Goal: Information Seeking & Learning: Learn about a topic

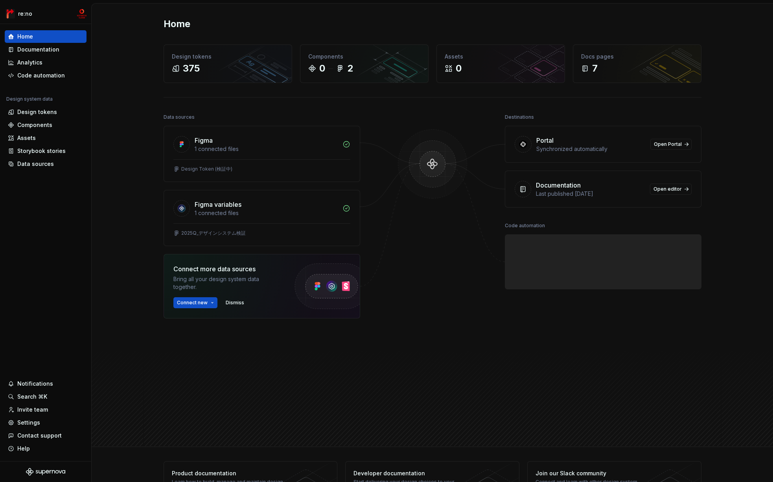
click at [140, 111] on div "Home Design tokens 375 Components 0 2 Assets 0 Docs pages 7 Data sources Figma …" at bounding box center [432, 225] width 681 height 443
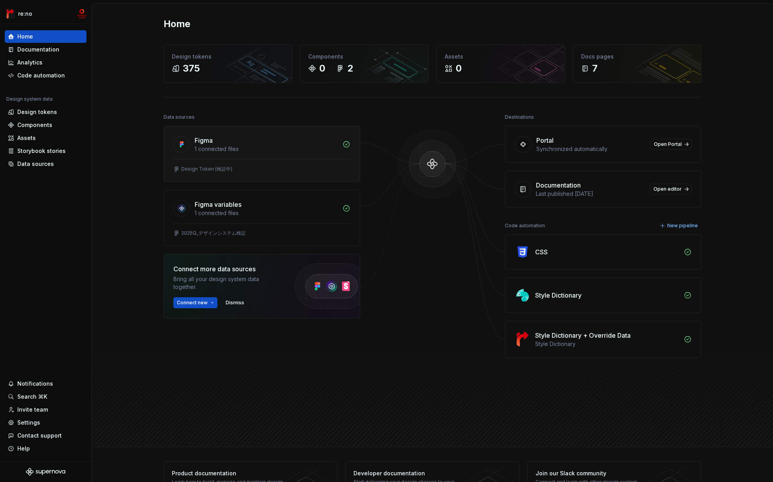
click at [256, 159] on div at bounding box center [261, 159] width 177 height 0
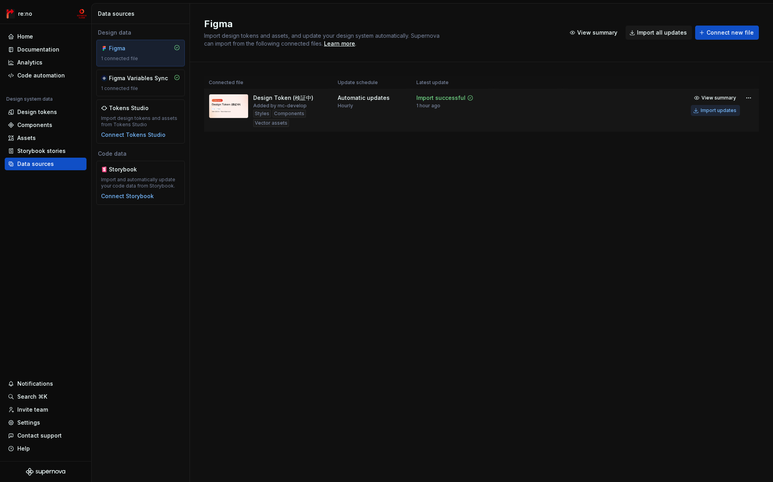
click at [715, 110] on div "Import updates" at bounding box center [719, 110] width 36 height 6
click at [42, 115] on div "Design tokens" at bounding box center [37, 112] width 40 height 8
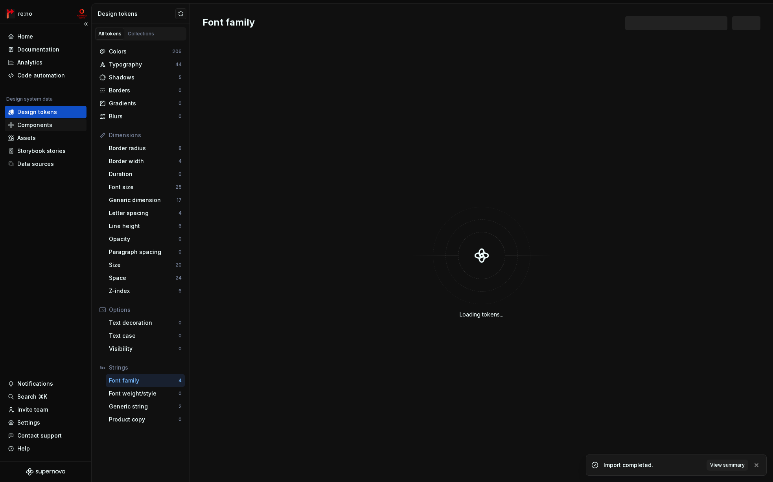
click at [41, 123] on div "Components" at bounding box center [34, 125] width 35 height 8
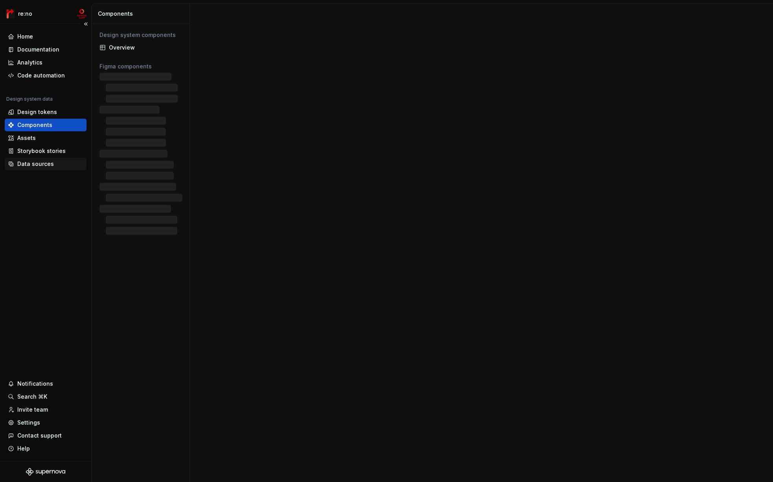
click at [40, 165] on div "Data sources" at bounding box center [35, 164] width 37 height 8
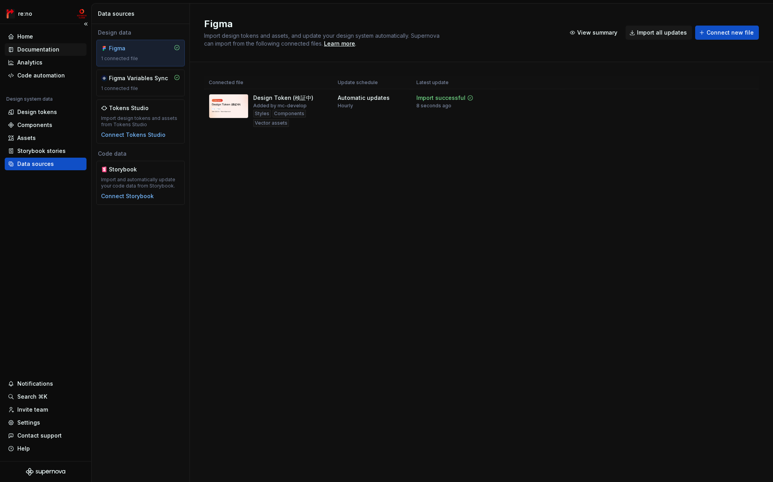
click at [44, 48] on div "Documentation" at bounding box center [38, 50] width 42 height 8
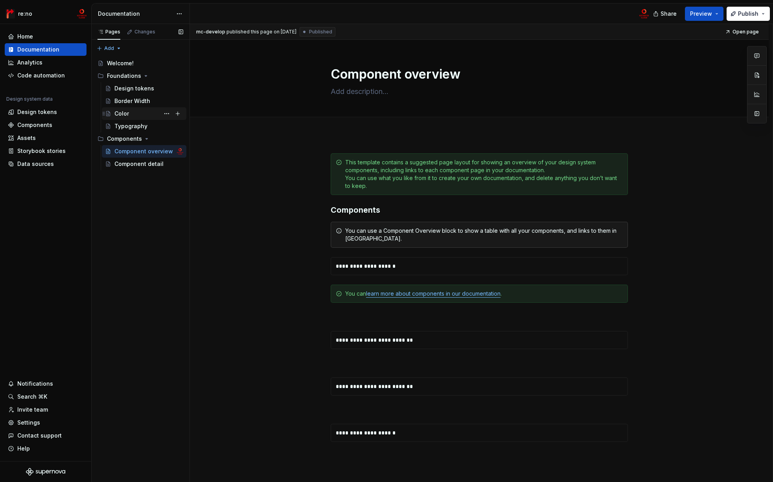
click at [134, 113] on div "Color" at bounding box center [148, 113] width 69 height 11
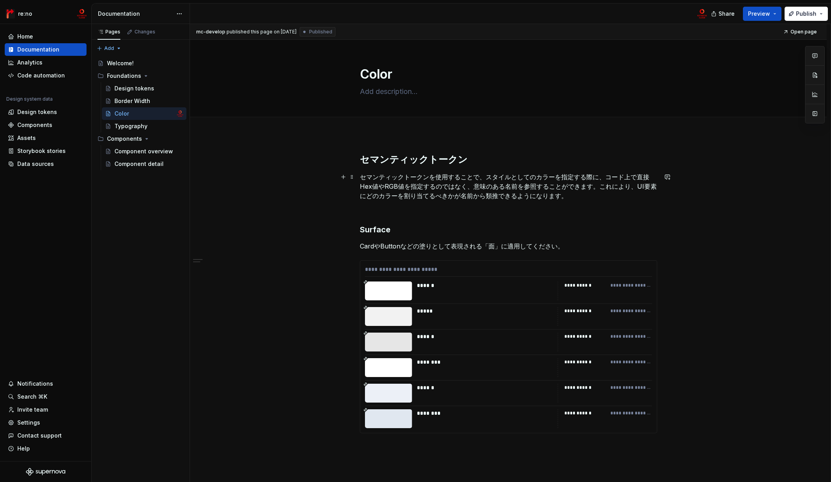
scroll to position [105, 0]
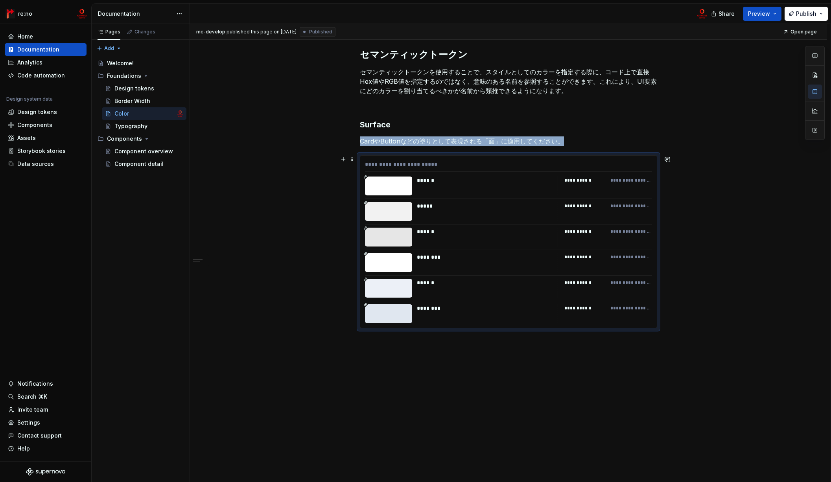
click at [366, 178] on icon at bounding box center [365, 177] width 4 height 4
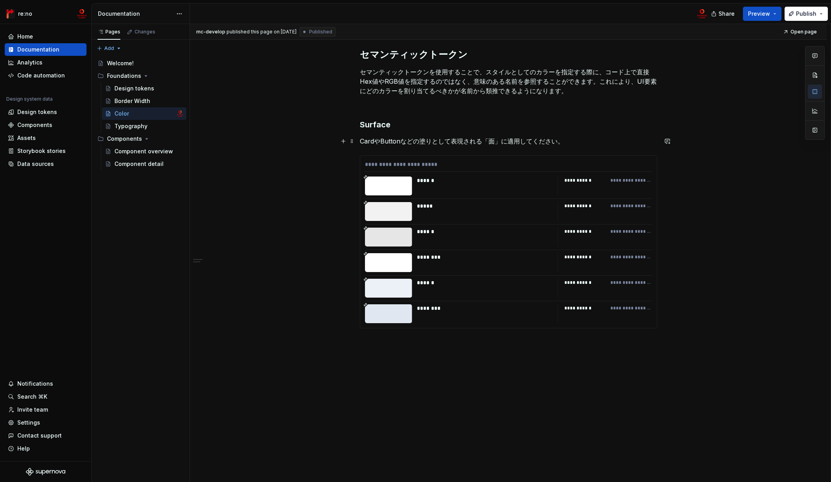
click at [476, 139] on p "CardやButtonなどの塗りとして表現される「面」に適用してください。" at bounding box center [508, 140] width 297 height 9
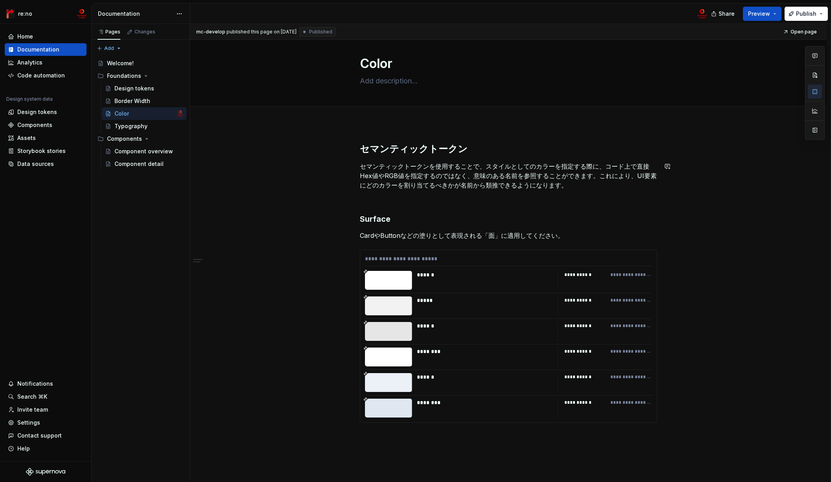
scroll to position [0, 0]
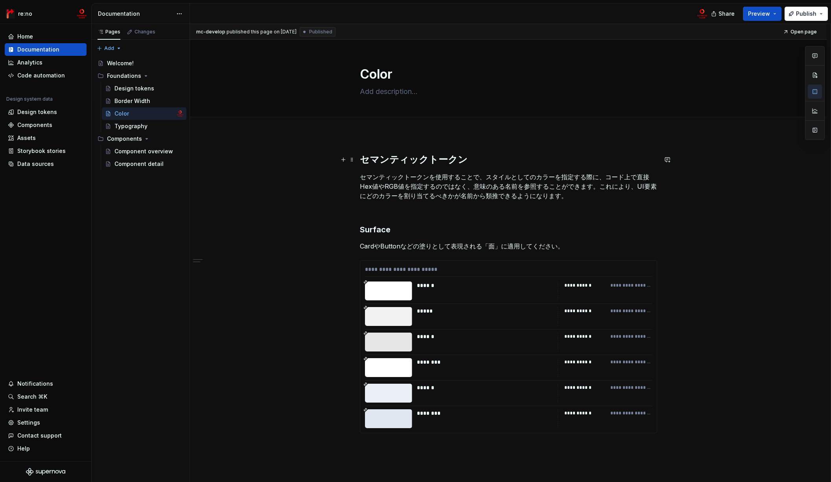
click at [362, 161] on strong "セマンティックトークン" at bounding box center [414, 159] width 108 height 11
drag, startPoint x: 470, startPoint y: 162, endPoint x: 359, endPoint y: 159, distance: 110.5
click at [360, 159] on h2 "セマンティックトークン" at bounding box center [508, 159] width 297 height 13
copy strong "セマンティックトークン"
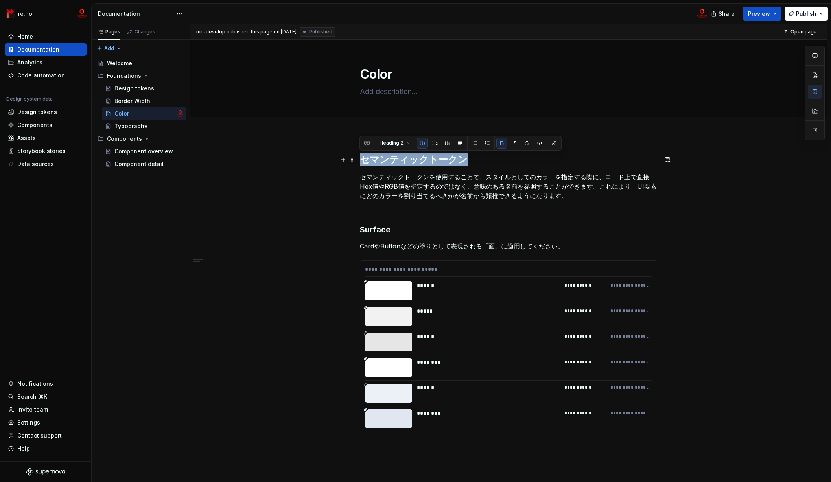
click at [364, 162] on strong "セマンティックトークン" at bounding box center [414, 159] width 108 height 11
click at [363, 160] on strong "セマンティックトークン" at bounding box center [414, 159] width 108 height 11
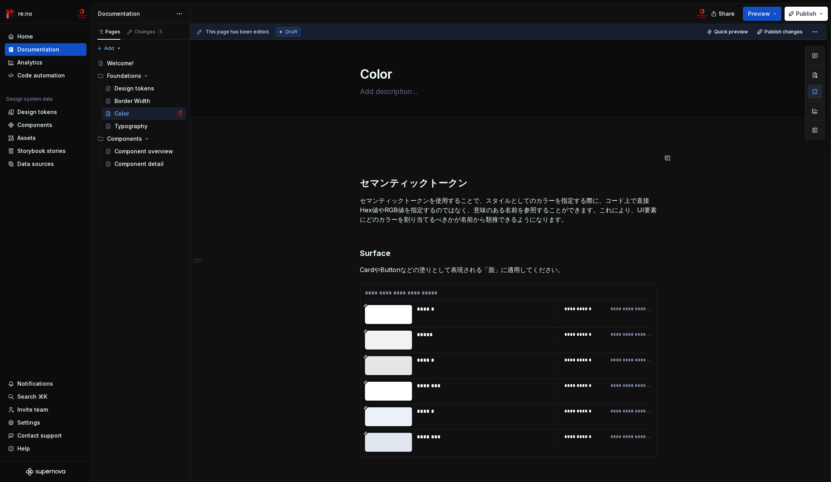
click at [372, 151] on div "**********" at bounding box center [508, 372] width 636 height 476
paste div
type textarea "*"
click at [375, 155] on strong "セマンティックトークン" at bounding box center [394, 158] width 69 height 8
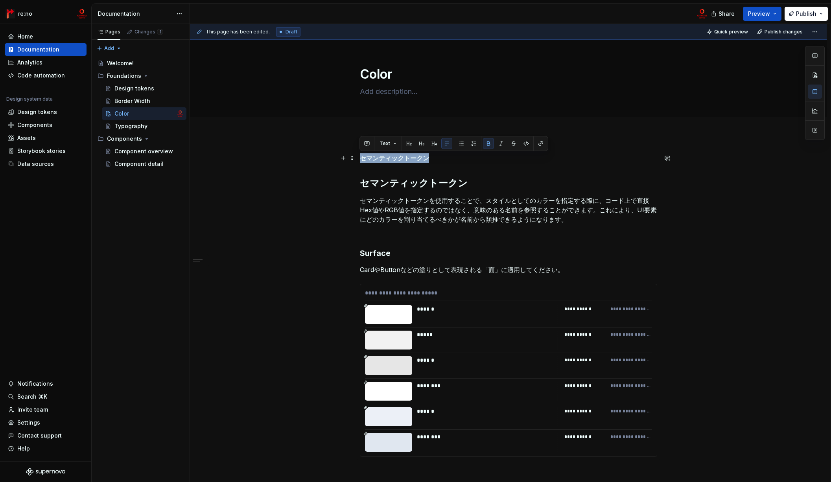
click at [375, 155] on strong "セマンティックトークン" at bounding box center [394, 158] width 69 height 8
click at [375, 159] on strong "プリミティブトークン" at bounding box center [391, 158] width 63 height 8
click at [407, 143] on button "button" at bounding box center [408, 143] width 11 height 11
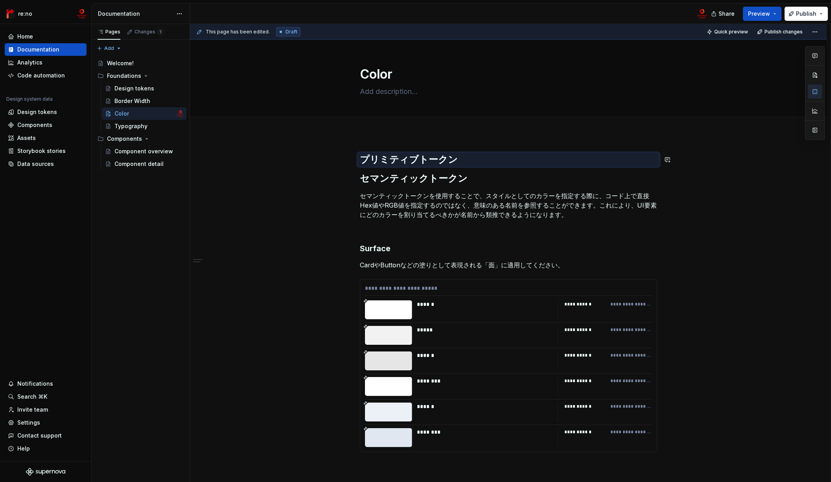
click at [406, 171] on div "**********" at bounding box center [508, 302] width 297 height 299
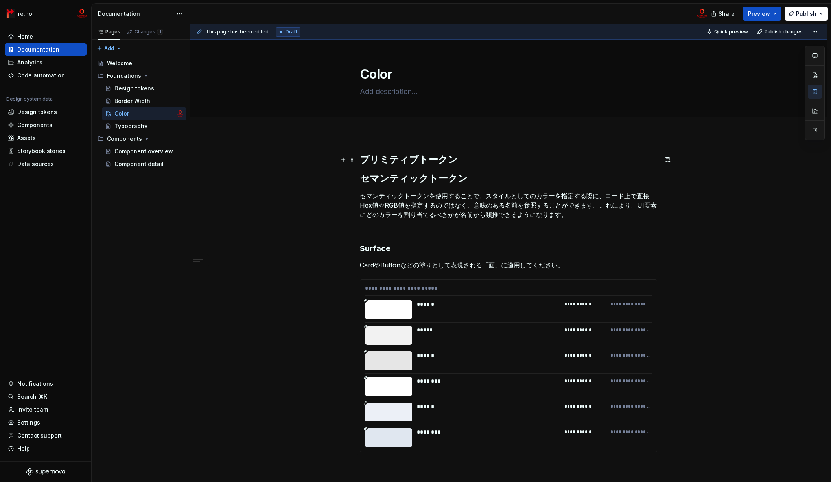
click at [368, 158] on strong "プリミティブトークン" at bounding box center [409, 159] width 98 height 11
click at [344, 161] on button "button" at bounding box center [343, 159] width 11 height 11
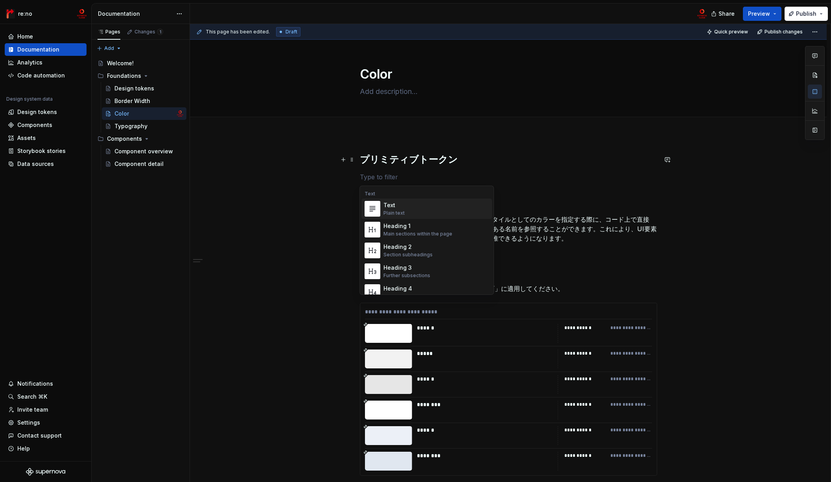
click at [397, 207] on div "Text" at bounding box center [393, 205] width 21 height 8
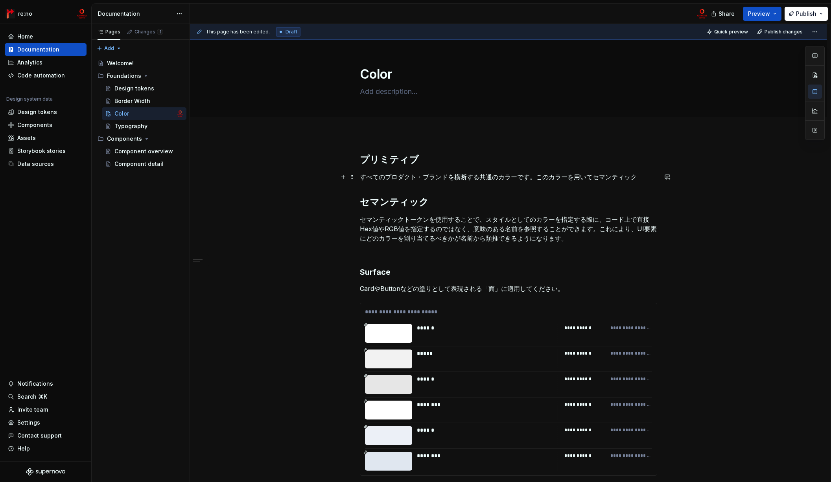
click at [638, 177] on p "すべてのプロダクト・ブランドを横断する共通のカラーです。このカラーを用いてセマンティック" at bounding box center [508, 176] width 297 height 9
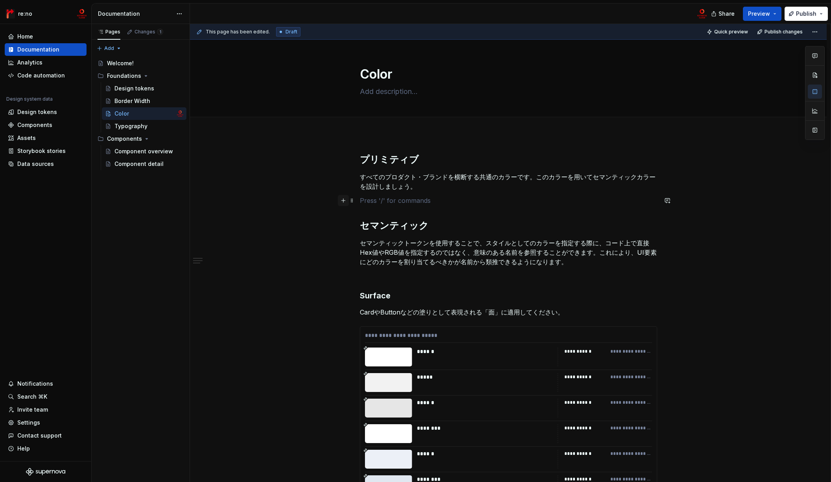
click at [341, 202] on button "button" at bounding box center [343, 200] width 11 height 11
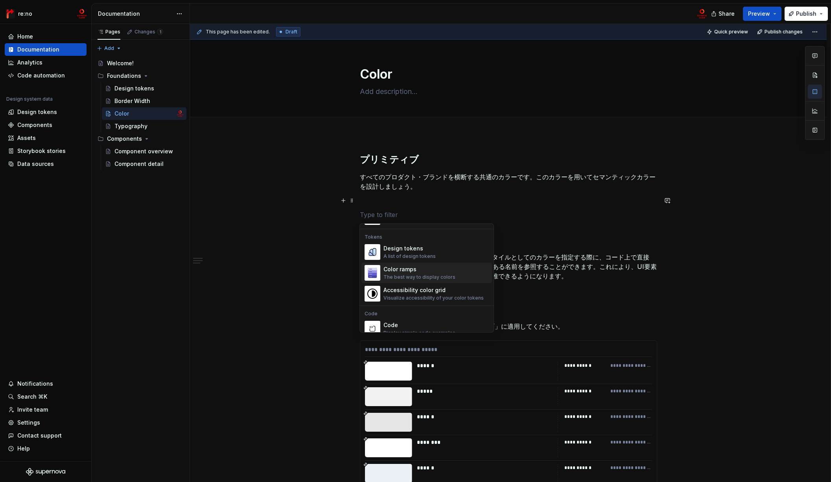
scroll to position [560, 0]
click at [445, 278] on div "Color ramps" at bounding box center [419, 274] width 72 height 8
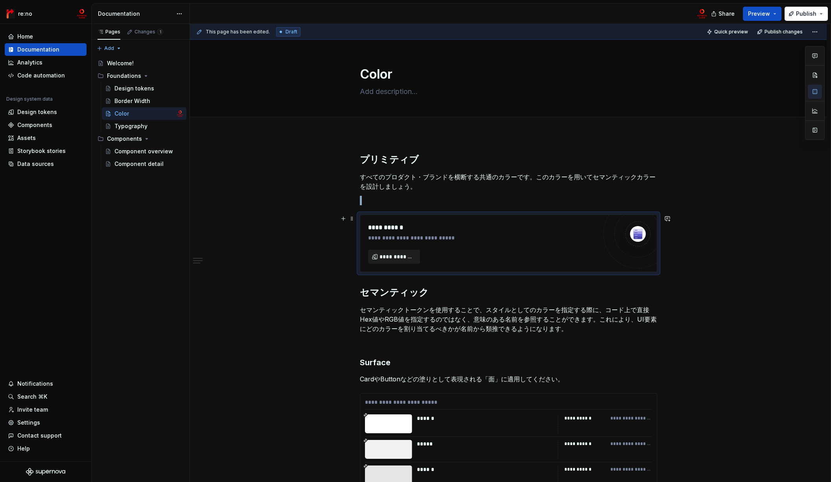
click at [408, 257] on span "**********" at bounding box center [396, 257] width 35 height 8
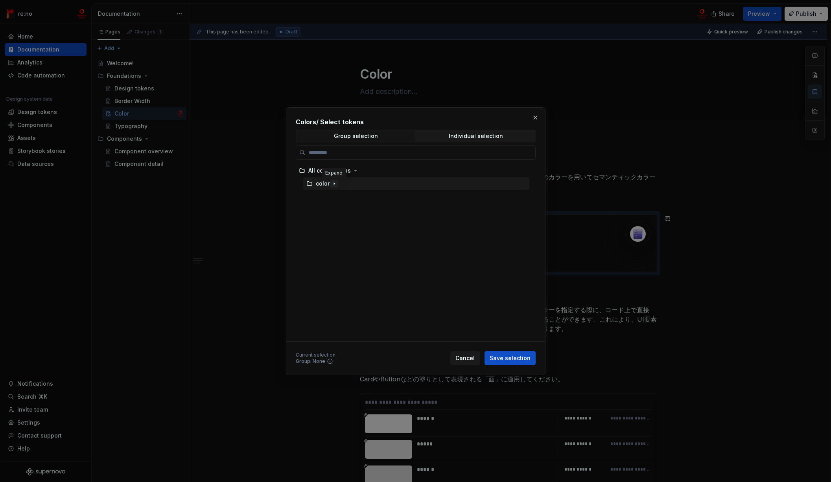
click at [333, 184] on icon "button" at bounding box center [334, 183] width 6 height 6
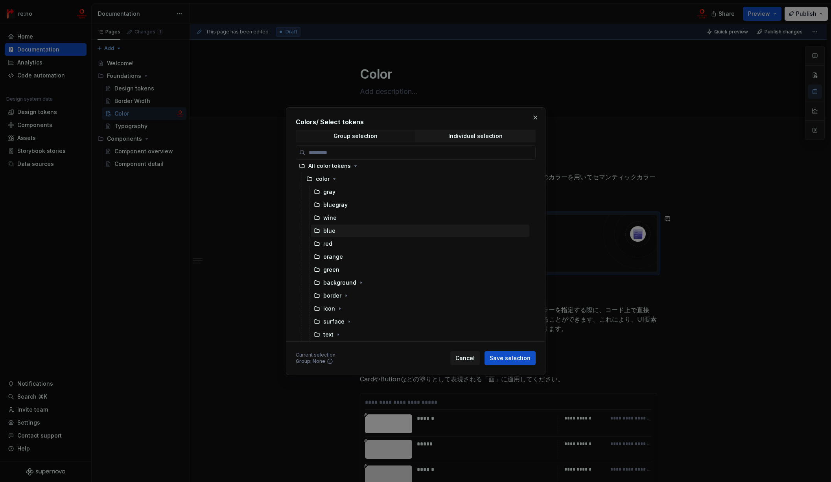
scroll to position [0, 0]
click at [444, 138] on span "Individual selection" at bounding box center [475, 136] width 118 height 11
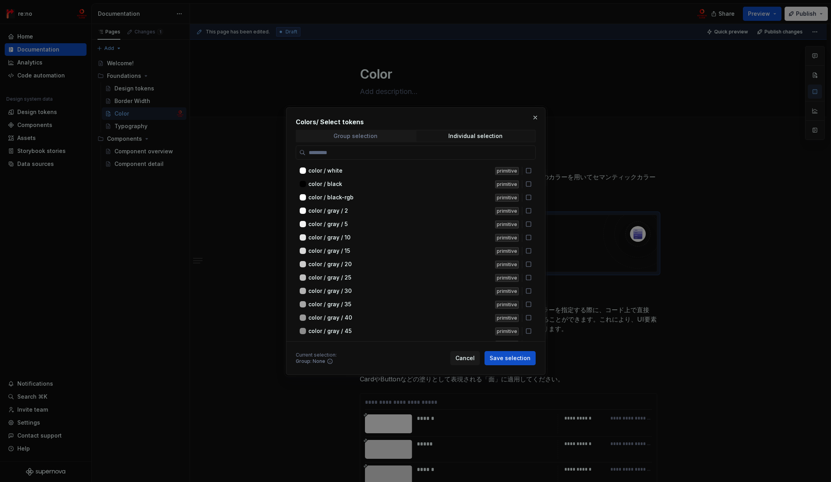
click at [382, 135] on span "Group selection" at bounding box center [355, 136] width 118 height 11
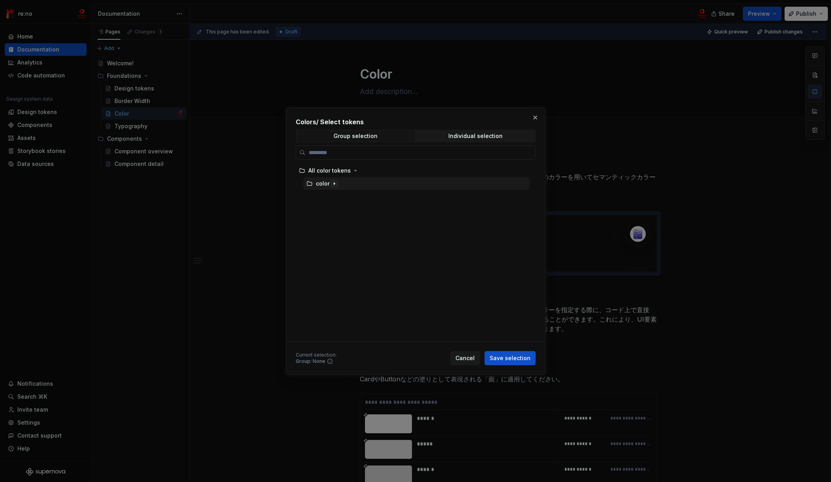
click at [330, 184] on button "button" at bounding box center [334, 184] width 8 height 8
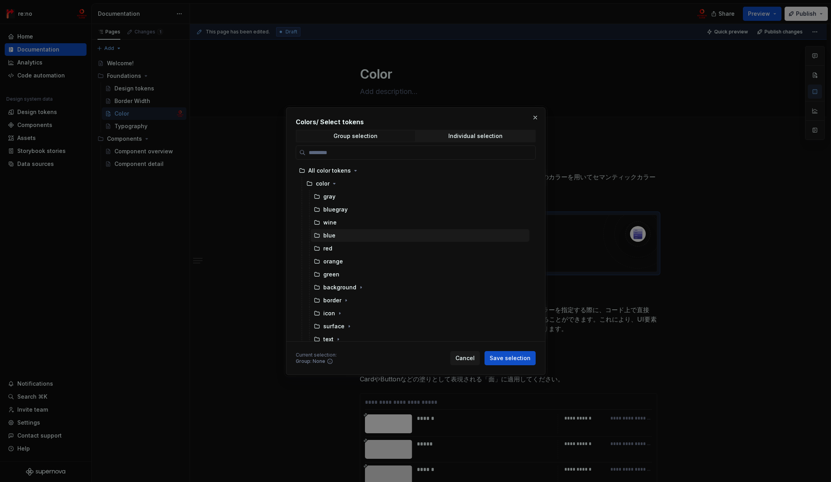
scroll to position [5, 0]
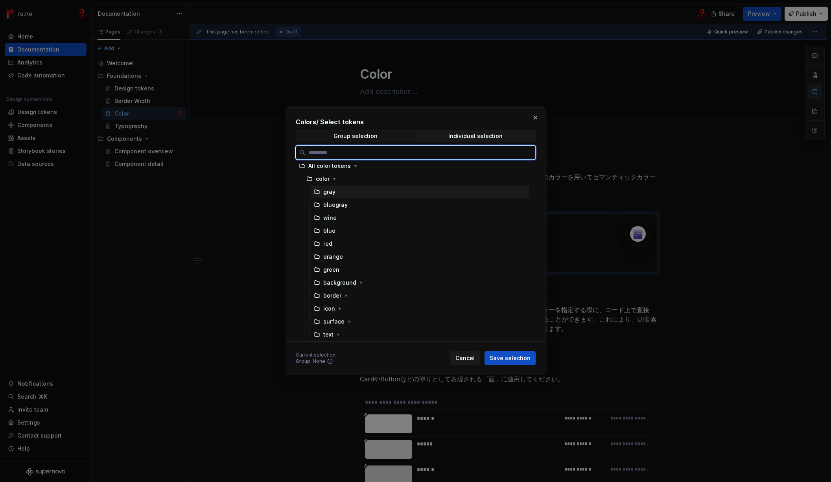
click at [332, 191] on div "gray" at bounding box center [329, 192] width 12 height 8
click at [332, 205] on div "bluegray" at bounding box center [335, 205] width 24 height 8
click at [338, 193] on div "gray" at bounding box center [420, 192] width 219 height 13
click at [338, 205] on div "bluegray" at bounding box center [335, 205] width 24 height 8
click at [339, 191] on div "gray" at bounding box center [420, 192] width 219 height 13
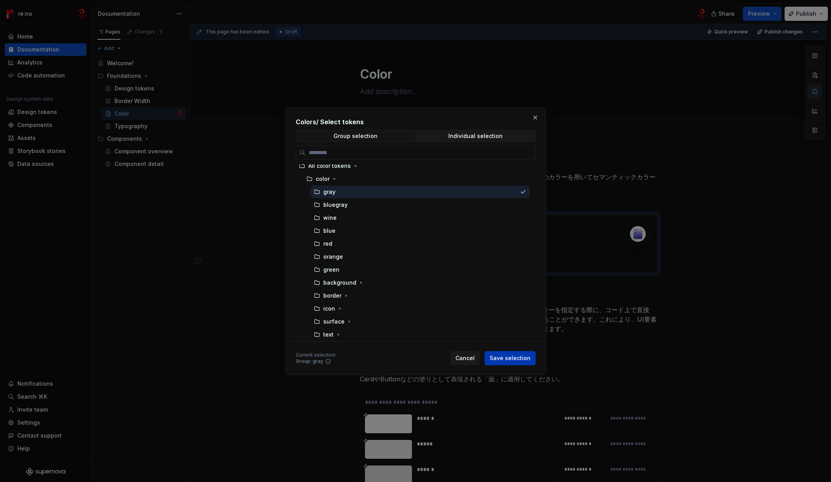
click at [516, 359] on span "Save selection" at bounding box center [509, 358] width 41 height 8
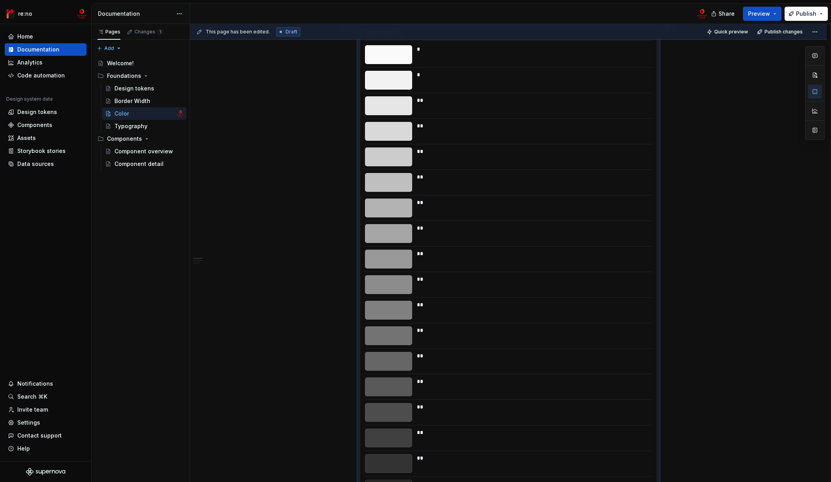
scroll to position [0, 0]
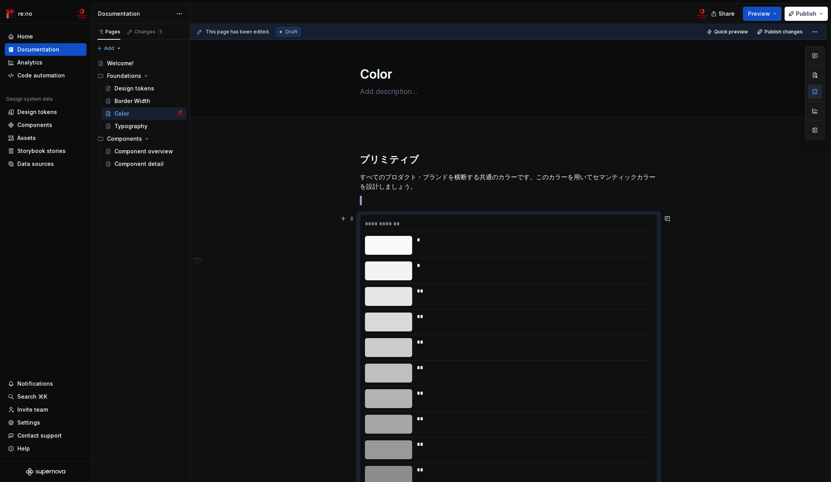
click at [644, 228] on div "**********" at bounding box center [508, 225] width 287 height 11
click at [664, 220] on button "button" at bounding box center [667, 218] width 11 height 11
drag, startPoint x: 651, startPoint y: 214, endPoint x: 543, endPoint y: 215, distance: 108.1
click at [650, 215] on div "**********" at bounding box center [508, 480] width 297 height 531
click at [349, 218] on span at bounding box center [352, 218] width 6 height 11
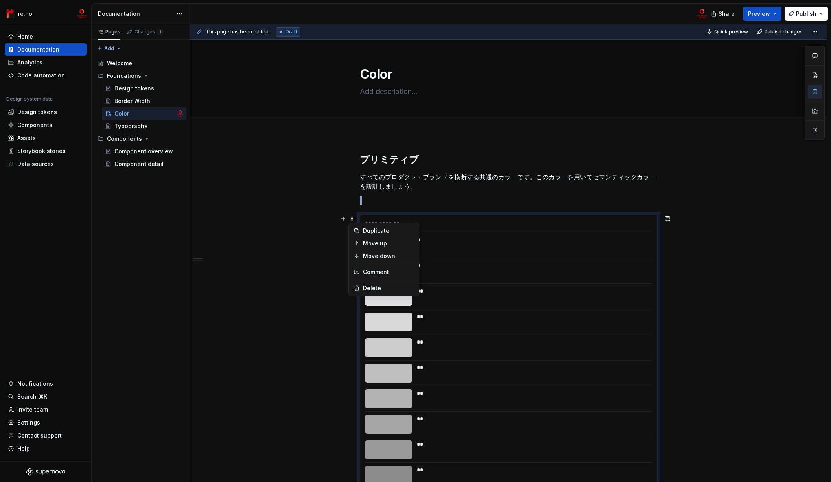
click at [559, 246] on div "*" at bounding box center [532, 245] width 230 height 19
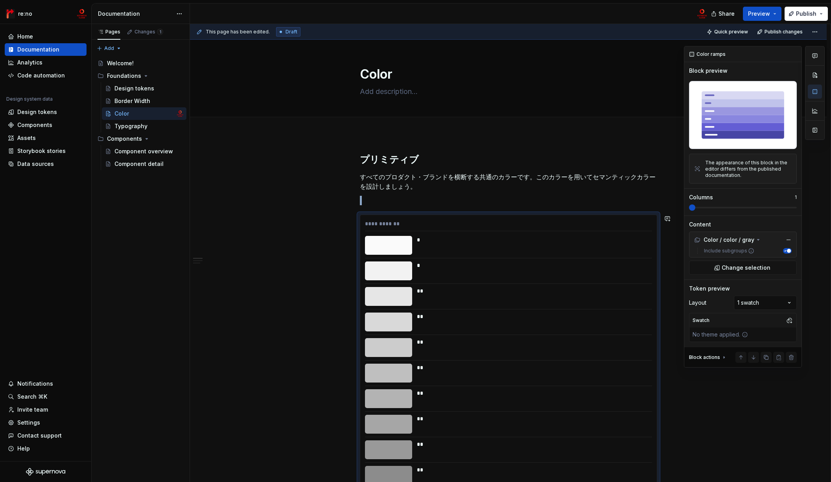
click at [695, 206] on span at bounding box center [692, 207] width 6 height 6
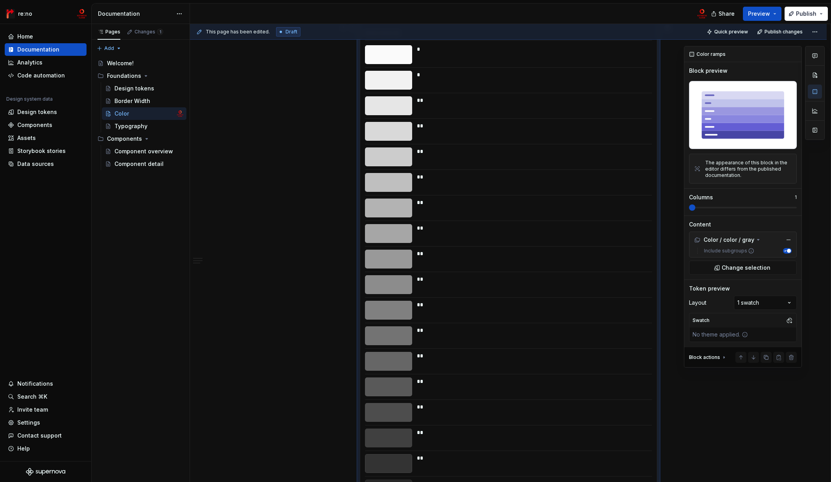
click at [689, 209] on span at bounding box center [743, 207] width 108 height 6
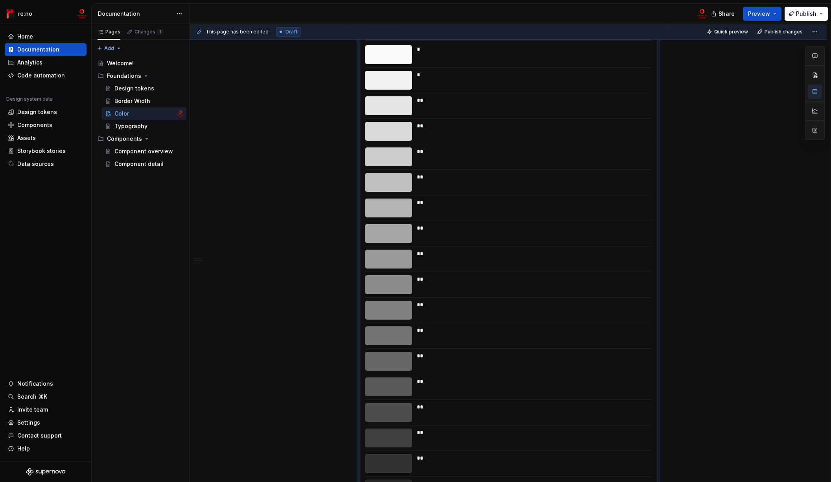
scroll to position [0, 0]
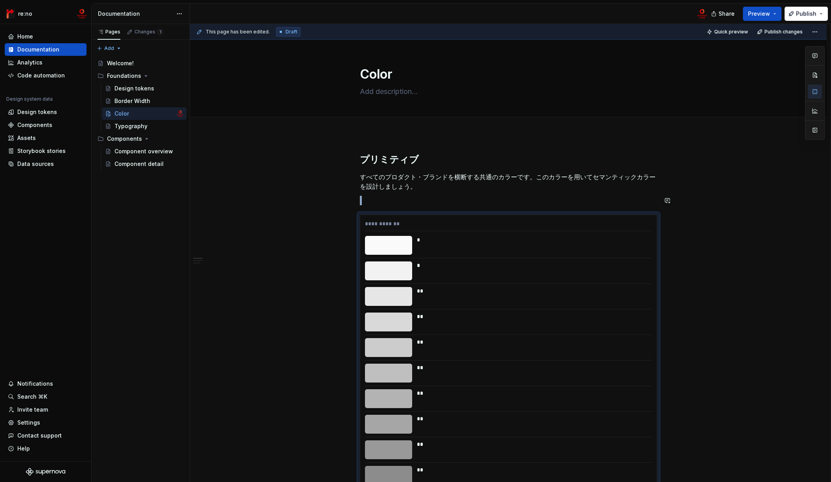
click at [470, 228] on div "**********" at bounding box center [508, 225] width 287 height 11
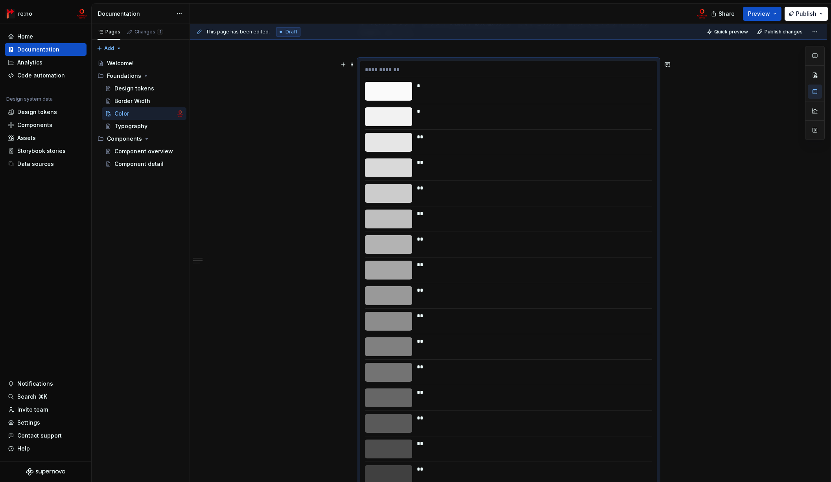
scroll to position [33, 0]
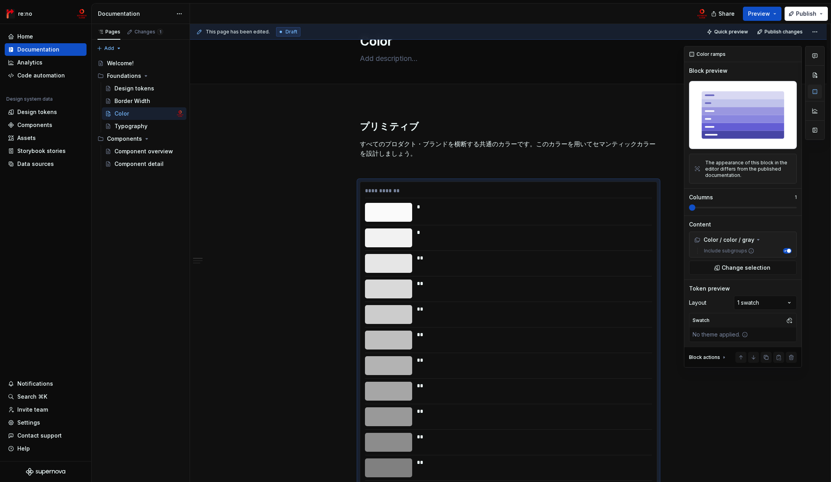
click at [773, 92] on button "button" at bounding box center [814, 92] width 14 height 14
click at [736, 252] on label "Include subgroups" at bounding box center [727, 251] width 53 height 6
click at [773, 252] on button "Include subgroups" at bounding box center [787, 251] width 9 height 6
click at [737, 252] on label "Include subgroups" at bounding box center [727, 251] width 53 height 6
click at [773, 252] on button "Include subgroups" at bounding box center [787, 251] width 9 height 6
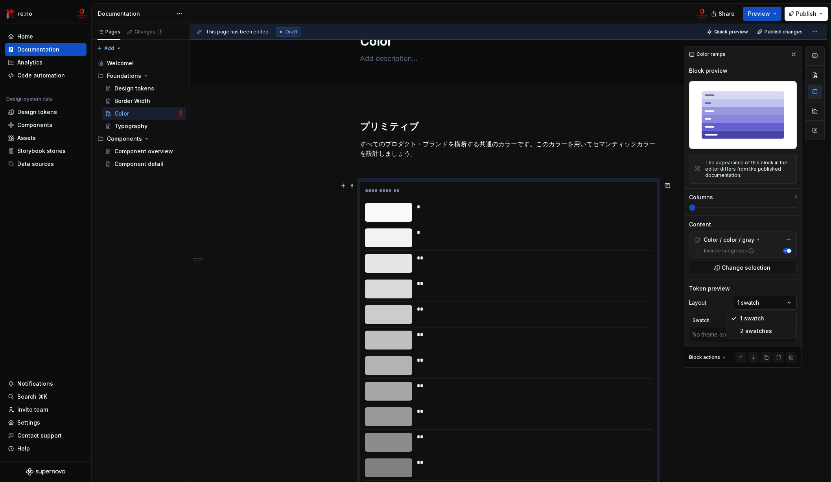
click at [768, 303] on div "Comments Open comments No comments yet Select ‘Comment’ from the block context …" at bounding box center [754, 207] width 141 height 322
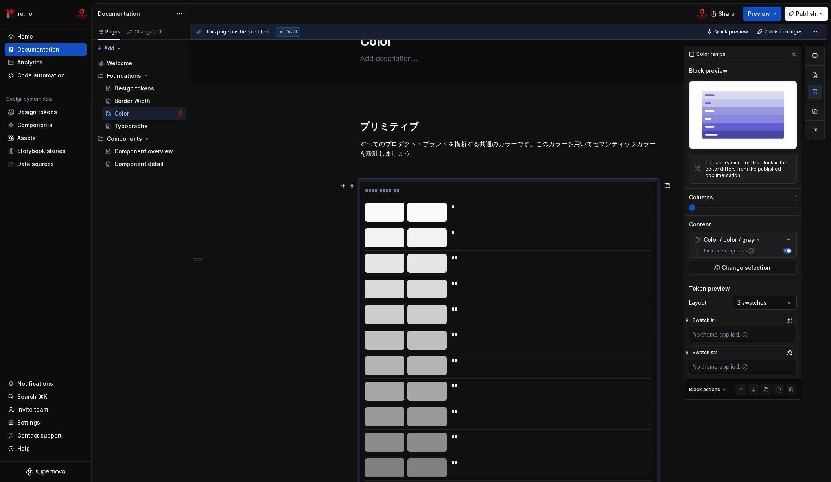
click at [762, 301] on div "Comments Open comments No comments yet Select ‘Comment’ from the block context …" at bounding box center [754, 223] width 141 height 354
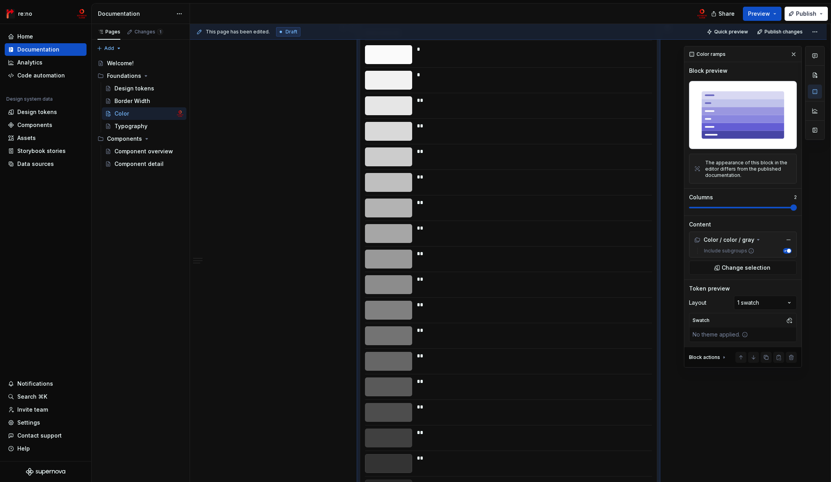
click at [773, 211] on span at bounding box center [793, 207] width 6 height 6
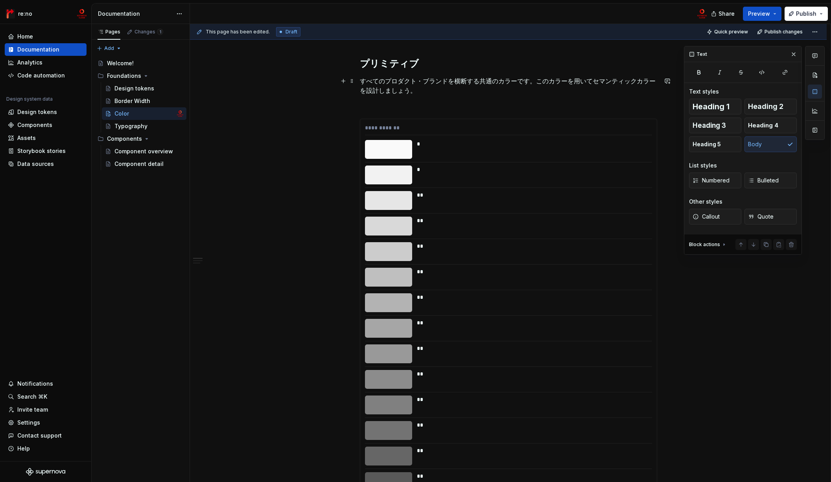
click at [399, 85] on p "すべてのプロダクト・ブランドを横断する共通のカラーです。このカラーを用いてセマンティックカラーを設計しましょう。" at bounding box center [508, 85] width 297 height 19
click at [394, 125] on div "**********" at bounding box center [508, 129] width 287 height 11
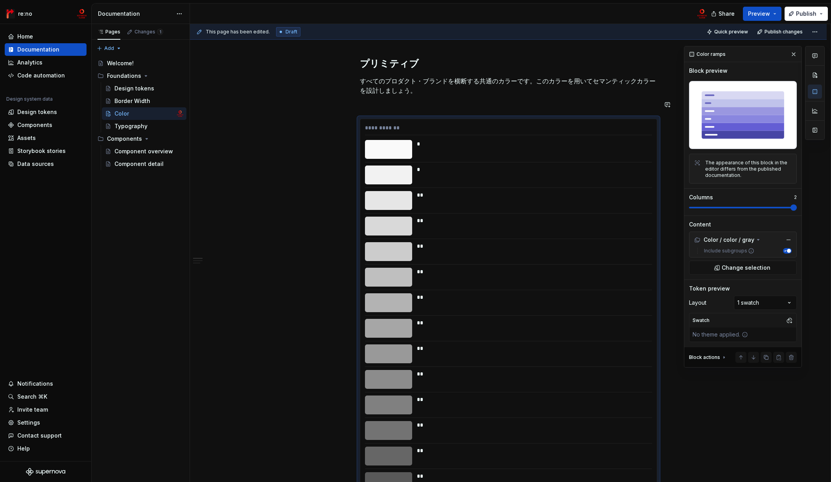
click at [714, 97] on img at bounding box center [743, 115] width 108 height 68
click at [340, 120] on button "button" at bounding box center [343, 122] width 11 height 11
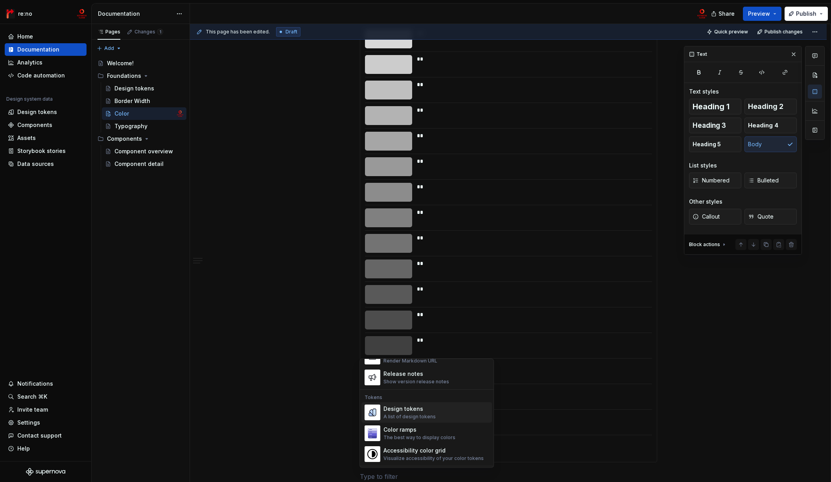
scroll to position [550, 0]
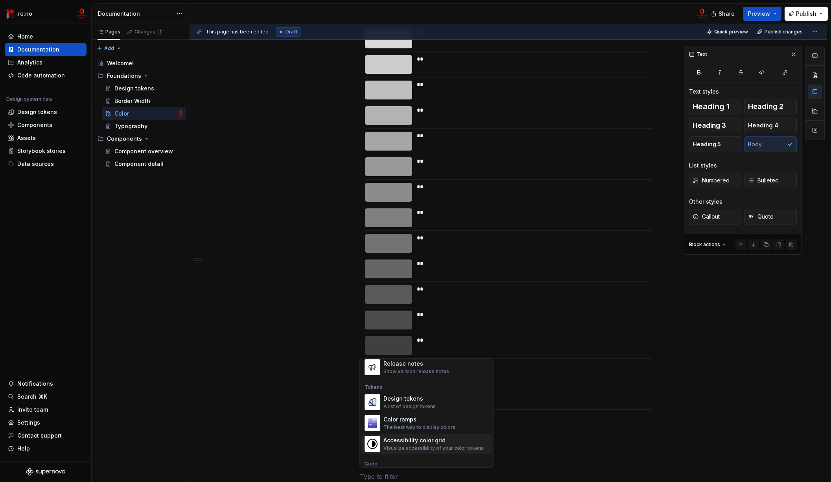
click at [426, 441] on div "Accessibility color grid" at bounding box center [433, 440] width 100 height 8
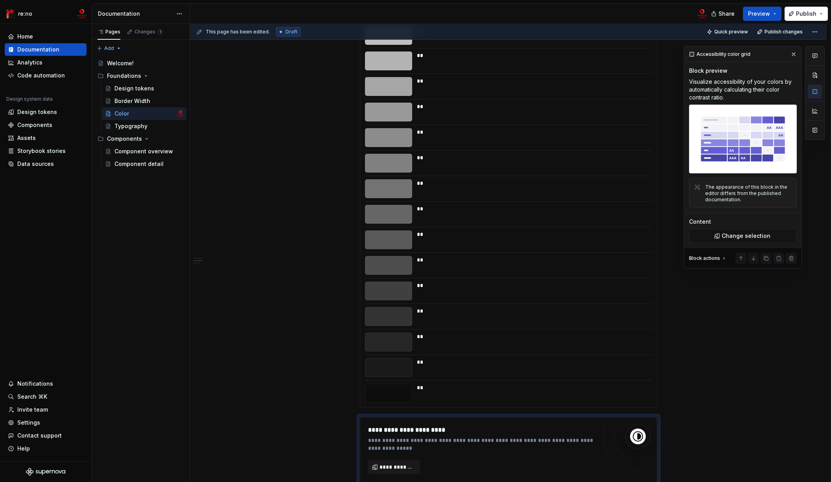
scroll to position [473, 0]
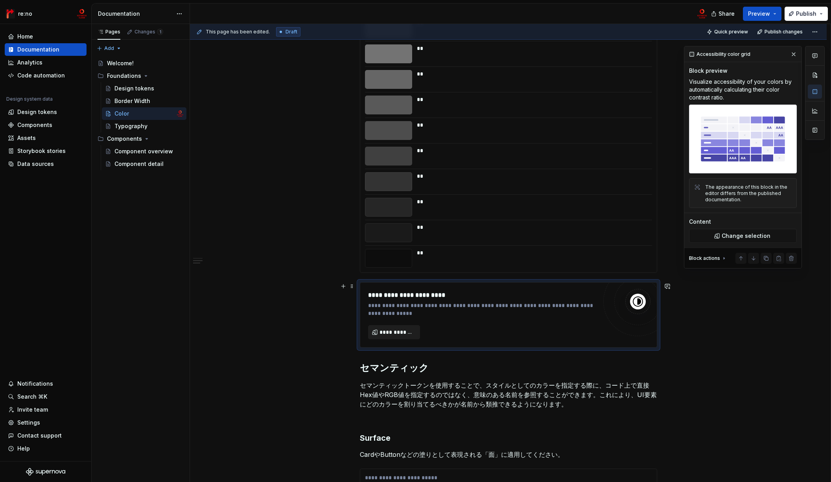
click at [402, 331] on span "**********" at bounding box center [396, 332] width 35 height 8
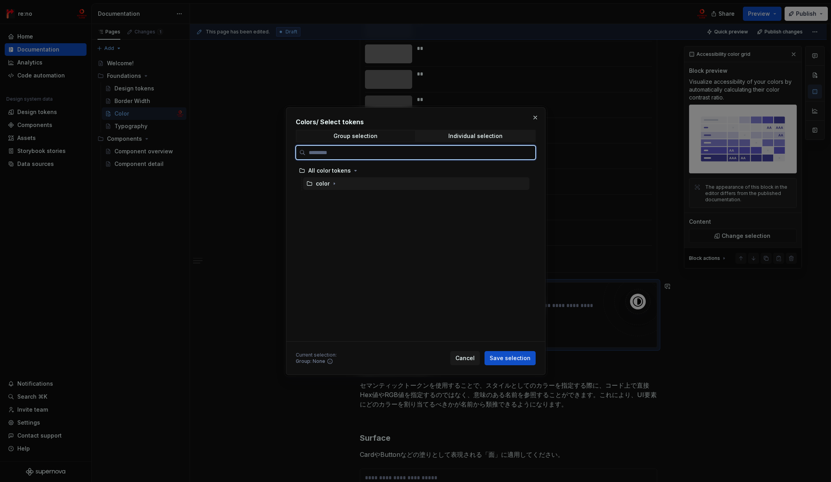
click at [329, 186] on div "color" at bounding box center [327, 184] width 22 height 8
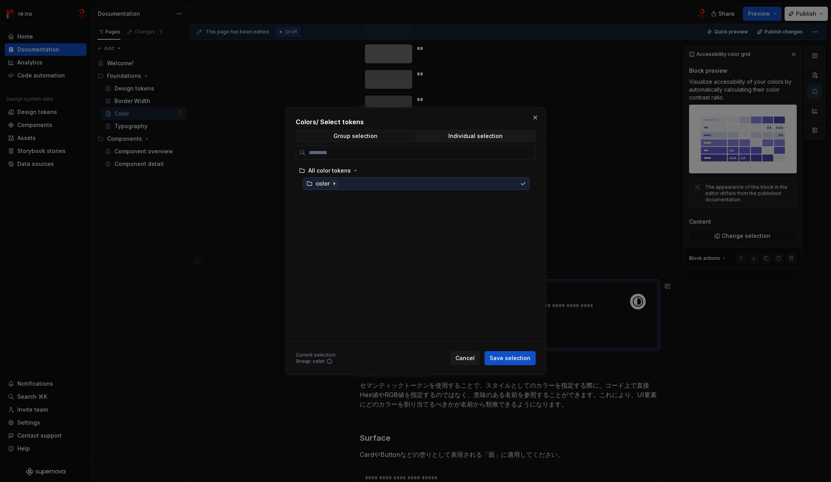
click at [333, 183] on icon "button" at bounding box center [334, 183] width 6 height 6
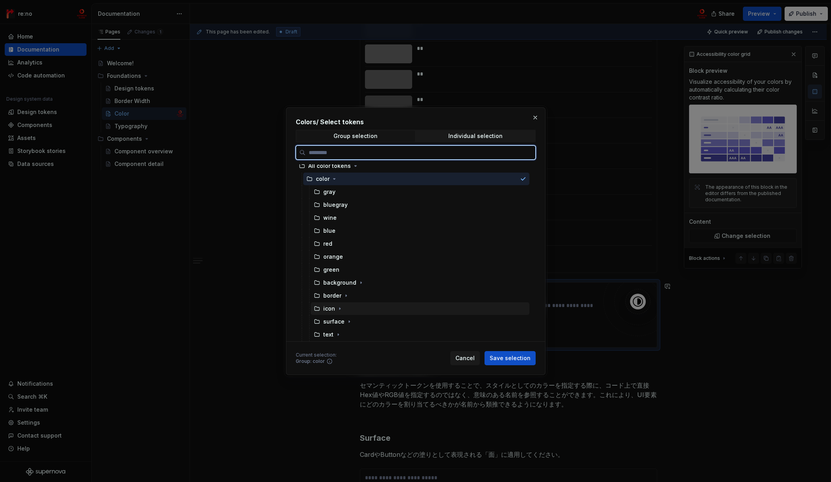
click at [364, 304] on div "icon" at bounding box center [420, 308] width 219 height 13
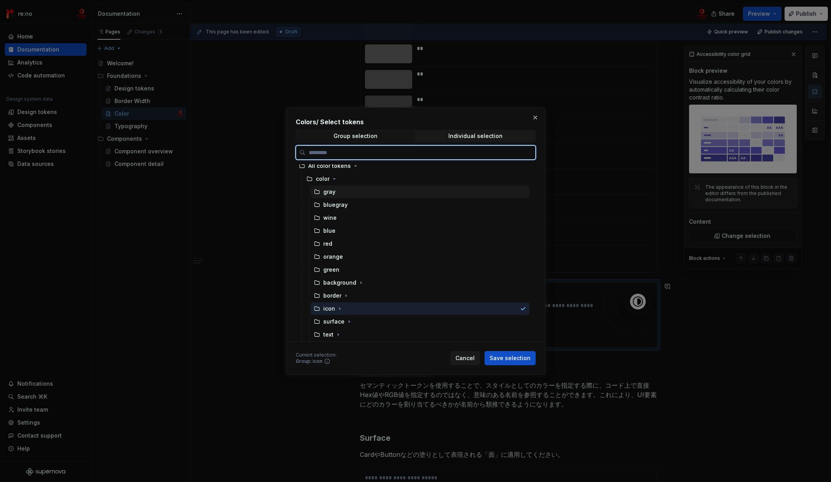
click at [368, 197] on div "gray" at bounding box center [420, 192] width 219 height 13
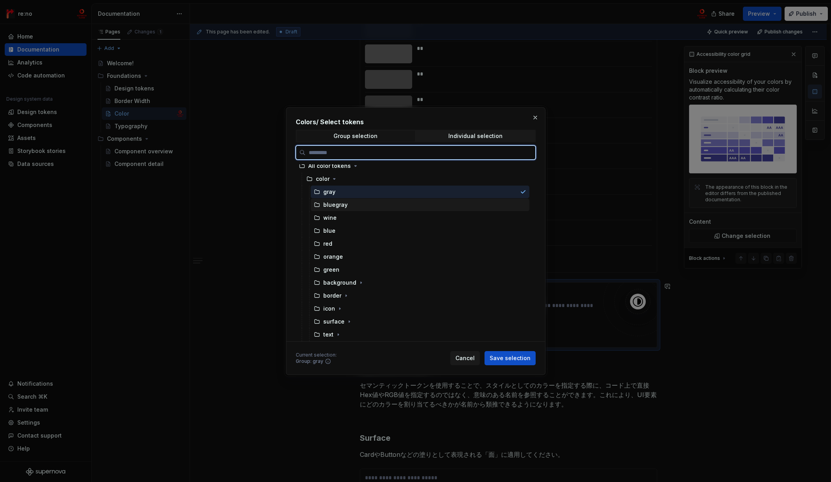
click at [367, 204] on div "bluegray" at bounding box center [420, 205] width 219 height 13
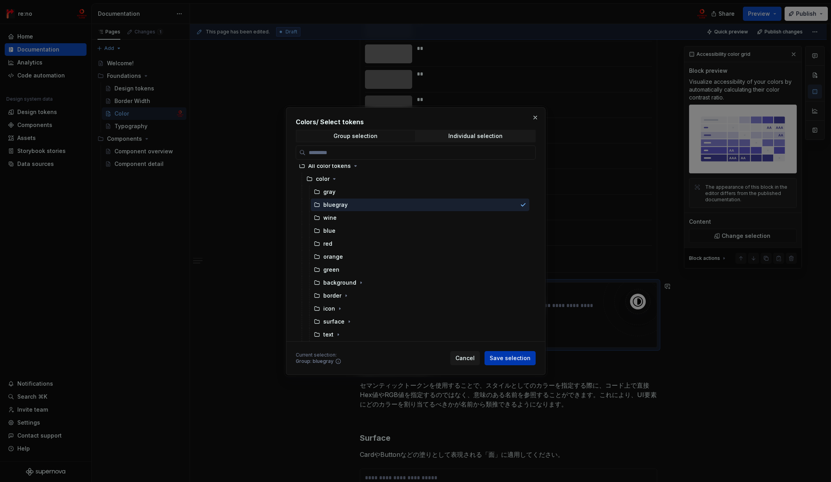
click at [518, 359] on span "Save selection" at bounding box center [509, 358] width 41 height 8
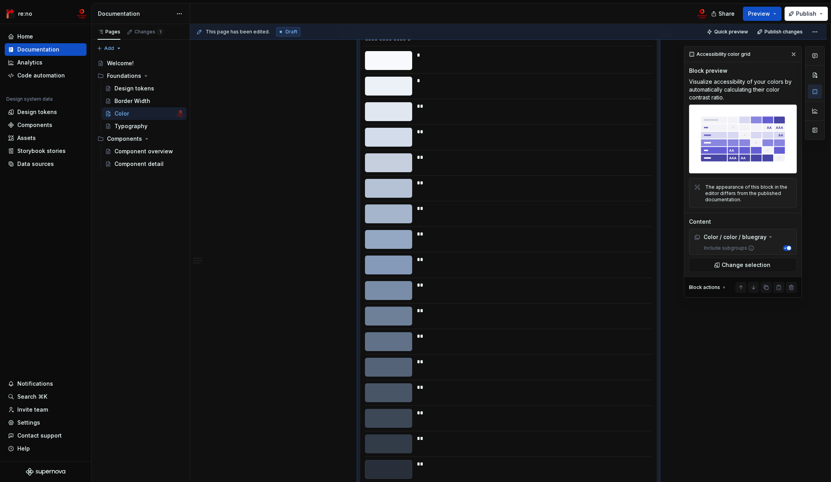
scroll to position [483, 0]
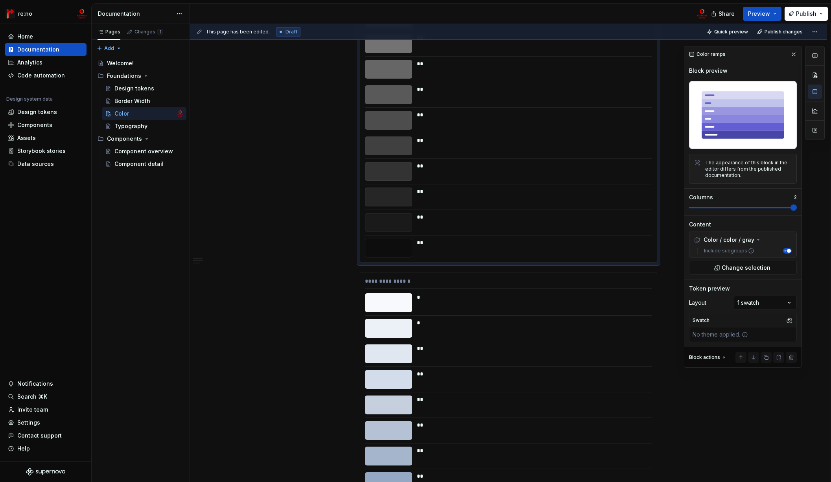
click at [515, 213] on div "**" at bounding box center [532, 217] width 230 height 8
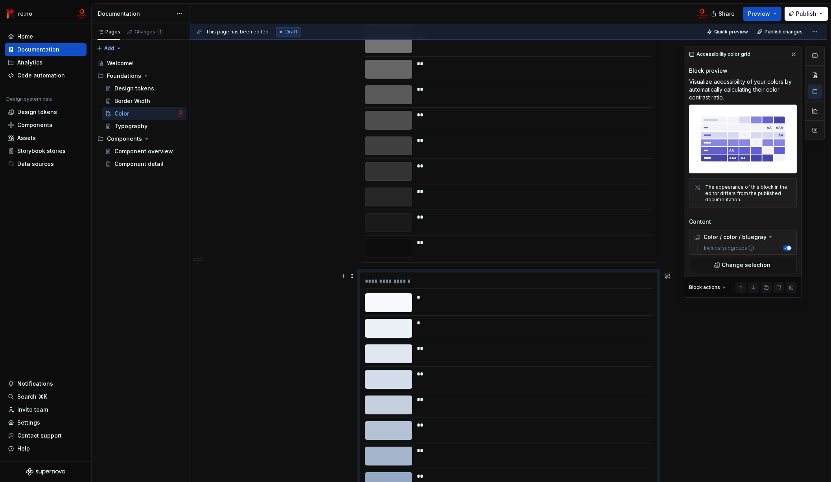
click at [401, 281] on div "**********" at bounding box center [508, 282] width 287 height 11
click at [773, 74] on button "button" at bounding box center [814, 75] width 14 height 14
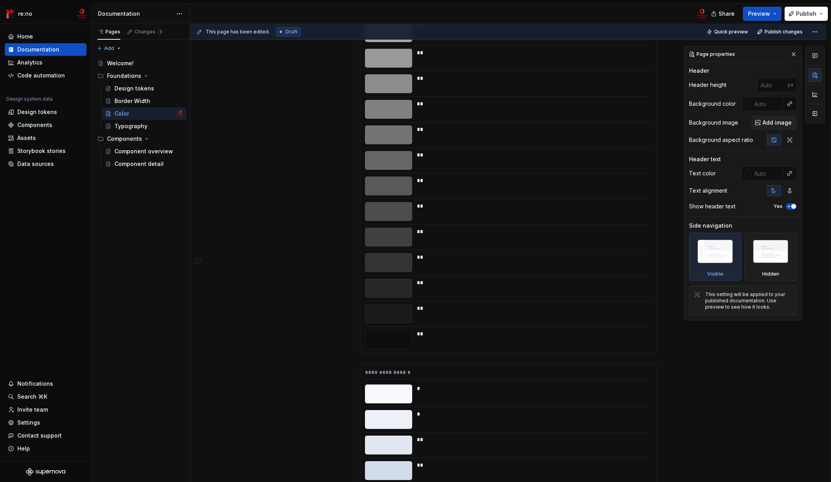
scroll to position [351, 0]
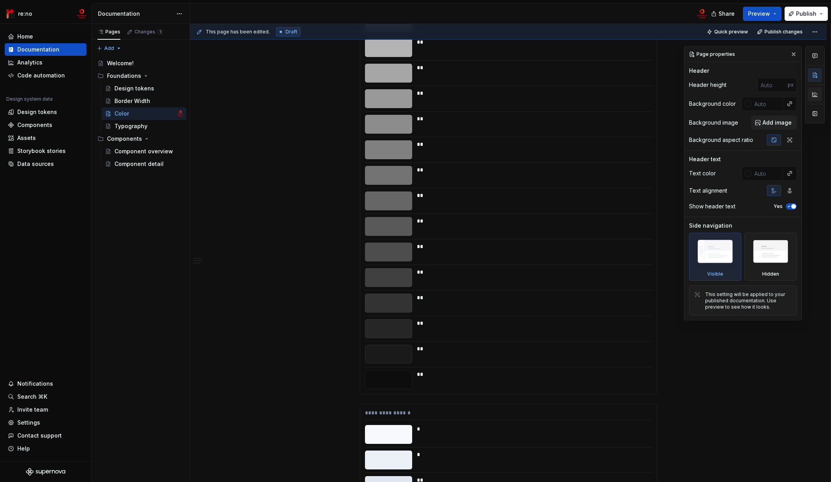
click at [773, 94] on button "button" at bounding box center [814, 94] width 14 height 14
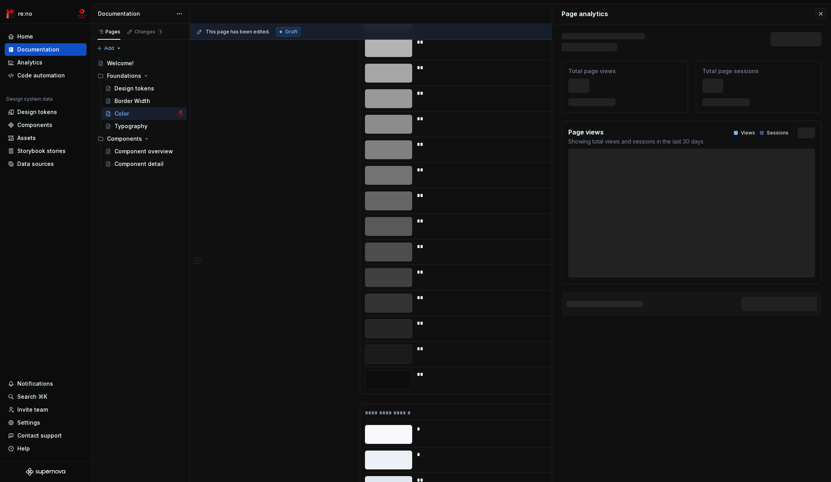
click at [438, 212] on div "**********" at bounding box center [508, 129] width 296 height 530
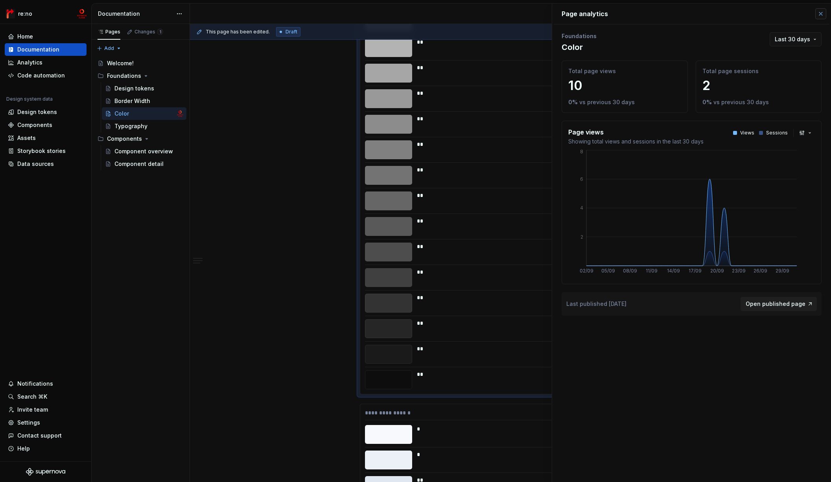
click at [773, 13] on button "button" at bounding box center [820, 13] width 11 height 11
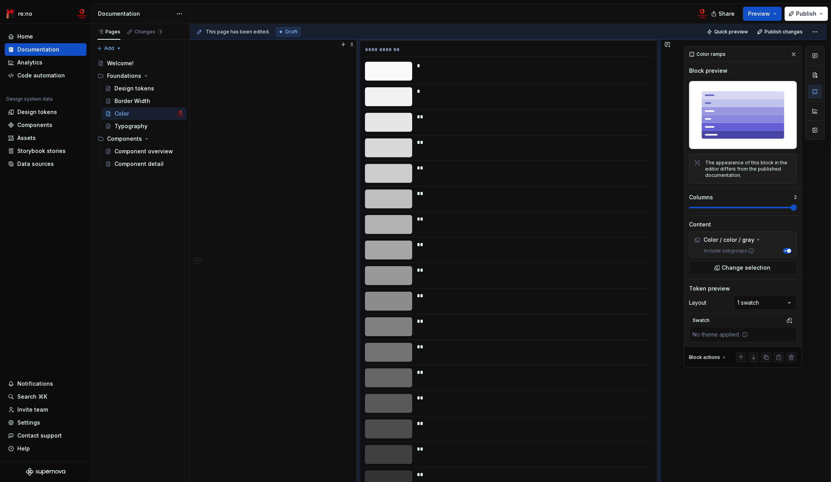
scroll to position [24, 0]
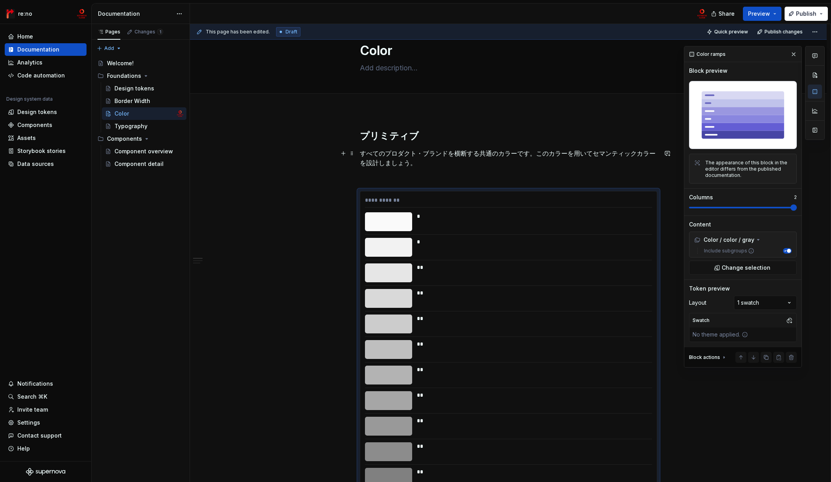
click at [548, 165] on p "すべてのプロダクト・ブランドを横断する共通のカラーです。このカラーを用いてセマンティックカラーを設計しましょう。" at bounding box center [508, 158] width 297 height 19
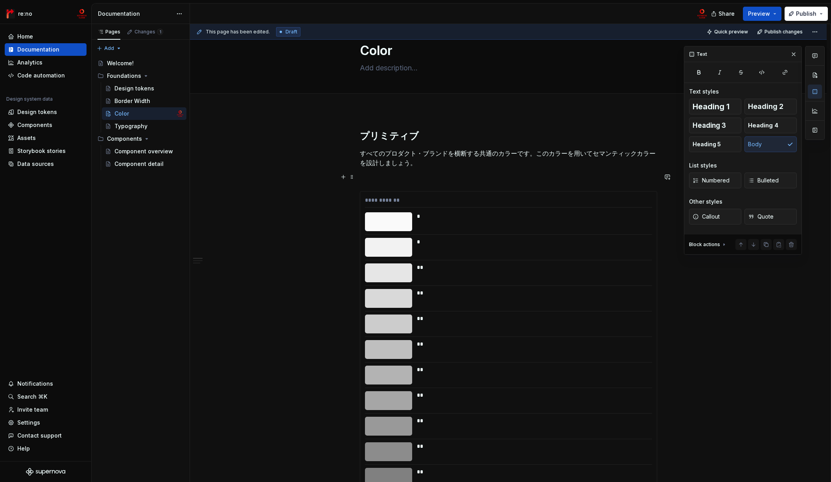
click at [491, 176] on p at bounding box center [508, 176] width 297 height 9
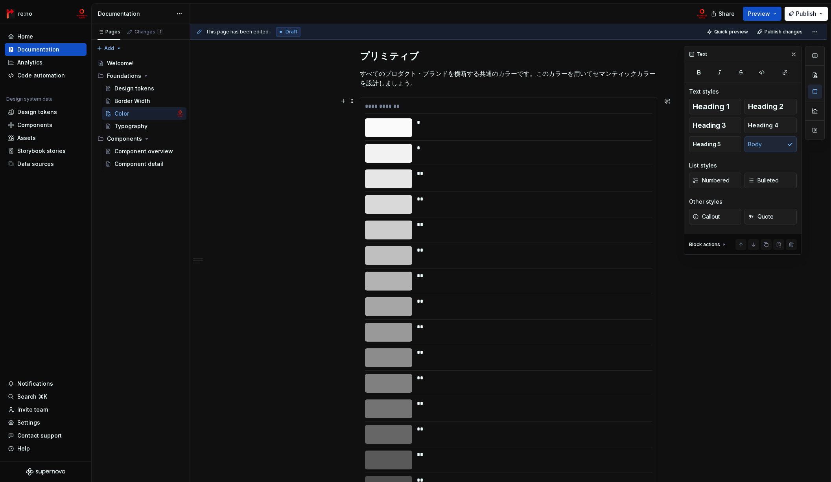
scroll to position [414, 0]
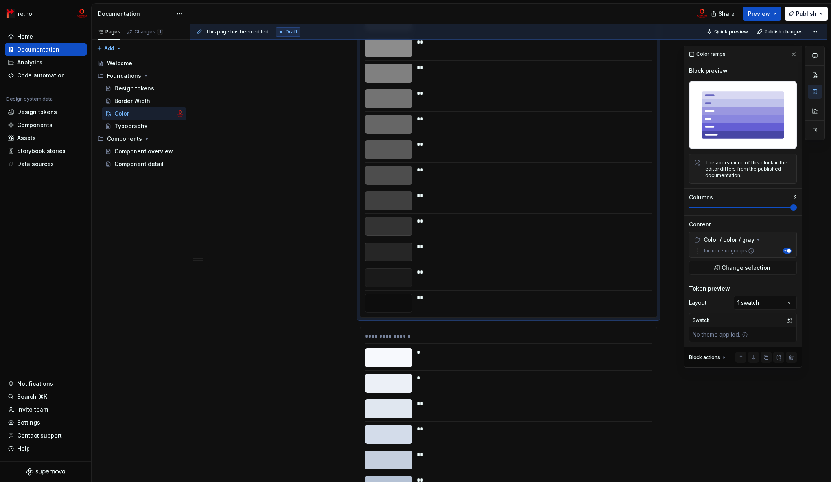
click at [481, 149] on div "**" at bounding box center [532, 149] width 230 height 19
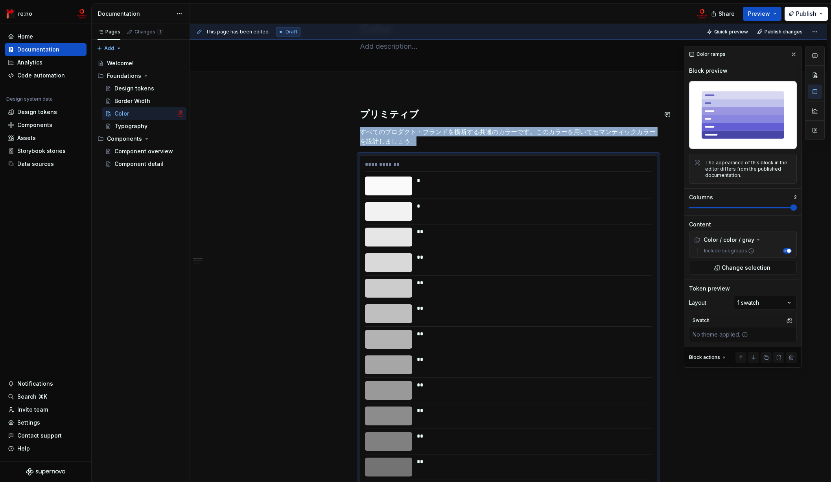
click at [773, 74] on button "button" at bounding box center [814, 75] width 14 height 14
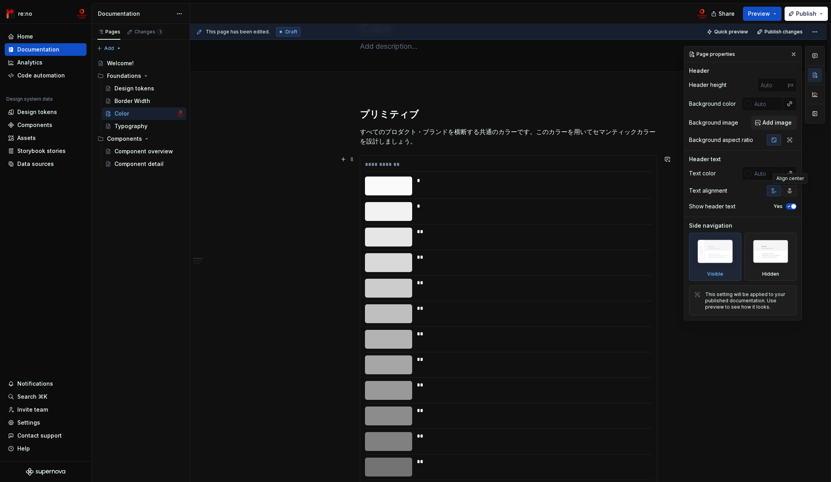
click at [773, 190] on icon "button" at bounding box center [789, 191] width 6 height 6
click at [773, 191] on icon "button" at bounding box center [774, 191] width 4 height 4
click at [771, 256] on img at bounding box center [770, 253] width 45 height 35
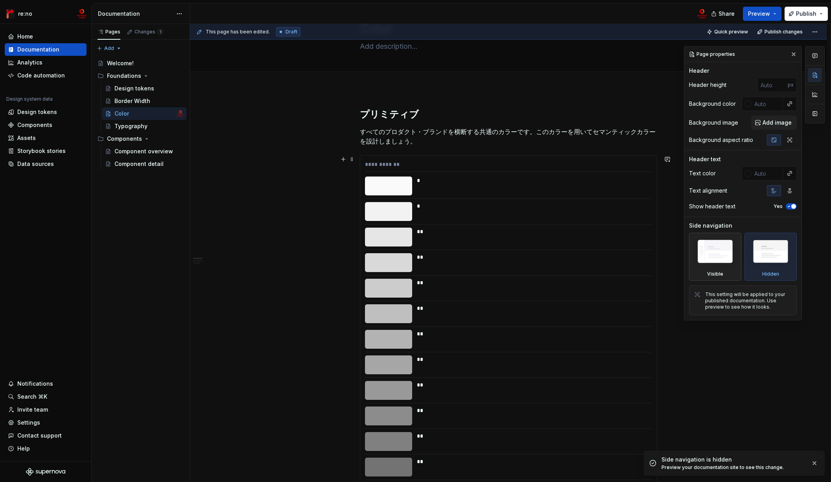
click at [728, 255] on img at bounding box center [714, 253] width 45 height 34
click at [773, 206] on icon "button" at bounding box center [789, 206] width 2 height 1
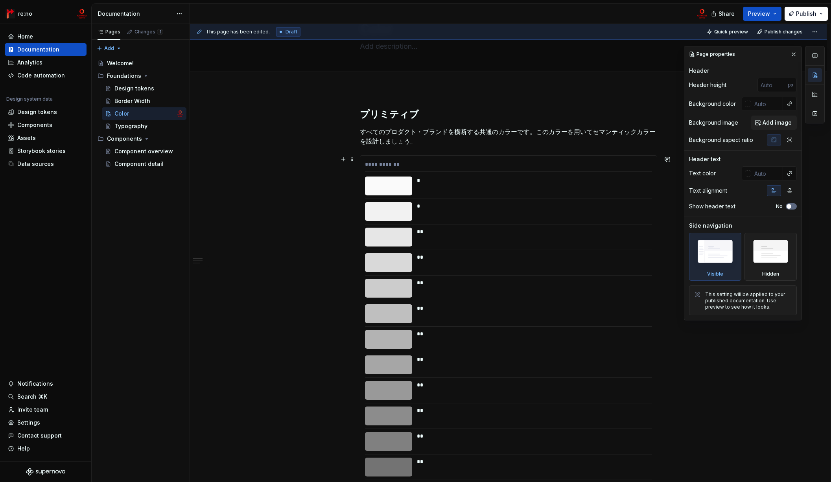
click at [773, 206] on span "button" at bounding box center [788, 206] width 5 height 5
click at [773, 205] on icon "button" at bounding box center [788, 206] width 6 height 5
click at [773, 205] on span "button" at bounding box center [788, 206] width 5 height 5
click at [768, 175] on input "text" at bounding box center [767, 173] width 32 height 14
click at [773, 32] on html "re:no Home Documentation Analytics Code automation Design system data Design to…" at bounding box center [415, 241] width 831 height 482
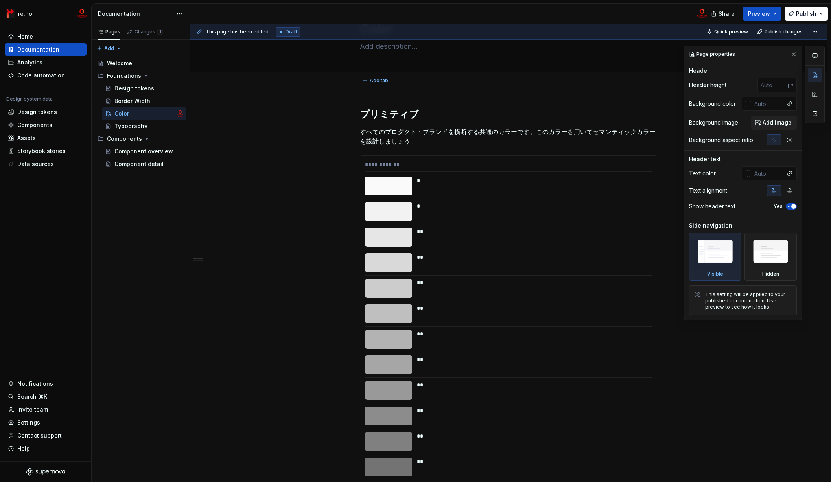
click at [656, 63] on html "re:no Home Documentation Analytics Code automation Design system data Design to…" at bounding box center [415, 241] width 831 height 482
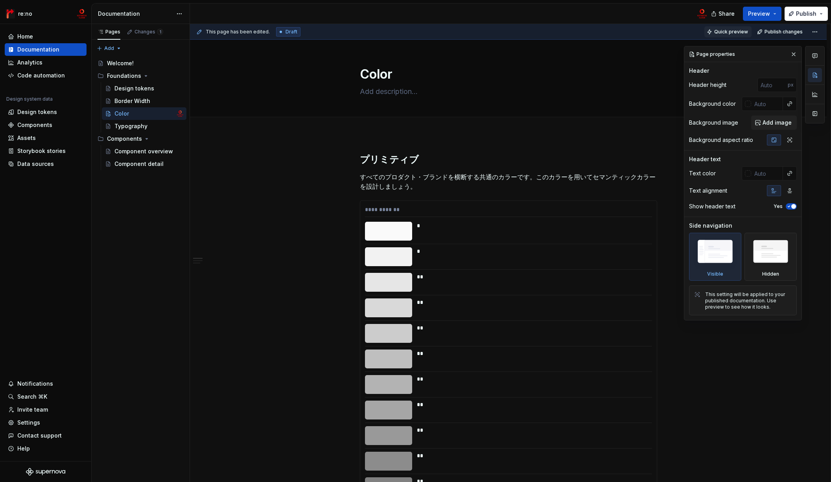
click at [726, 31] on span "Quick preview" at bounding box center [731, 32] width 34 height 6
click at [725, 29] on span "Quick preview" at bounding box center [731, 32] width 34 height 6
click at [765, 15] on span "Preview" at bounding box center [759, 14] width 22 height 8
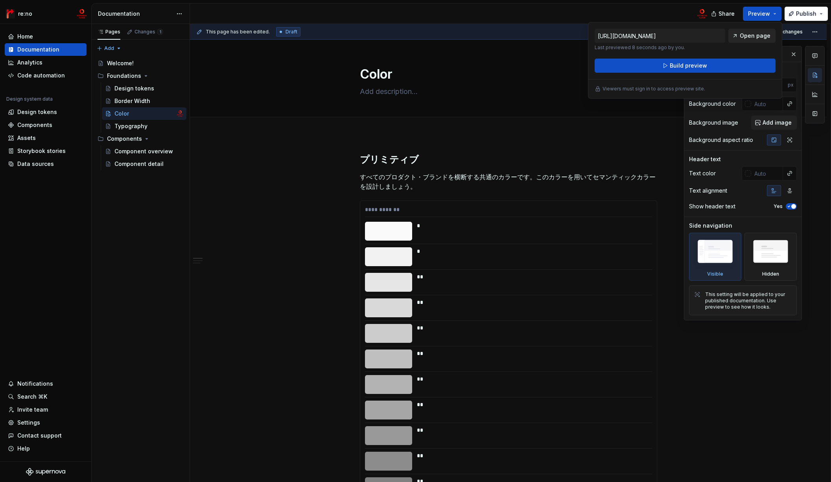
drag, startPoint x: 711, startPoint y: 64, endPoint x: 752, endPoint y: 37, distance: 49.8
click at [747, 39] on div "[URL][DOMAIN_NAME] Last previewed 8 seconds ago by you. Open page Build preview" at bounding box center [684, 51] width 181 height 44
click at [752, 36] on span "Open page" at bounding box center [754, 36] width 31 height 8
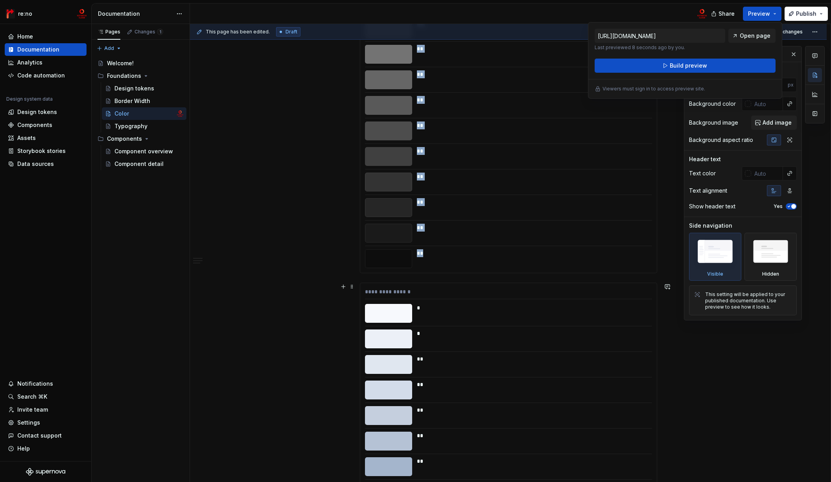
click at [407, 311] on div at bounding box center [388, 313] width 47 height 19
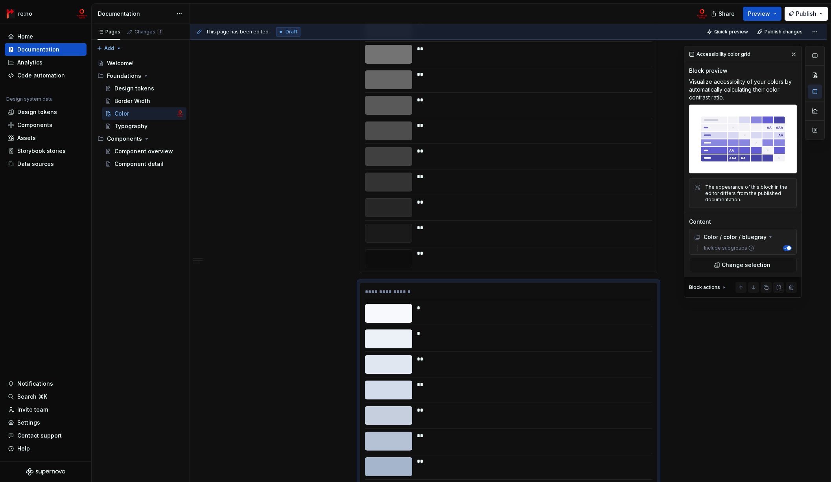
click at [369, 261] on div at bounding box center [388, 258] width 47 height 19
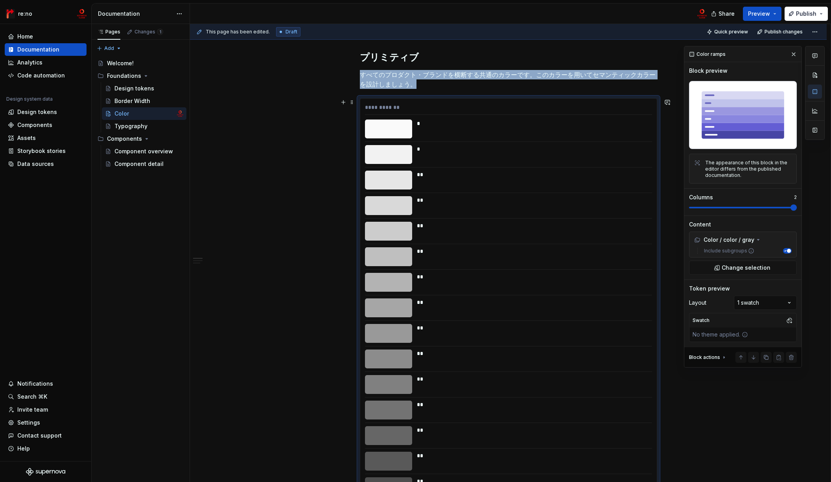
scroll to position [0, 0]
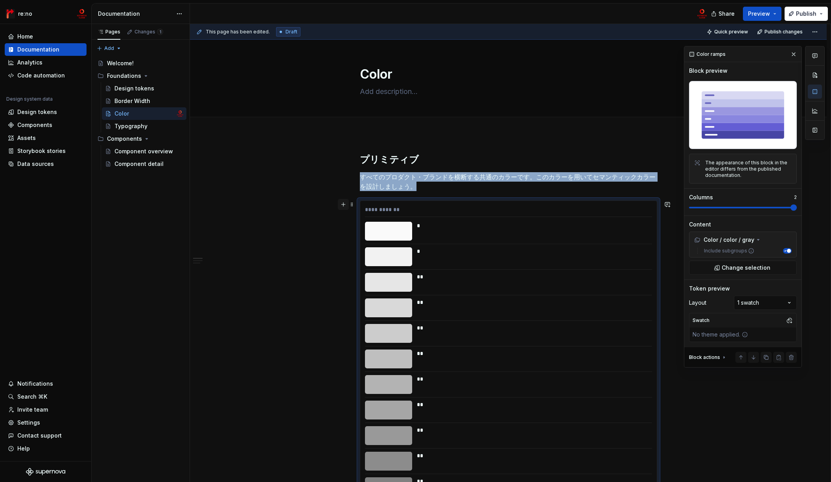
click at [345, 206] on button "button" at bounding box center [343, 204] width 11 height 11
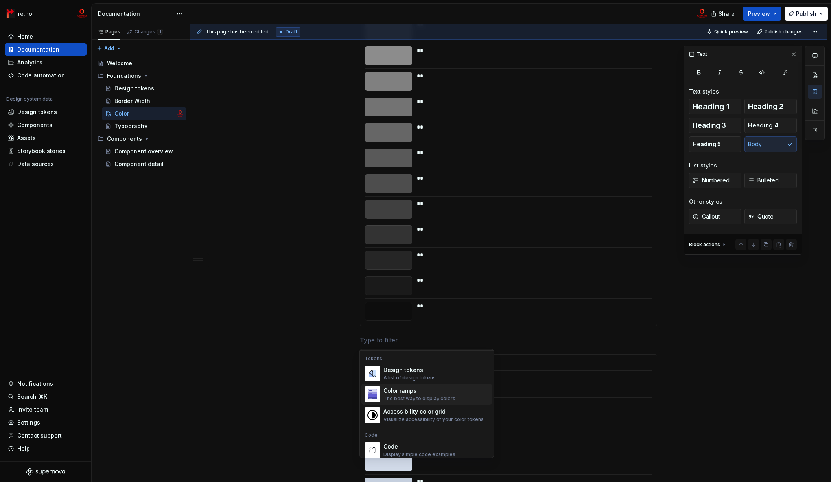
scroll to position [574, 0]
click at [438, 388] on div "Color ramps" at bounding box center [419, 386] width 72 height 8
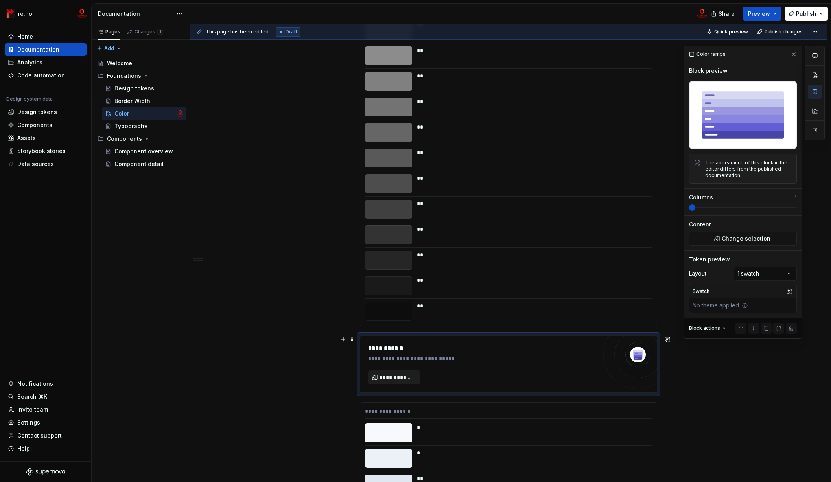
click at [399, 377] on span "**********" at bounding box center [396, 377] width 35 height 8
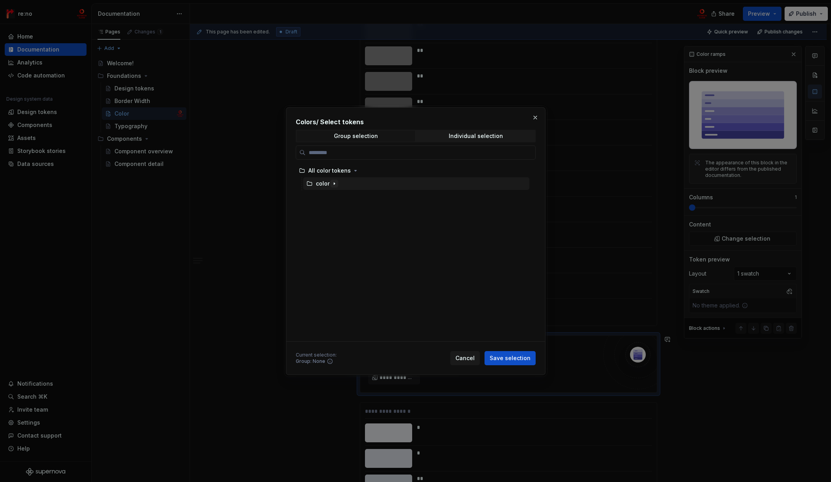
click at [334, 184] on icon "button" at bounding box center [334, 183] width 6 height 6
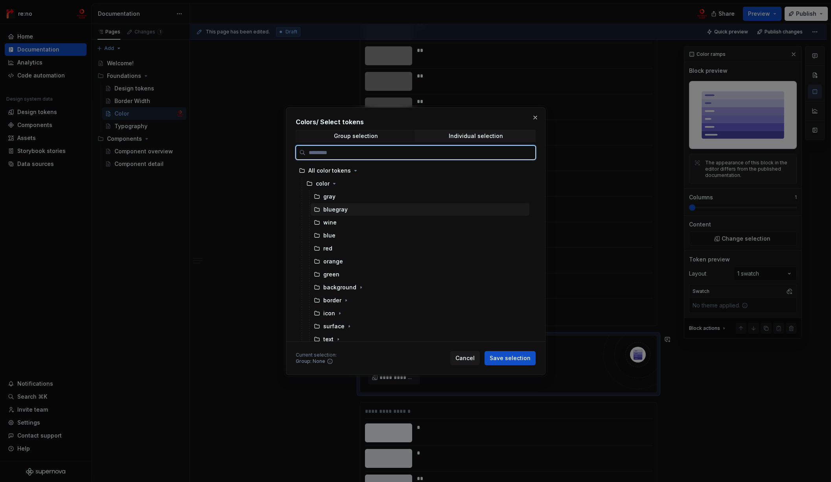
click at [335, 207] on div "bluegray" at bounding box center [335, 210] width 24 height 8
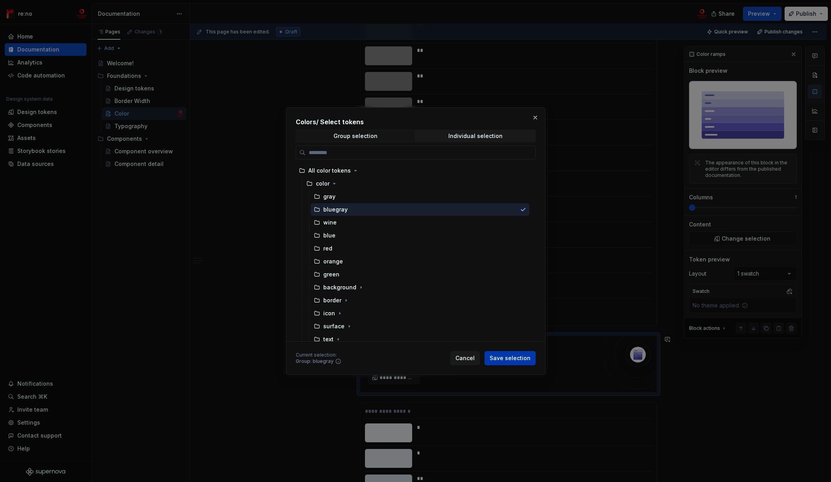
click at [498, 360] on span "Save selection" at bounding box center [509, 358] width 41 height 8
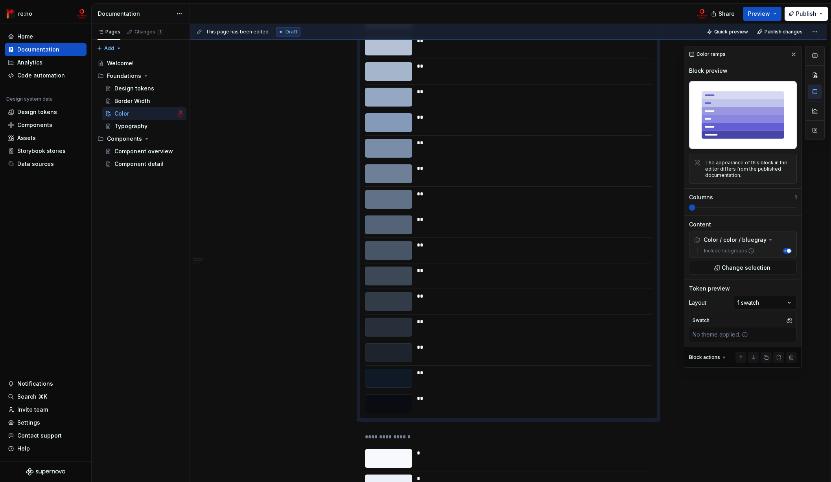
scroll to position [1020, 0]
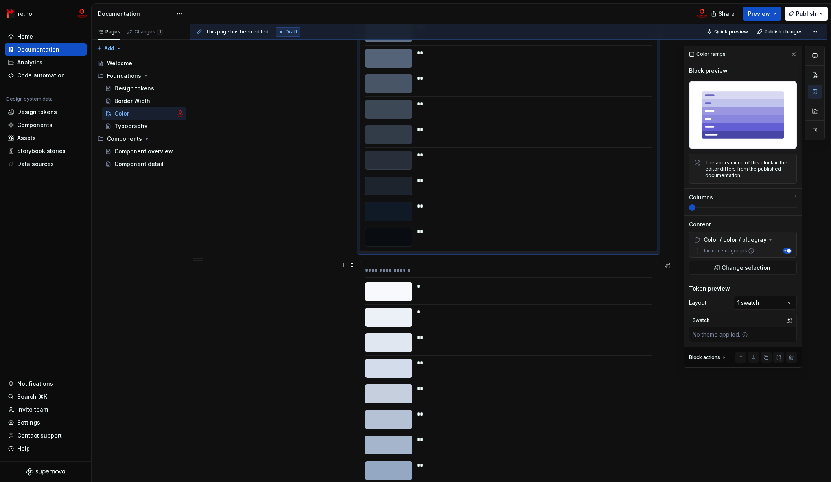
click at [383, 269] on div "**********" at bounding box center [508, 271] width 287 height 11
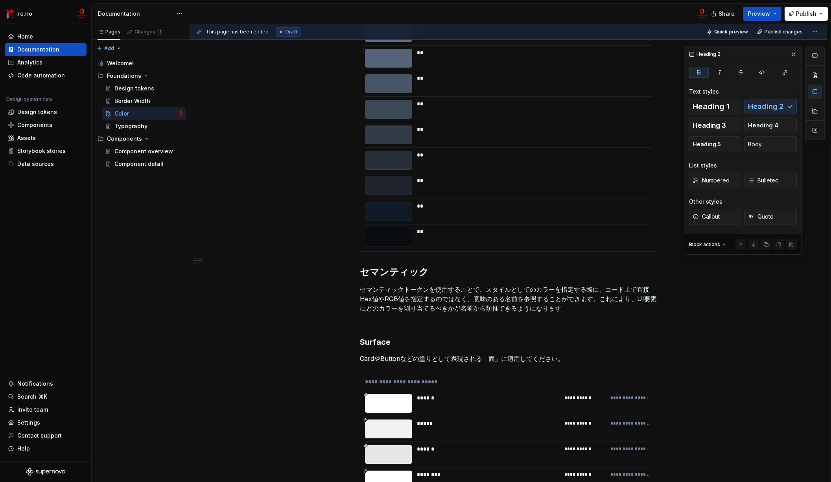
click at [373, 236] on div at bounding box center [388, 237] width 47 height 19
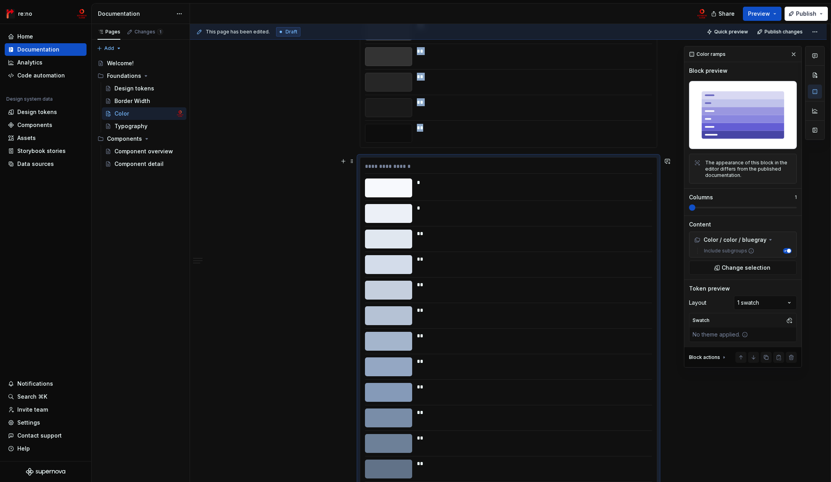
scroll to position [543, 0]
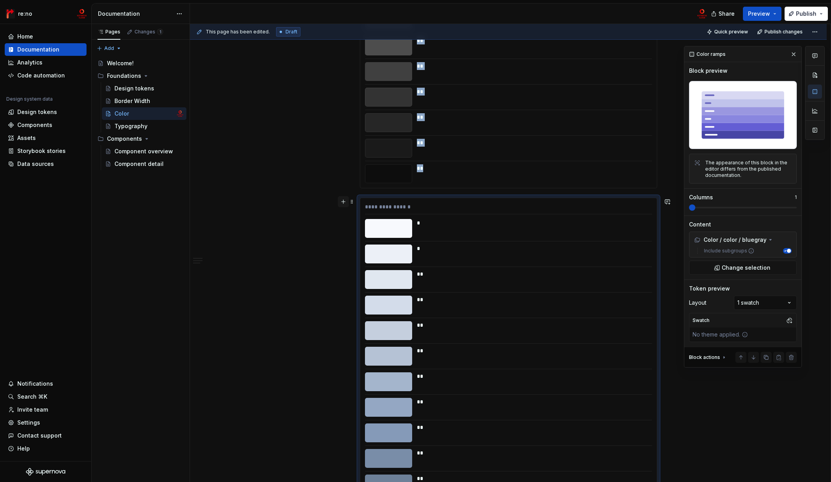
click at [342, 202] on button "button" at bounding box center [343, 201] width 11 height 11
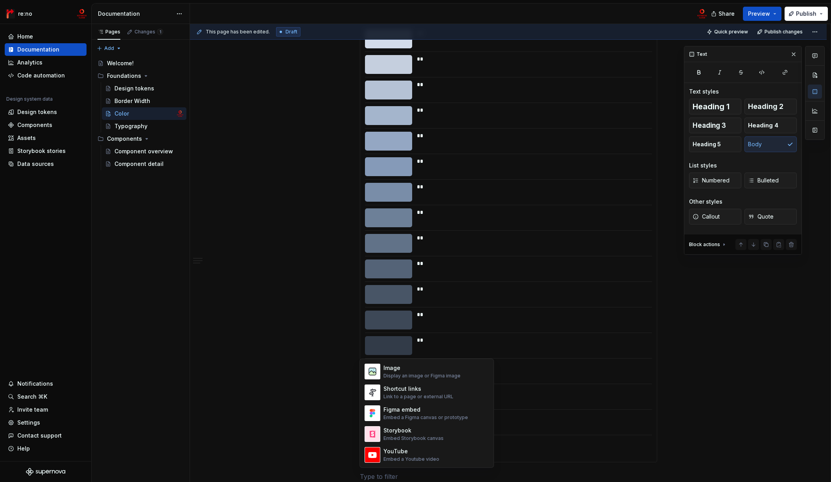
scroll to position [523, 0]
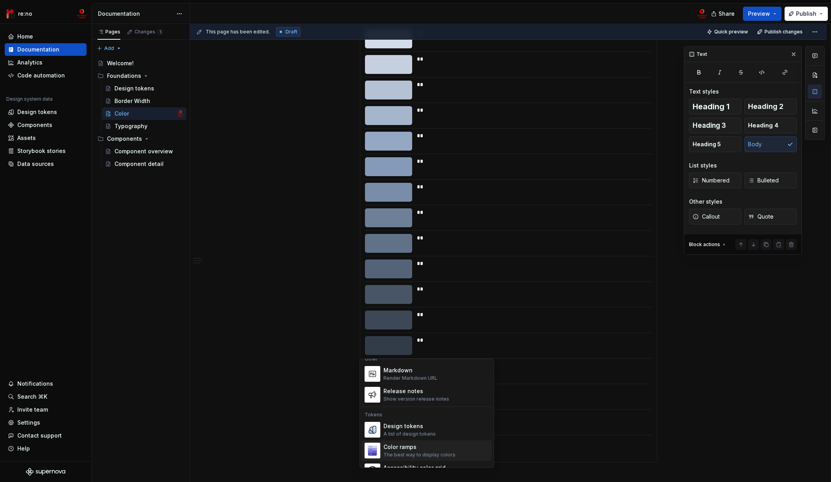
click at [414, 447] on div "Color ramps" at bounding box center [419, 447] width 72 height 8
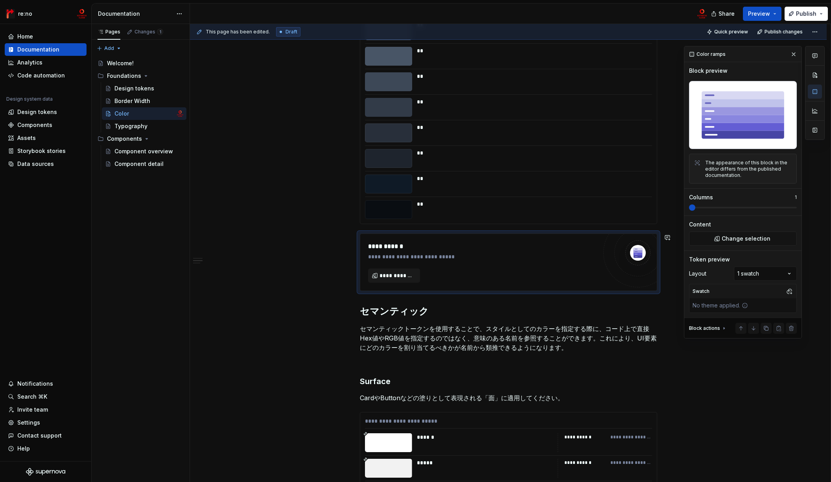
scroll to position [1088, 0]
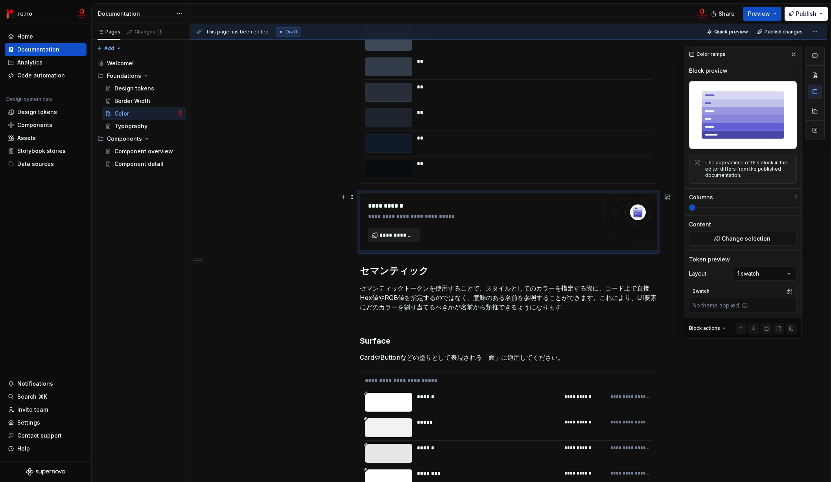
click at [400, 232] on span "**********" at bounding box center [396, 235] width 35 height 8
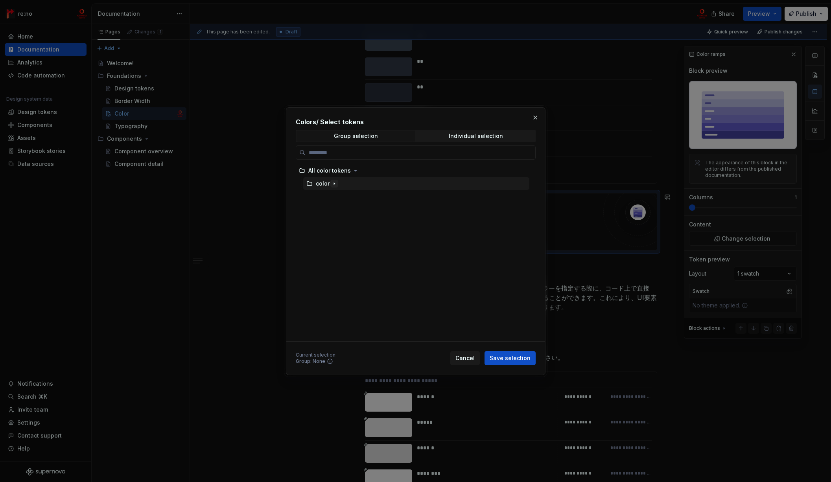
click at [333, 185] on icon "button" at bounding box center [334, 183] width 6 height 6
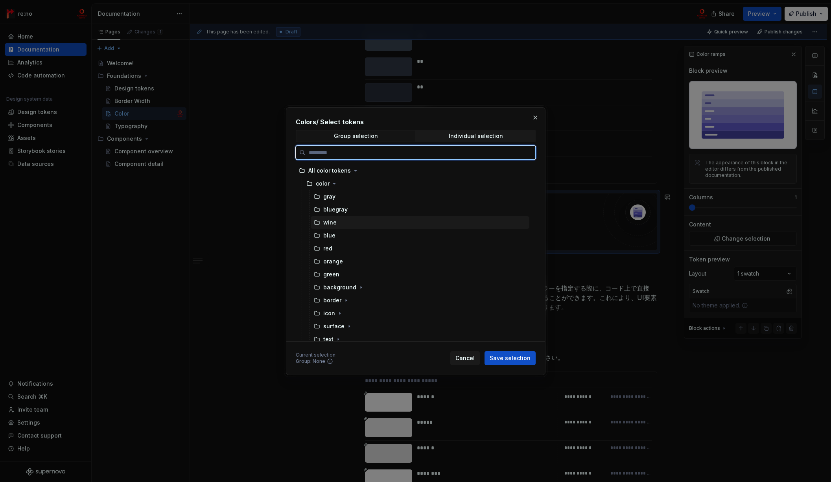
click at [338, 222] on div "wine" at bounding box center [420, 222] width 219 height 13
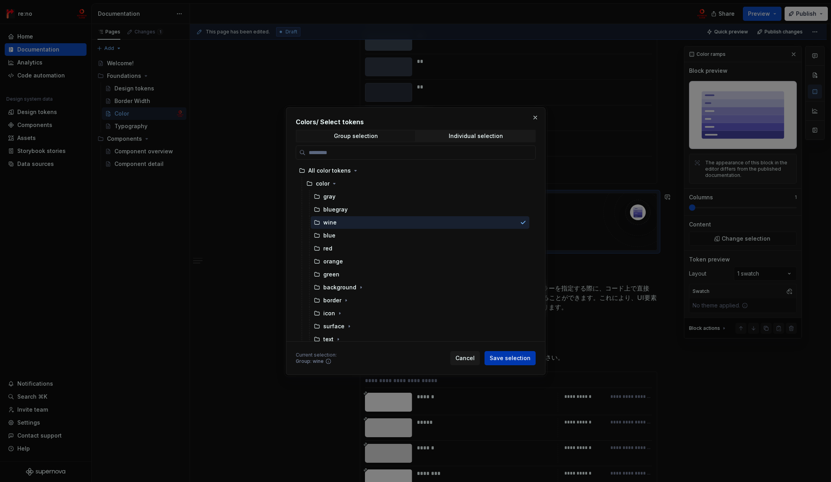
click at [511, 361] on span "Save selection" at bounding box center [509, 358] width 41 height 8
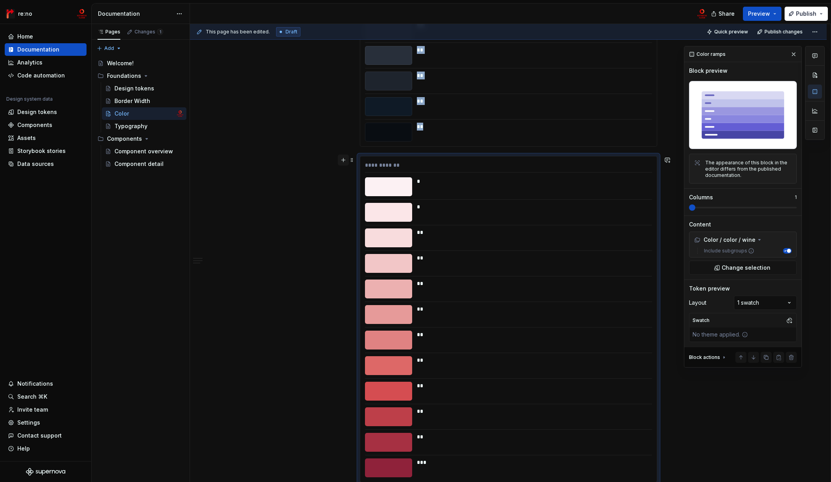
click at [344, 162] on button "button" at bounding box center [343, 160] width 11 height 11
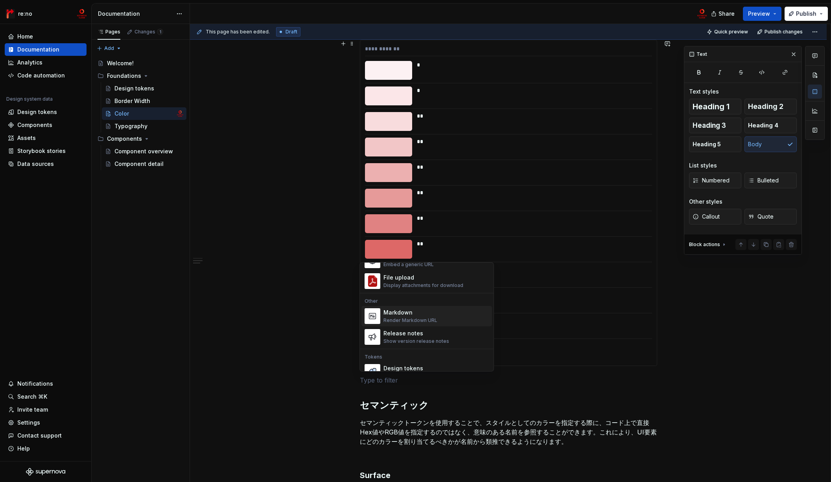
scroll to position [571, 0]
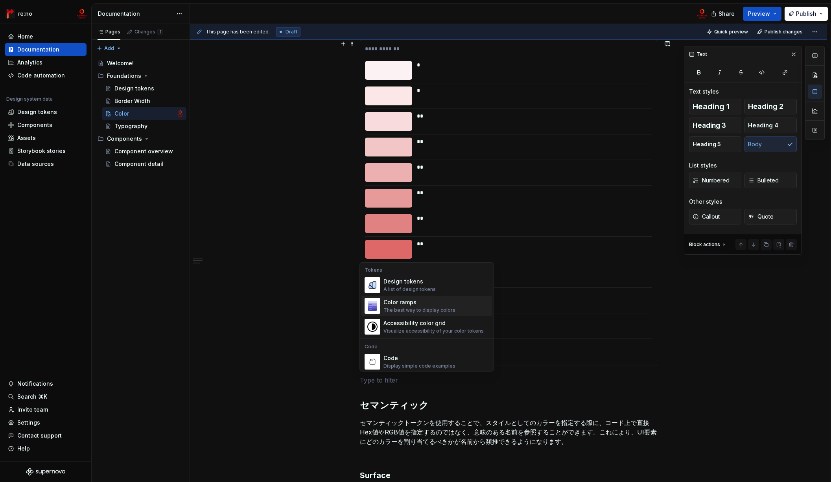
click at [420, 304] on div "Color ramps" at bounding box center [419, 302] width 72 height 8
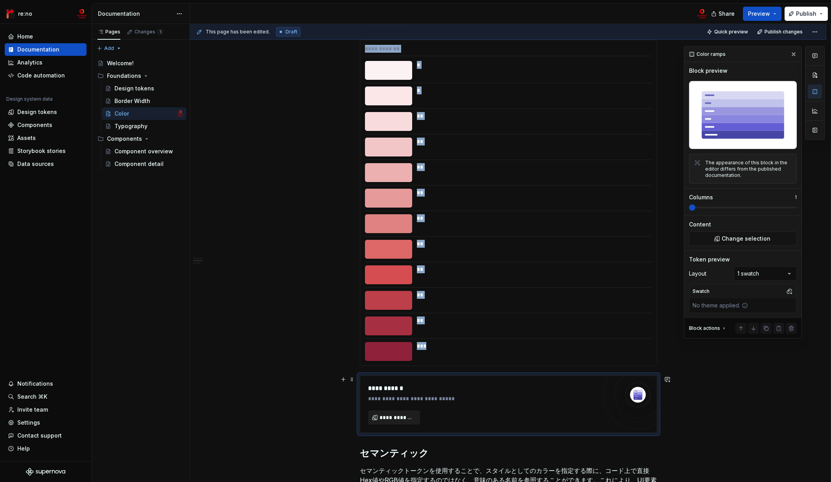
click at [395, 420] on span "**********" at bounding box center [396, 418] width 35 height 8
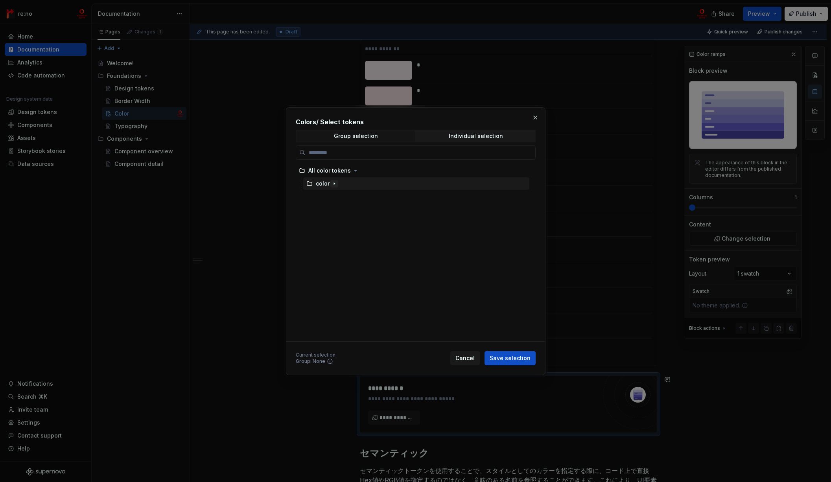
click at [331, 186] on icon "button" at bounding box center [334, 183] width 6 height 6
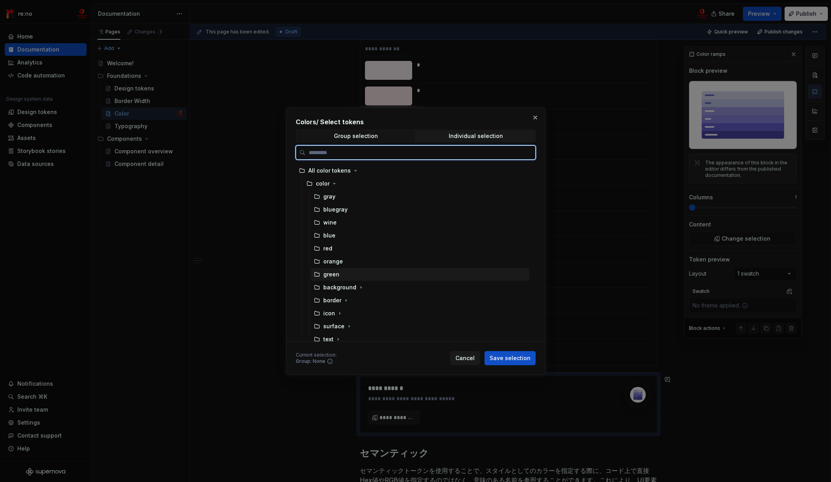
scroll to position [5, 0]
click at [350, 233] on div "blue" at bounding box center [420, 230] width 219 height 13
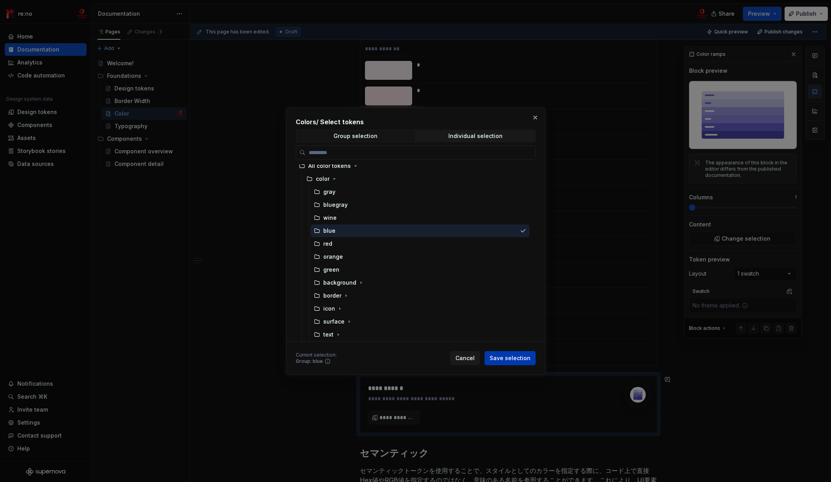
click at [508, 356] on span "Save selection" at bounding box center [509, 358] width 41 height 8
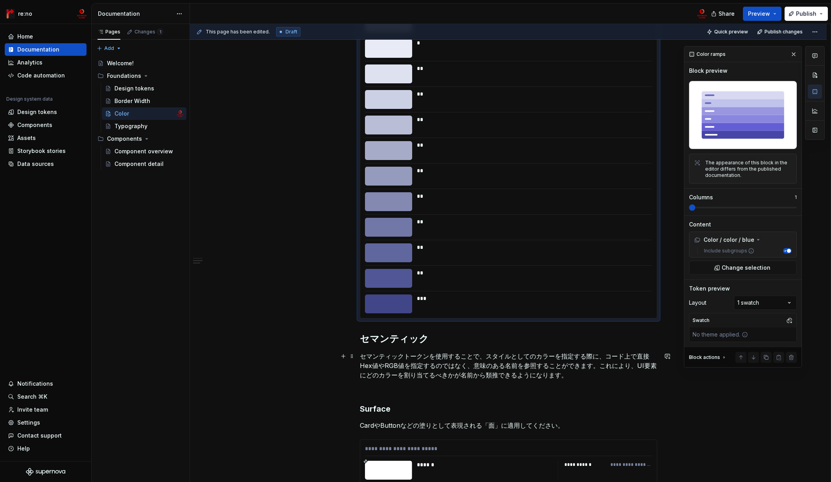
scroll to position [1487, 0]
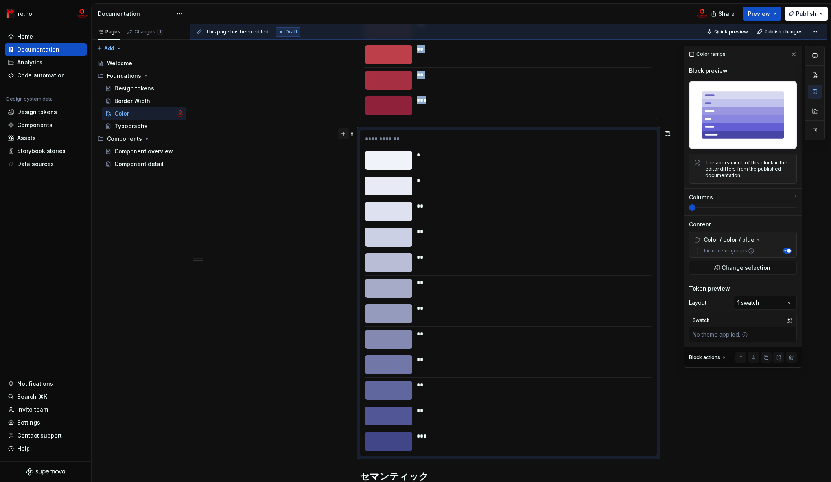
click at [345, 136] on button "button" at bounding box center [343, 133] width 11 height 11
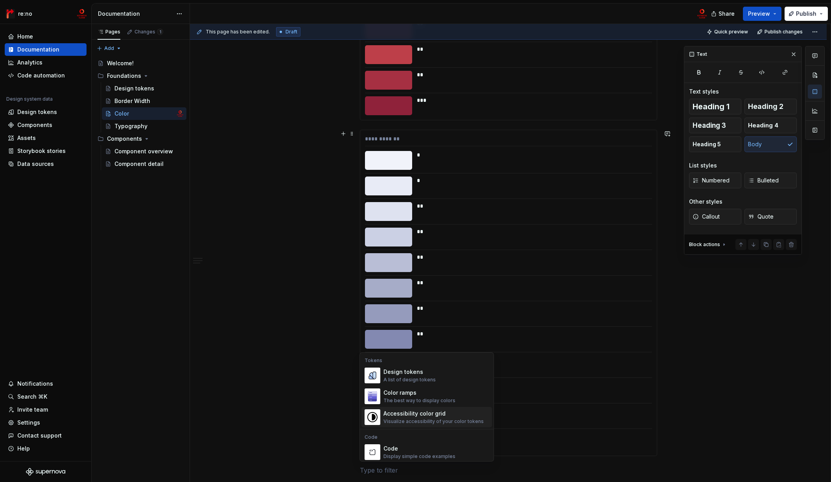
scroll to position [561, 0]
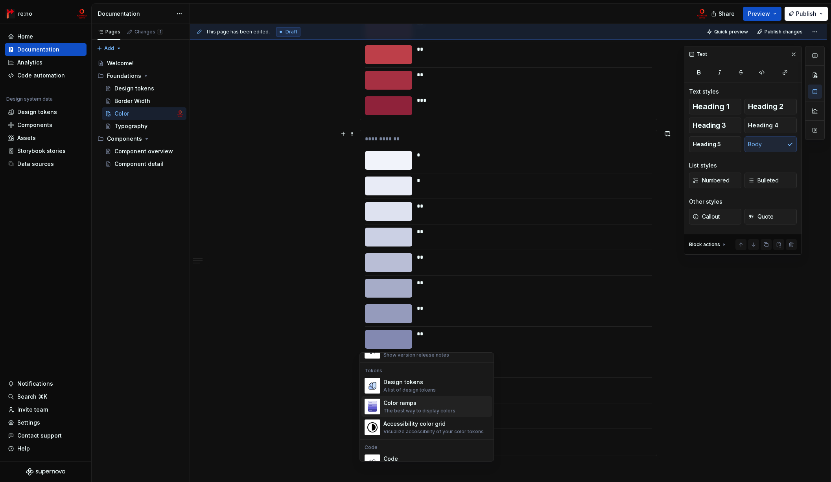
click at [434, 410] on div "The best way to display colors" at bounding box center [419, 411] width 72 height 6
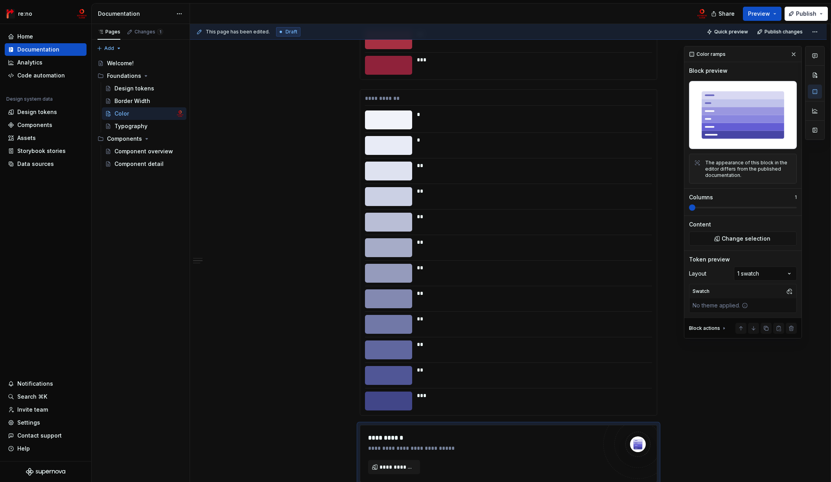
scroll to position [1699, 0]
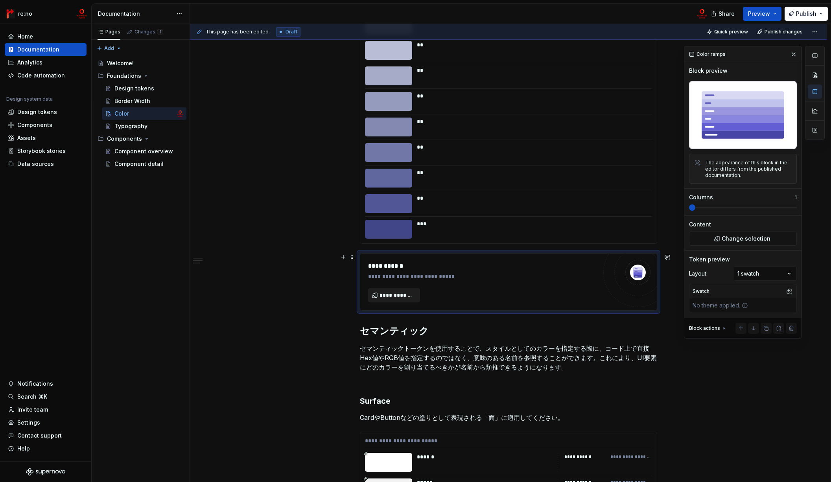
click at [392, 295] on span "**********" at bounding box center [396, 295] width 35 height 8
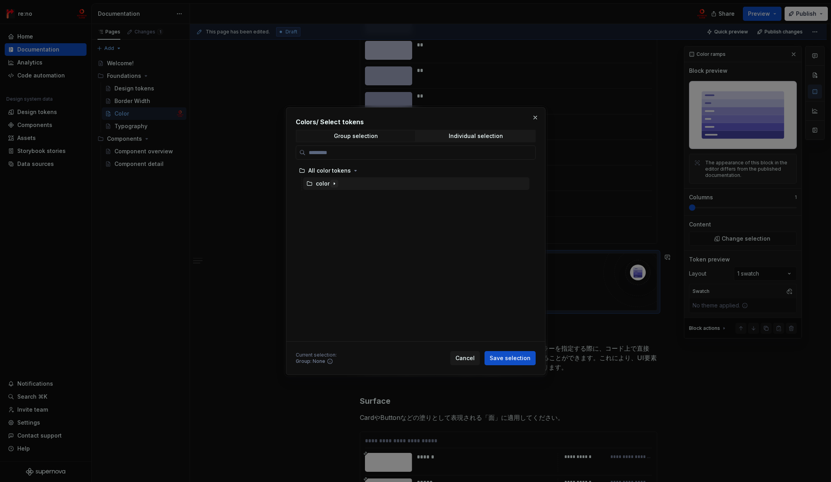
click at [332, 184] on icon "button" at bounding box center [334, 183] width 6 height 6
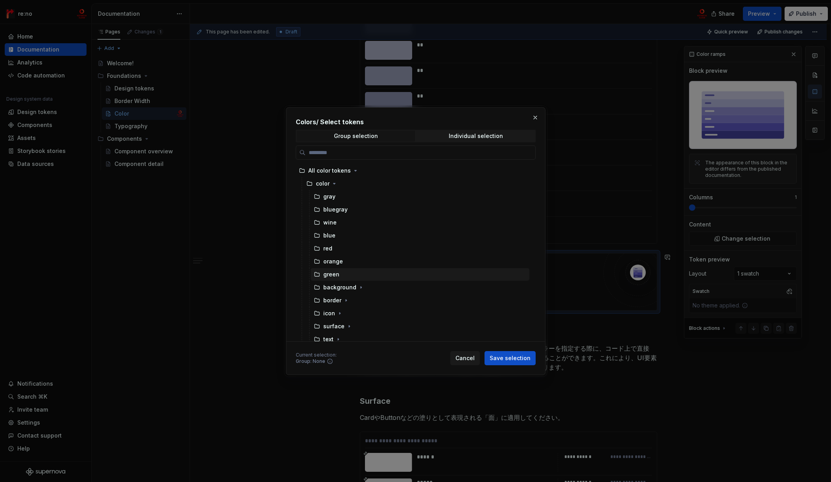
scroll to position [5, 0]
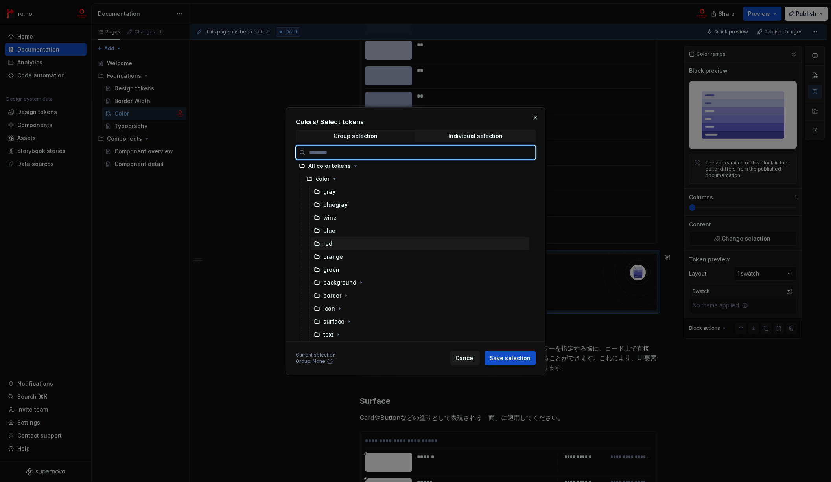
click at [350, 241] on div "red" at bounding box center [420, 243] width 219 height 13
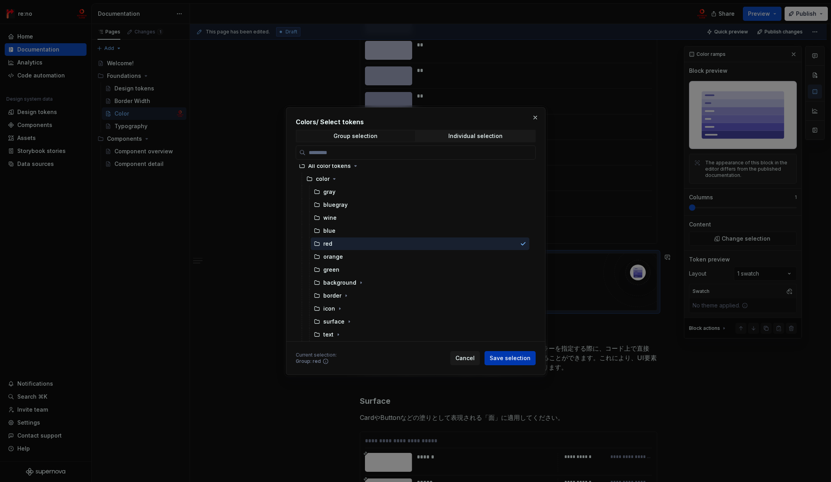
click at [503, 356] on span "Save selection" at bounding box center [509, 358] width 41 height 8
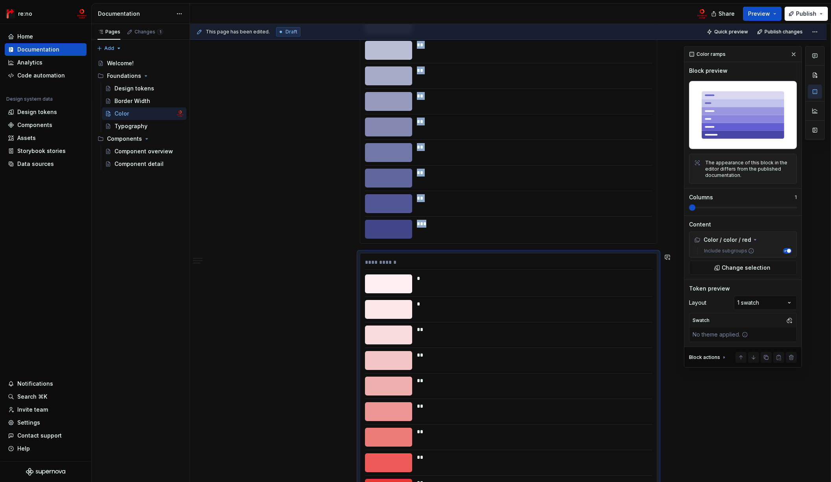
scroll to position [1796, 0]
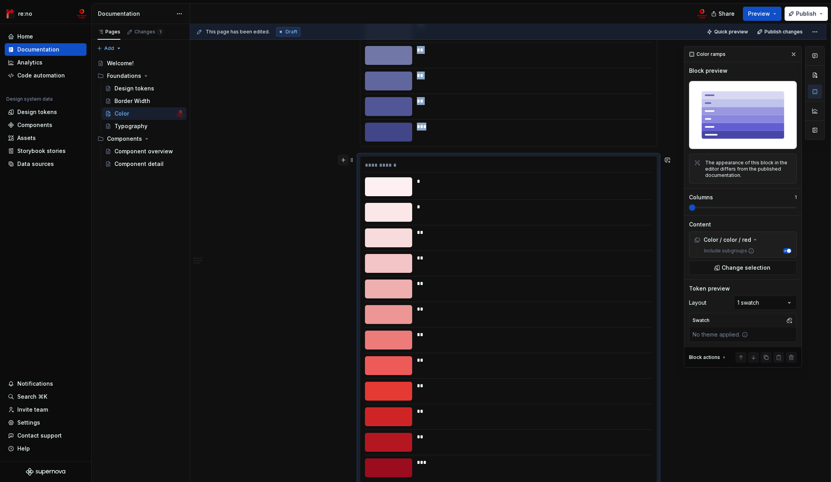
click at [346, 161] on button "button" at bounding box center [343, 160] width 11 height 11
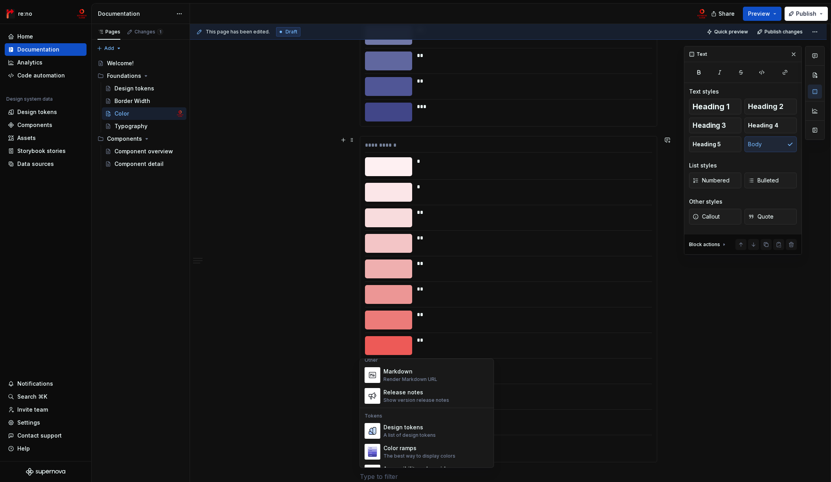
scroll to position [532, 0]
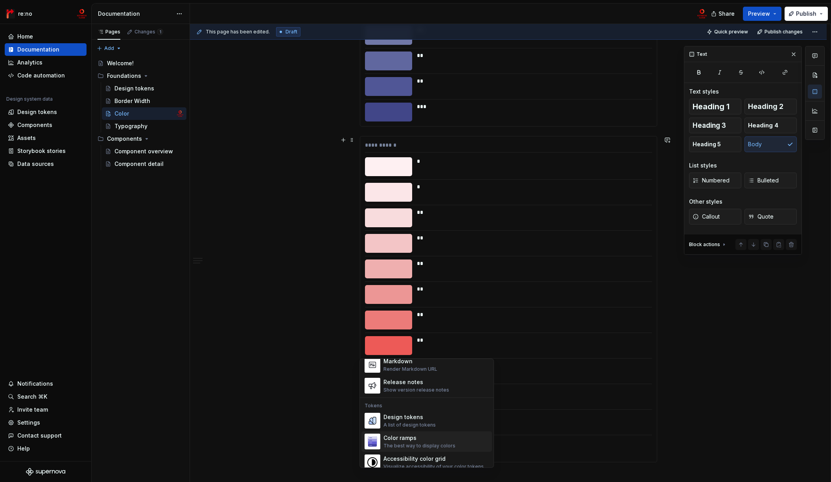
click at [431, 441] on div "Color ramps" at bounding box center [419, 438] width 72 height 8
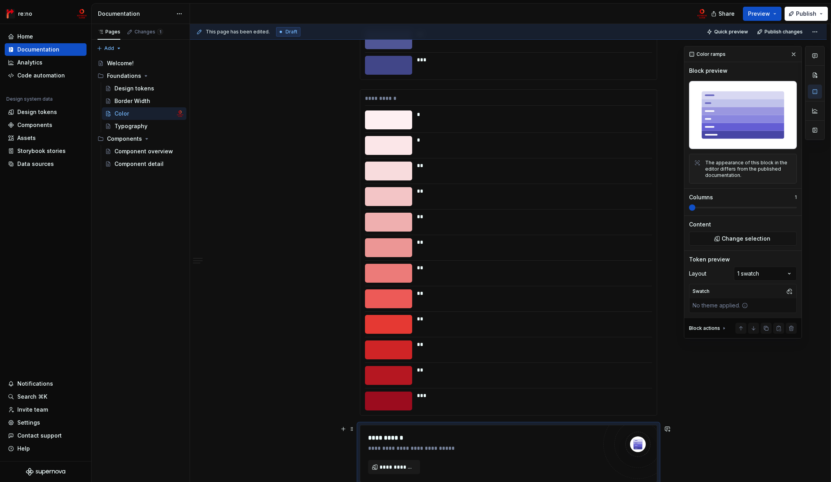
scroll to position [2021, 0]
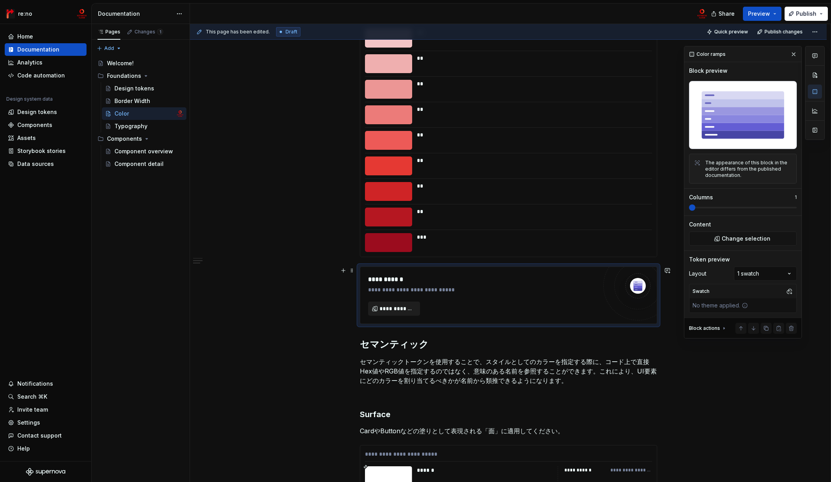
click at [398, 308] on span "**********" at bounding box center [396, 309] width 35 height 8
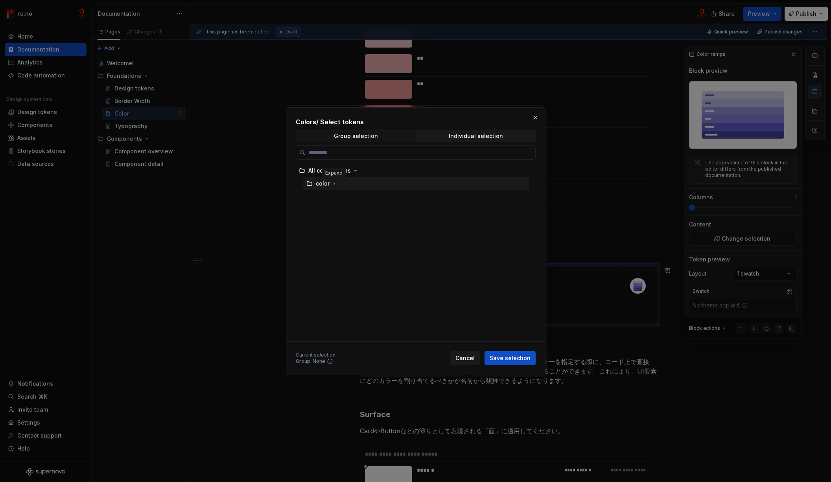
drag, startPoint x: 333, startPoint y: 185, endPoint x: 335, endPoint y: 189, distance: 4.3
click at [333, 186] on icon "button" at bounding box center [334, 183] width 6 height 6
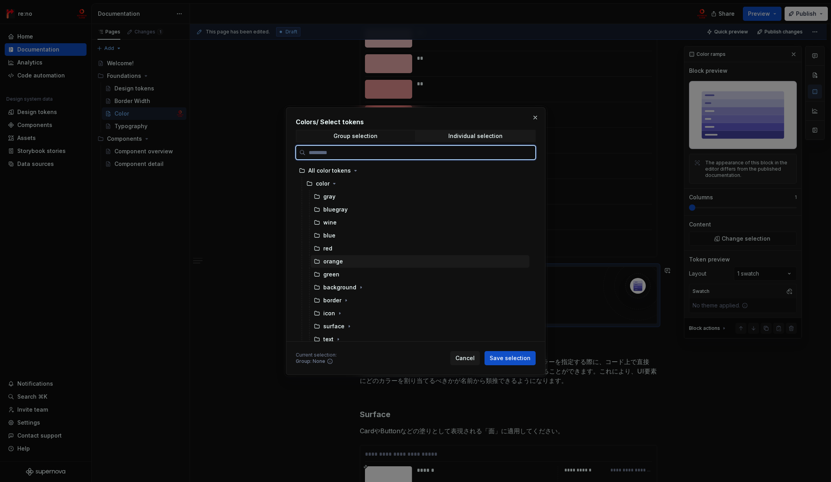
click at [364, 261] on div "orange" at bounding box center [420, 261] width 219 height 13
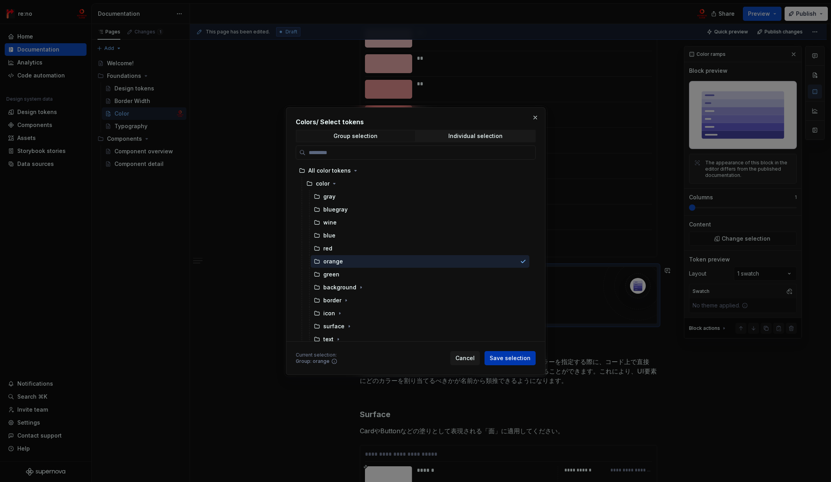
click at [514, 362] on button "Save selection" at bounding box center [509, 358] width 51 height 14
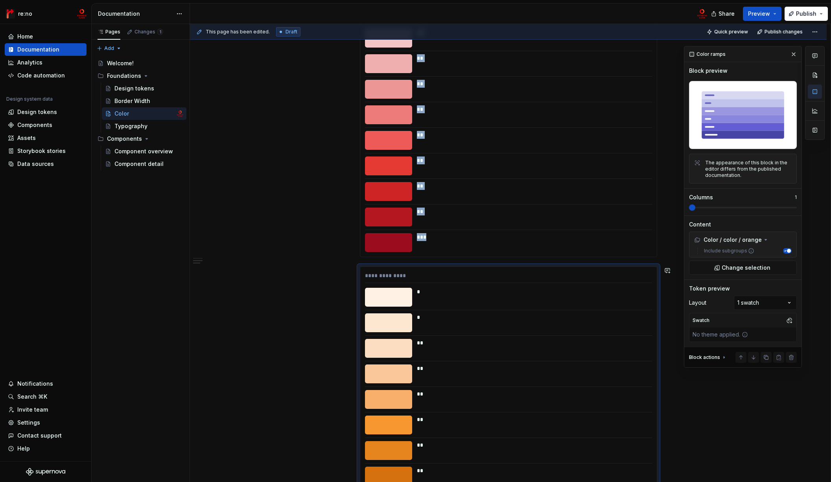
scroll to position [2132, 0]
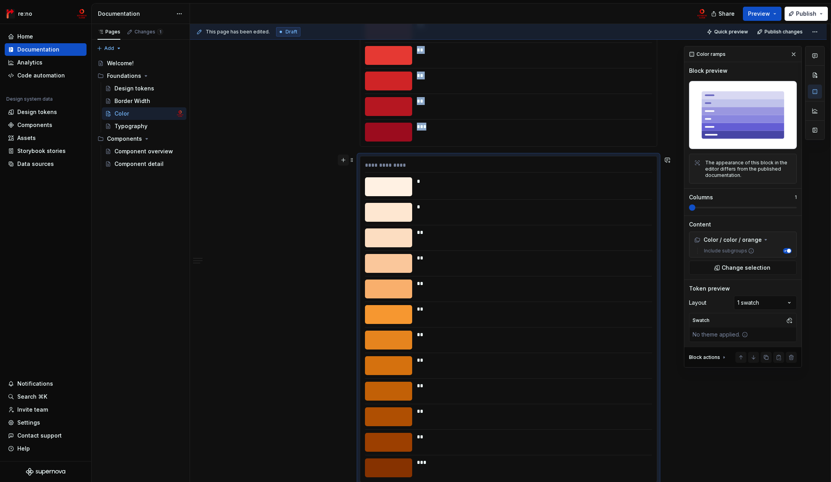
click at [344, 161] on button "button" at bounding box center [343, 160] width 11 height 11
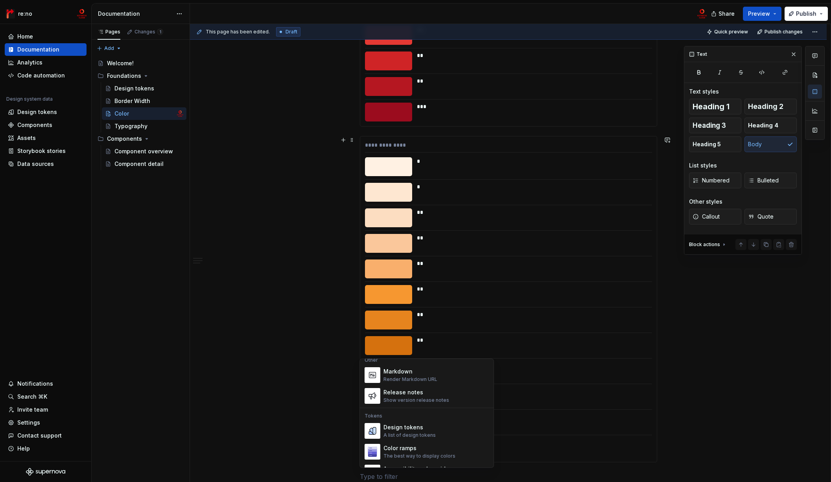
scroll to position [527, 0]
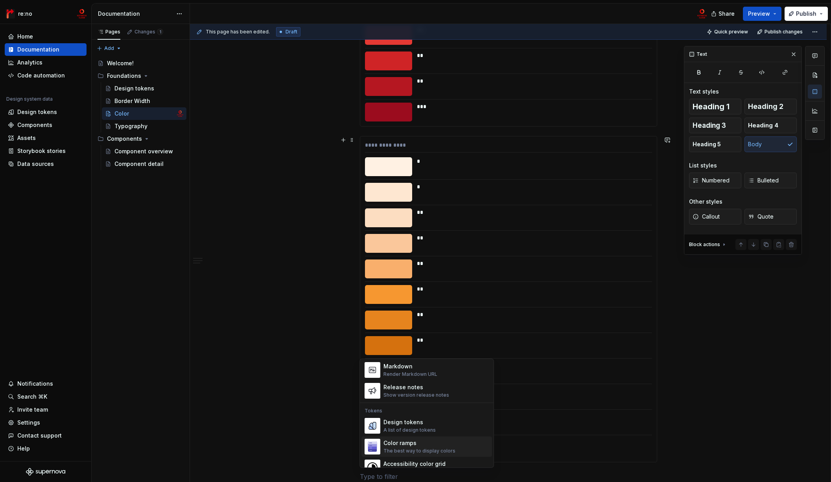
click at [429, 441] on div "Color ramps" at bounding box center [419, 443] width 72 height 8
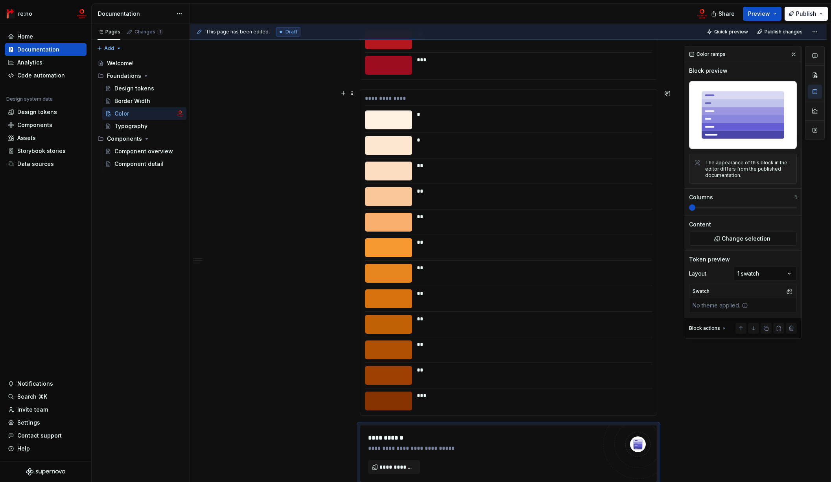
scroll to position [2282, 0]
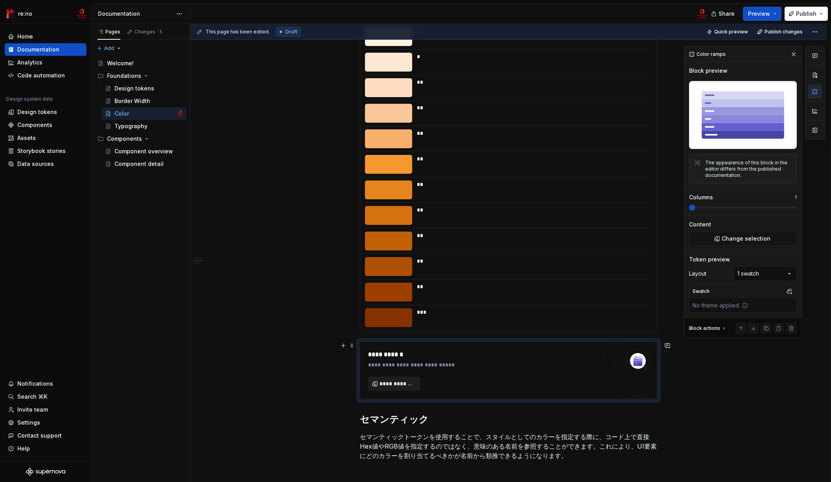
click at [381, 384] on span "**********" at bounding box center [396, 384] width 35 height 8
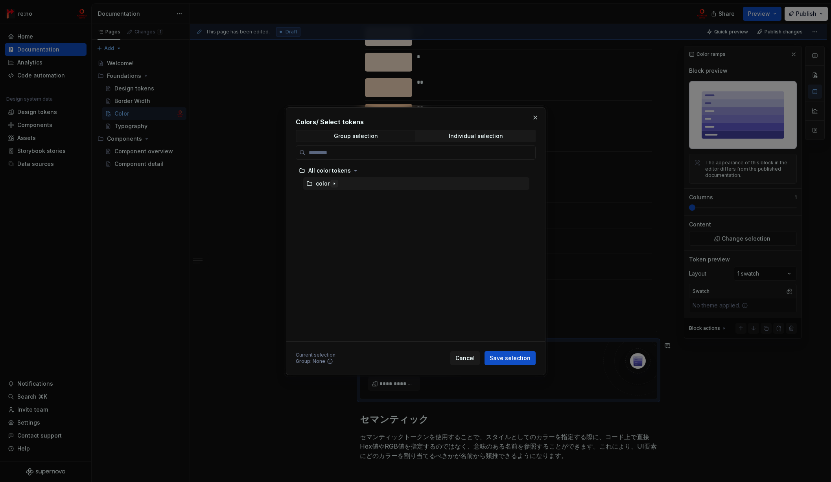
click at [335, 182] on icon "button" at bounding box center [334, 183] width 6 height 6
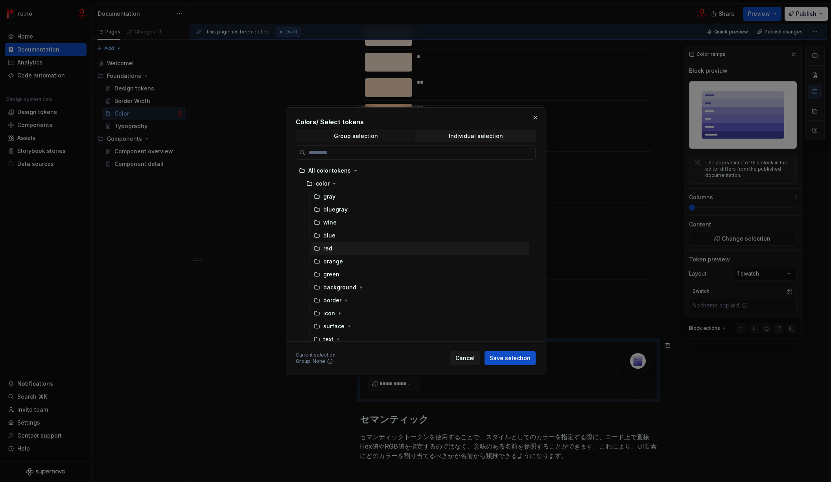
scroll to position [5, 0]
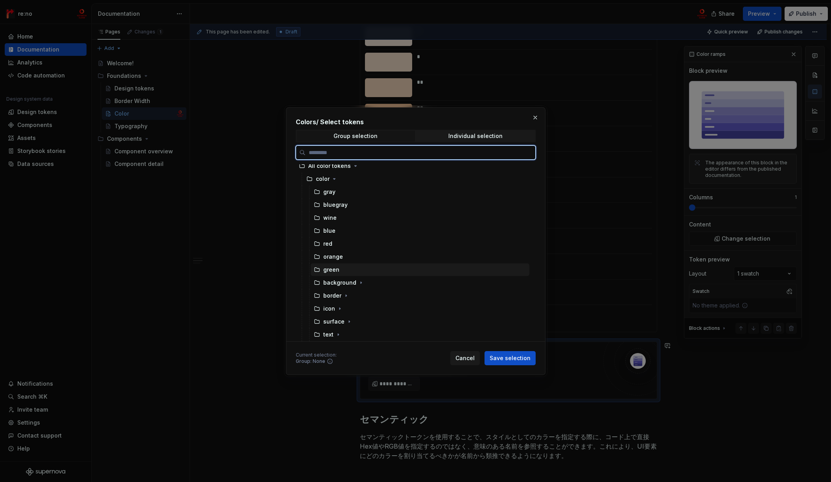
click at [361, 270] on div "green" at bounding box center [420, 269] width 219 height 13
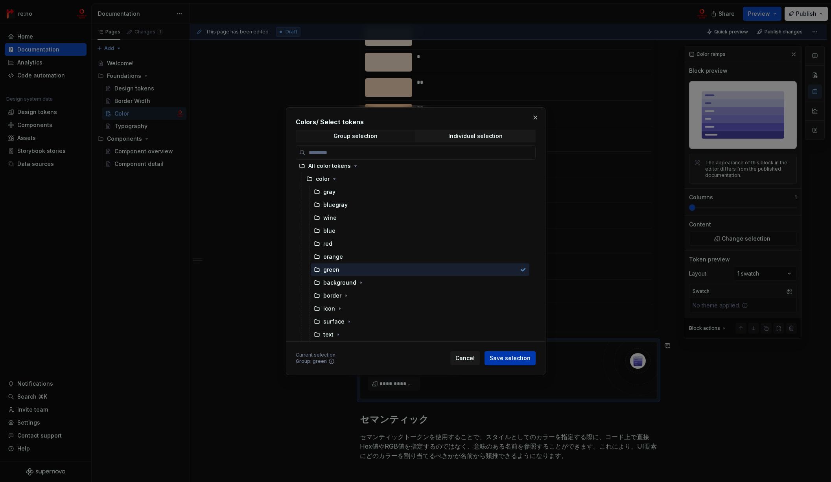
click at [500, 358] on span "Save selection" at bounding box center [509, 358] width 41 height 8
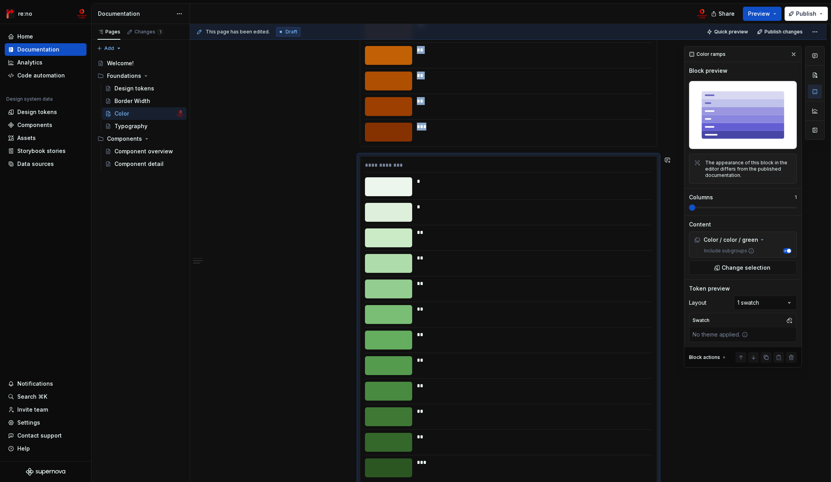
scroll to position [2603, 0]
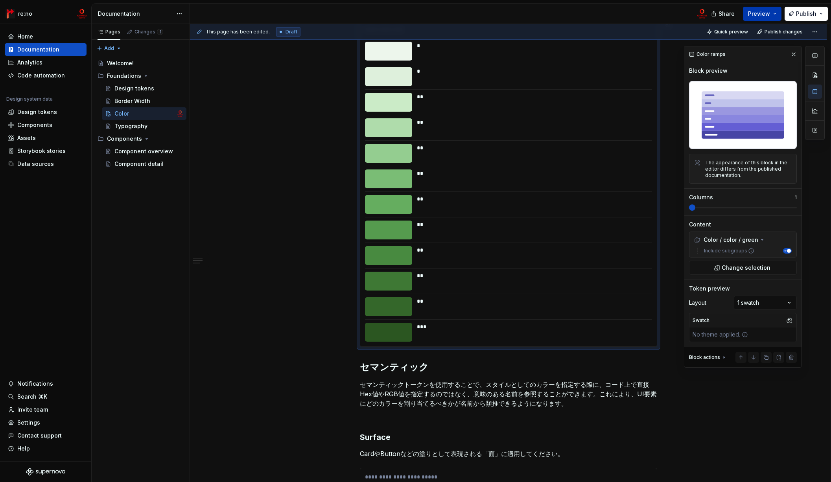
click at [754, 12] on span "Preview" at bounding box center [759, 14] width 22 height 8
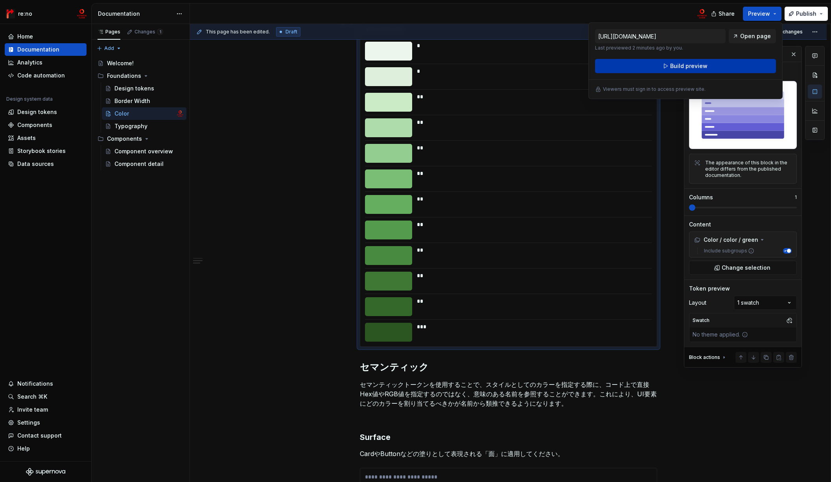
click at [721, 69] on button "Build preview" at bounding box center [685, 66] width 181 height 14
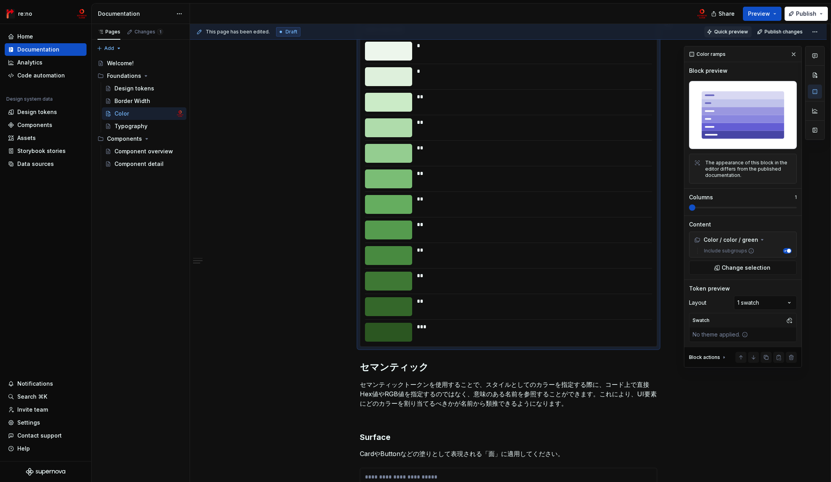
click at [735, 33] on span "Quick preview" at bounding box center [731, 32] width 34 height 6
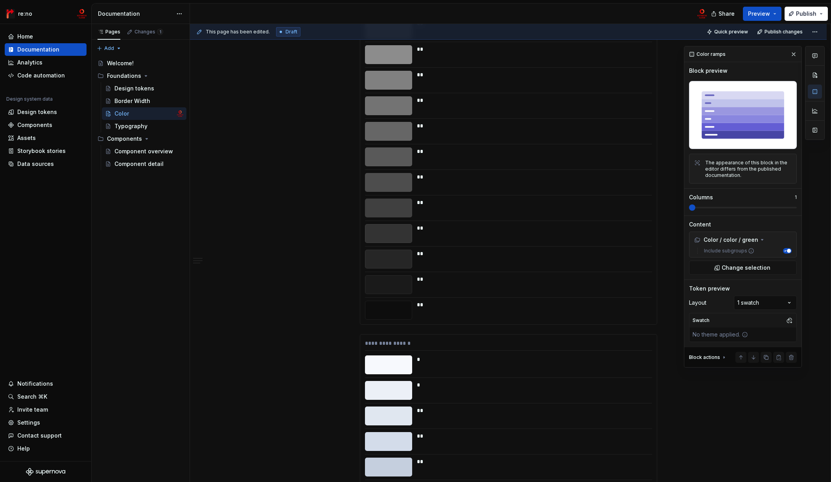
scroll to position [0, 0]
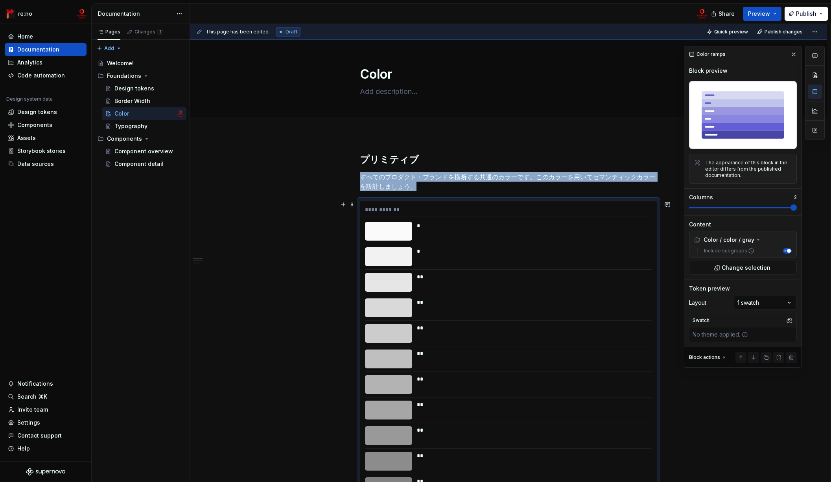
click at [457, 281] on div "**" at bounding box center [532, 282] width 230 height 19
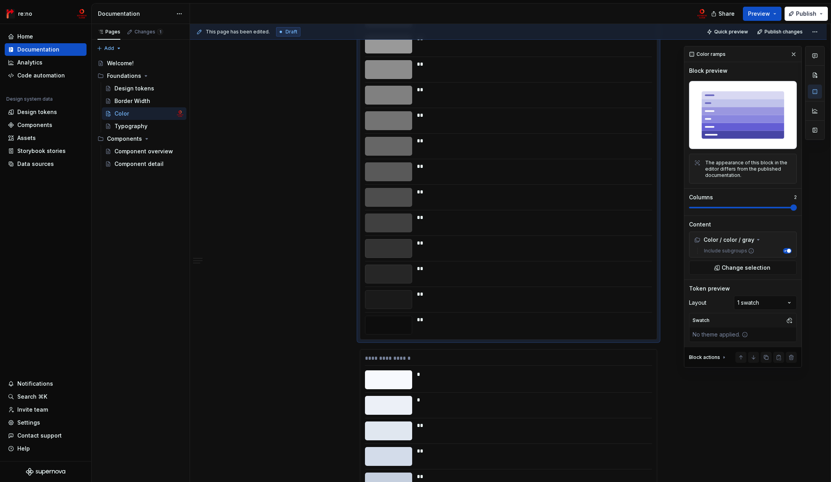
scroll to position [749, 0]
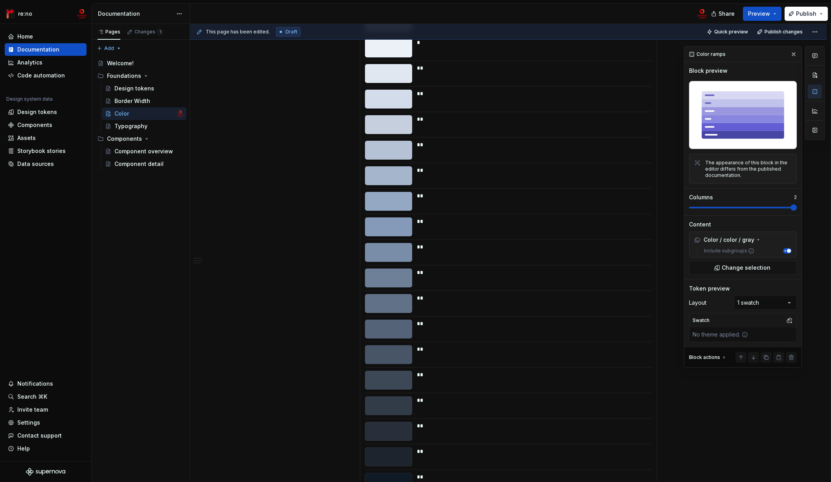
click at [460, 177] on div "**" at bounding box center [532, 175] width 230 height 19
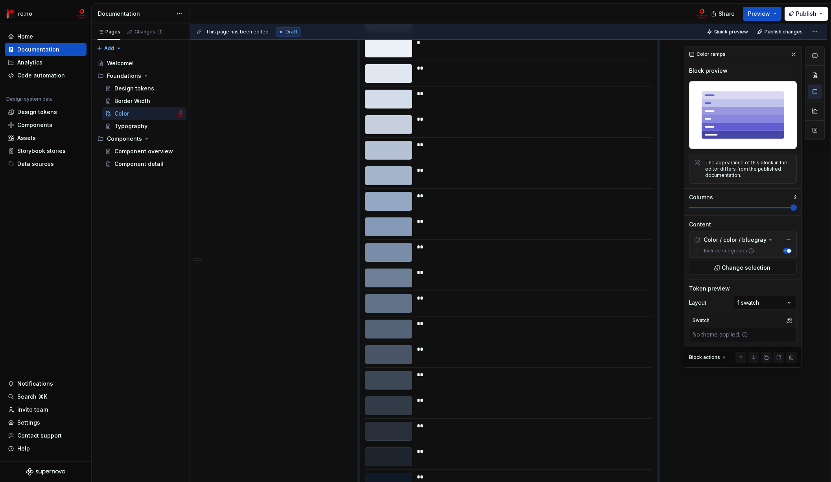
click at [748, 206] on span at bounding box center [743, 207] width 108 height 6
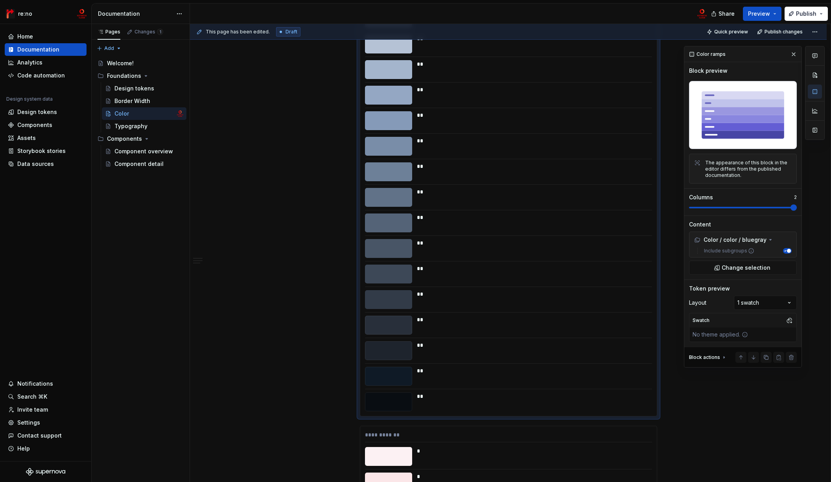
scroll to position [1149, 0]
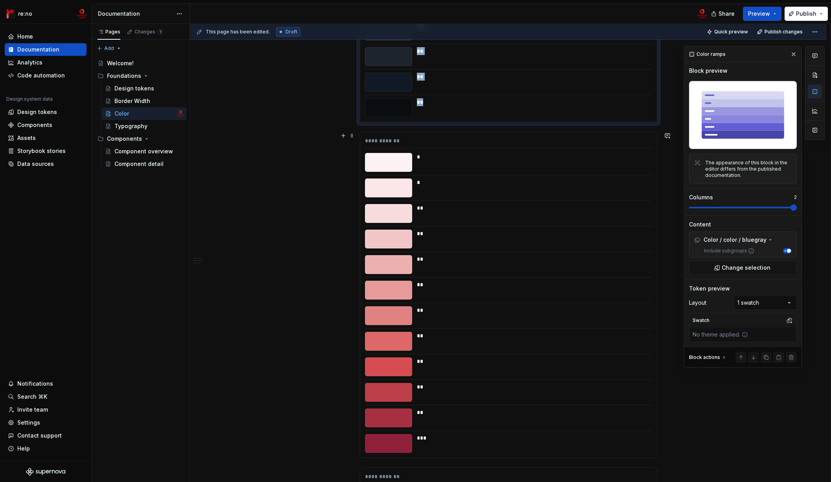
click at [538, 239] on div "**" at bounding box center [532, 239] width 230 height 19
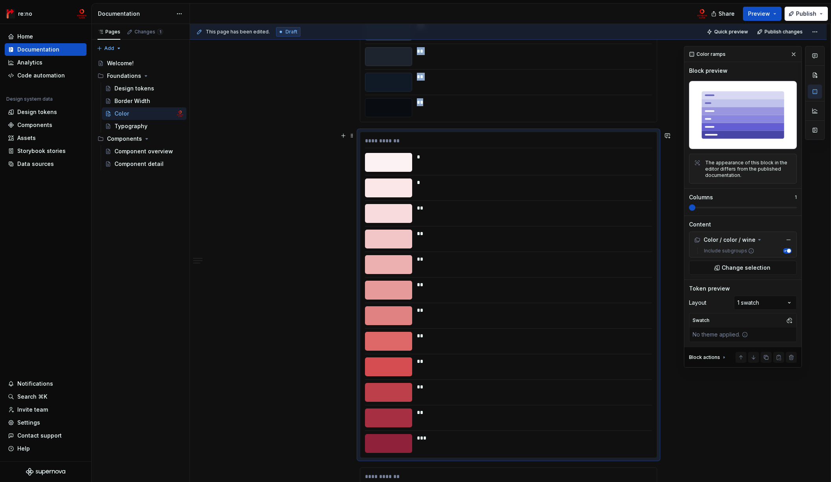
click at [760, 206] on span at bounding box center [743, 207] width 108 height 6
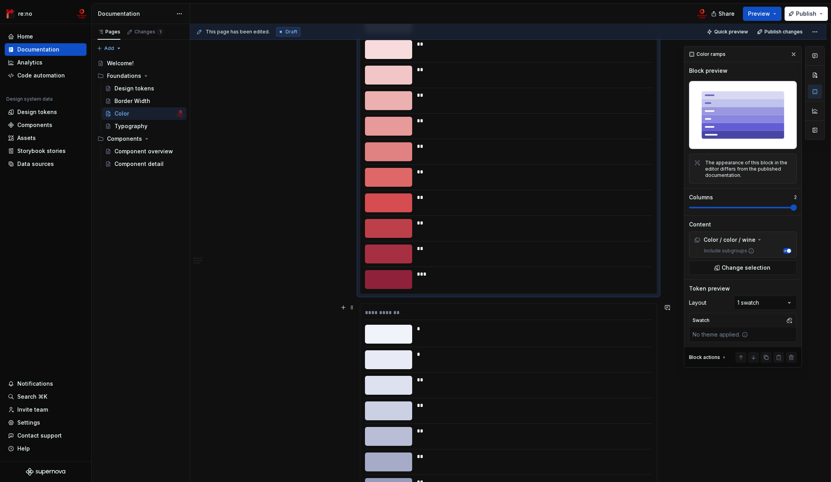
click at [546, 347] on div at bounding box center [508, 347] width 287 height 0
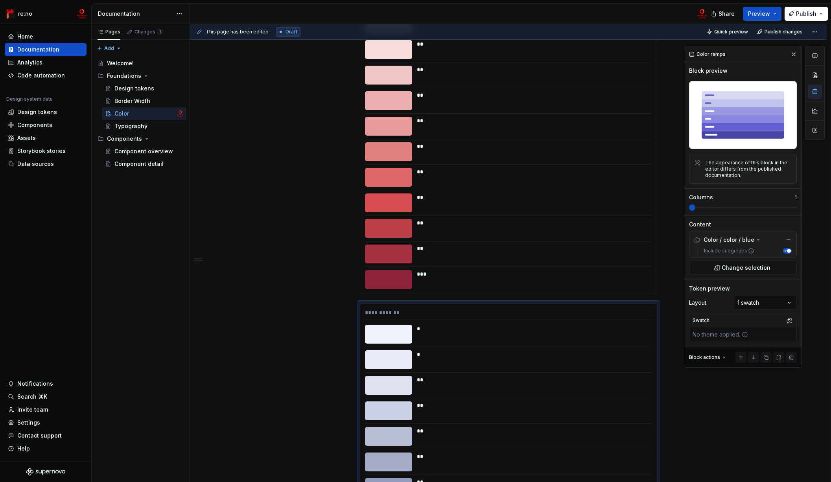
click at [762, 212] on div "Block preview The appearance of this block in the editor differs from the publi…" at bounding box center [743, 141] width 108 height 149
click at [766, 206] on span at bounding box center [743, 207] width 108 height 6
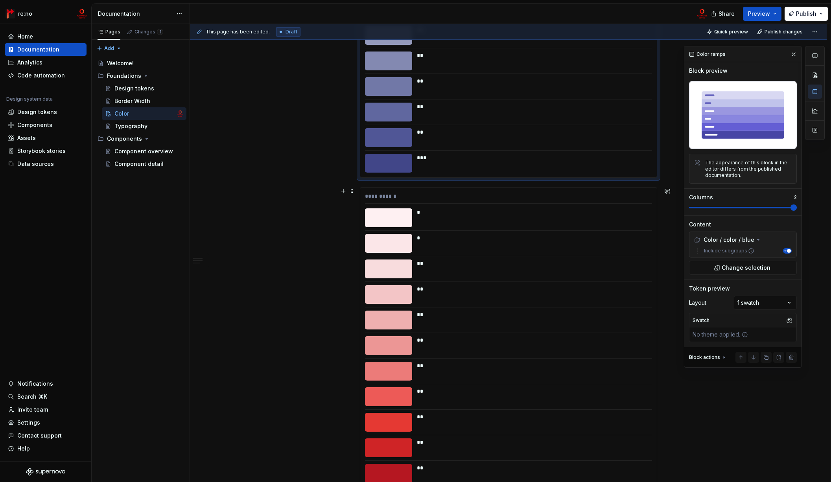
scroll to position [1770, 0]
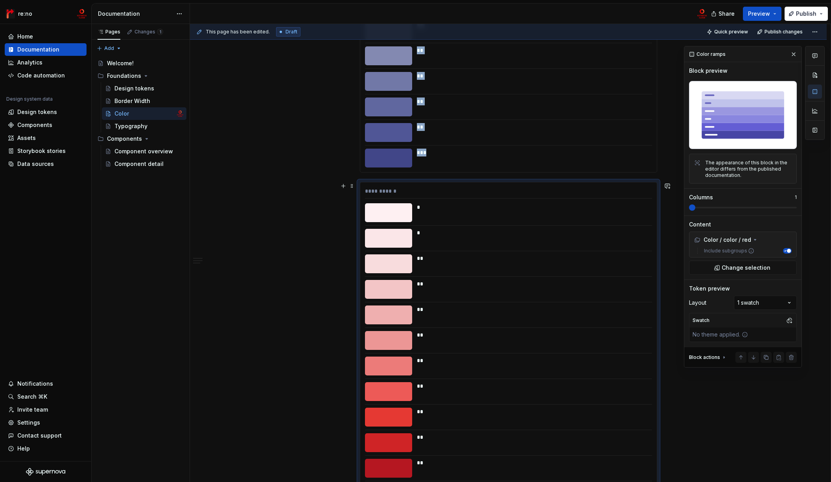
click at [580, 218] on div "*" at bounding box center [532, 212] width 230 height 19
click at [773, 207] on span at bounding box center [743, 208] width 108 height 2
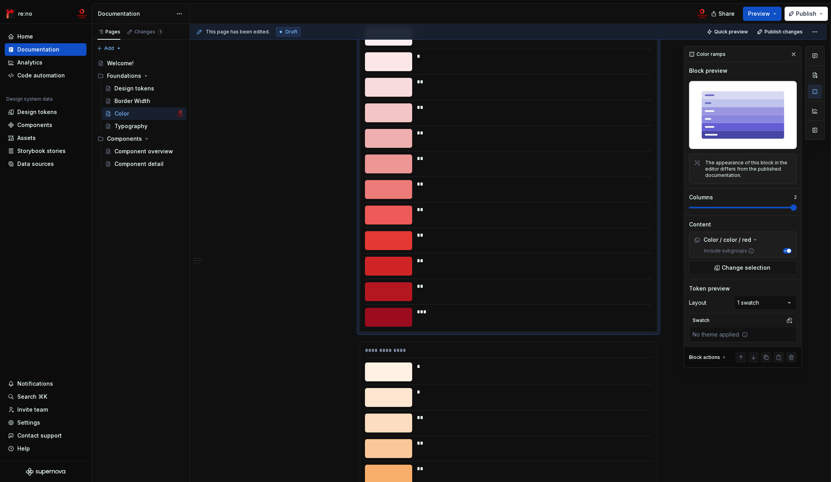
scroll to position [2149, 0]
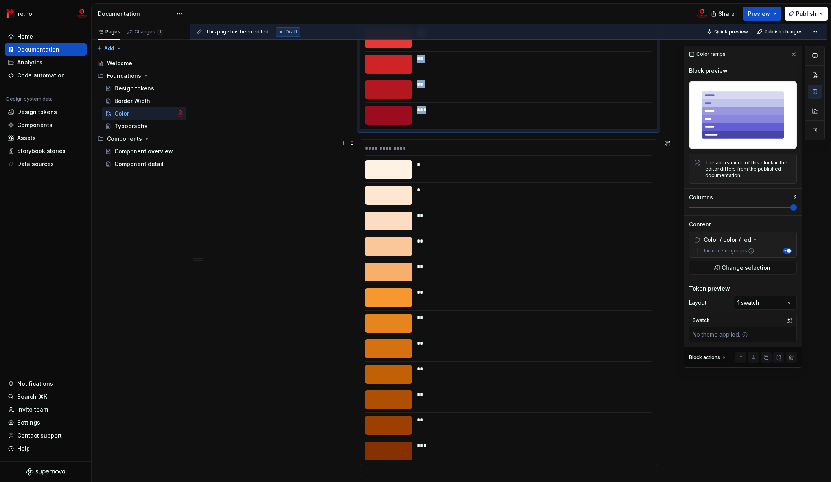
click at [491, 216] on div "**" at bounding box center [532, 216] width 230 height 8
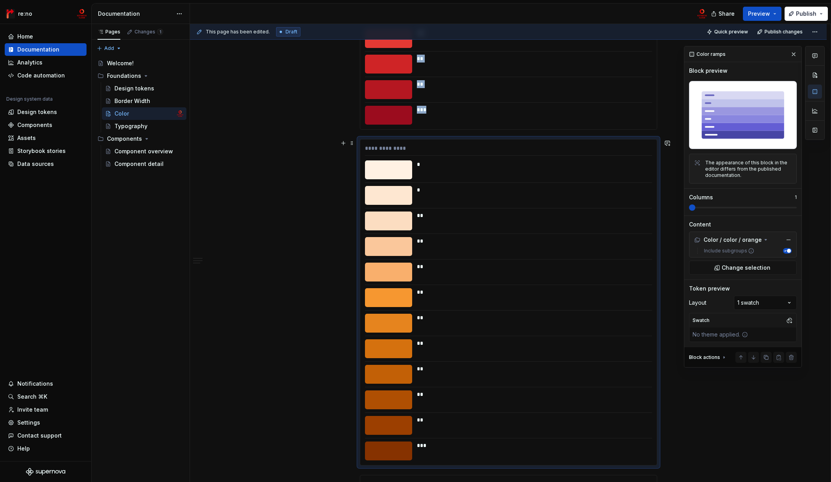
click at [773, 207] on span at bounding box center [743, 208] width 108 height 2
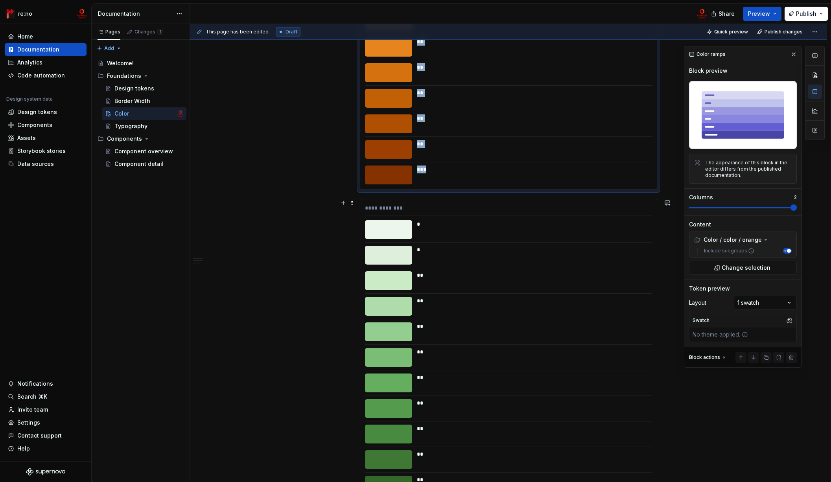
click at [530, 271] on div "**" at bounding box center [532, 275] width 230 height 8
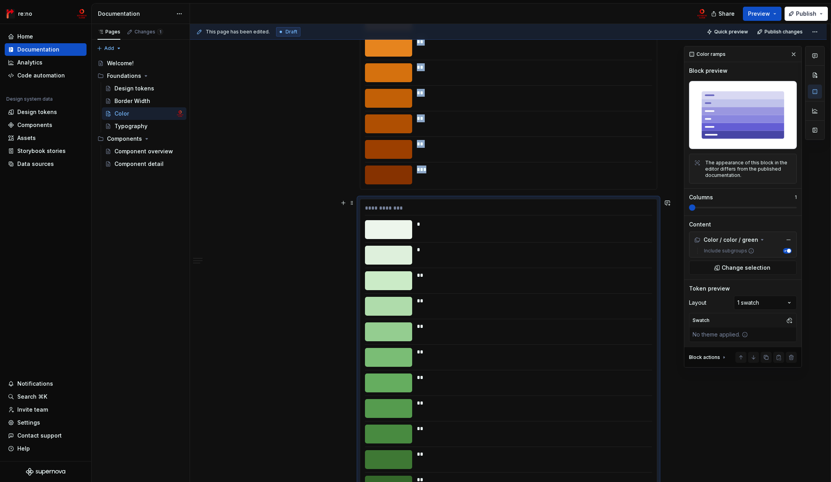
click at [773, 207] on span at bounding box center [743, 208] width 108 height 2
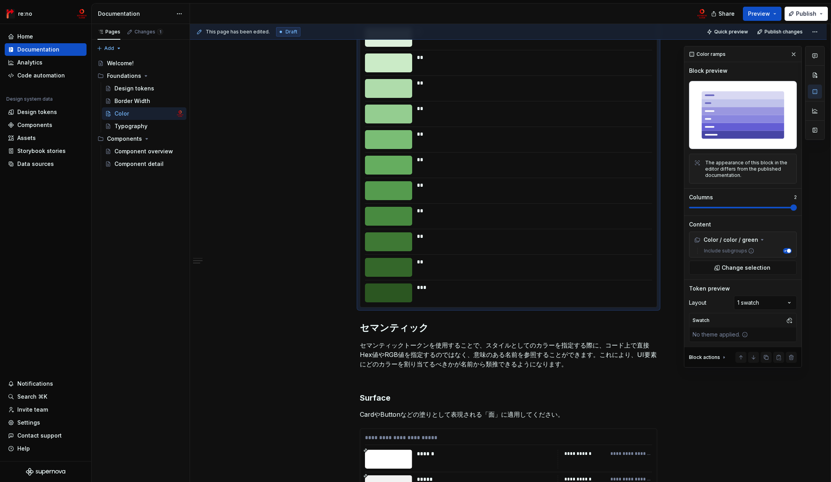
scroll to position [2648, 0]
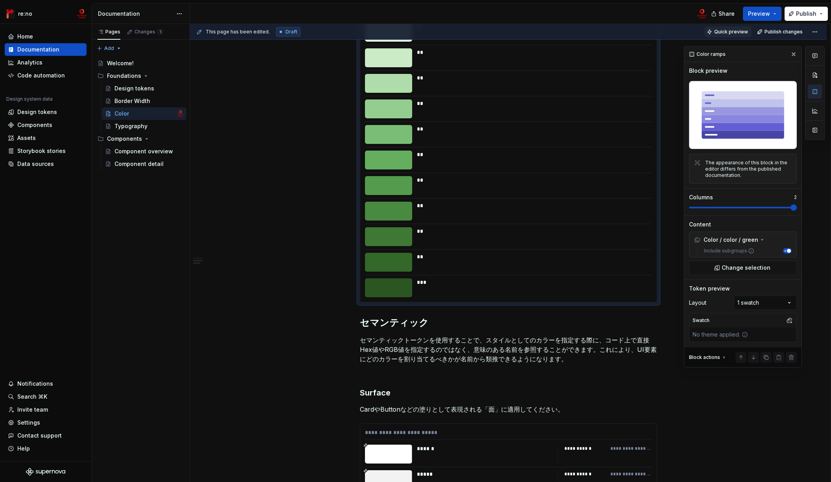
click at [732, 28] on button "Quick preview" at bounding box center [727, 31] width 47 height 11
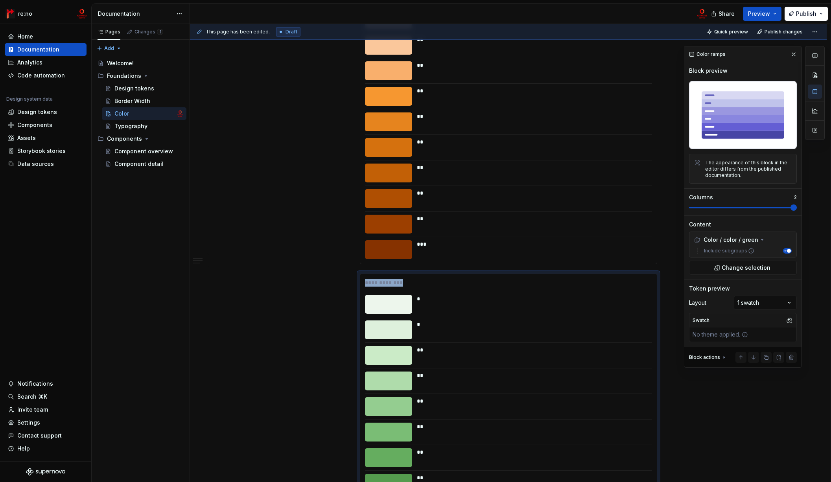
drag, startPoint x: 416, startPoint y: 282, endPoint x: 642, endPoint y: 232, distance: 231.1
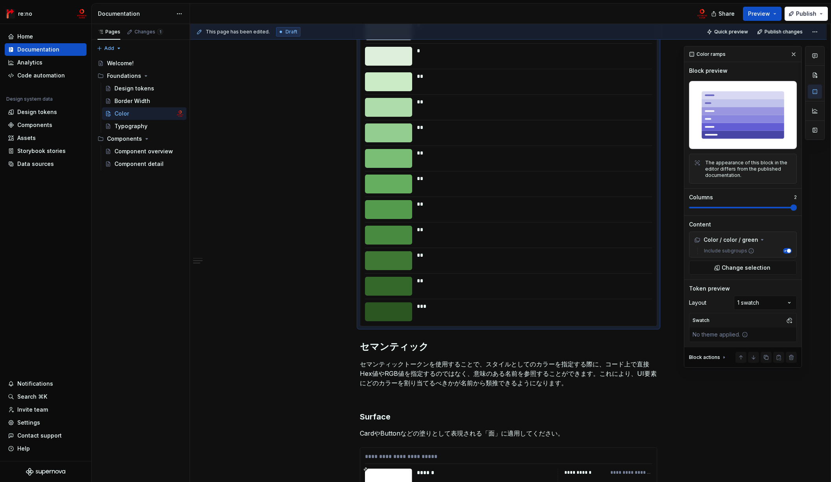
scroll to position [2856, 0]
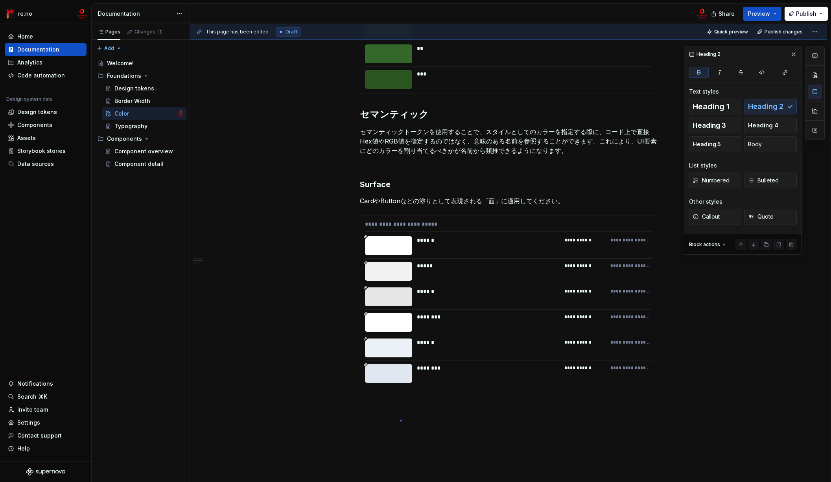
click at [400, 420] on div "**********" at bounding box center [510, 253] width 640 height 458
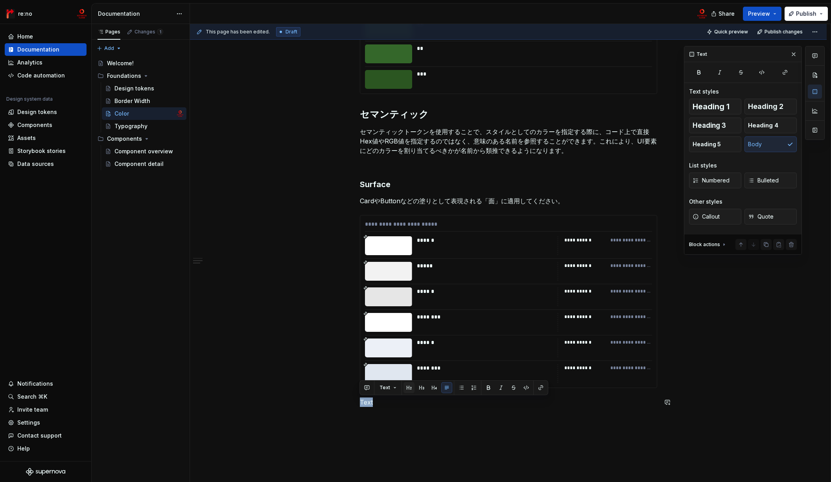
click at [409, 388] on button "button" at bounding box center [408, 387] width 11 height 11
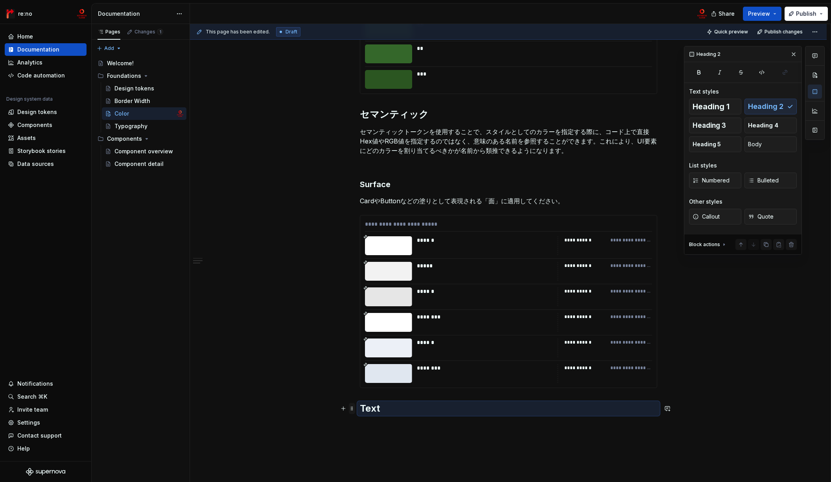
click at [351, 411] on span at bounding box center [352, 408] width 6 height 11
click at [367, 411] on h2 "Text" at bounding box center [508, 408] width 297 height 13
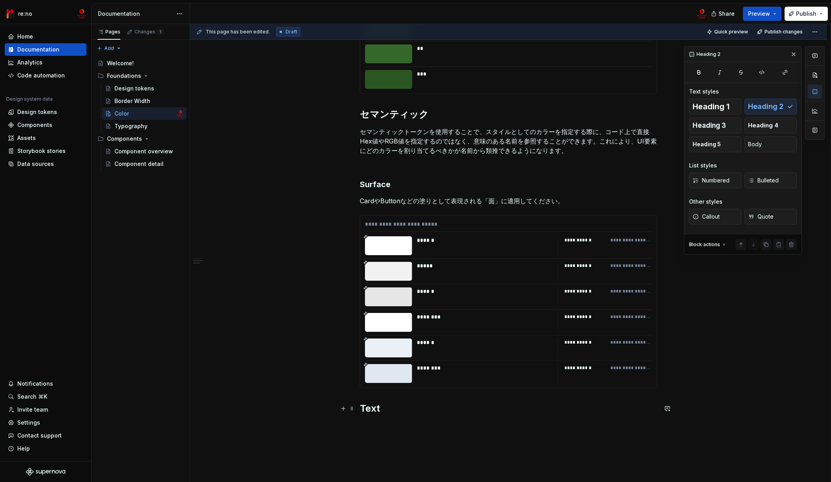
click at [369, 410] on h2 "Text" at bounding box center [508, 408] width 297 height 13
click at [432, 392] on button "button" at bounding box center [434, 391] width 11 height 11
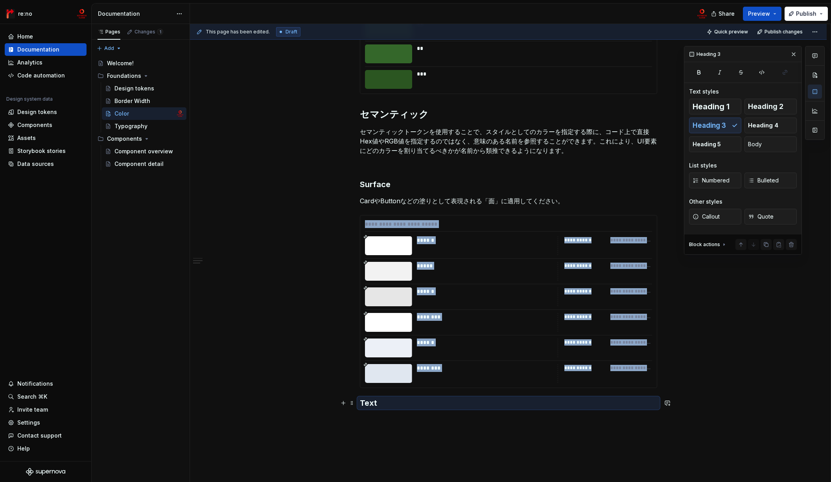
click at [397, 407] on h3 "Text" at bounding box center [508, 402] width 297 height 11
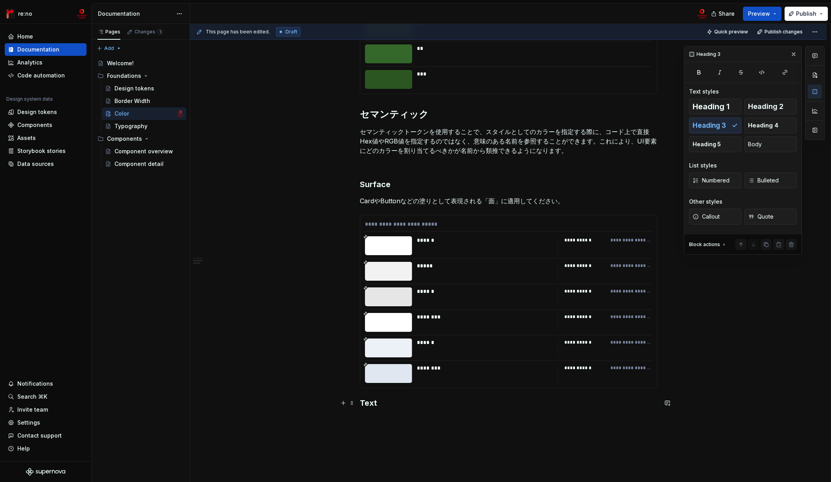
click at [397, 404] on h3 "Text" at bounding box center [508, 402] width 297 height 11
click at [344, 421] on button "button" at bounding box center [343, 419] width 11 height 11
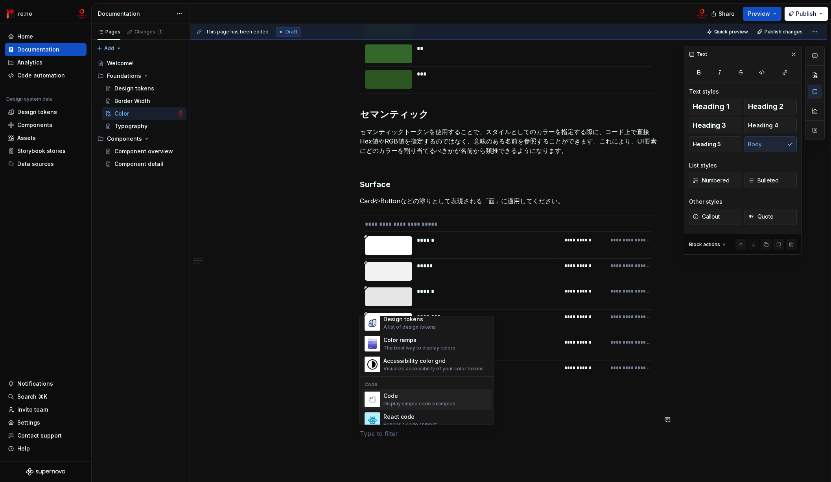
scroll to position [577, 0]
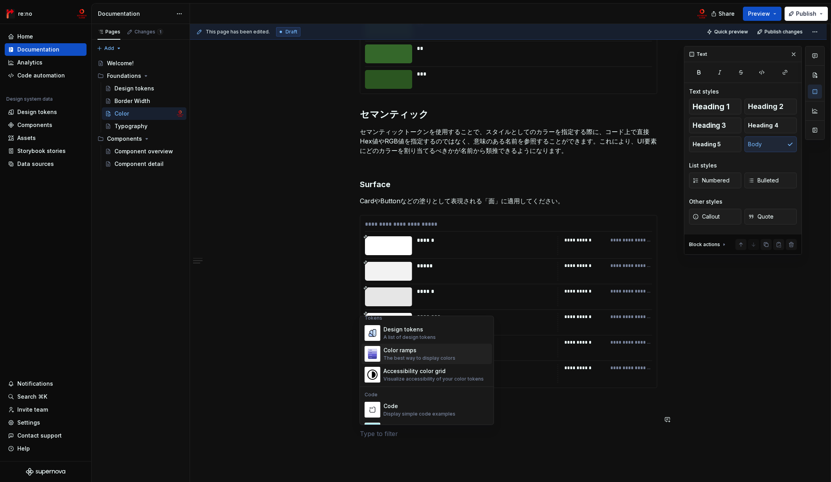
click at [421, 351] on div "Color ramps" at bounding box center [419, 350] width 72 height 8
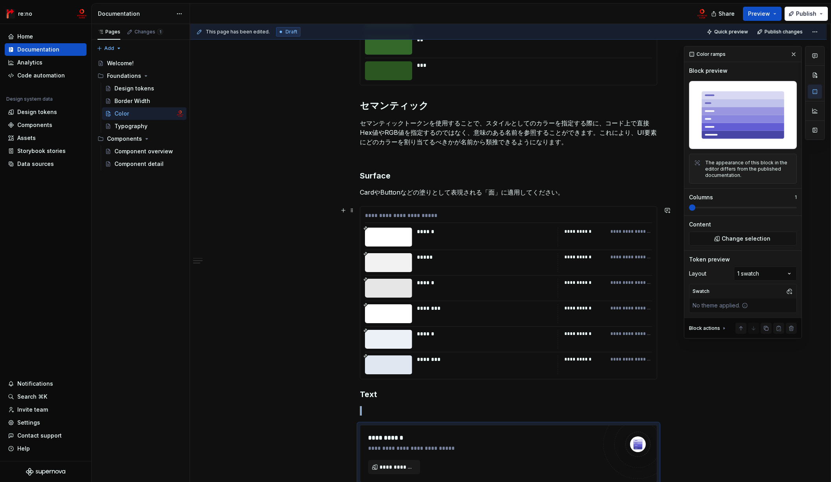
scroll to position [2981, 0]
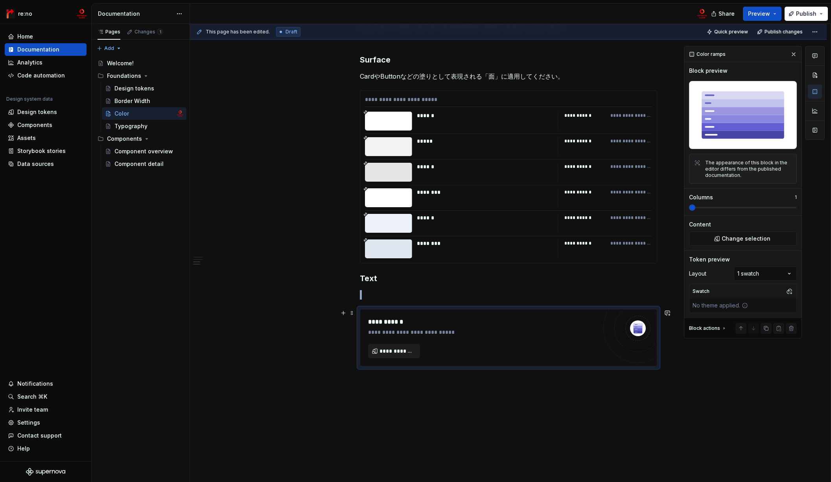
click at [409, 350] on span "**********" at bounding box center [396, 351] width 35 height 8
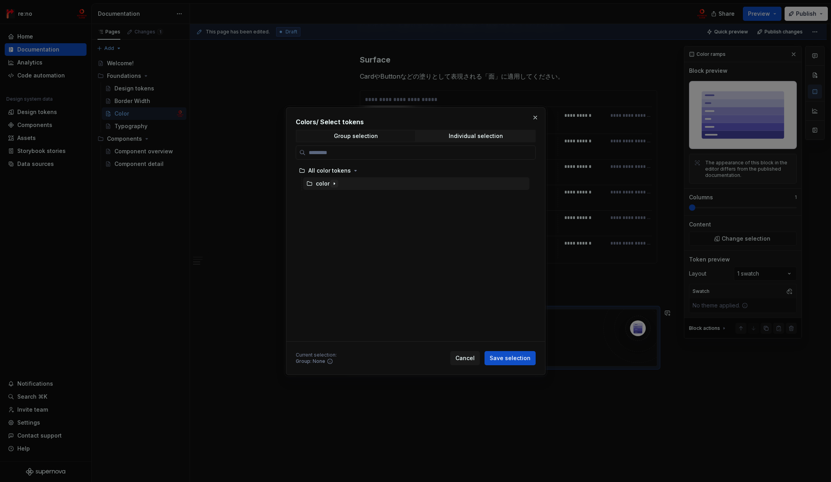
click at [330, 186] on button "button" at bounding box center [334, 184] width 8 height 8
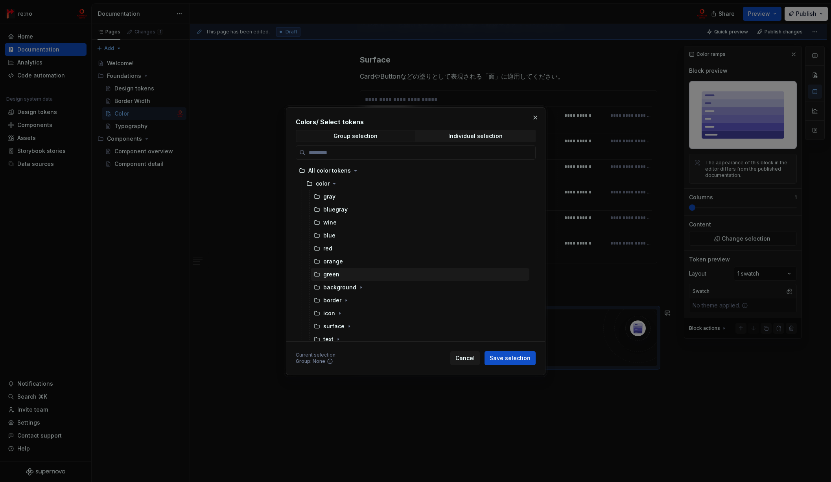
scroll to position [5, 0]
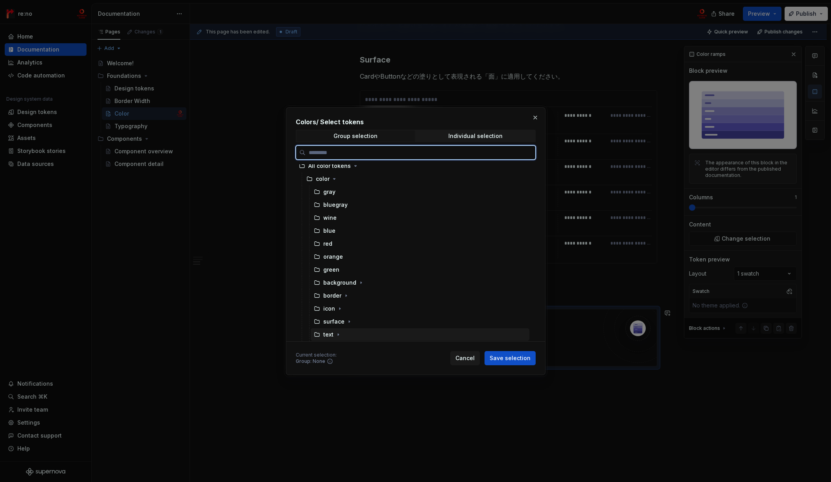
click at [345, 329] on div "text" at bounding box center [420, 334] width 219 height 13
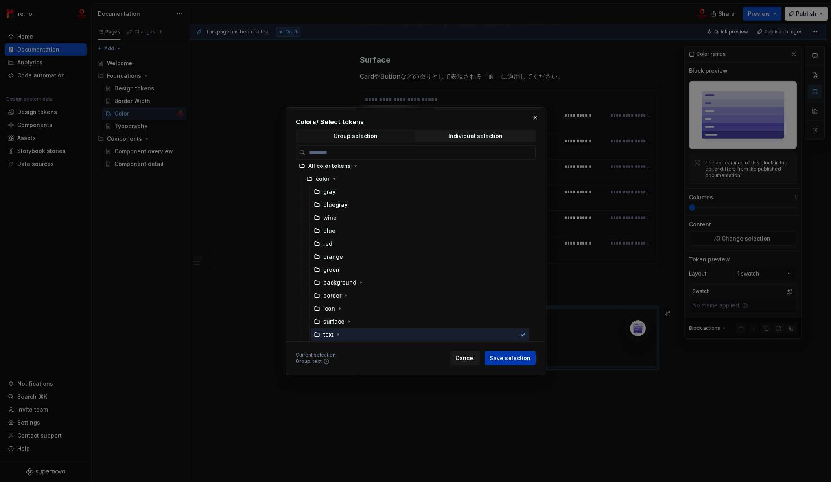
click at [503, 360] on span "Save selection" at bounding box center [509, 358] width 41 height 8
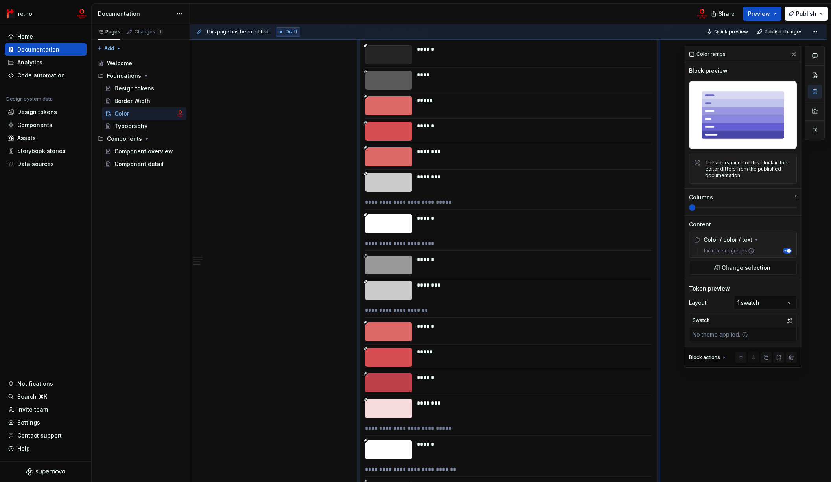
scroll to position [3072, 0]
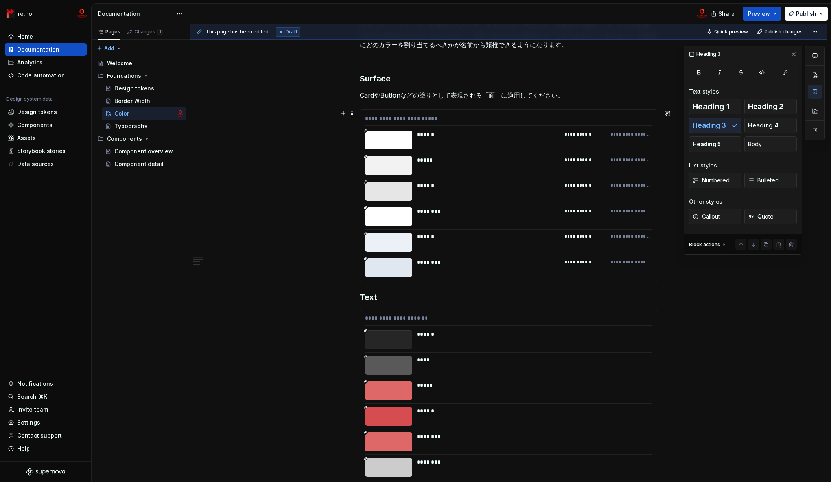
scroll to position [2918, 0]
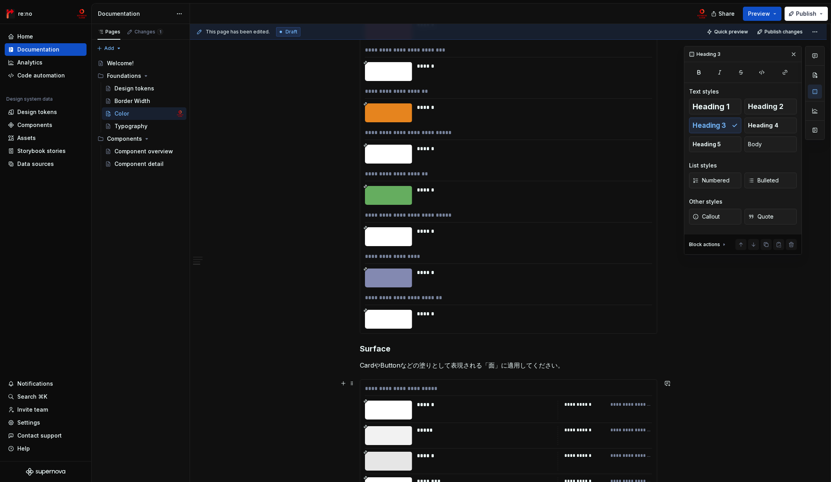
scroll to position [3744, 0]
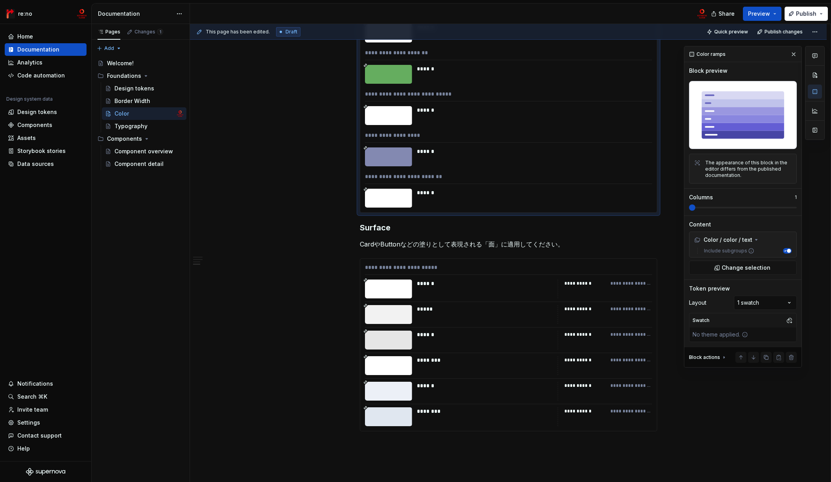
click at [375, 183] on div "**********" at bounding box center [508, 178] width 287 height 11
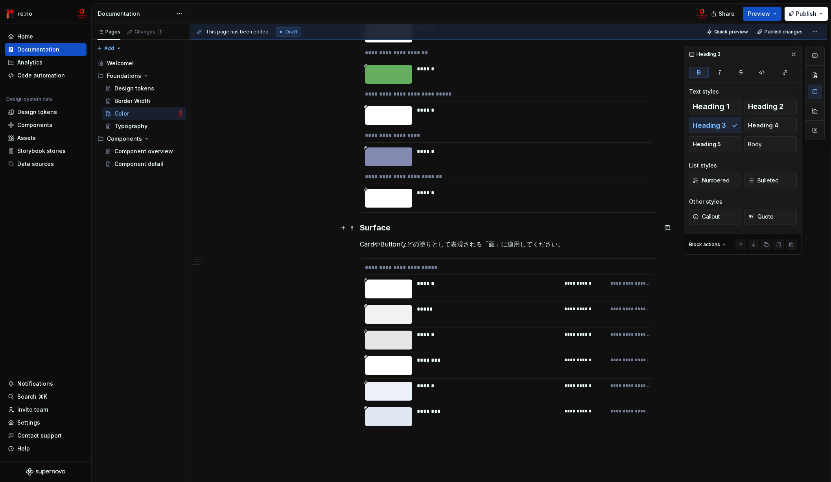
click at [360, 228] on strong "Surface" at bounding box center [375, 227] width 31 height 9
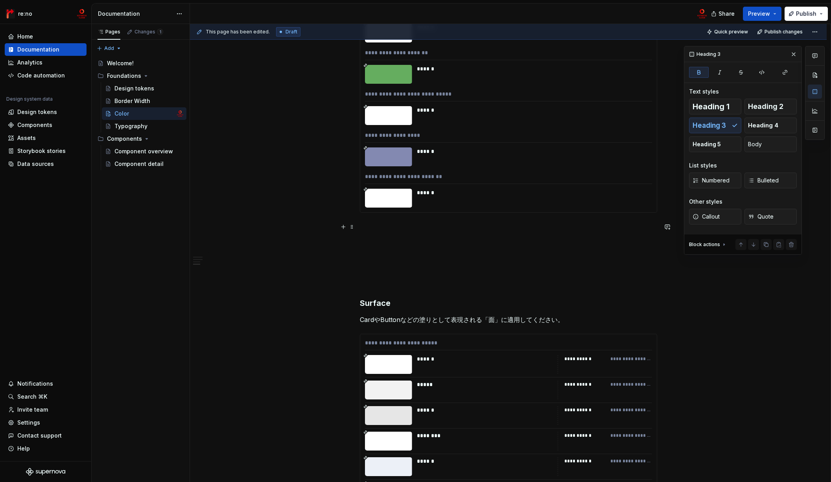
click at [367, 230] on p at bounding box center [508, 226] width 297 height 9
click at [341, 229] on button "button" at bounding box center [343, 226] width 11 height 11
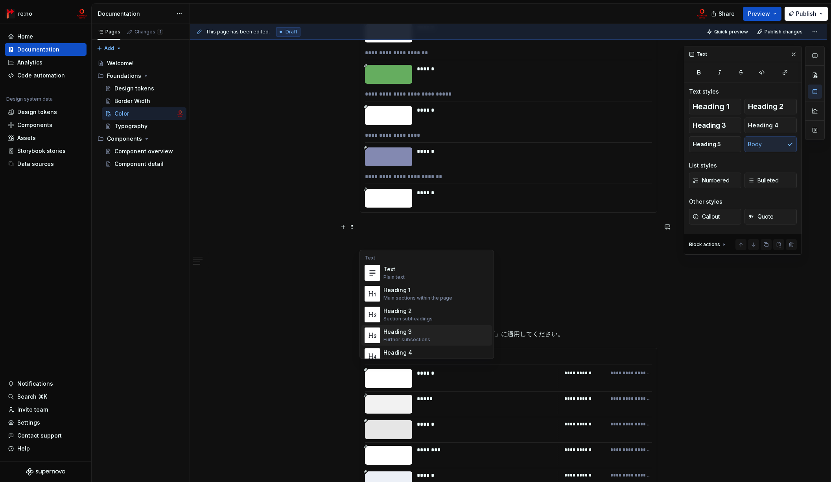
click at [399, 325] on span "Heading 3 Further subsections" at bounding box center [426, 335] width 131 height 20
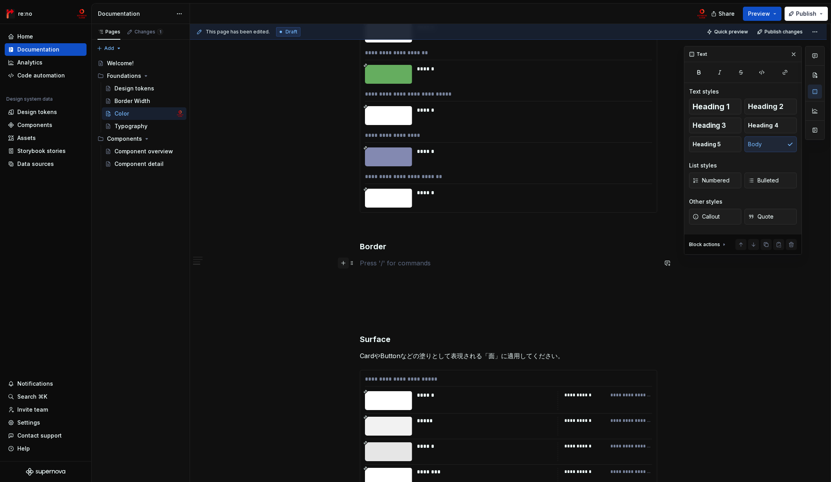
click at [342, 262] on button "button" at bounding box center [343, 263] width 11 height 11
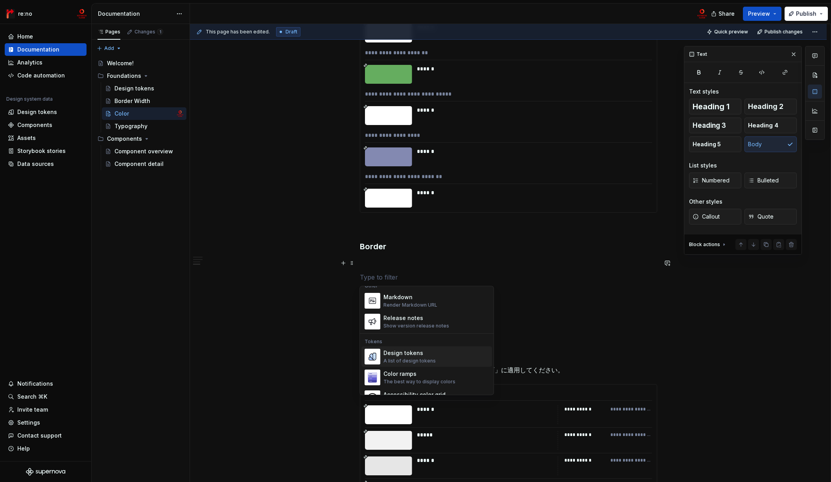
scroll to position [533, 0]
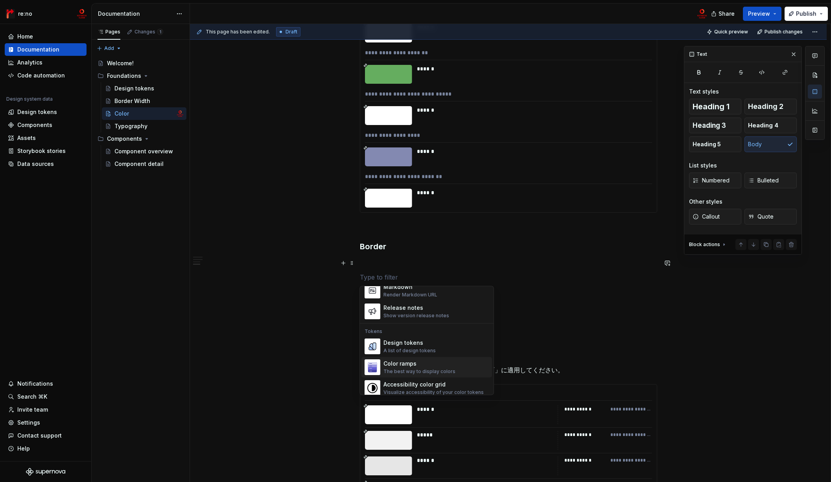
click at [426, 366] on div "Color ramps" at bounding box center [419, 364] width 72 height 8
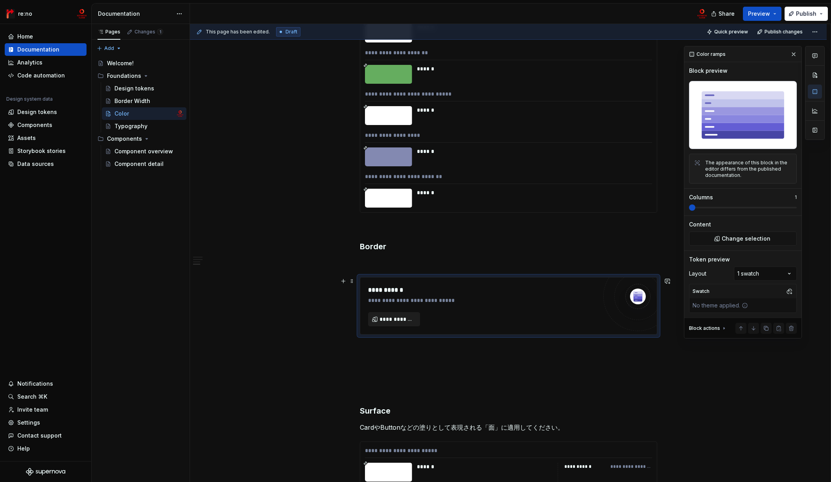
click at [408, 322] on span "**********" at bounding box center [396, 319] width 35 height 8
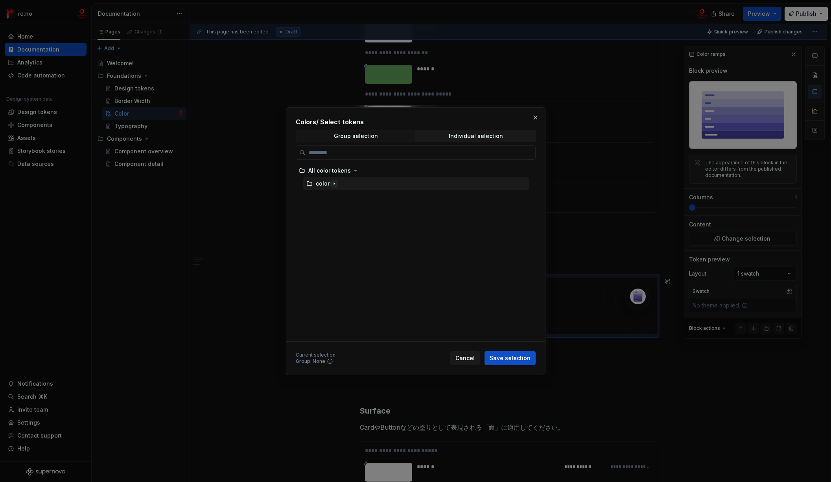
click at [331, 182] on icon "button" at bounding box center [334, 183] width 6 height 6
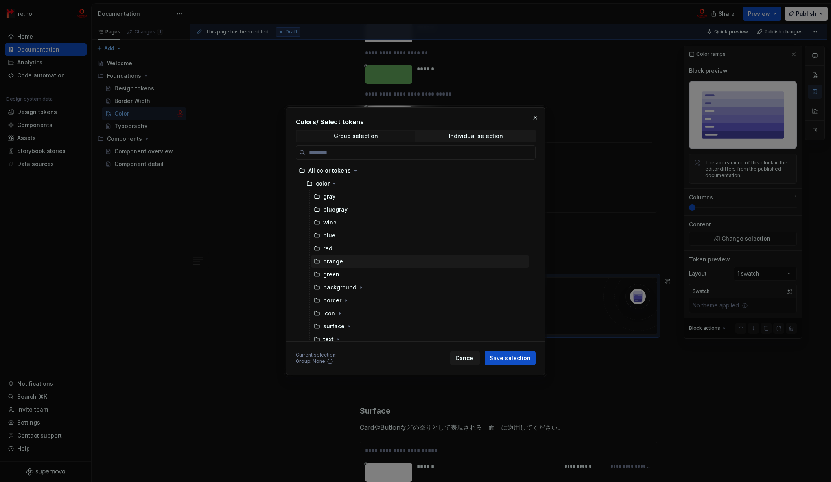
scroll to position [5, 0]
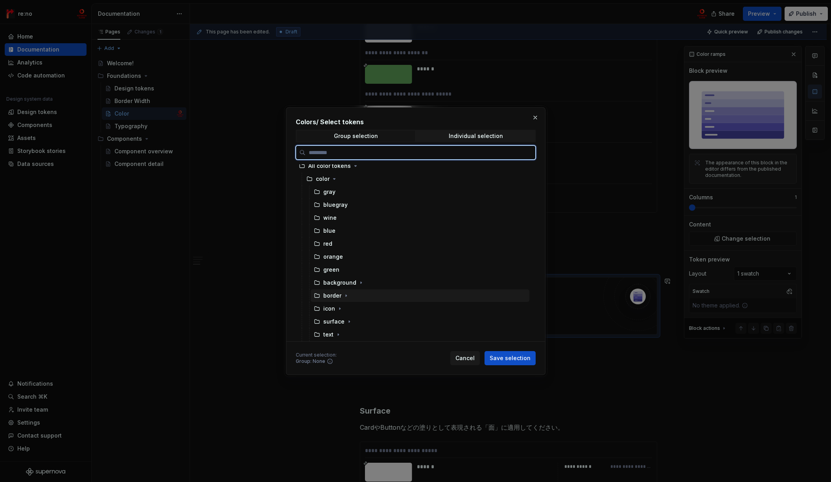
click at [358, 295] on div "border" at bounding box center [420, 295] width 219 height 13
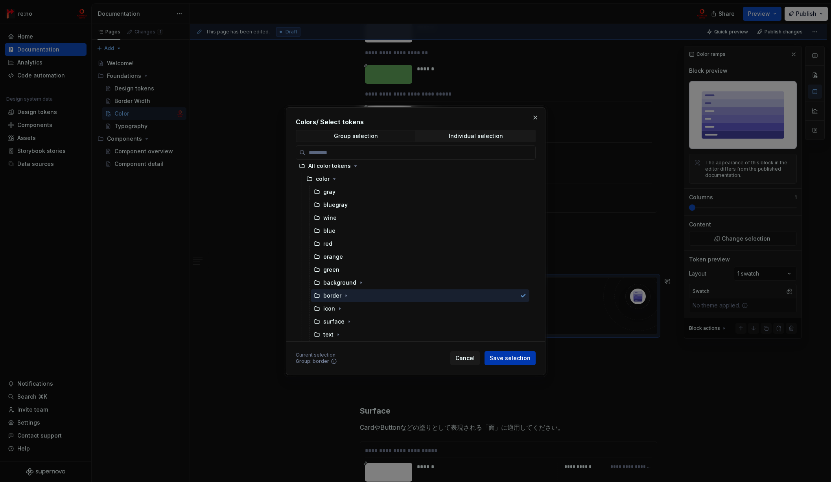
click at [498, 354] on button "Save selection" at bounding box center [509, 358] width 51 height 14
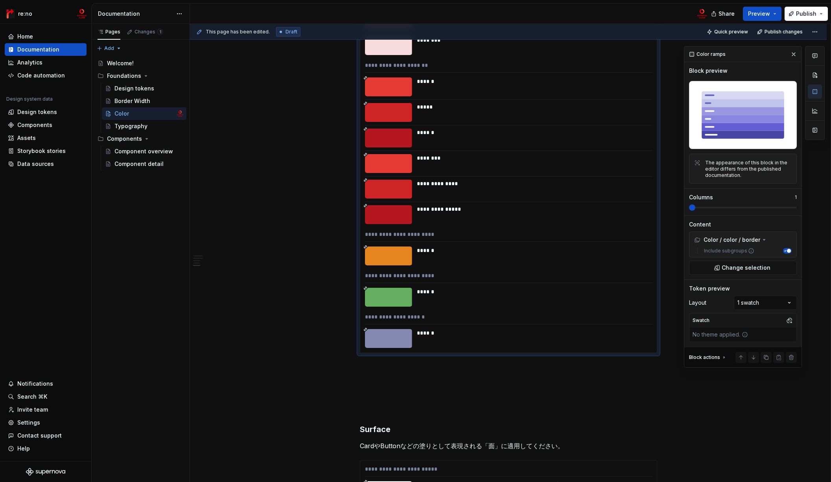
scroll to position [4256, 0]
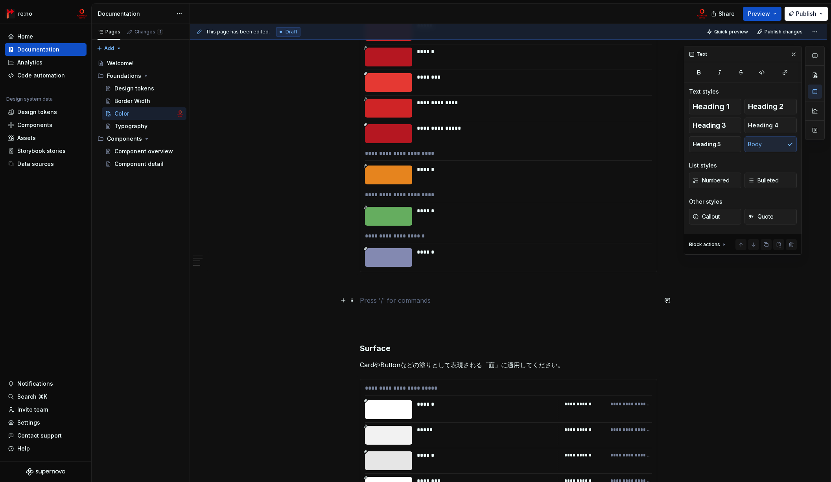
click at [390, 304] on p at bounding box center [508, 300] width 297 height 9
click at [343, 301] on button "button" at bounding box center [343, 300] width 11 height 11
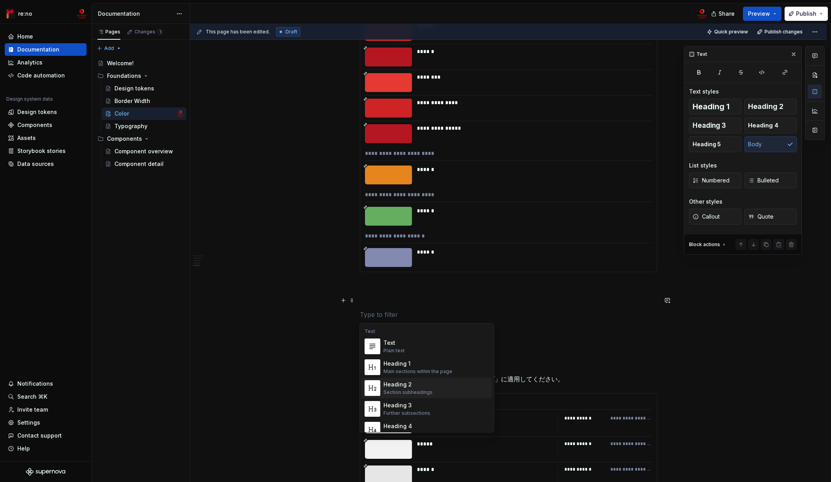
scroll to position [5, 0]
click at [420, 397] on div "Heading 3" at bounding box center [406, 400] width 47 height 8
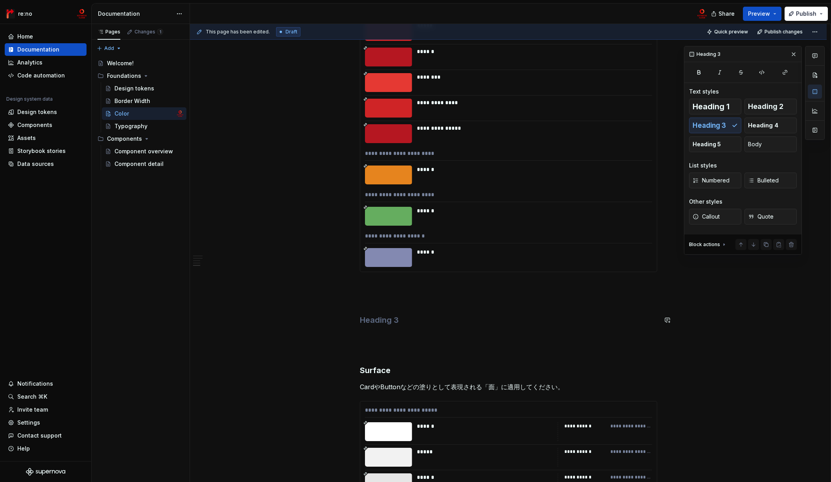
click at [394, 297] on p at bounding box center [508, 300] width 297 height 9
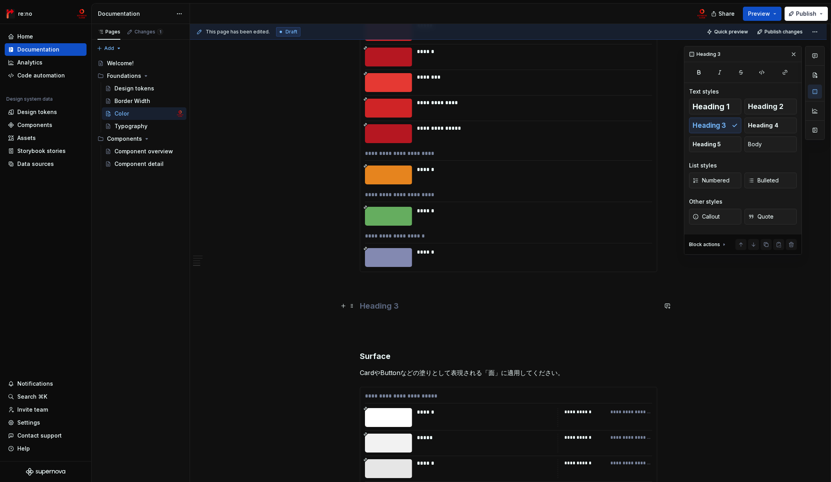
click at [393, 307] on h3 at bounding box center [508, 305] width 297 height 11
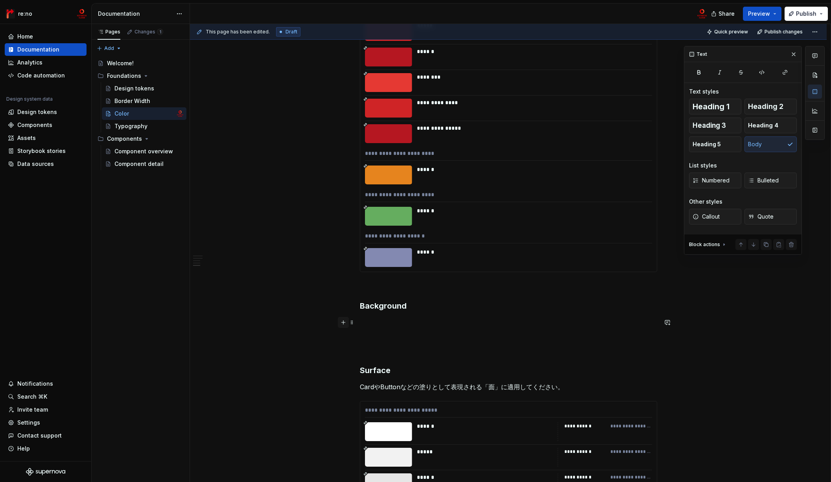
click at [345, 324] on button "button" at bounding box center [343, 322] width 11 height 11
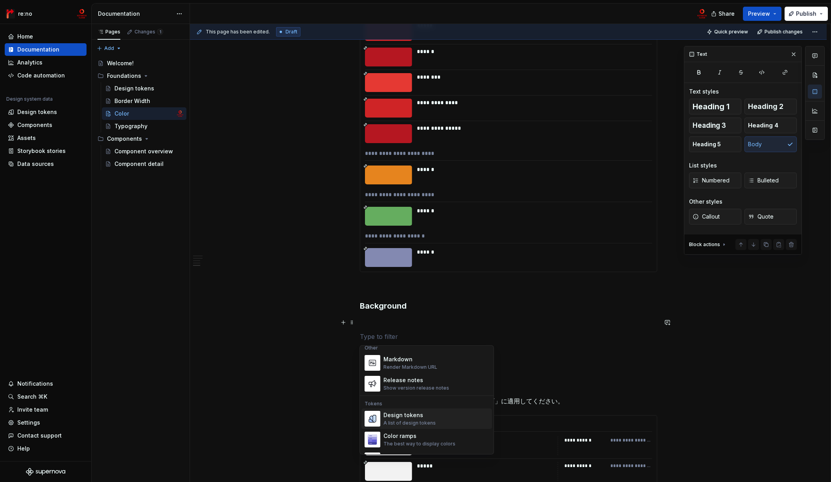
scroll to position [531, 0]
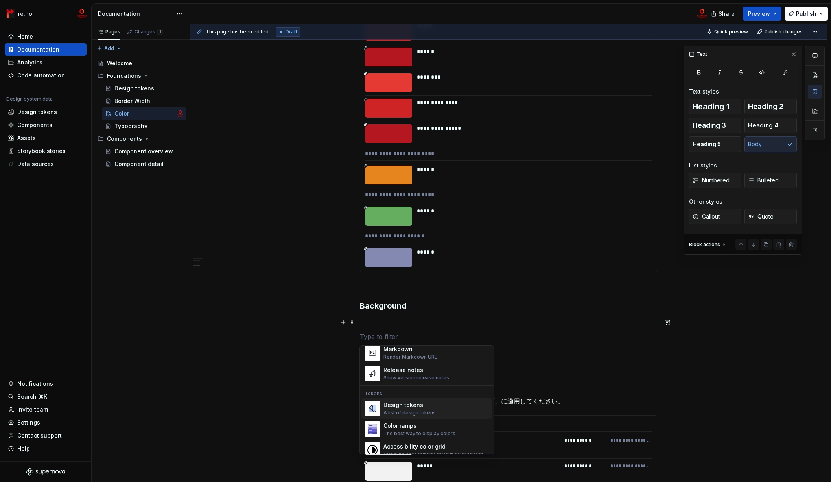
click at [429, 429] on div "Color ramps" at bounding box center [419, 426] width 72 height 8
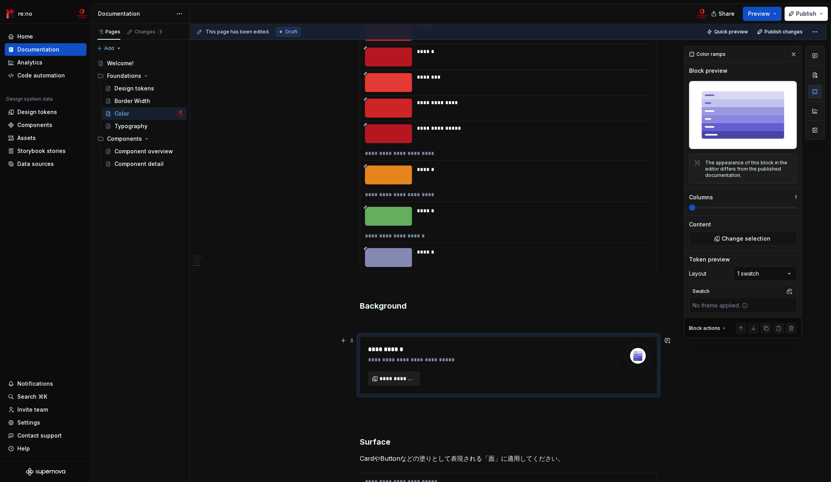
click at [402, 380] on span "**********" at bounding box center [396, 379] width 35 height 8
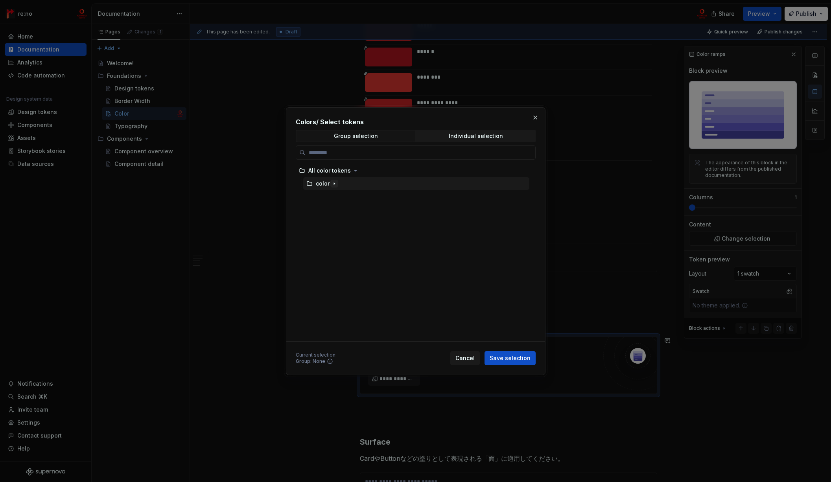
click at [330, 186] on button "button" at bounding box center [334, 184] width 8 height 8
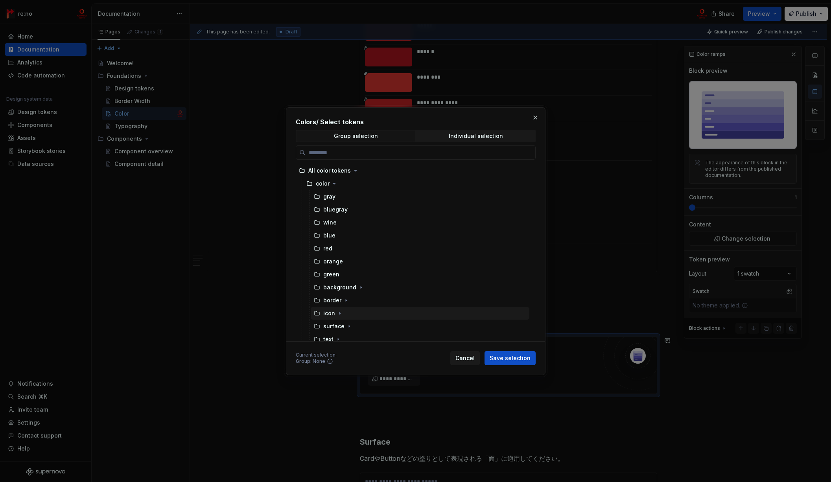
scroll to position [5, 0]
click at [361, 285] on icon "button" at bounding box center [361, 283] width 6 height 6
click at [502, 358] on span "Save selection" at bounding box center [509, 358] width 41 height 8
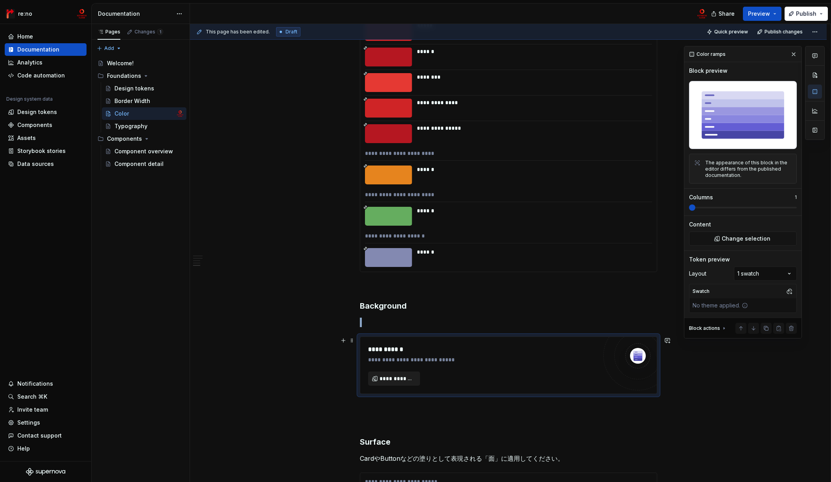
click at [397, 377] on span "**********" at bounding box center [396, 379] width 35 height 8
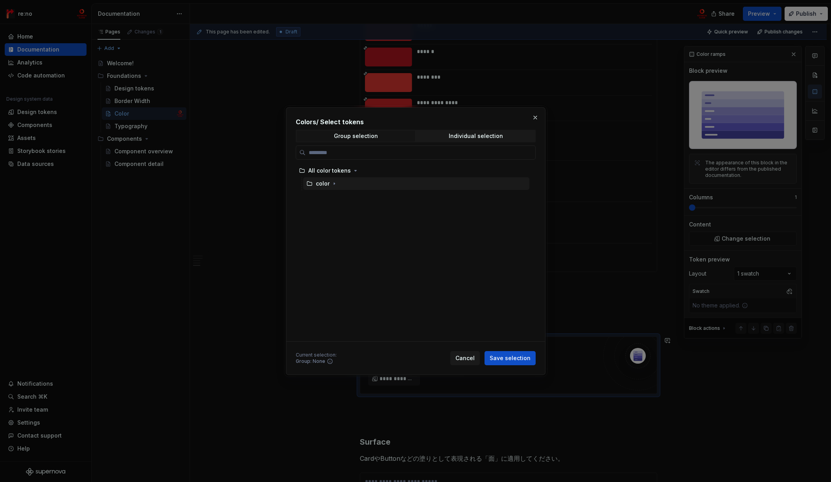
click at [330, 178] on div "All color tokens color" at bounding box center [413, 177] width 235 height 26
click at [331, 180] on icon "button" at bounding box center [334, 183] width 6 height 6
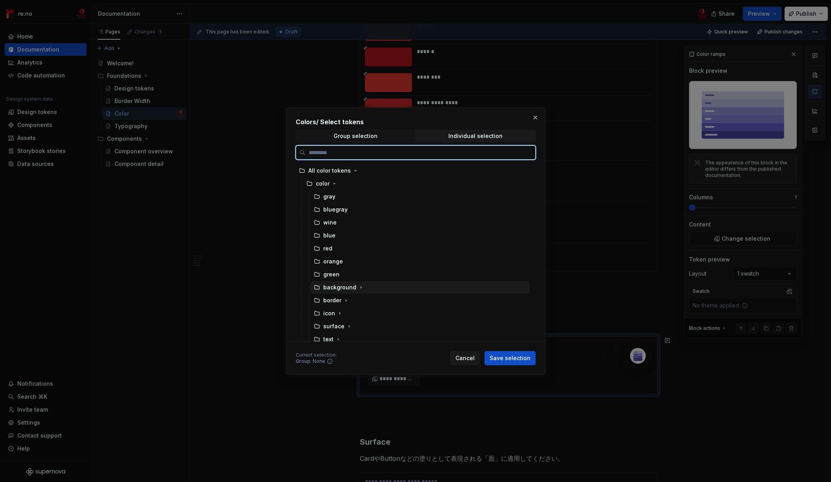
click at [344, 288] on div "background" at bounding box center [339, 287] width 33 height 8
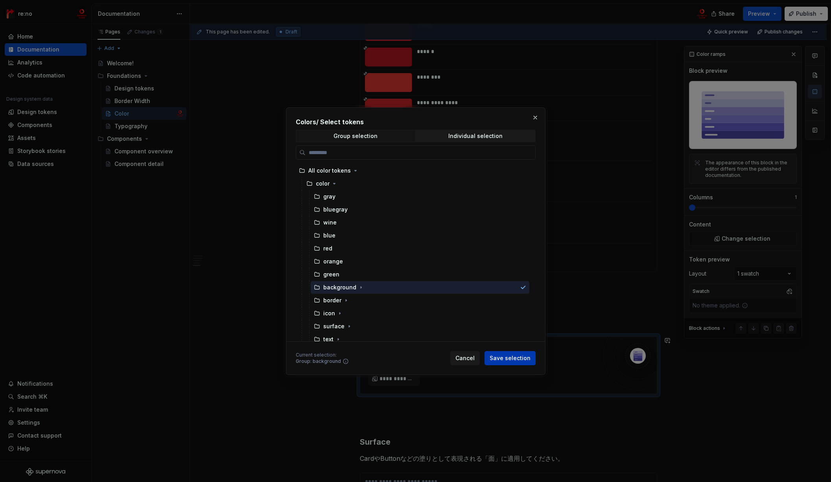
click at [497, 357] on span "Save selection" at bounding box center [509, 358] width 41 height 8
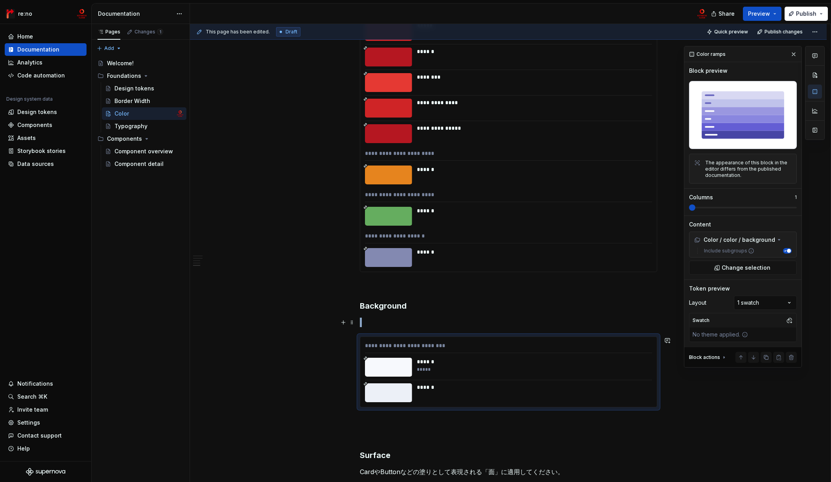
click at [431, 326] on p at bounding box center [508, 322] width 297 height 9
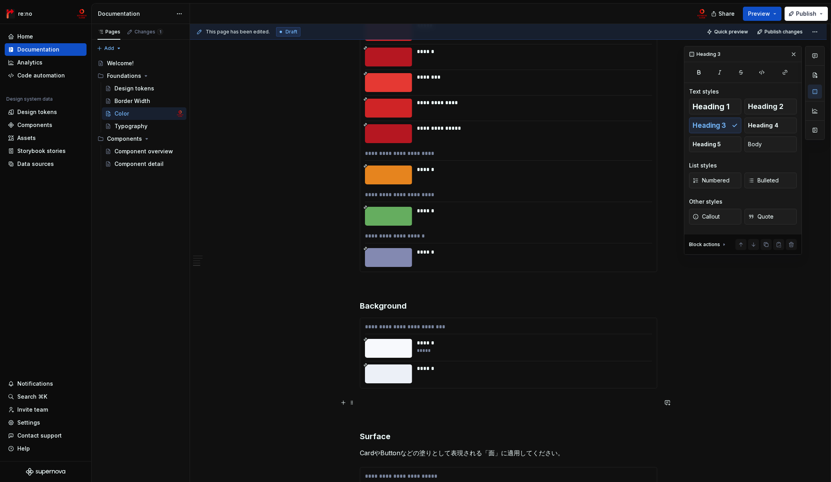
click at [392, 406] on p at bounding box center [508, 402] width 297 height 9
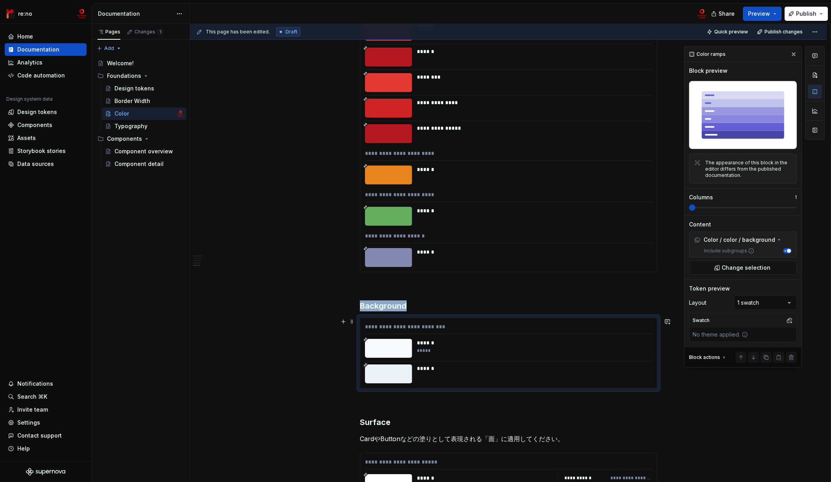
scroll to position [4324, 0]
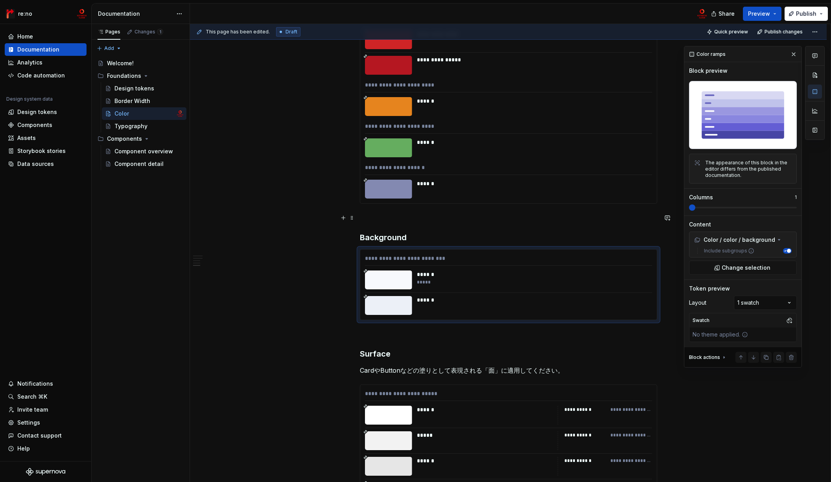
click at [423, 218] on p at bounding box center [508, 217] width 297 height 9
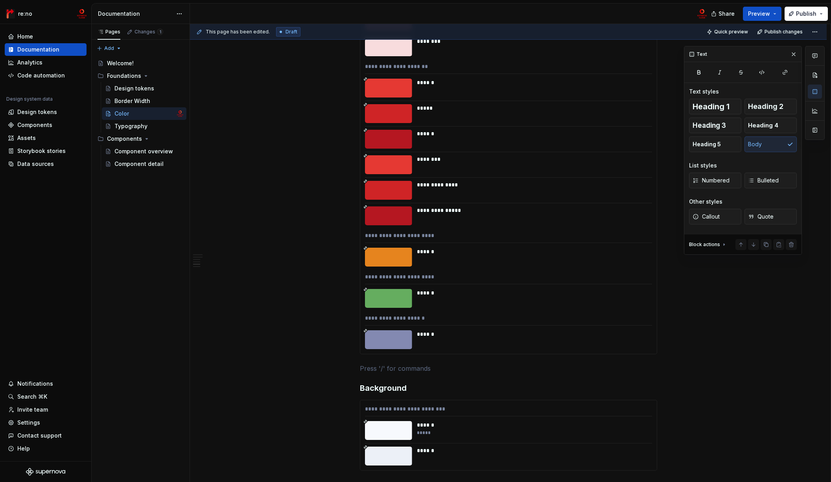
scroll to position [3805, 0]
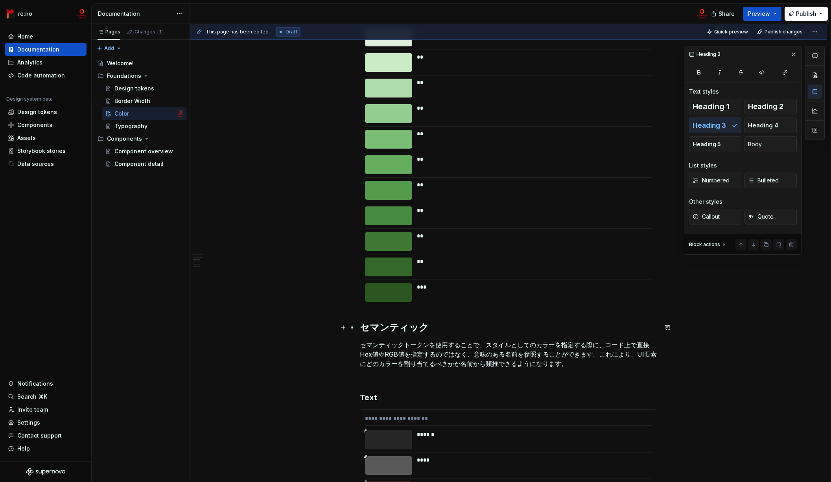
scroll to position [2733, 0]
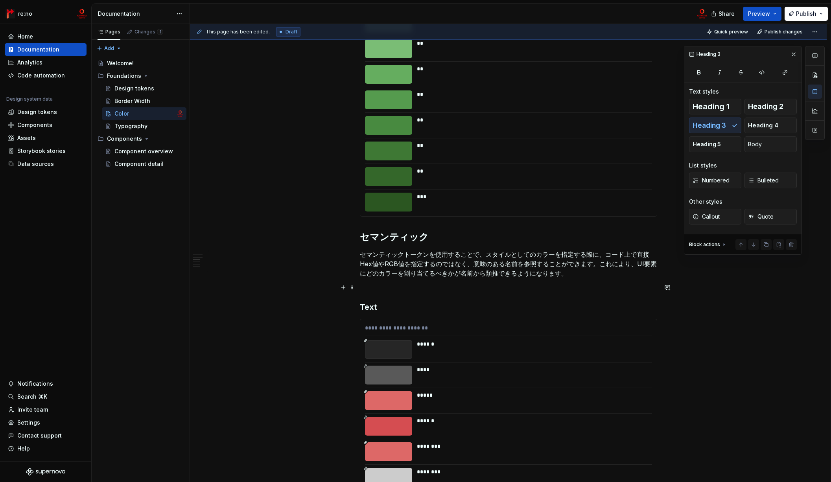
click at [395, 290] on p at bounding box center [508, 287] width 297 height 9
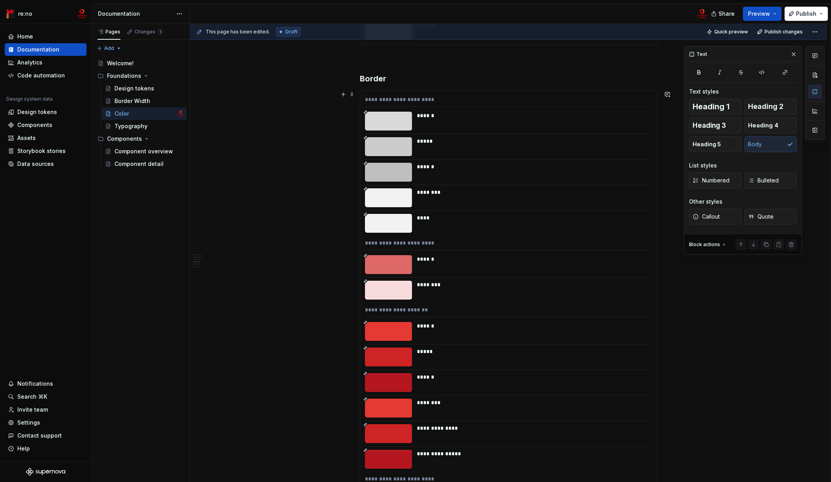
scroll to position [3747, 0]
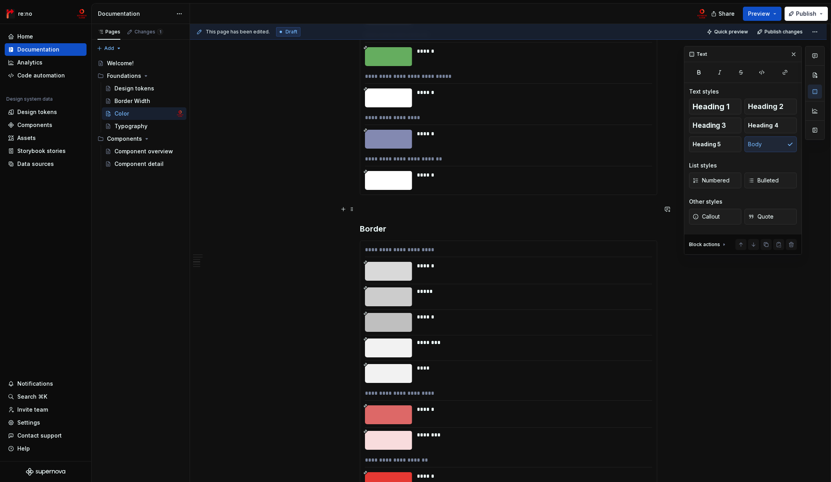
click at [385, 204] on p at bounding box center [508, 208] width 297 height 9
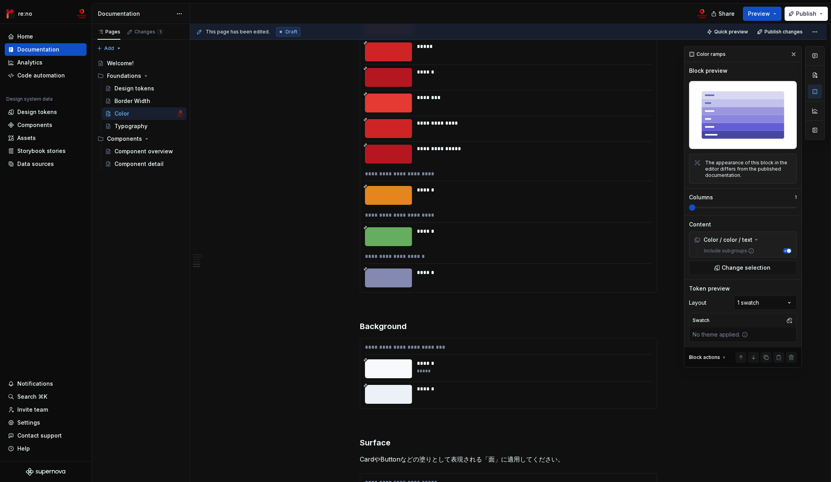
scroll to position [4305, 0]
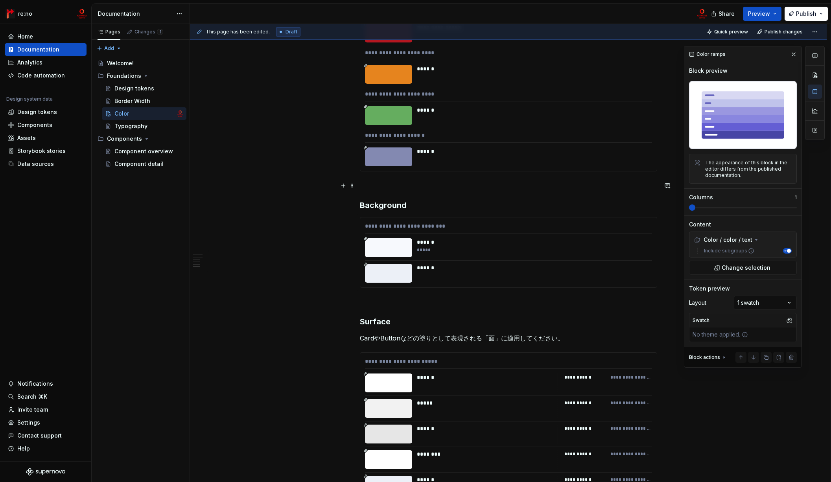
click at [390, 186] on p at bounding box center [508, 185] width 297 height 9
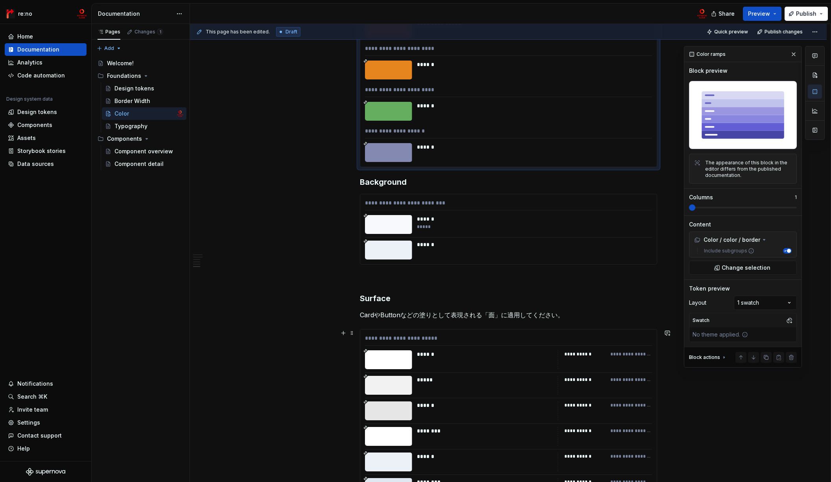
scroll to position [4483, 0]
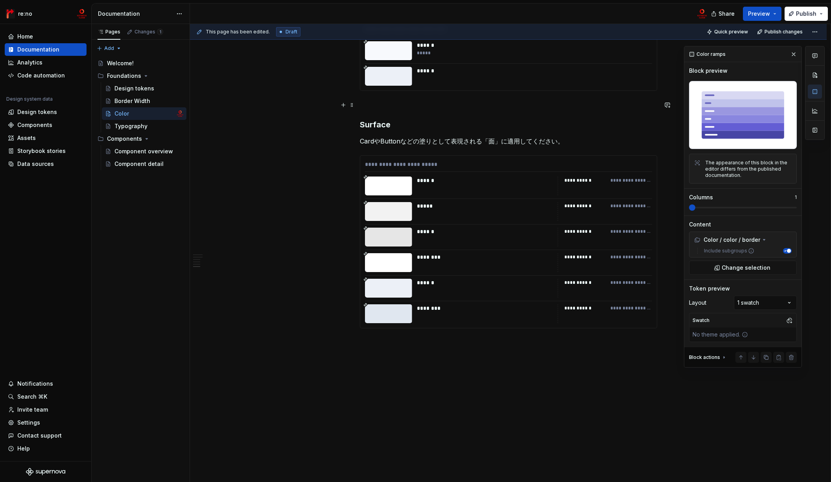
click at [408, 103] on p at bounding box center [508, 104] width 297 height 9
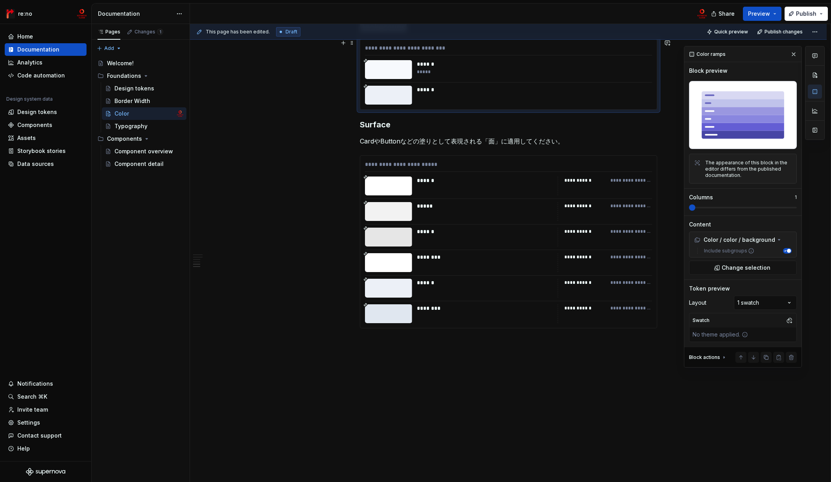
scroll to position [4464, 0]
click at [734, 30] on span "Quick preview" at bounding box center [731, 32] width 34 height 6
click at [451, 239] on div "******" at bounding box center [485, 237] width 136 height 19
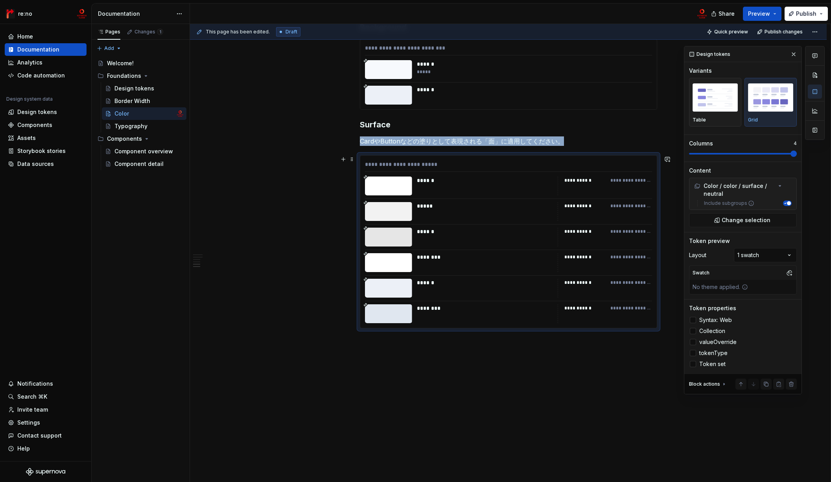
scroll to position [4370, 0]
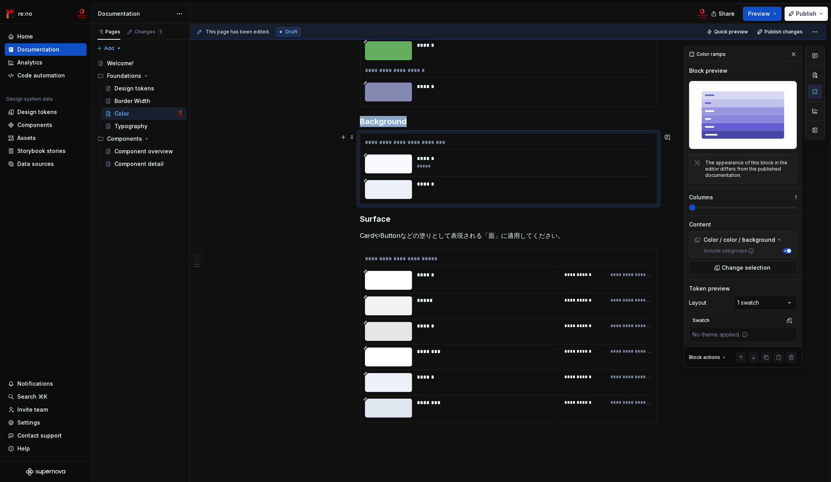
click at [446, 164] on div "*****" at bounding box center [532, 166] width 230 height 6
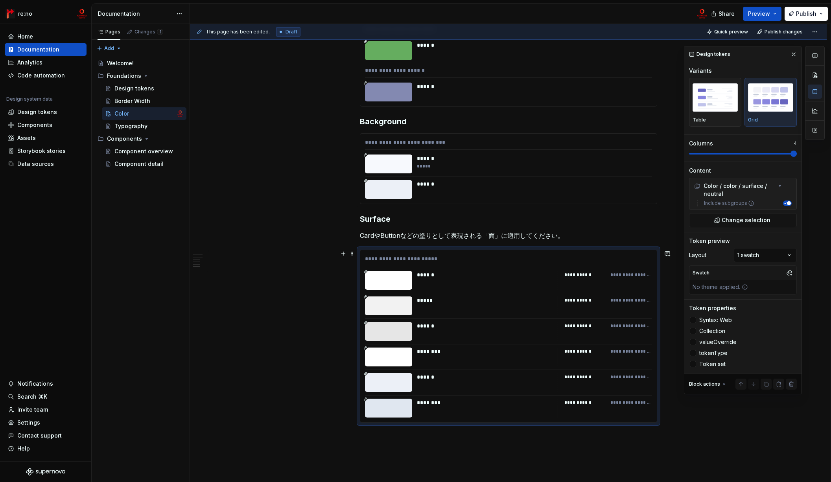
click at [529, 295] on div "**********" at bounding box center [508, 336] width 296 height 172
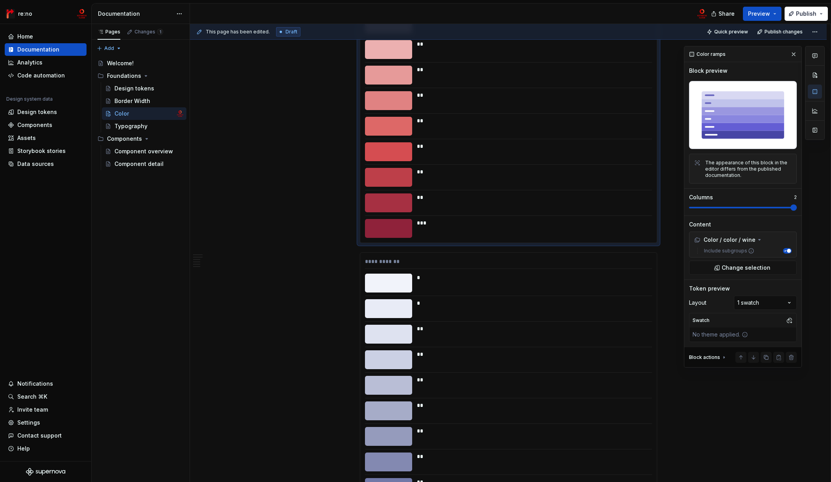
click at [470, 120] on div "**" at bounding box center [532, 121] width 230 height 8
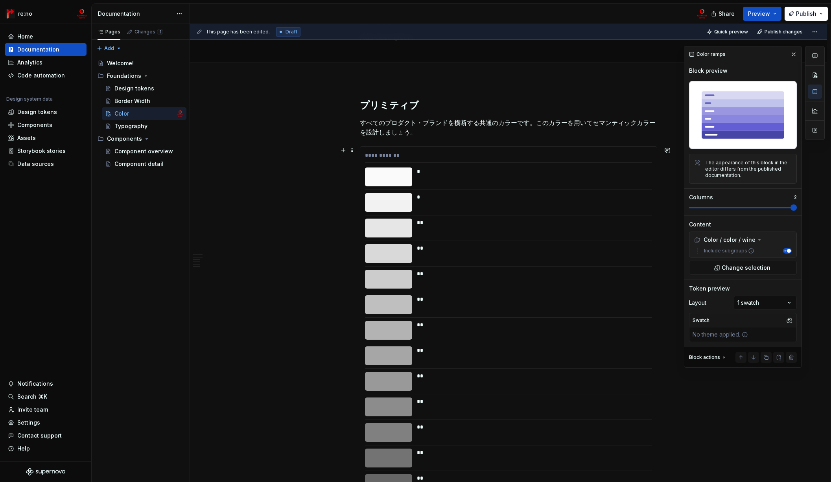
scroll to position [0, 0]
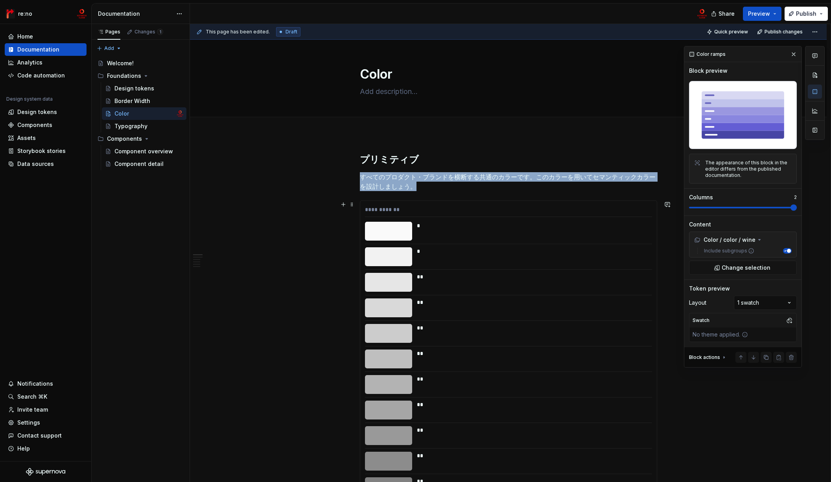
click at [456, 263] on div "*" at bounding box center [532, 256] width 230 height 19
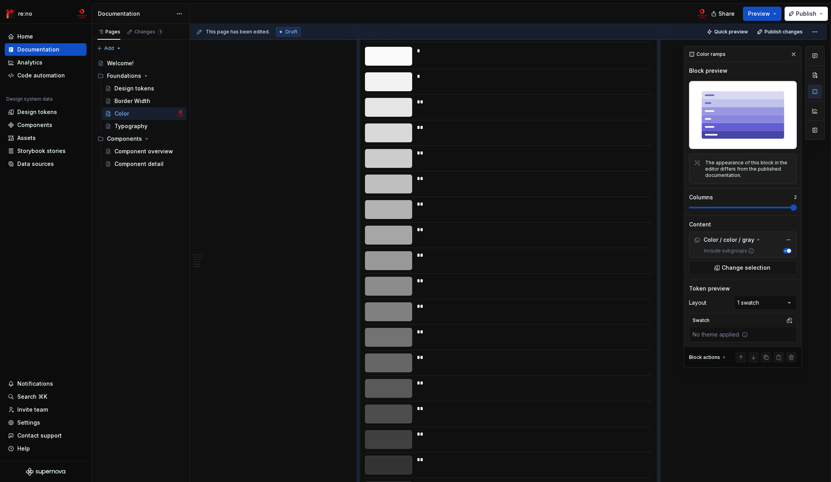
click at [722, 54] on div "Color ramps" at bounding box center [707, 54] width 42 height 11
click at [718, 53] on div "Color ramps" at bounding box center [707, 54] width 42 height 11
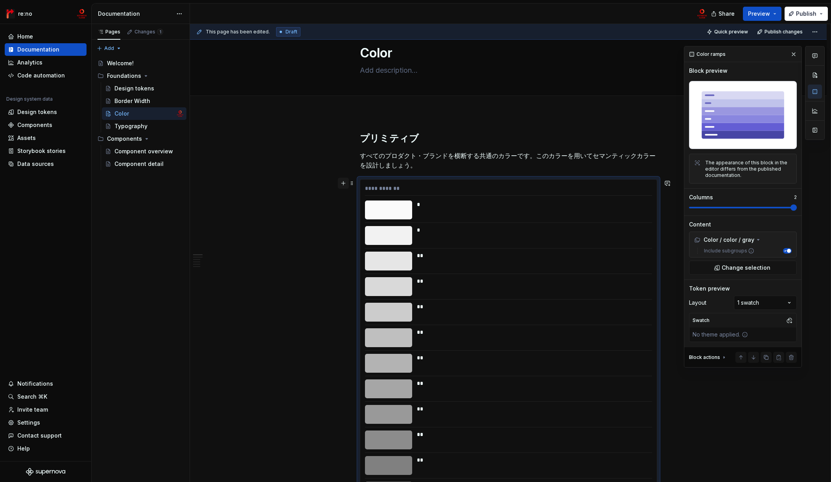
click at [340, 184] on button "button" at bounding box center [343, 183] width 11 height 11
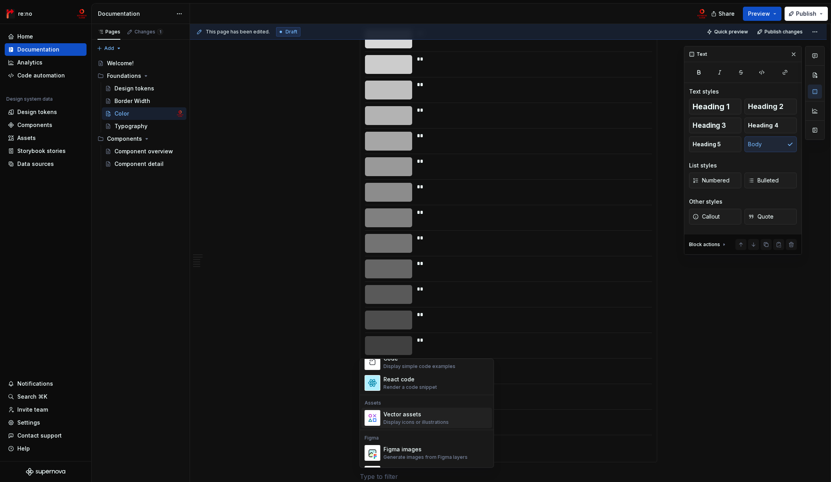
scroll to position [573, 0]
click at [426, 381] on div "A list of design tokens" at bounding box center [409, 384] width 52 height 6
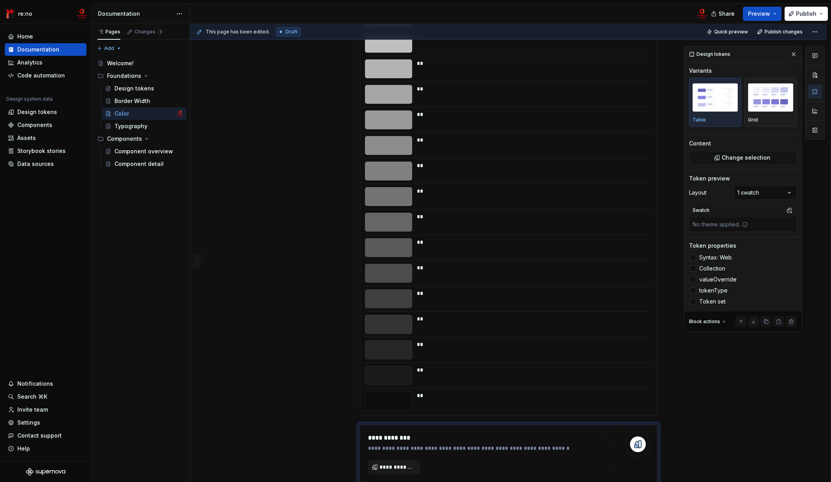
scroll to position [450, 0]
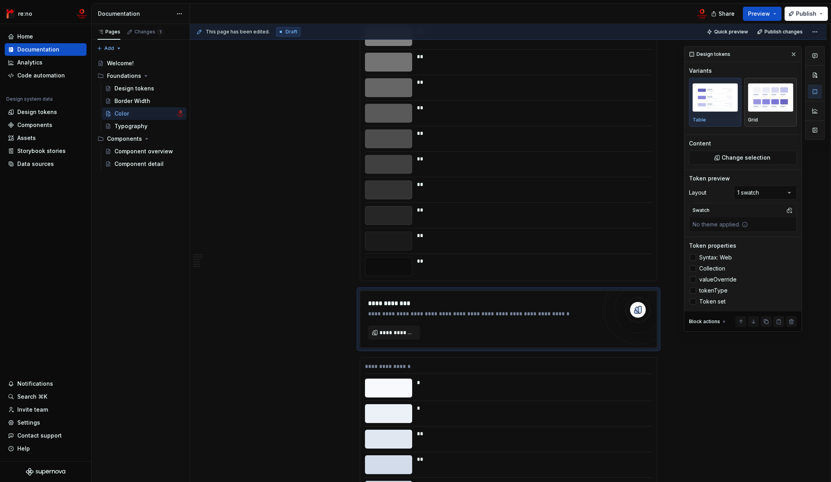
click at [773, 102] on img "button" at bounding box center [770, 97] width 45 height 29
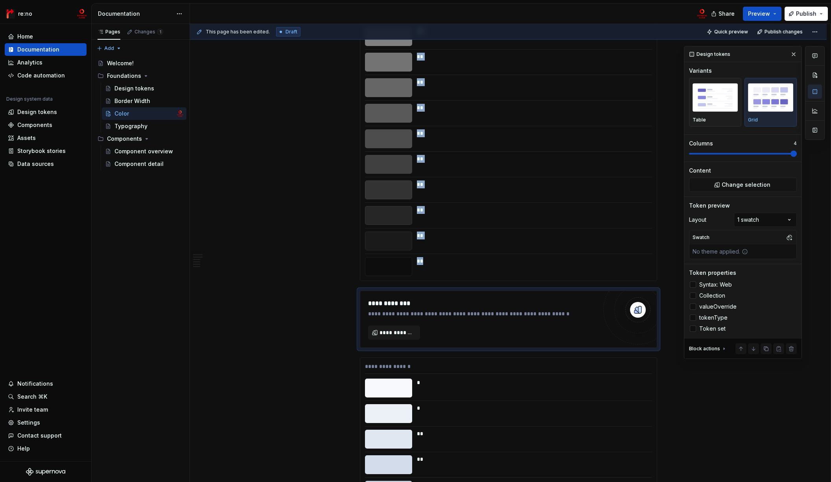
click at [773, 153] on span at bounding box center [793, 154] width 6 height 6
click at [409, 330] on span "**********" at bounding box center [396, 333] width 35 height 8
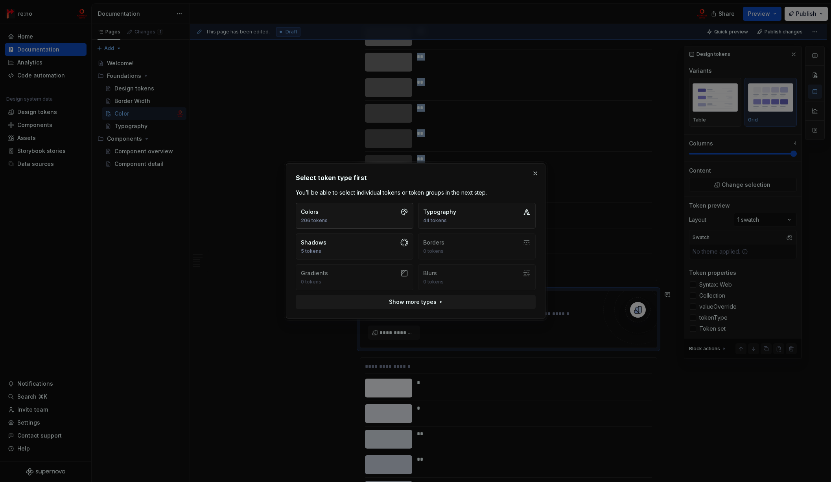
click at [369, 216] on button "Colors 206 tokens" at bounding box center [355, 216] width 118 height 26
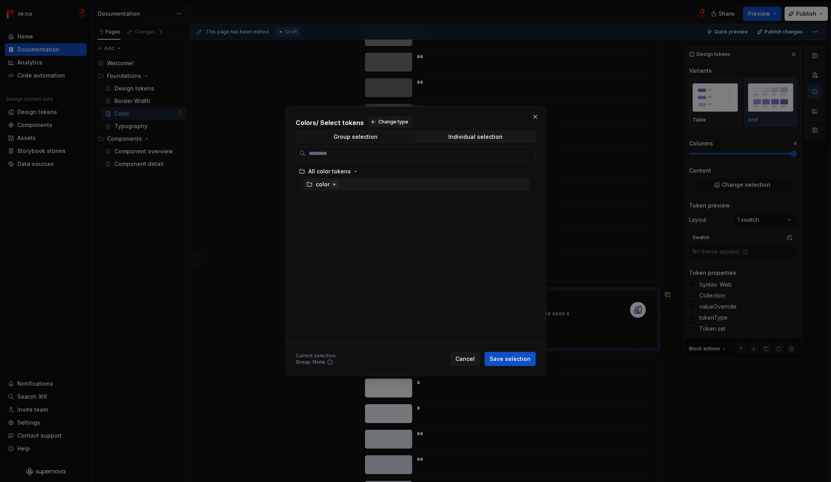
click at [331, 184] on icon "button" at bounding box center [334, 184] width 6 height 6
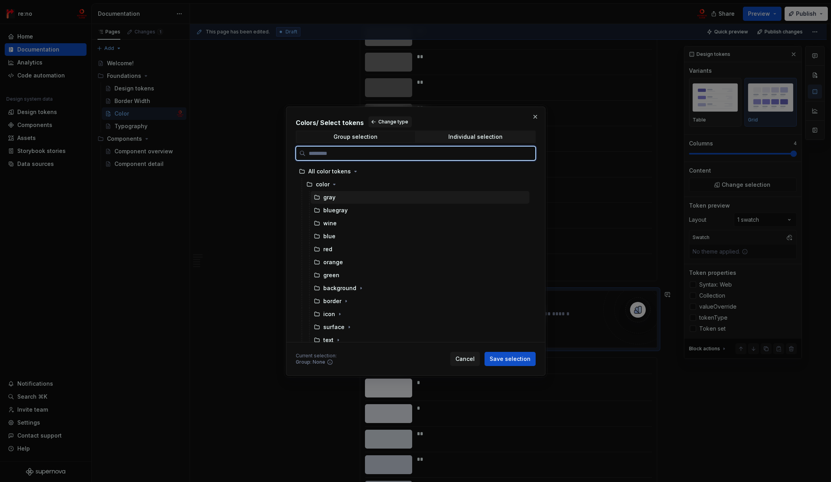
click at [335, 196] on div "gray" at bounding box center [420, 197] width 219 height 13
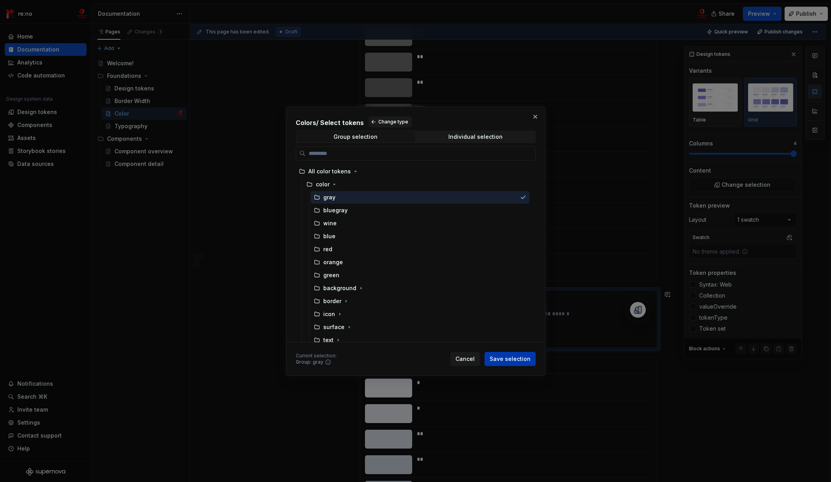
click at [510, 359] on span "Save selection" at bounding box center [509, 359] width 41 height 8
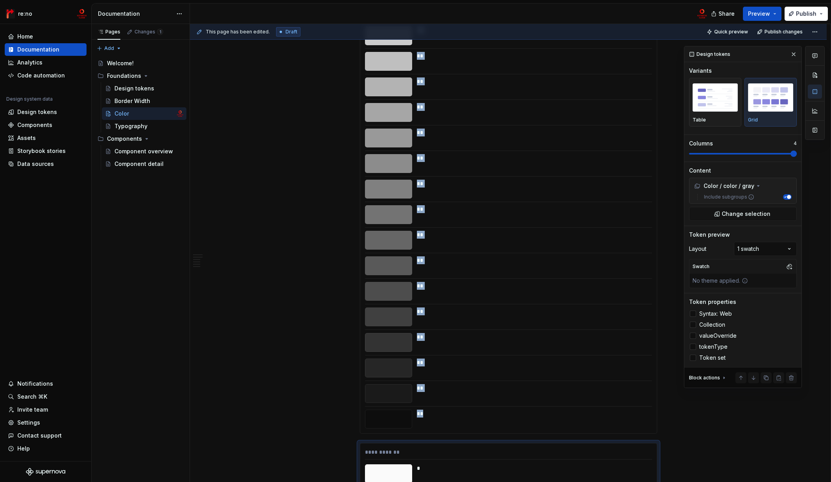
scroll to position [176, 0]
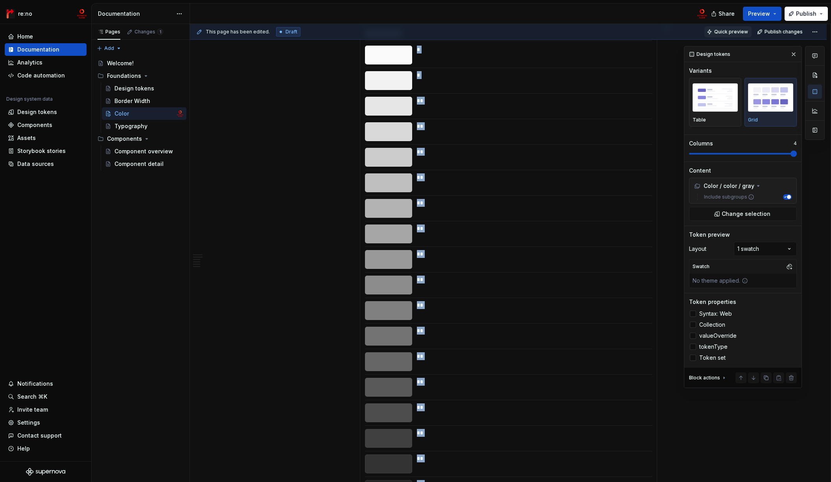
click at [730, 31] on span "Quick preview" at bounding box center [731, 32] width 34 height 6
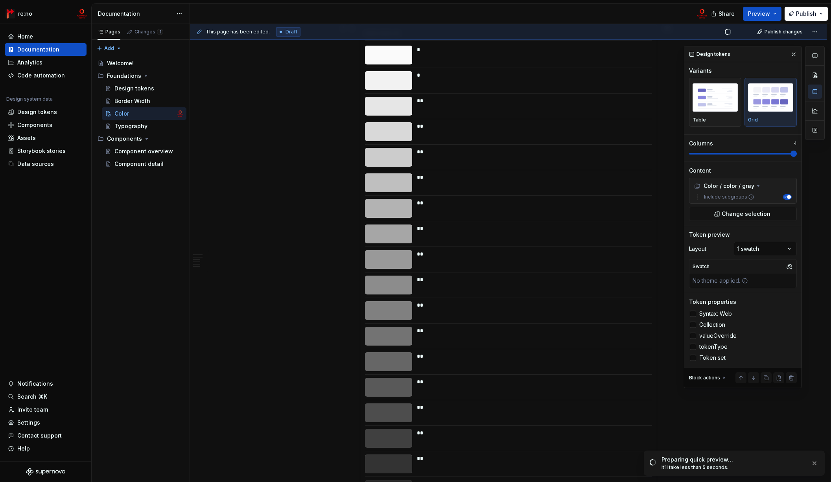
click at [417, 195] on div at bounding box center [508, 195] width 287 height 0
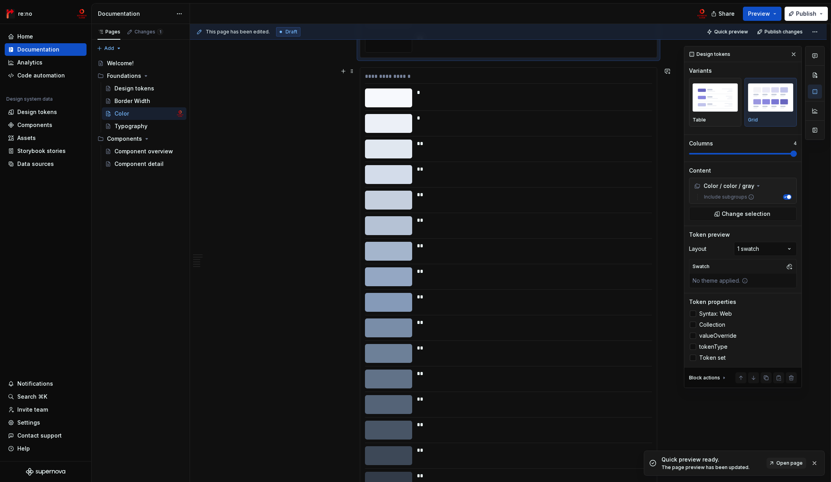
scroll to position [593, 0]
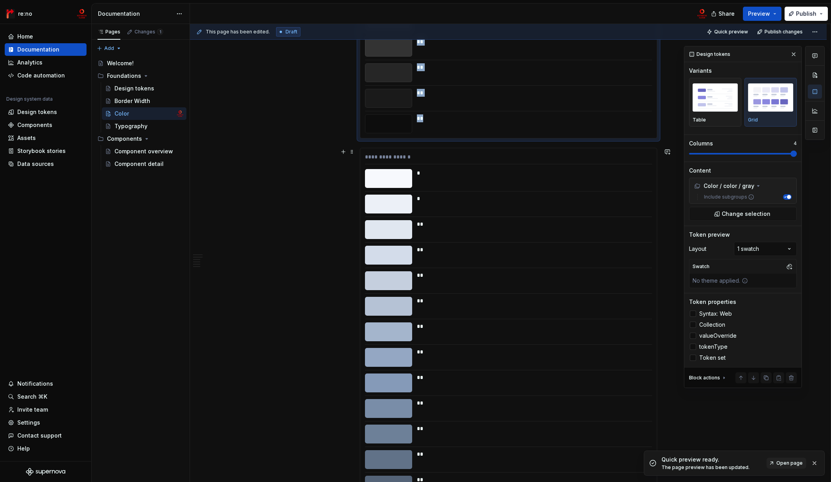
click at [403, 186] on div at bounding box center [388, 178] width 47 height 19
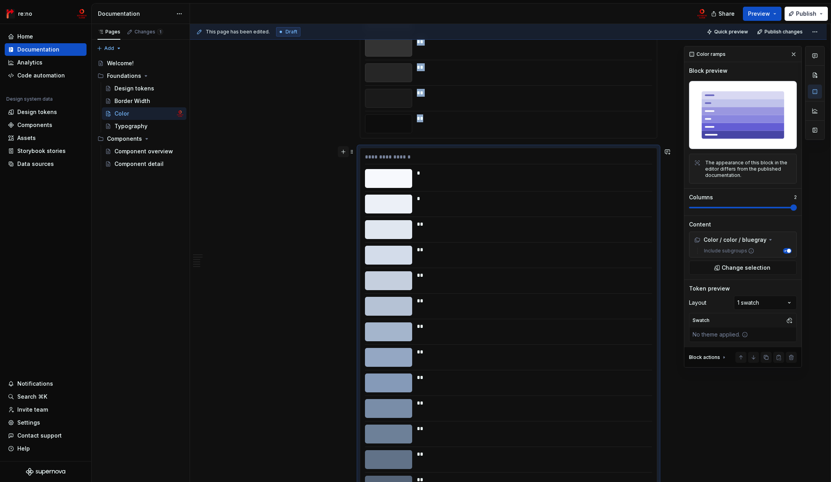
click at [343, 151] on button "button" at bounding box center [343, 151] width 11 height 11
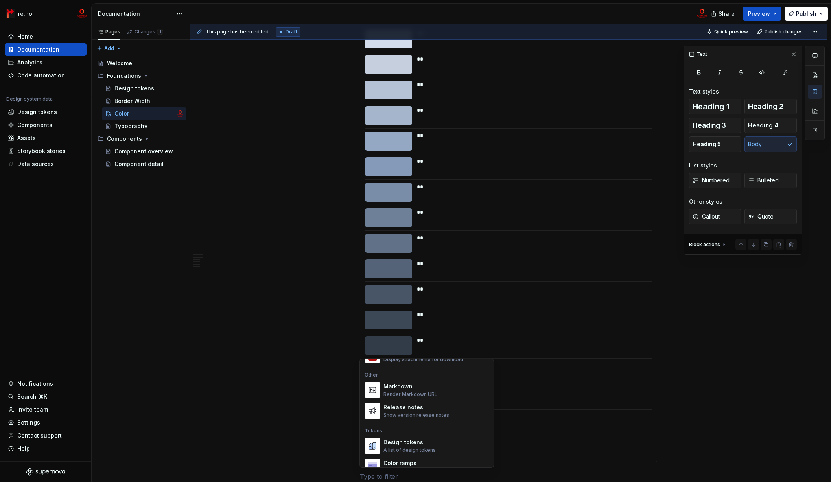
scroll to position [517, 0]
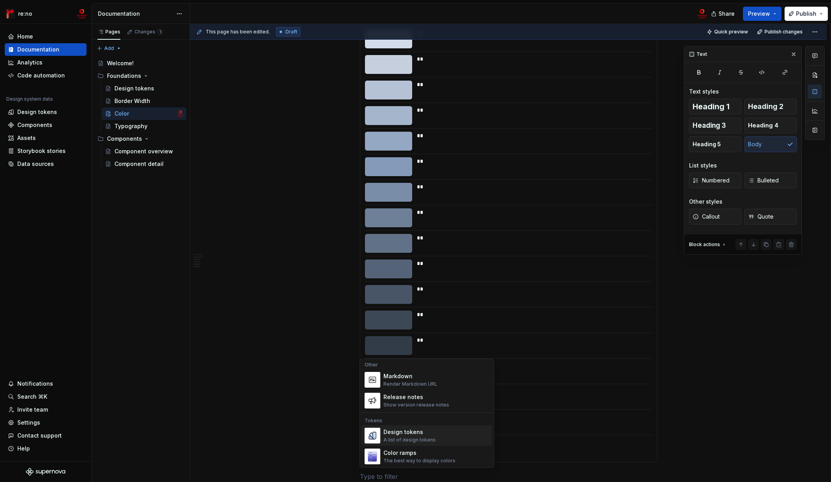
click at [427, 436] on div "Design tokens A list of design tokens" at bounding box center [409, 435] width 52 height 15
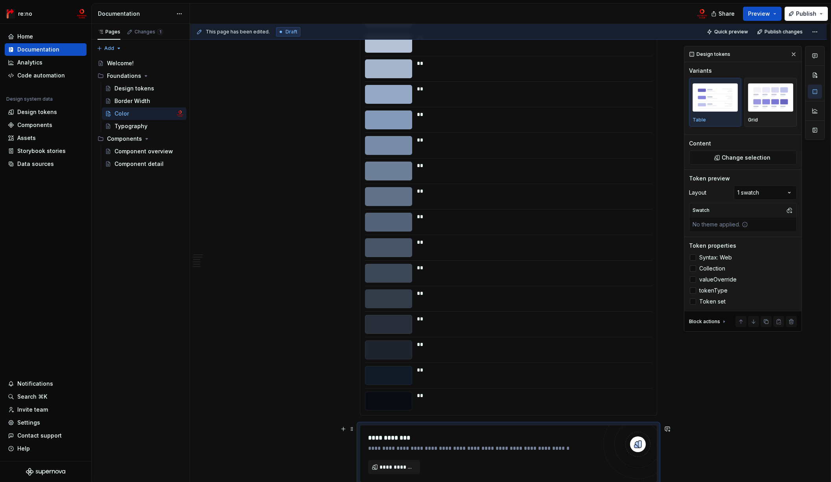
scroll to position [975, 0]
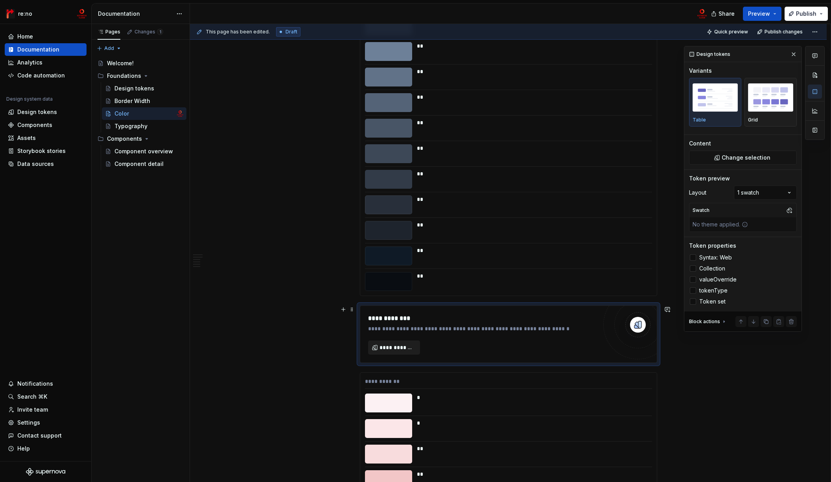
click at [406, 349] on span "**********" at bounding box center [396, 348] width 35 height 8
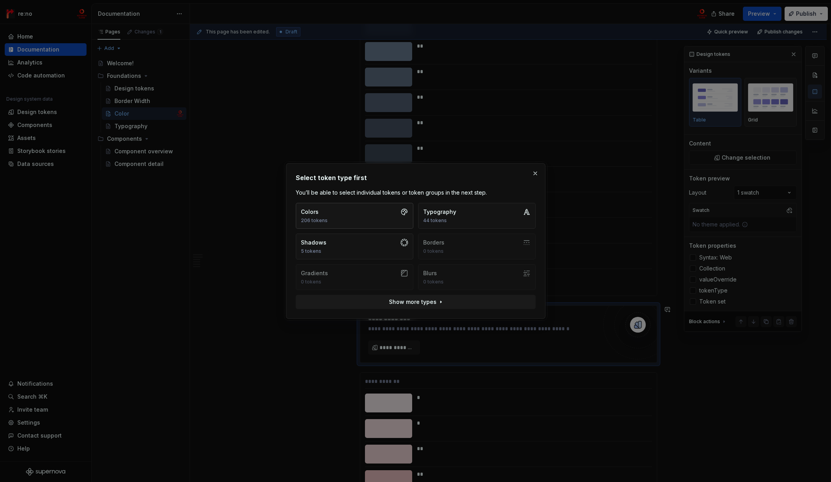
click at [373, 219] on button "Colors 206 tokens" at bounding box center [355, 216] width 118 height 26
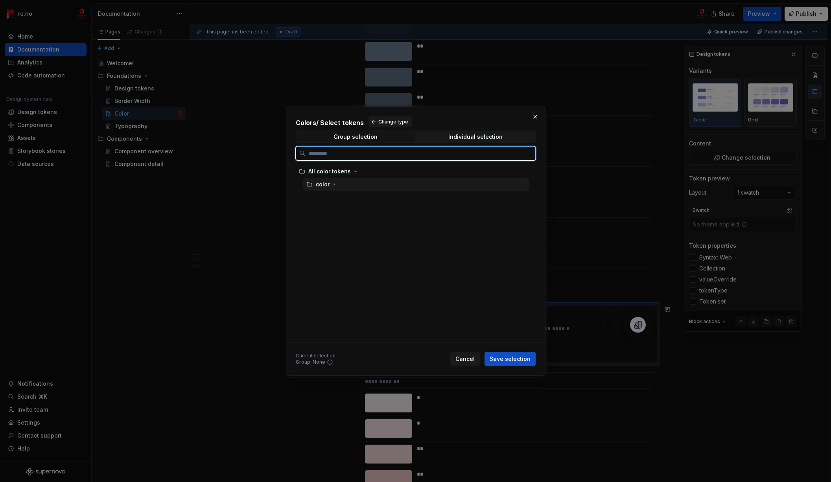
click at [328, 185] on div "color" at bounding box center [323, 184] width 14 height 8
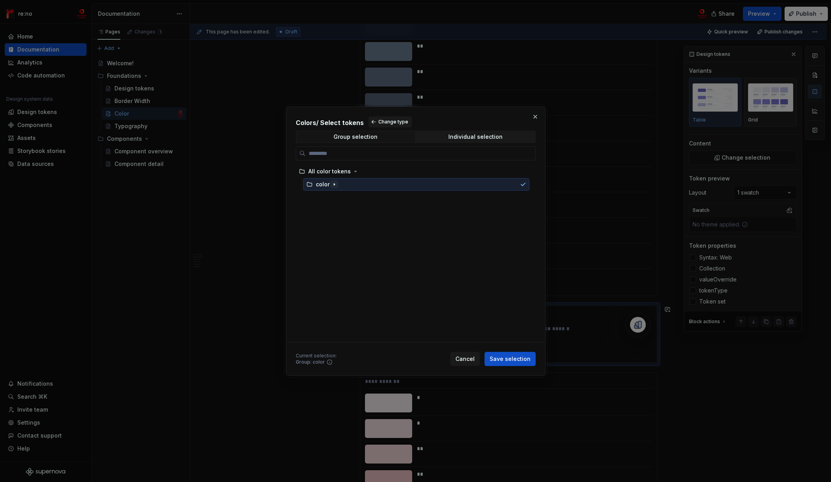
click at [331, 183] on icon "button" at bounding box center [334, 184] width 6 height 6
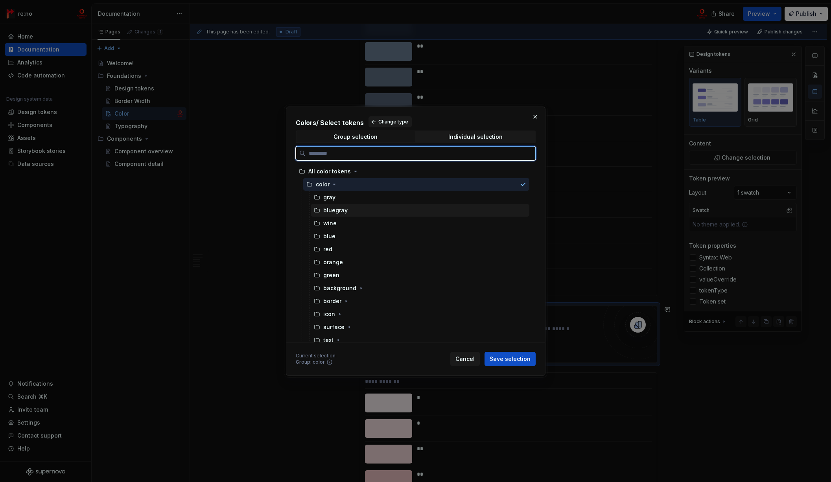
click at [333, 210] on div "bluegray" at bounding box center [335, 210] width 24 height 8
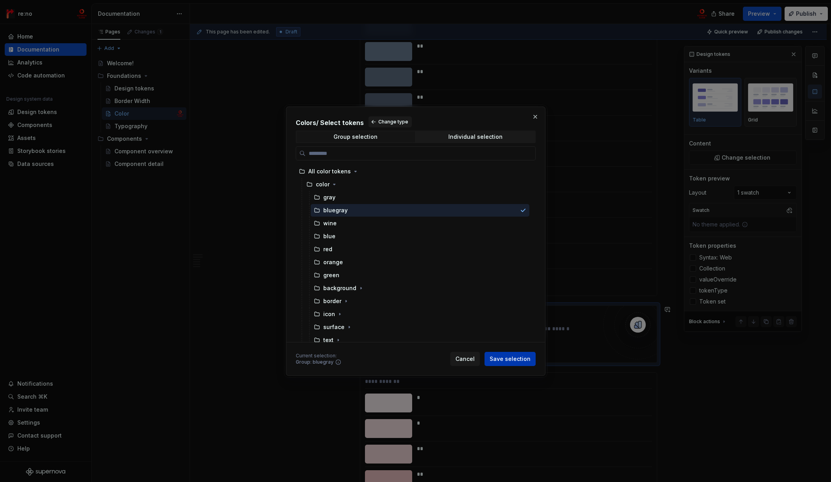
click at [509, 357] on span "Save selection" at bounding box center [509, 359] width 41 height 8
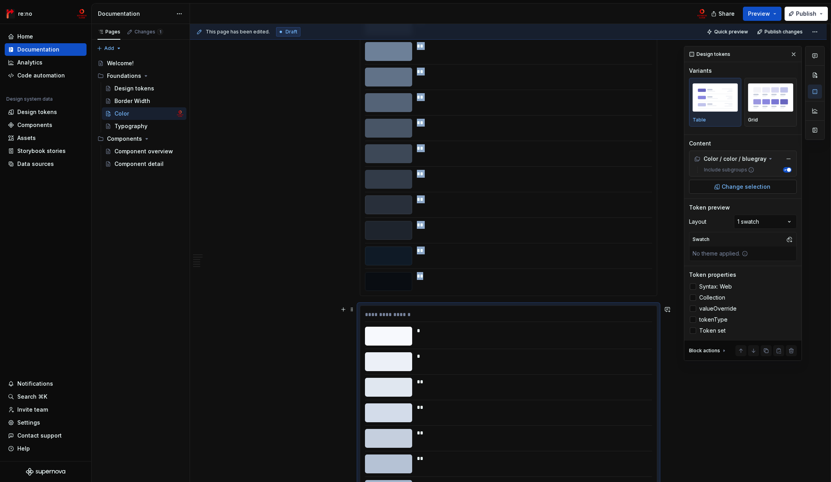
scroll to position [1257, 0]
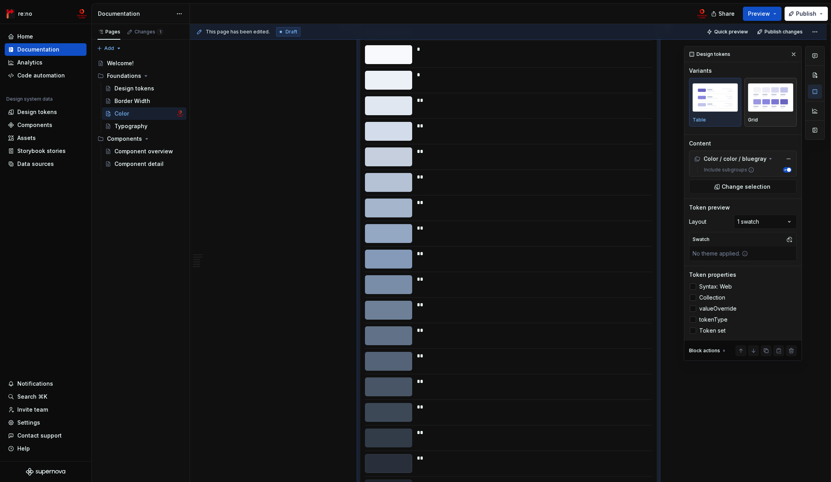
click at [764, 105] on img "button" at bounding box center [770, 97] width 45 height 29
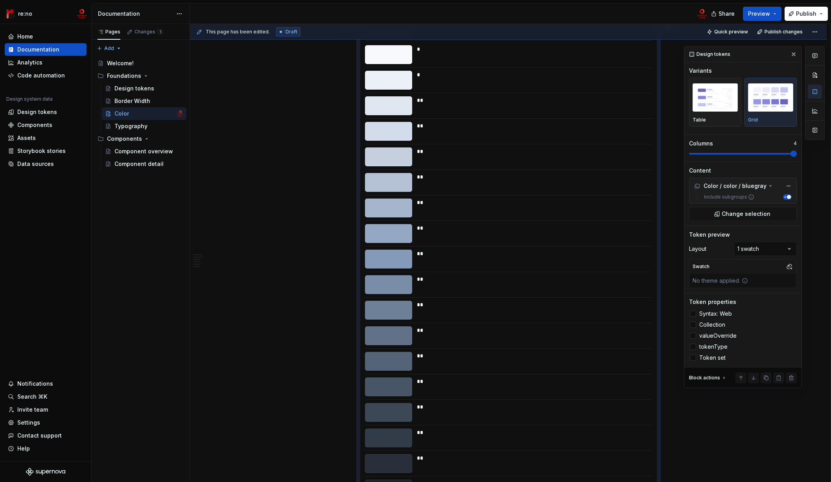
click at [773, 154] on span at bounding box center [793, 154] width 6 height 6
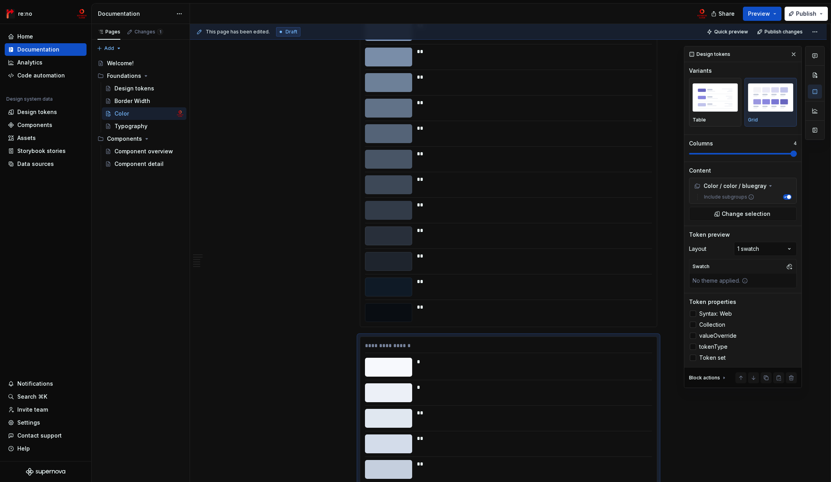
click at [447, 257] on div "**" at bounding box center [532, 256] width 230 height 8
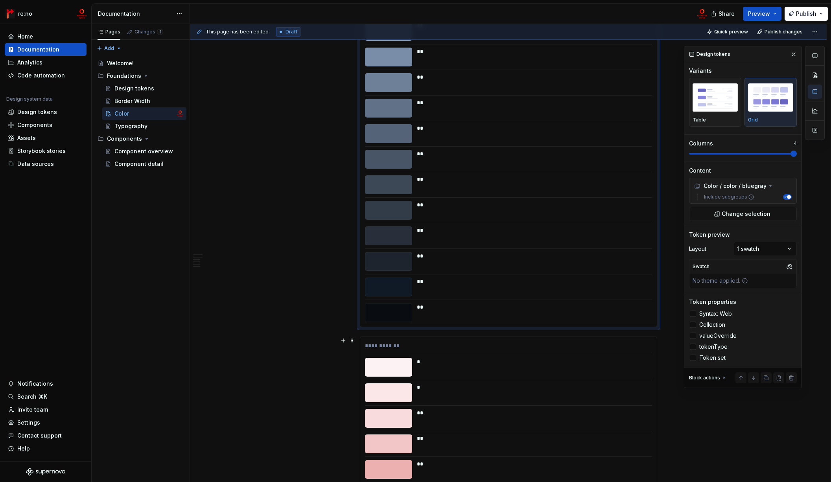
scroll to position [1093, 0]
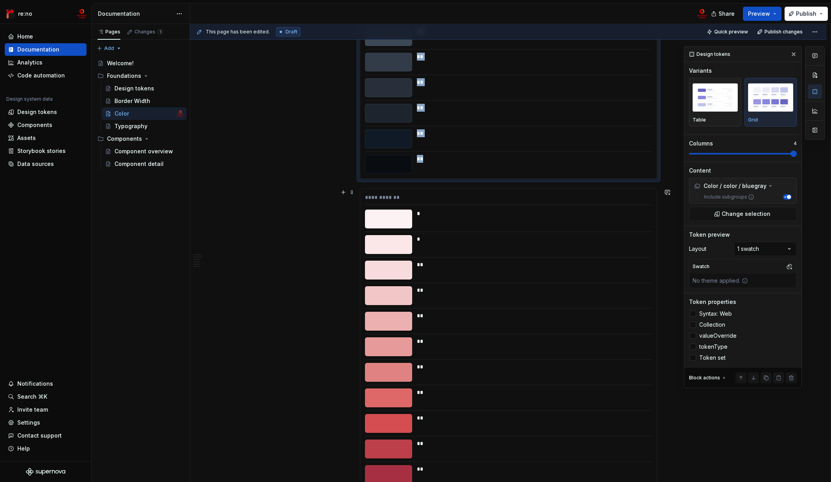
click at [434, 289] on div "**" at bounding box center [532, 290] width 230 height 8
click at [411, 122] on div at bounding box center [388, 113] width 47 height 19
click at [382, 210] on div at bounding box center [388, 219] width 47 height 19
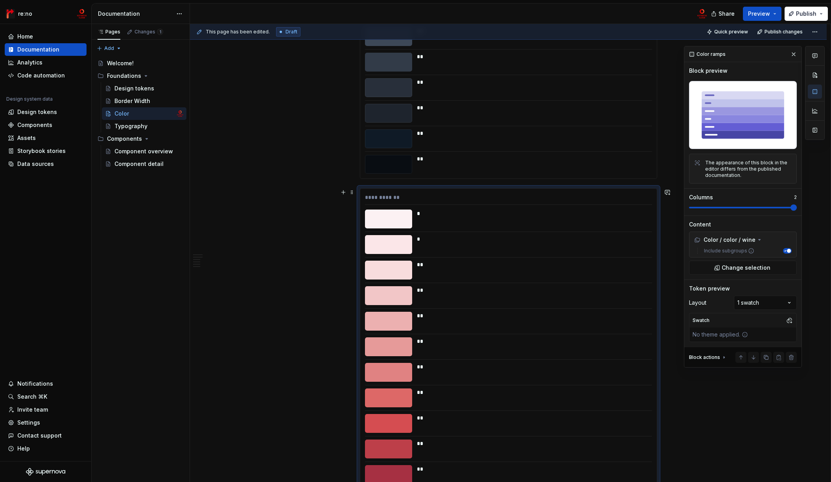
click at [373, 151] on div at bounding box center [508, 151] width 287 height 0
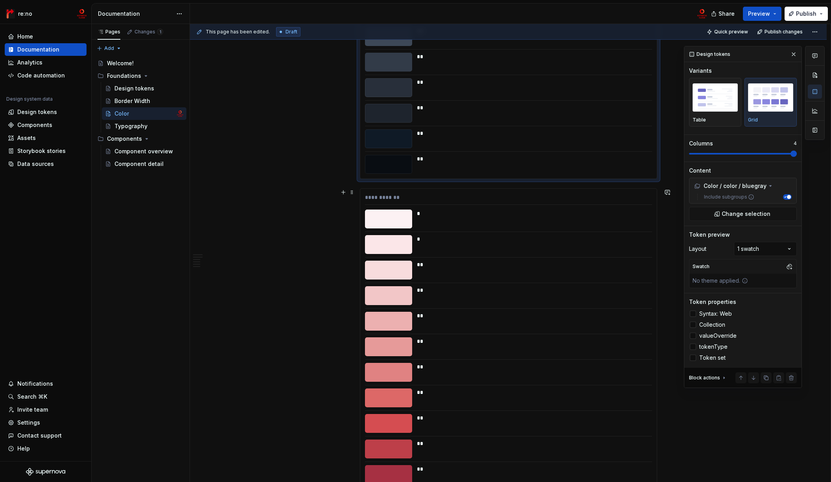
click at [366, 197] on div "**********" at bounding box center [508, 198] width 287 height 11
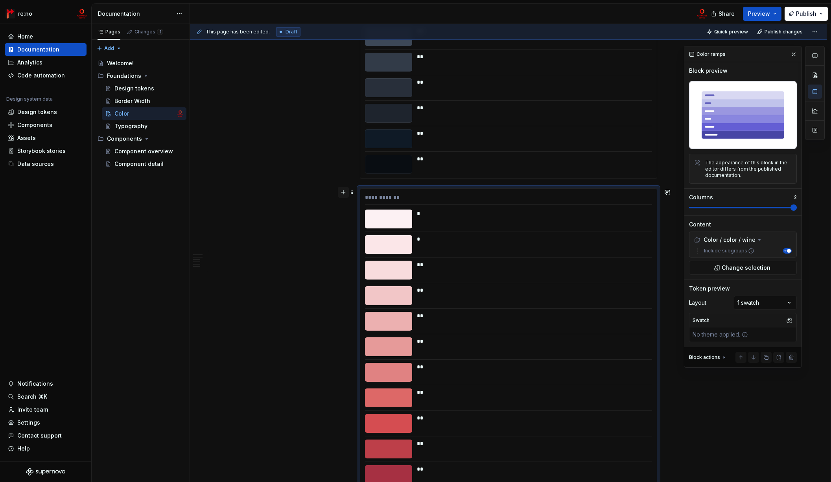
click at [340, 196] on button "button" at bounding box center [343, 192] width 11 height 11
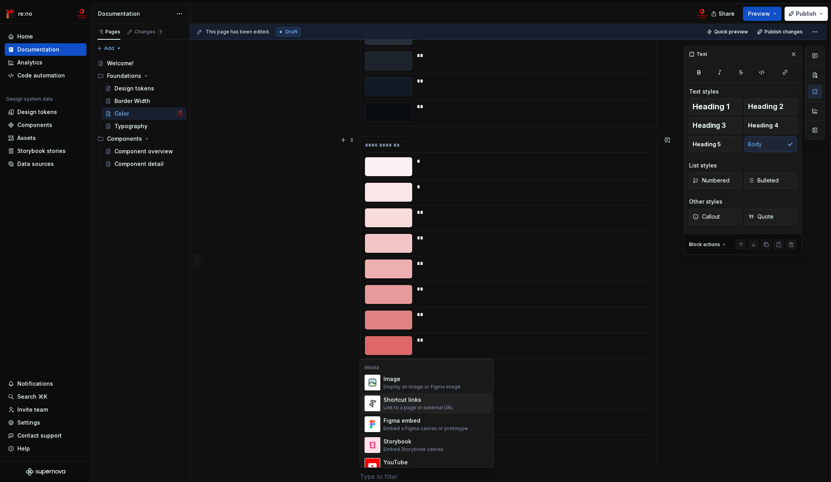
scroll to position [511, 0]
click at [424, 440] on div "Design tokens" at bounding box center [409, 438] width 52 height 8
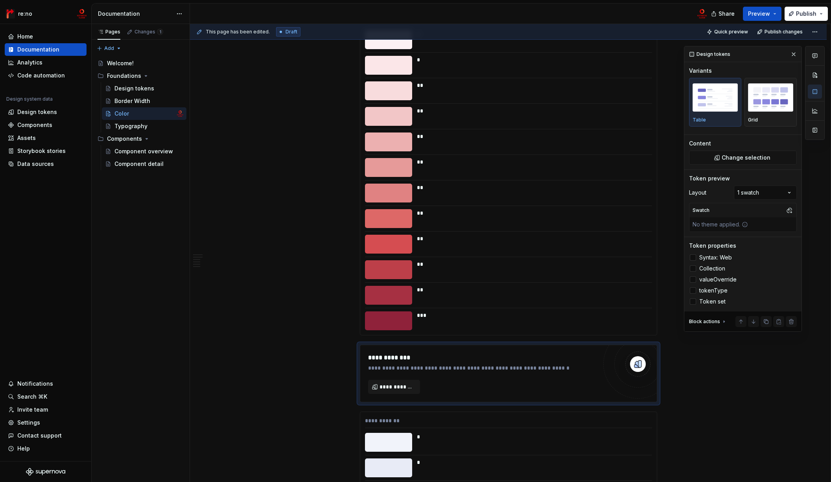
scroll to position [1312, 0]
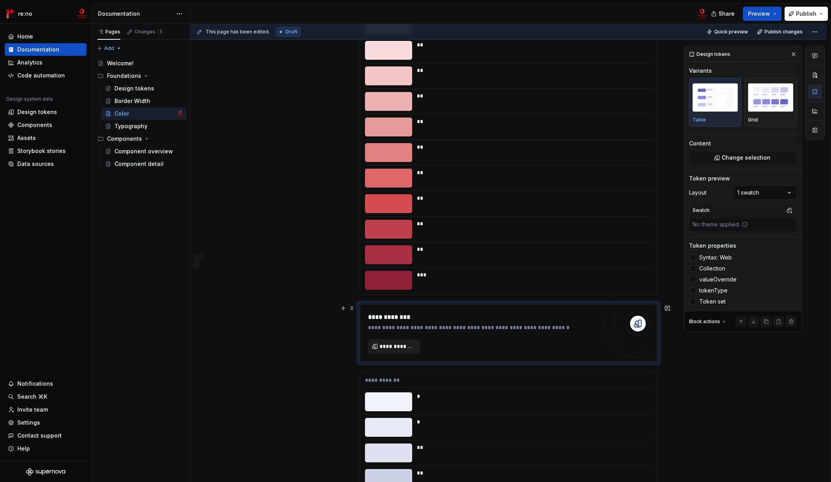
click at [399, 341] on button "**********" at bounding box center [394, 346] width 52 height 14
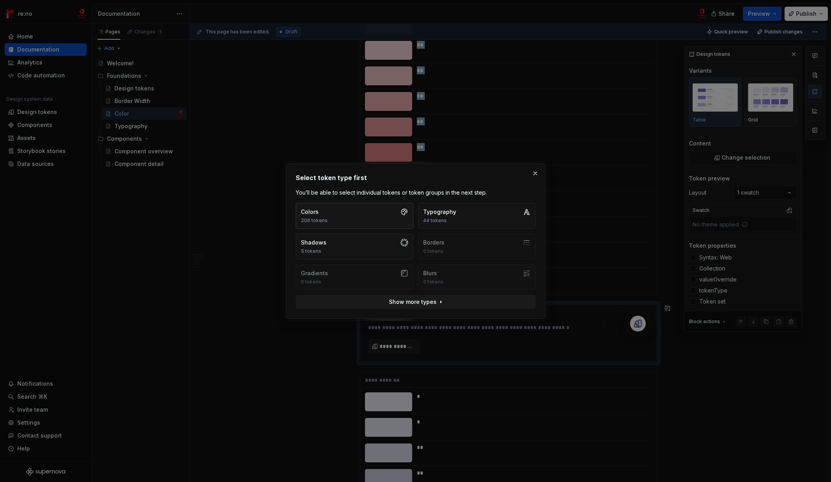
click at [358, 220] on button "Colors 206 tokens" at bounding box center [355, 216] width 118 height 26
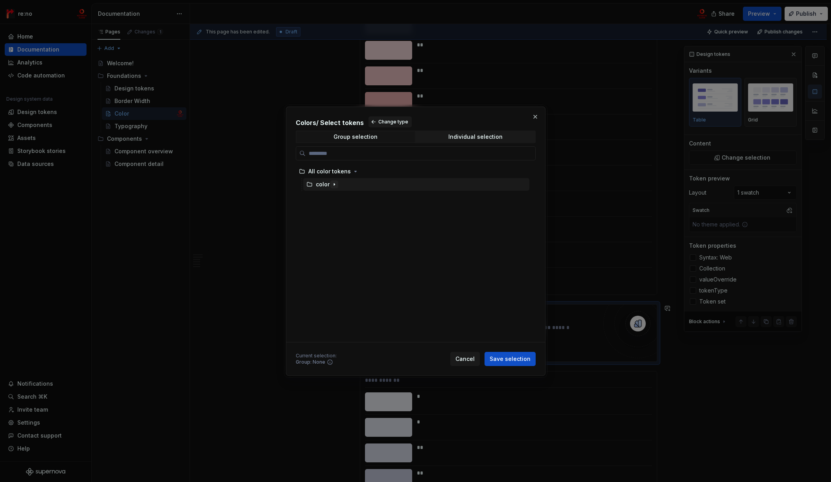
click at [332, 182] on icon "button" at bounding box center [334, 184] width 6 height 6
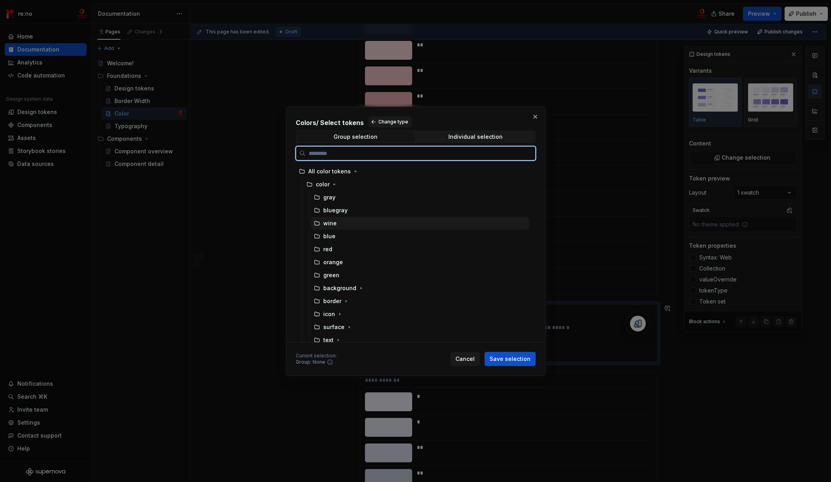
click at [346, 221] on div "wine" at bounding box center [420, 223] width 219 height 13
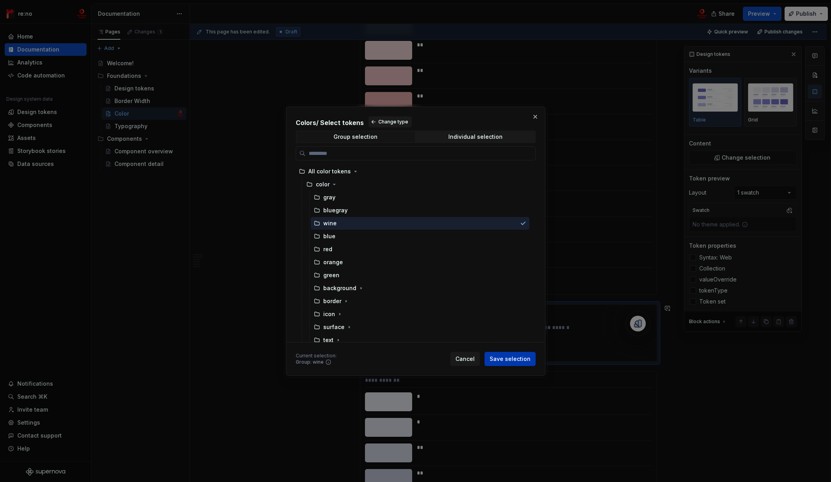
click at [513, 361] on span "Save selection" at bounding box center [509, 359] width 41 height 8
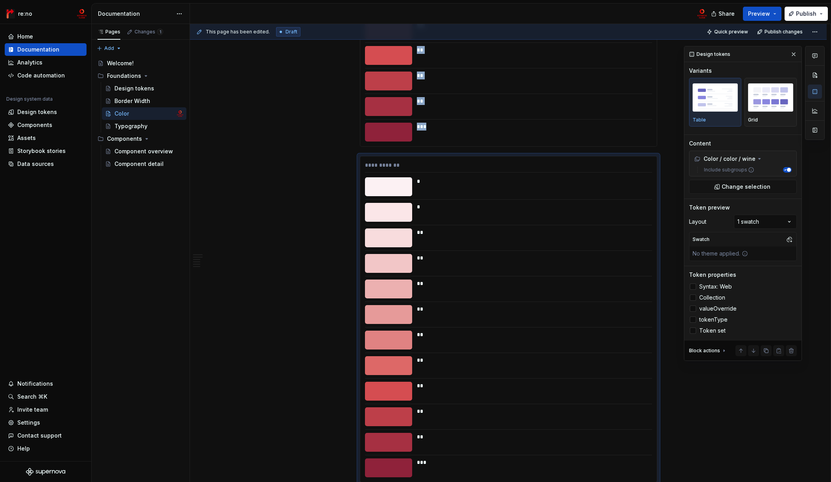
scroll to position [1310, 0]
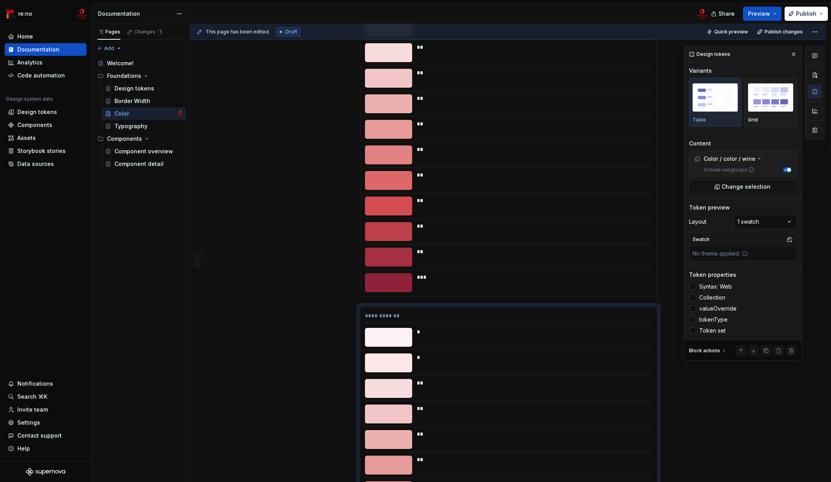
click at [436, 224] on div "**" at bounding box center [532, 226] width 230 height 8
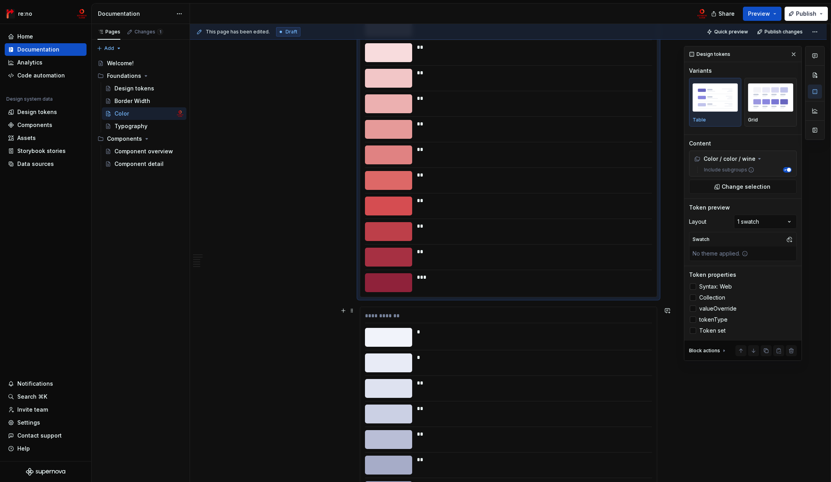
click at [365, 322] on div "**********" at bounding box center [508, 317] width 287 height 11
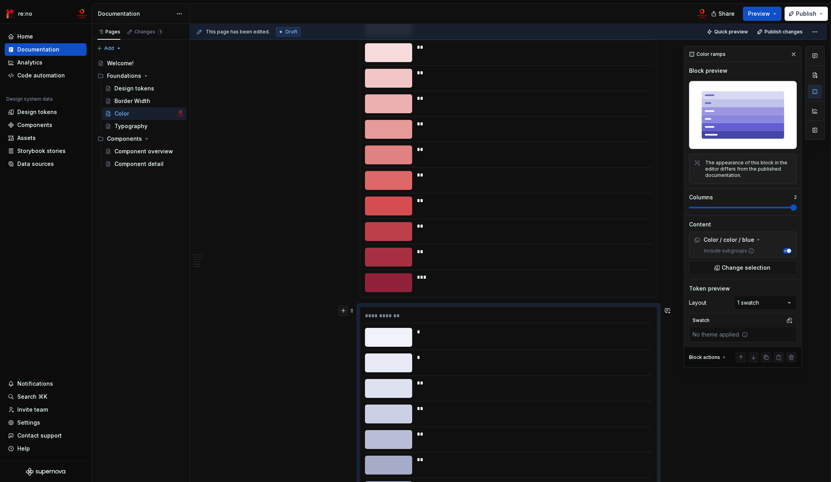
click at [342, 310] on button "button" at bounding box center [343, 310] width 11 height 11
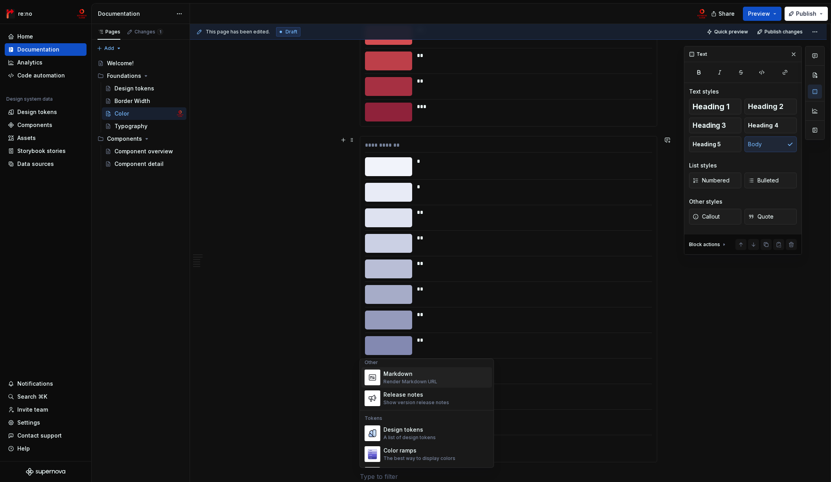
scroll to position [524, 0]
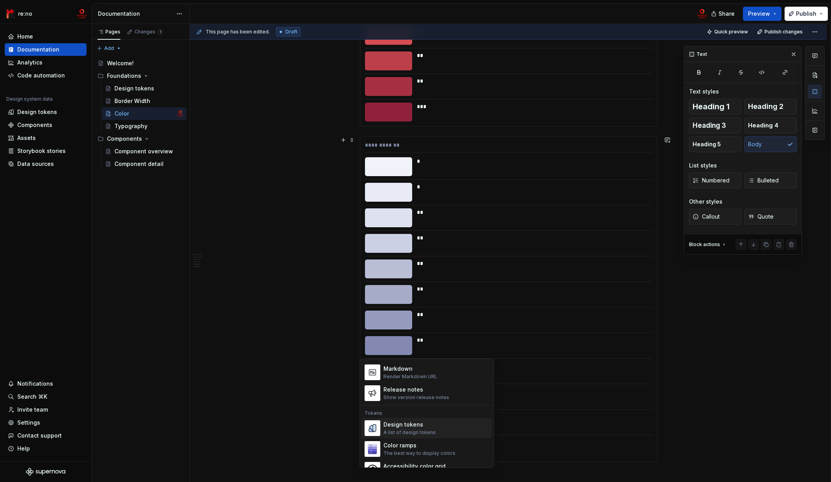
click at [421, 432] on div "A list of design tokens" at bounding box center [409, 432] width 52 height 6
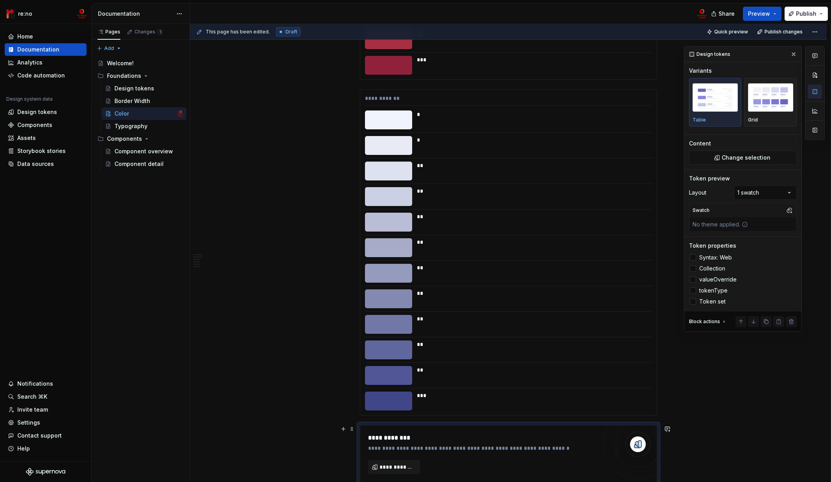
scroll to position [1646, 0]
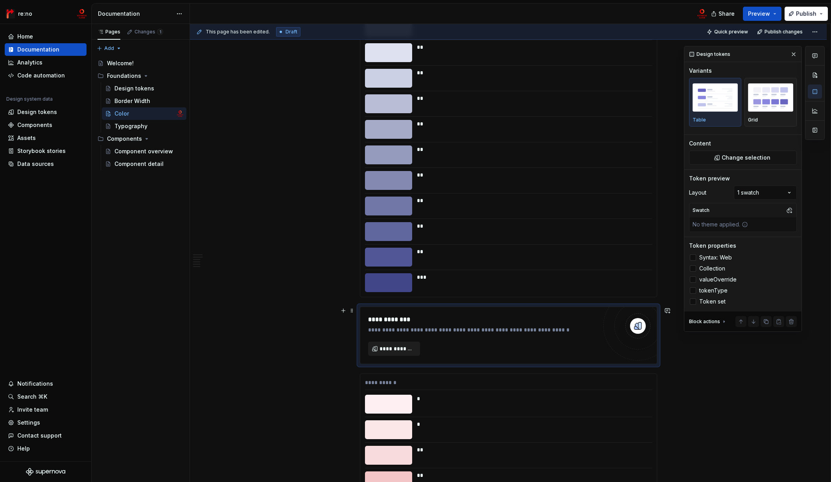
click at [406, 342] on button "**********" at bounding box center [394, 349] width 52 height 14
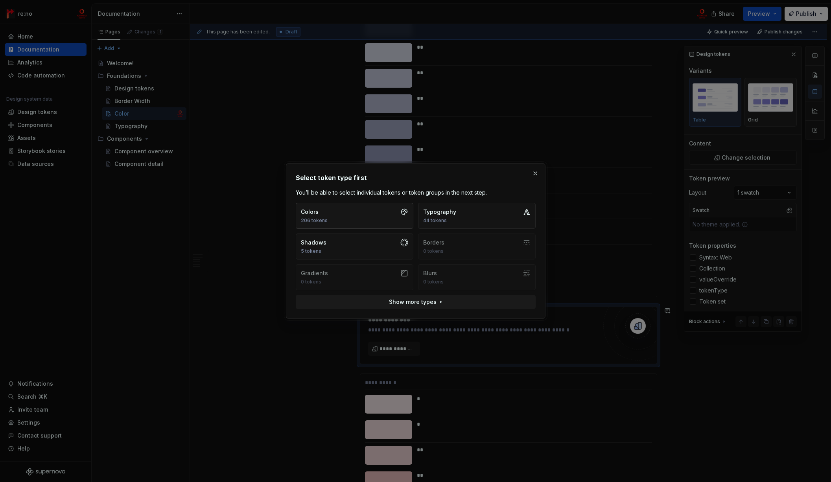
click at [384, 222] on button "Colors 206 tokens" at bounding box center [355, 216] width 118 height 26
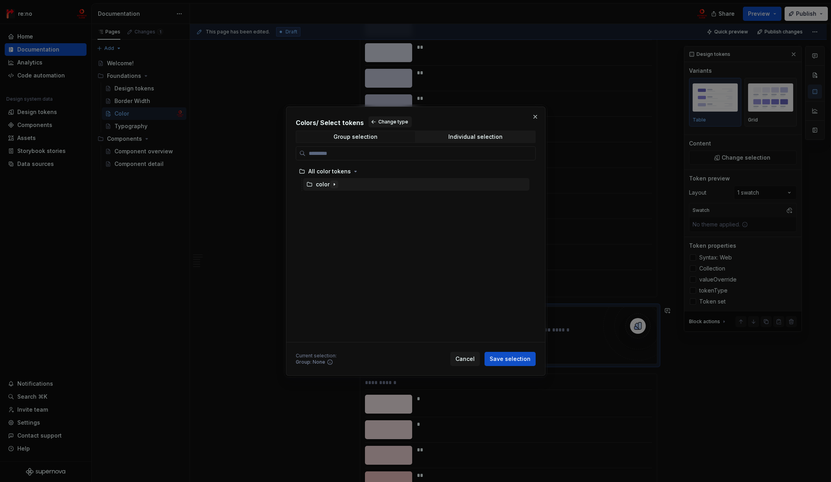
click at [334, 184] on icon "button" at bounding box center [334, 184] width 1 height 2
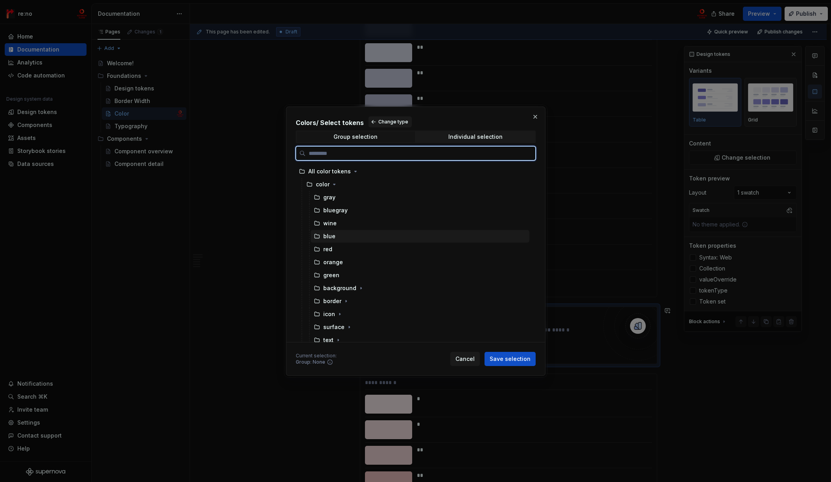
click at [345, 235] on div "blue" at bounding box center [420, 236] width 219 height 13
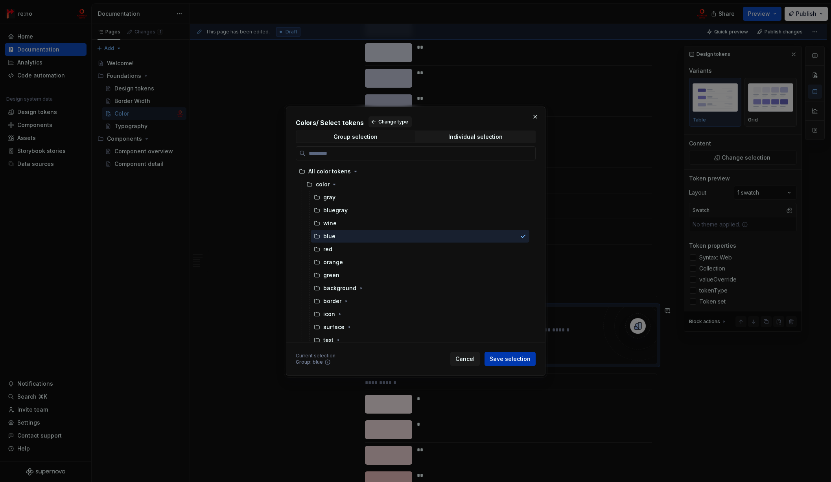
click at [500, 359] on span "Save selection" at bounding box center [509, 359] width 41 height 8
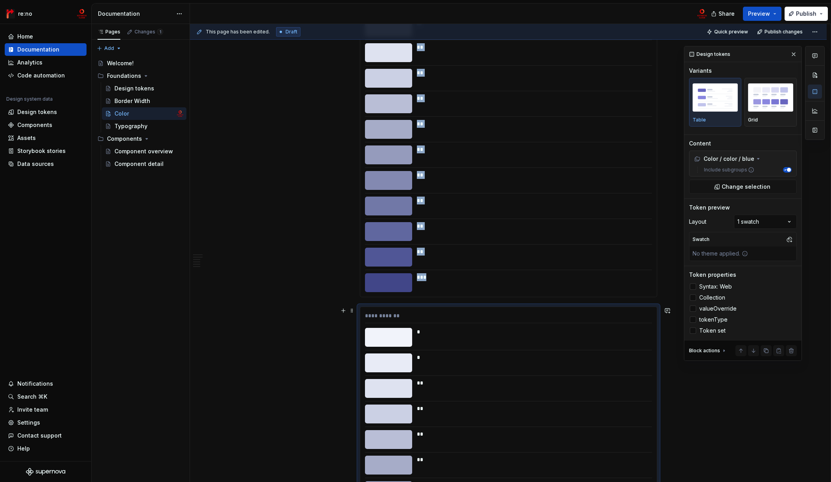
scroll to position [1796, 0]
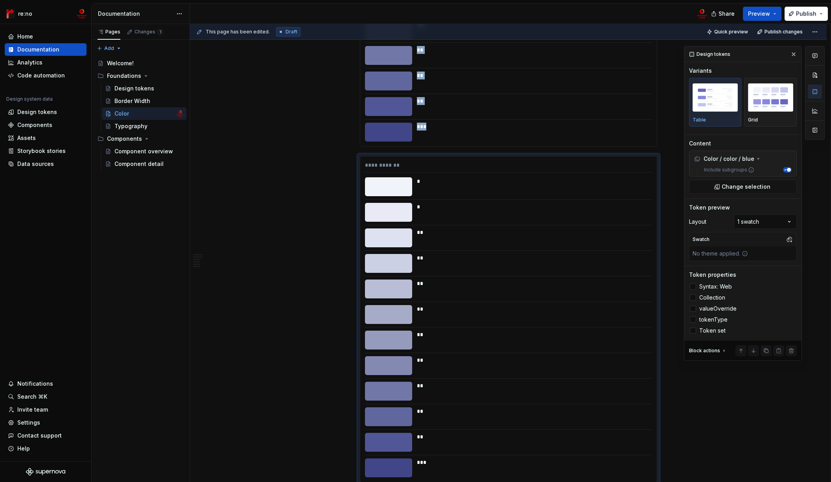
click at [381, 128] on div at bounding box center [388, 132] width 47 height 19
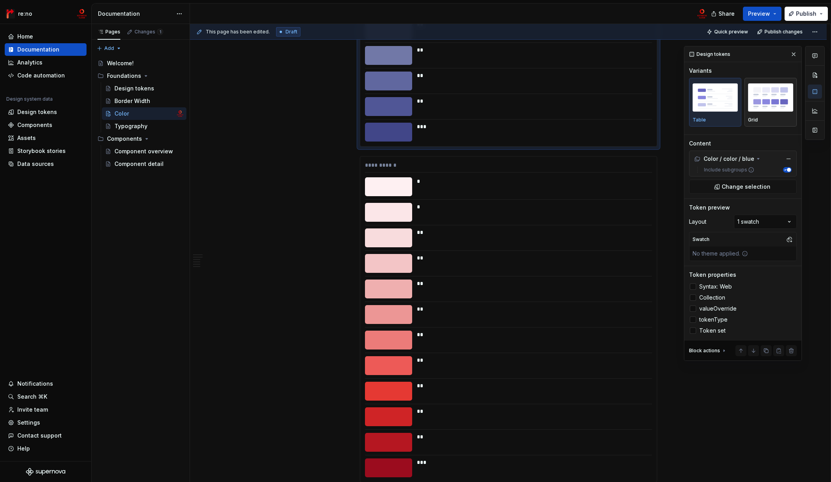
click at [771, 83] on img "button" at bounding box center [770, 97] width 45 height 29
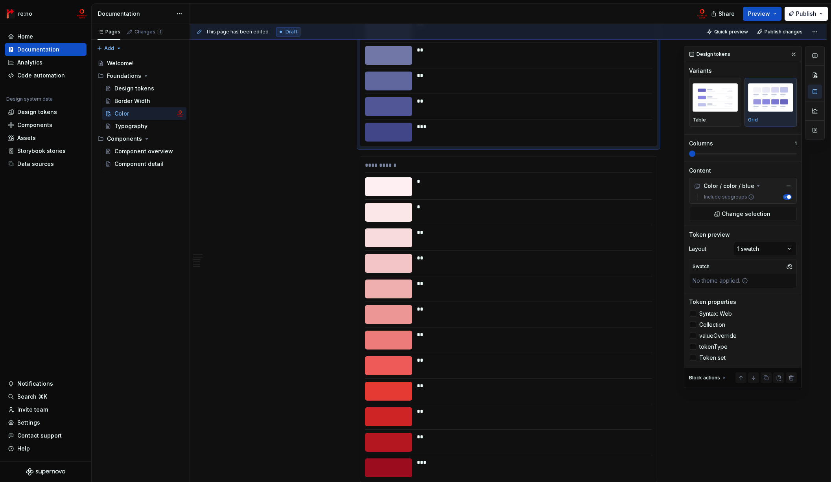
scroll to position [1593, 0]
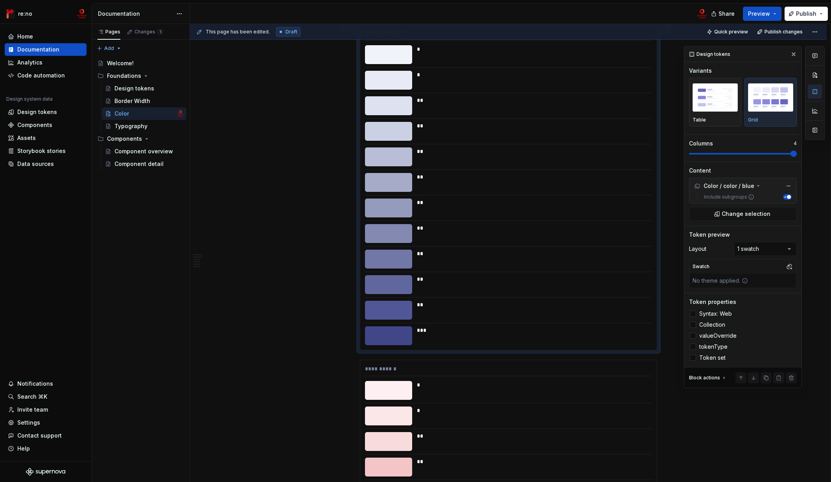
click at [773, 157] on span at bounding box center [793, 154] width 6 height 6
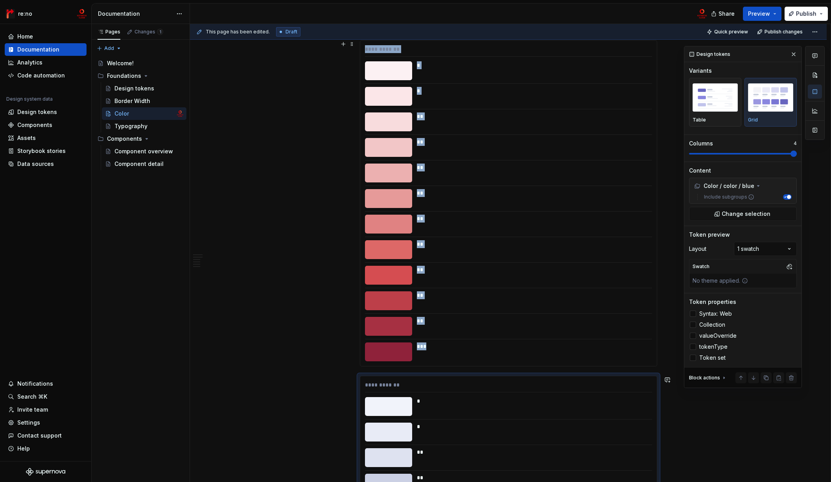
scroll to position [1039, 0]
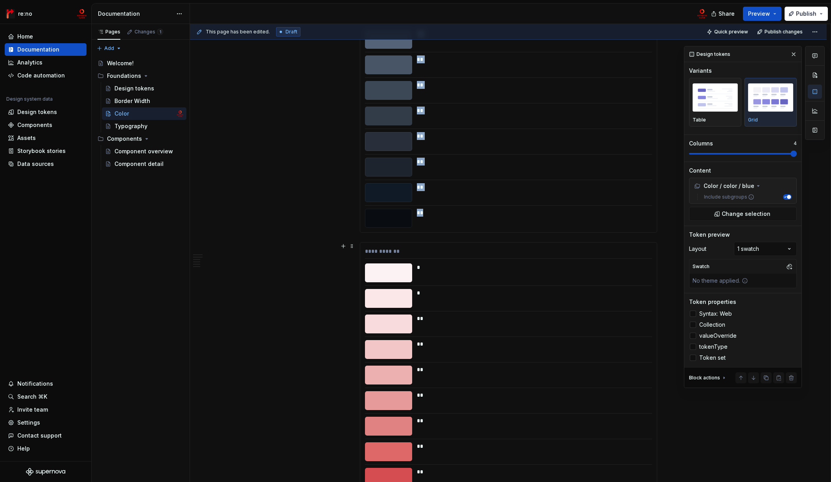
click at [509, 298] on div "*" at bounding box center [532, 298] width 230 height 19
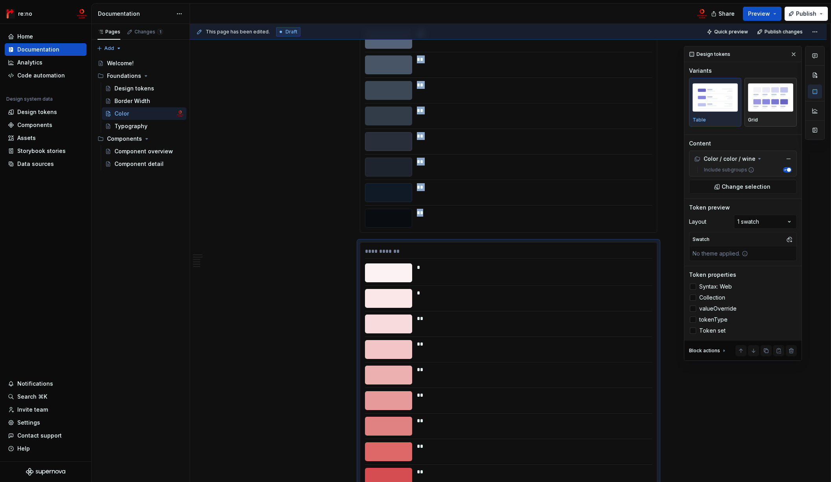
click at [773, 106] on img "button" at bounding box center [770, 97] width 45 height 29
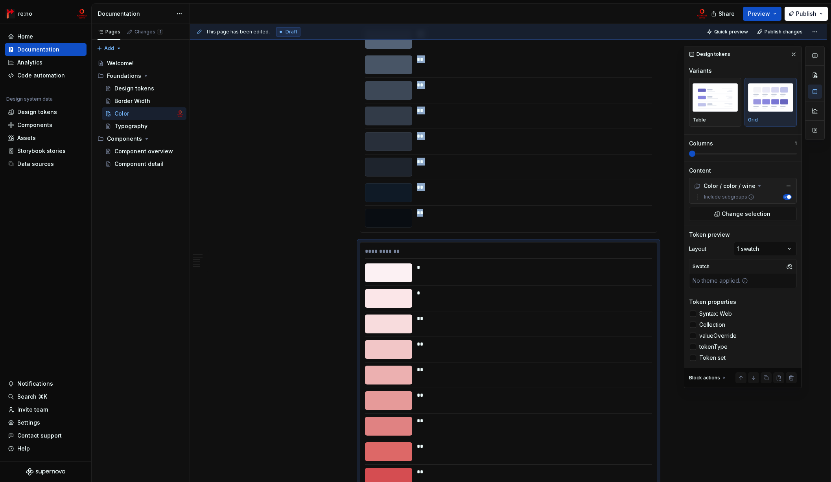
scroll to position [1125, 0]
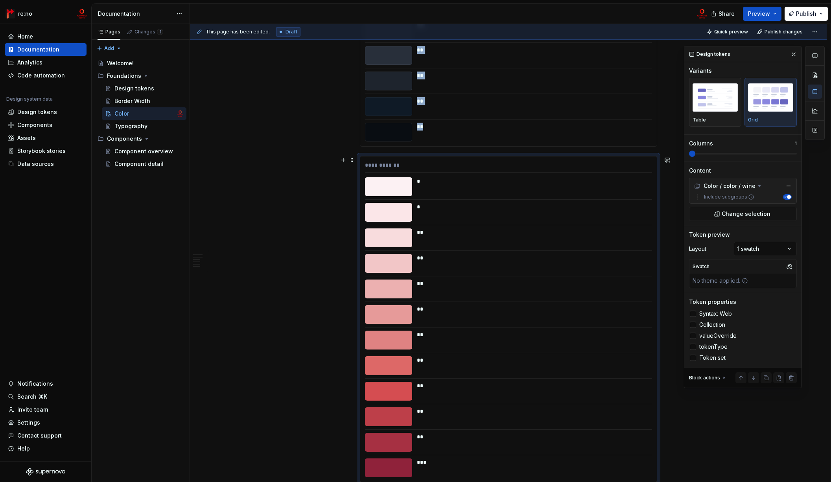
click at [695, 157] on span at bounding box center [692, 154] width 6 height 6
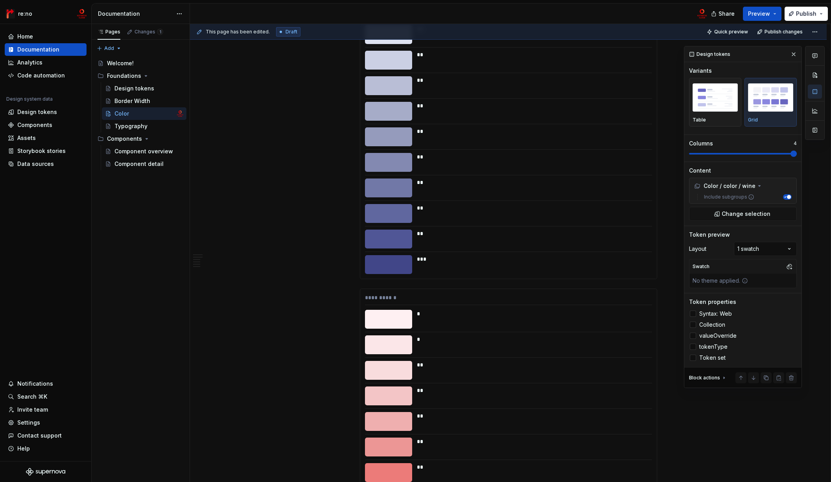
scroll to position [1785, 0]
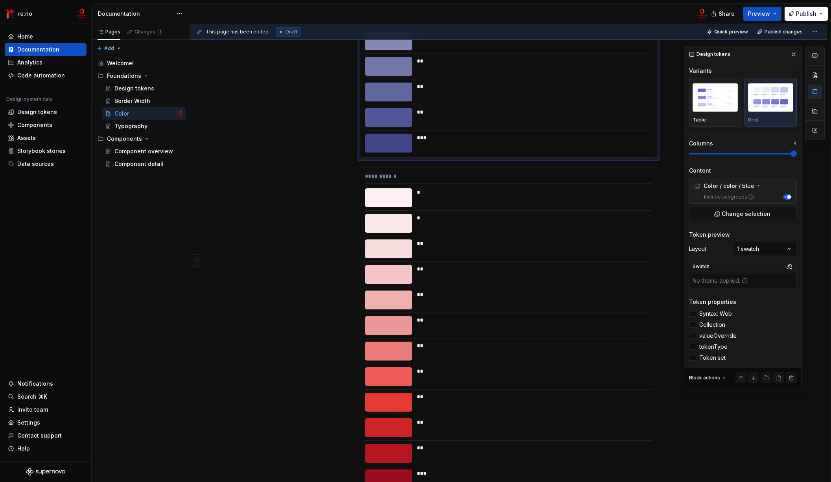
click at [434, 120] on div "**" at bounding box center [532, 117] width 230 height 19
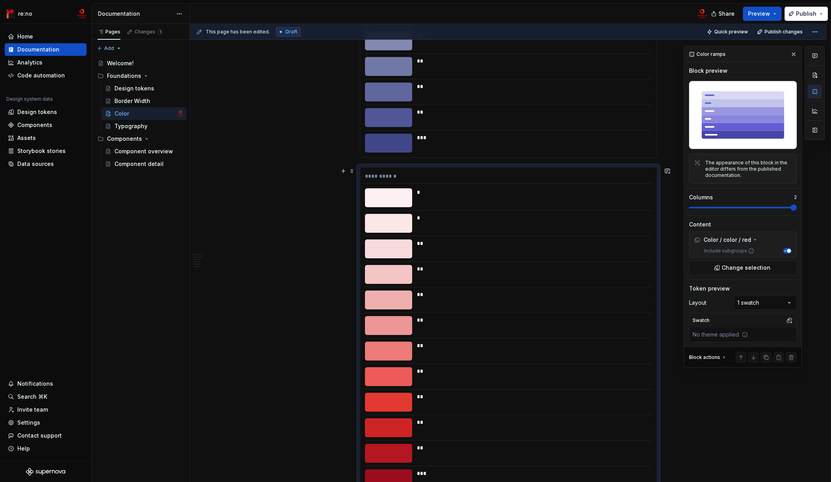
click at [382, 180] on div "**********" at bounding box center [508, 177] width 287 height 11
click at [344, 171] on button "button" at bounding box center [343, 171] width 11 height 11
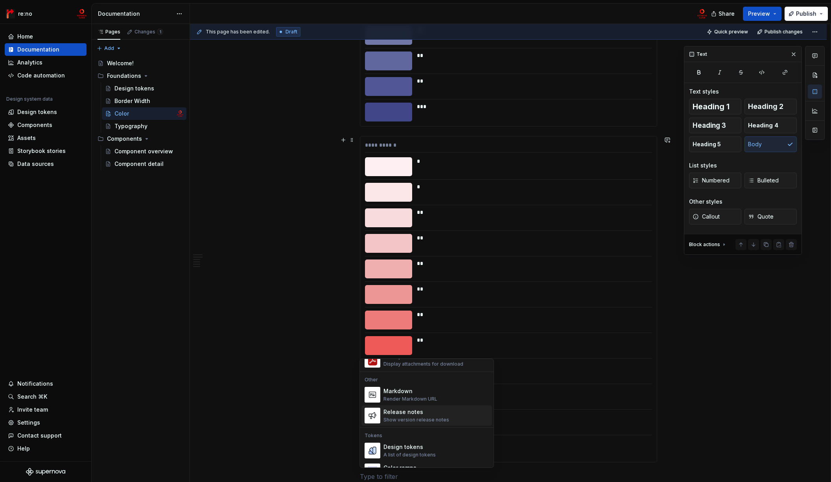
scroll to position [522, 0]
click at [421, 429] on div "Design tokens" at bounding box center [409, 427] width 52 height 8
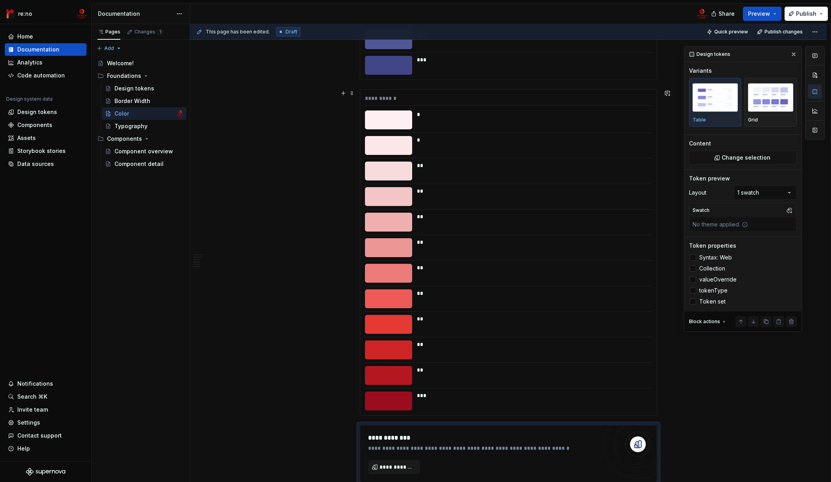
scroll to position [2000, 0]
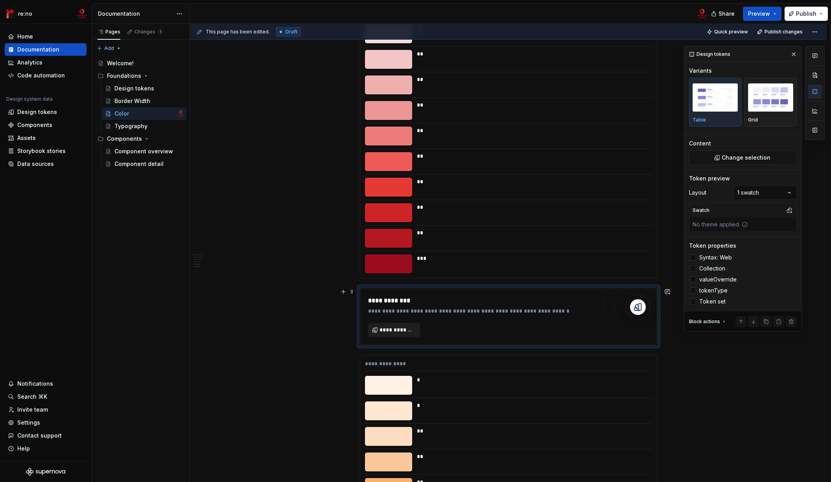
click at [405, 333] on span "**********" at bounding box center [396, 330] width 35 height 8
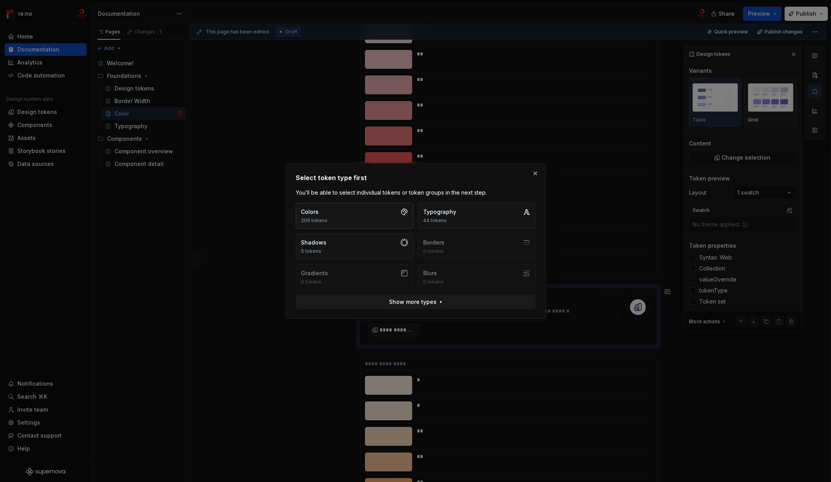
click at [381, 208] on button "Colors 206 tokens" at bounding box center [355, 216] width 118 height 26
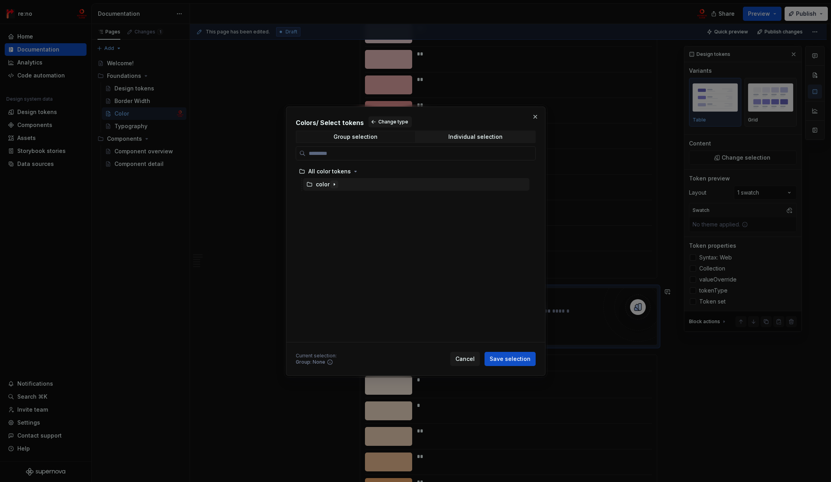
click at [333, 185] on icon "button" at bounding box center [334, 184] width 6 height 6
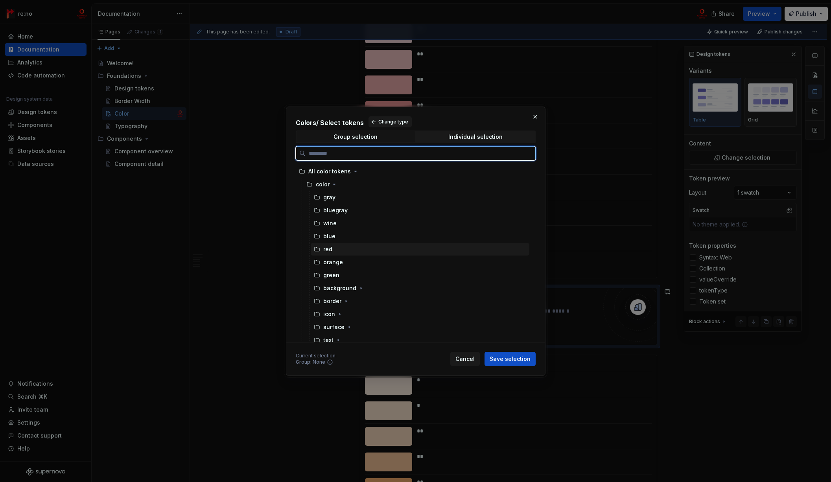
click at [335, 247] on div "red" at bounding box center [420, 249] width 219 height 13
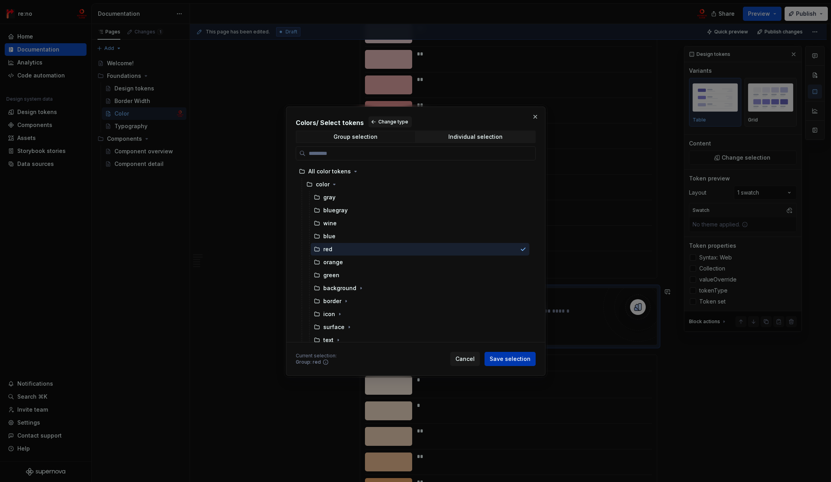
click at [504, 360] on span "Save selection" at bounding box center [509, 359] width 41 height 8
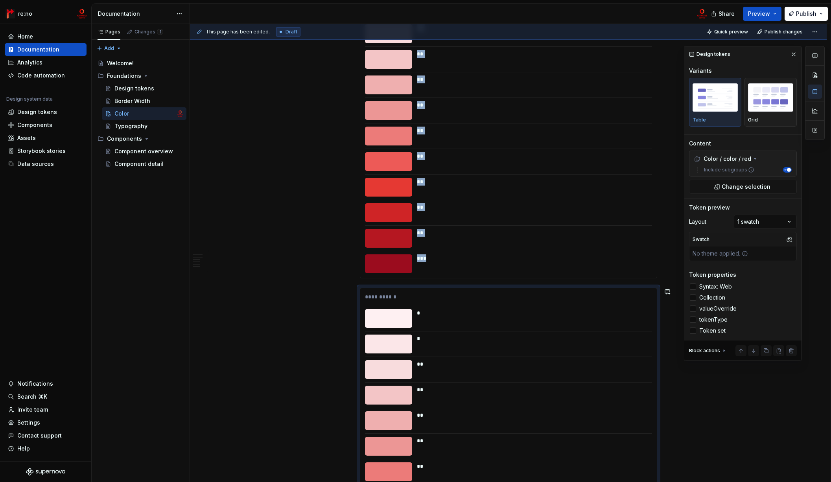
scroll to position [2132, 0]
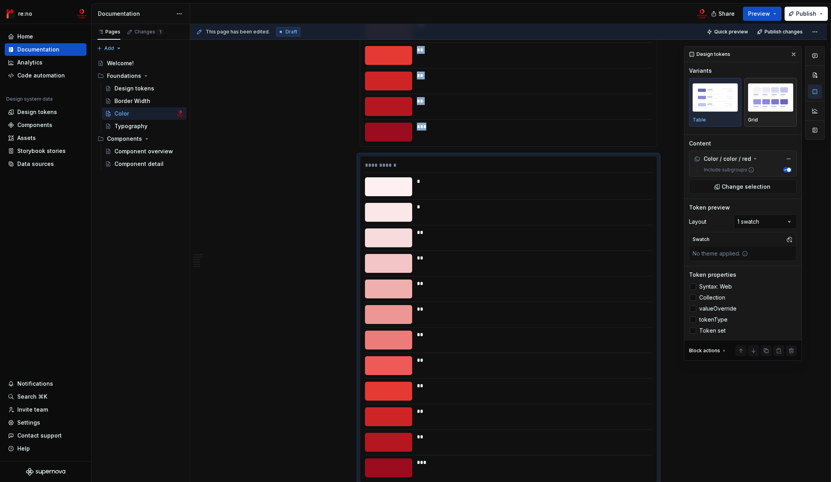
click at [761, 101] on img "button" at bounding box center [770, 97] width 45 height 29
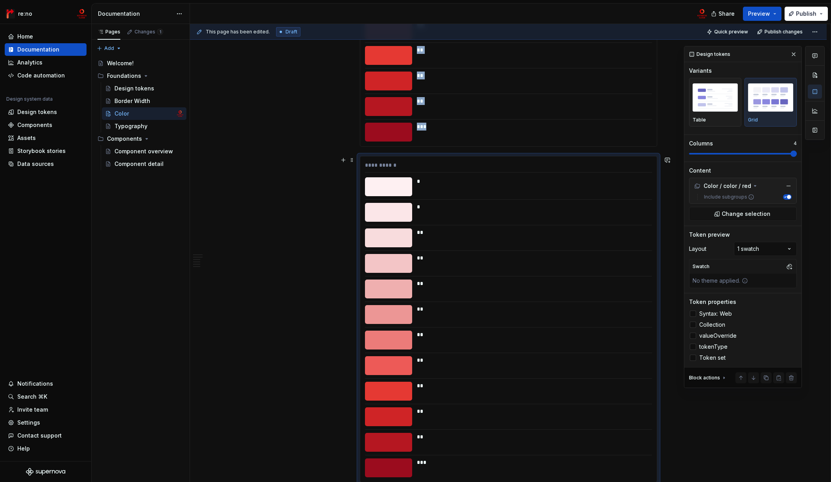
click at [773, 155] on span at bounding box center [793, 154] width 6 height 6
click at [406, 81] on div at bounding box center [388, 81] width 47 height 19
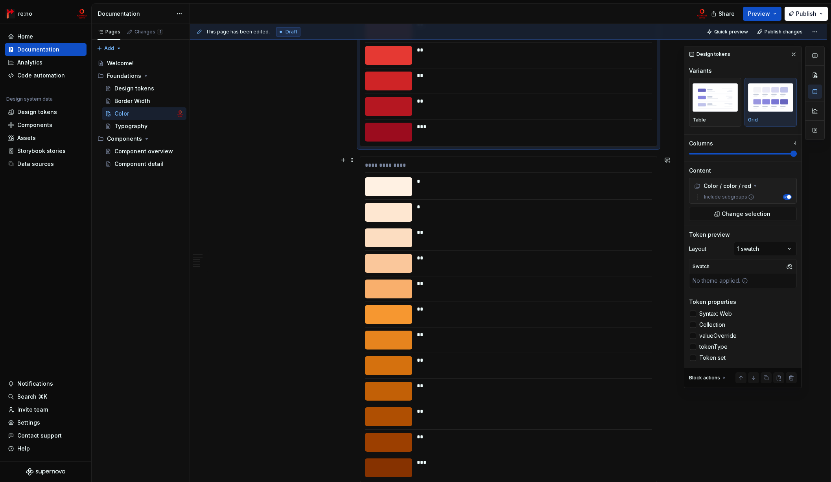
click at [410, 175] on div "**********" at bounding box center [508, 319] width 296 height 326
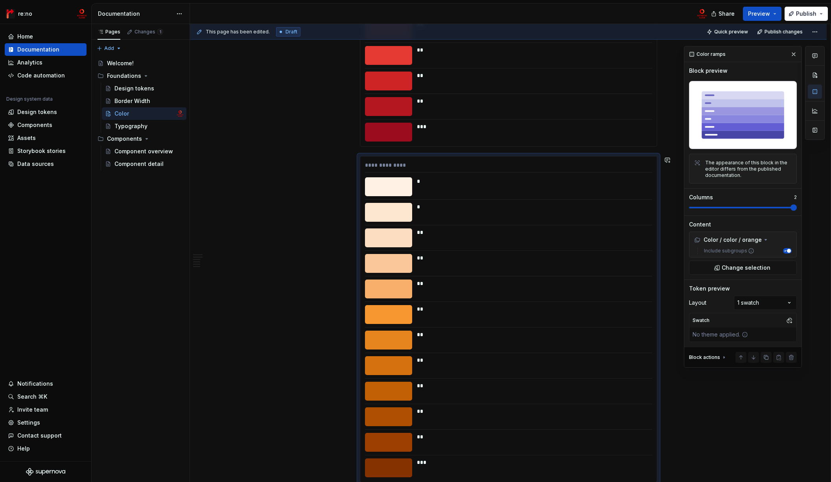
click at [405, 123] on div at bounding box center [388, 132] width 47 height 19
click at [377, 169] on div "**********" at bounding box center [508, 166] width 287 height 11
click at [340, 159] on button "button" at bounding box center [343, 160] width 11 height 11
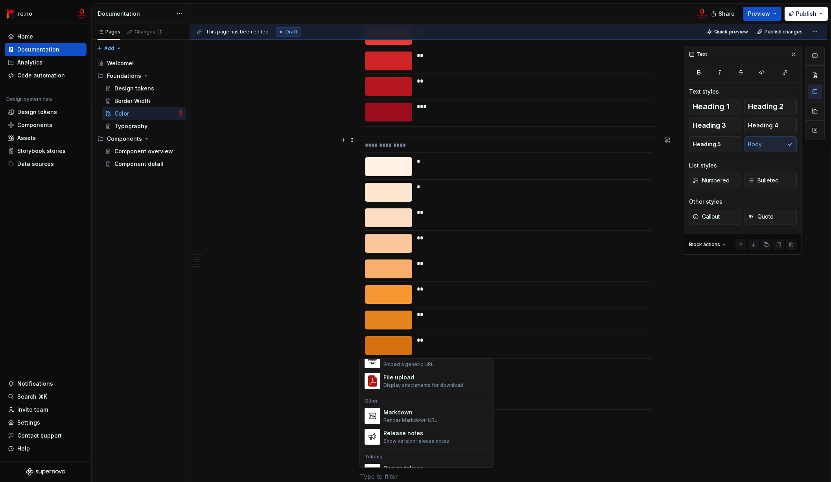
scroll to position [559, 0]
click at [423, 395] on div "A list of design tokens" at bounding box center [409, 398] width 52 height 6
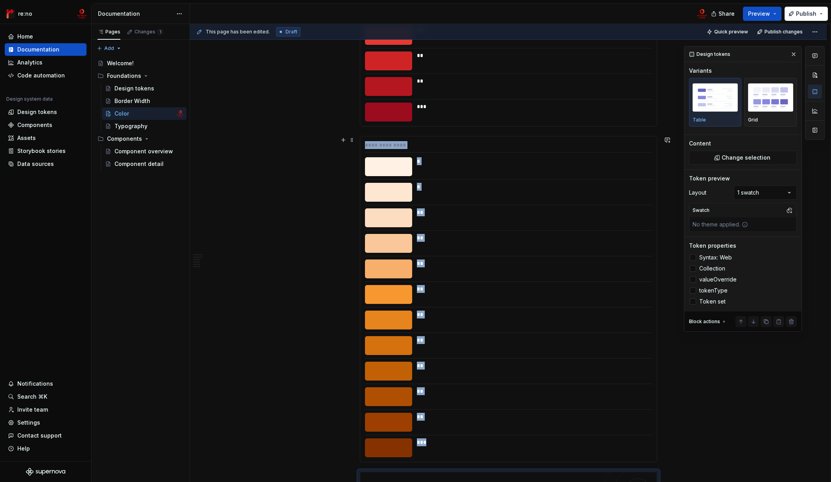
scroll to position [2199, 0]
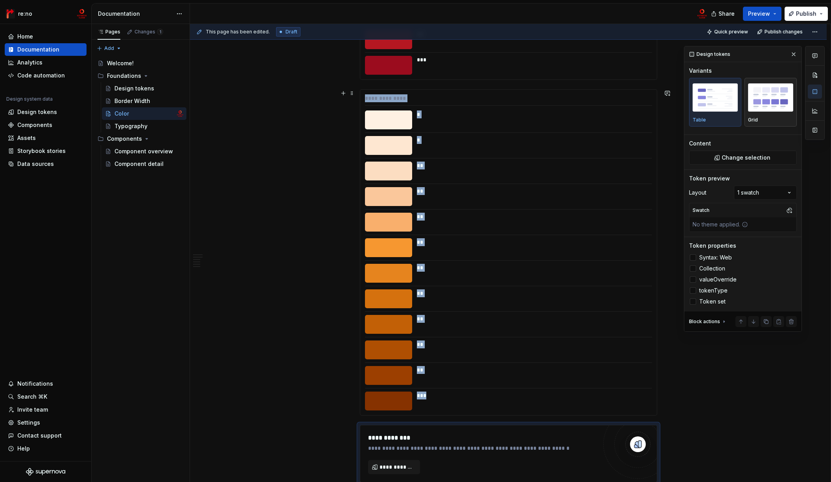
click at [768, 109] on img "button" at bounding box center [770, 97] width 45 height 29
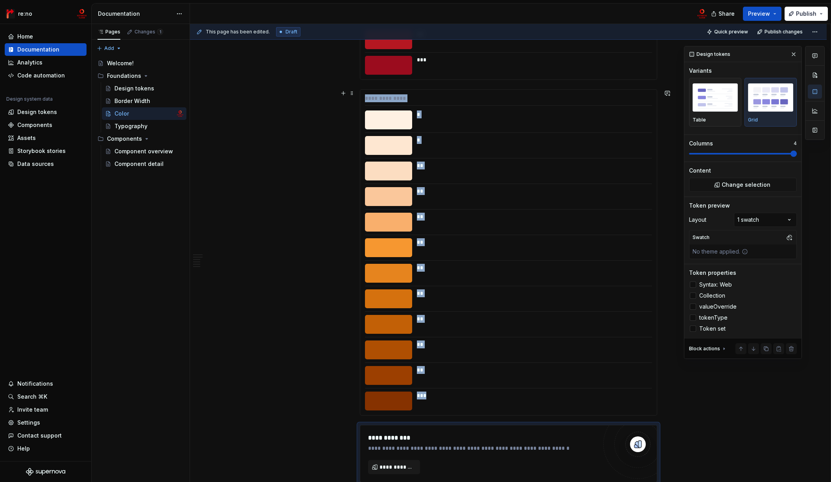
click at [773, 157] on span at bounding box center [743, 154] width 108 height 6
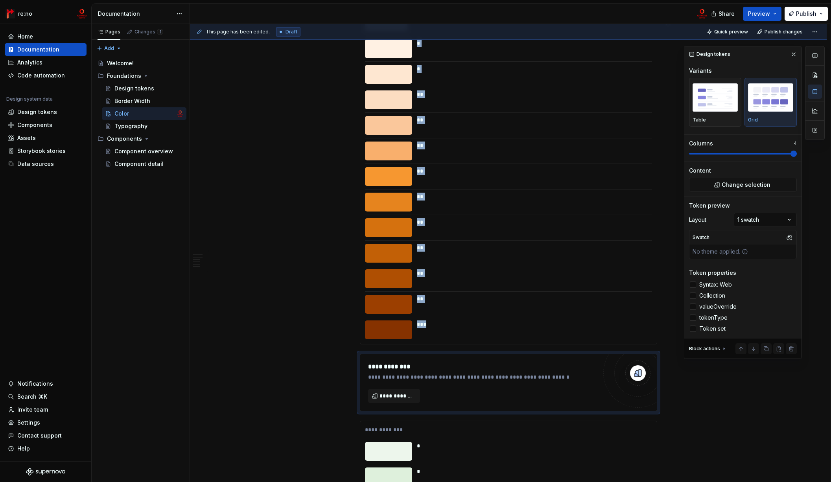
scroll to position [2354, 0]
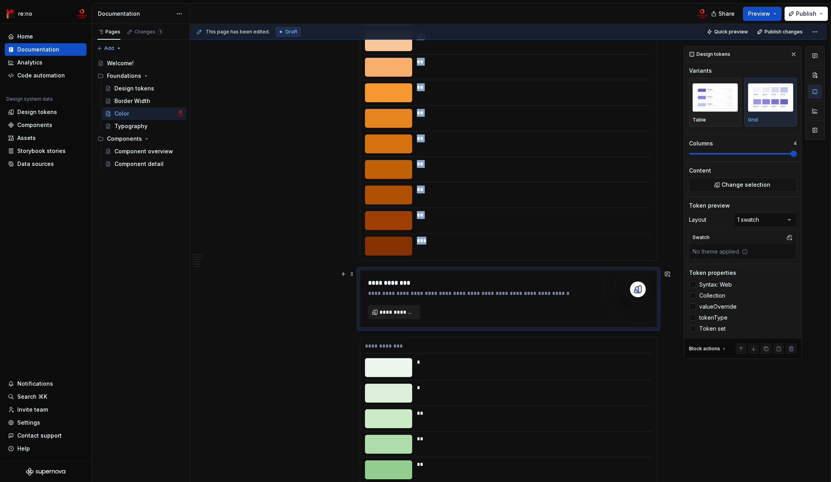
click at [401, 306] on button "**********" at bounding box center [394, 312] width 52 height 14
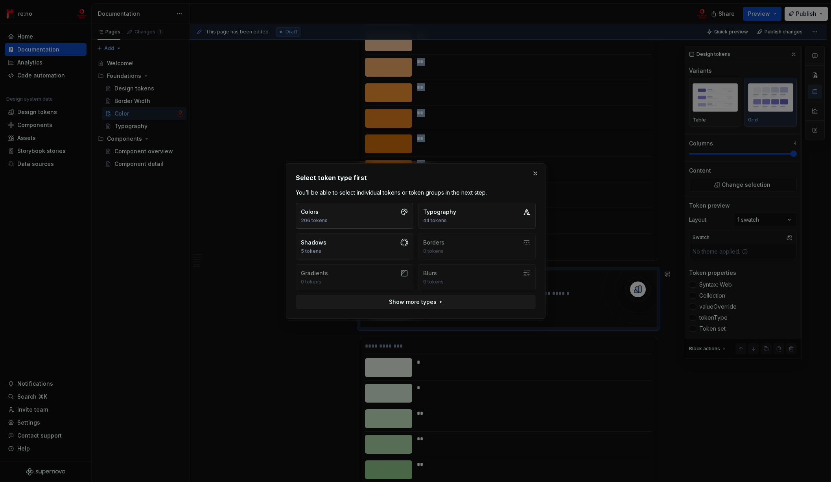
click at [353, 221] on button "Colors 206 tokens" at bounding box center [355, 216] width 118 height 26
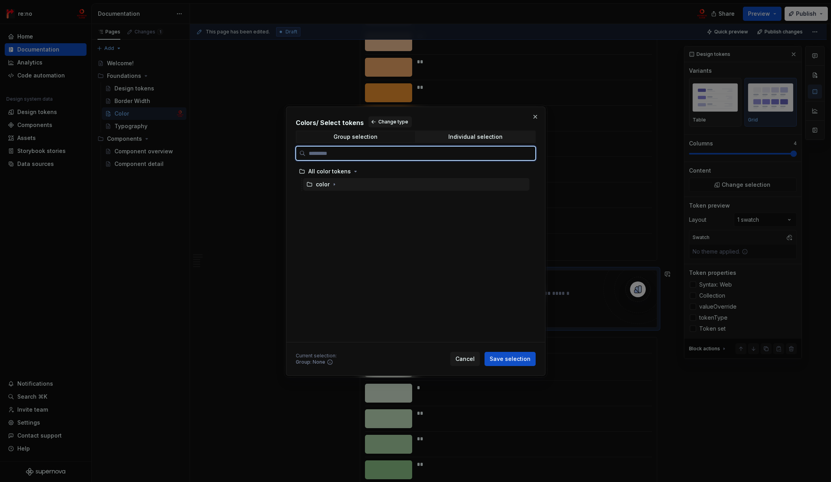
click at [318, 185] on div "color" at bounding box center [323, 184] width 14 height 8
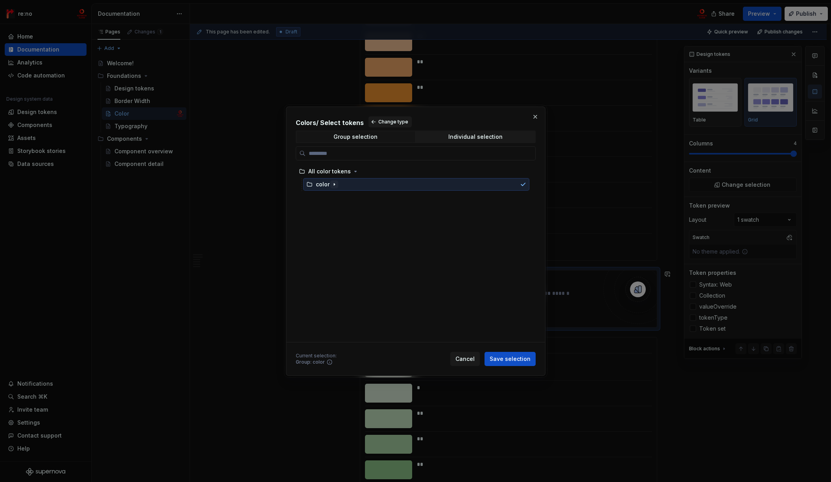
click at [334, 184] on icon "button" at bounding box center [334, 184] width 6 height 6
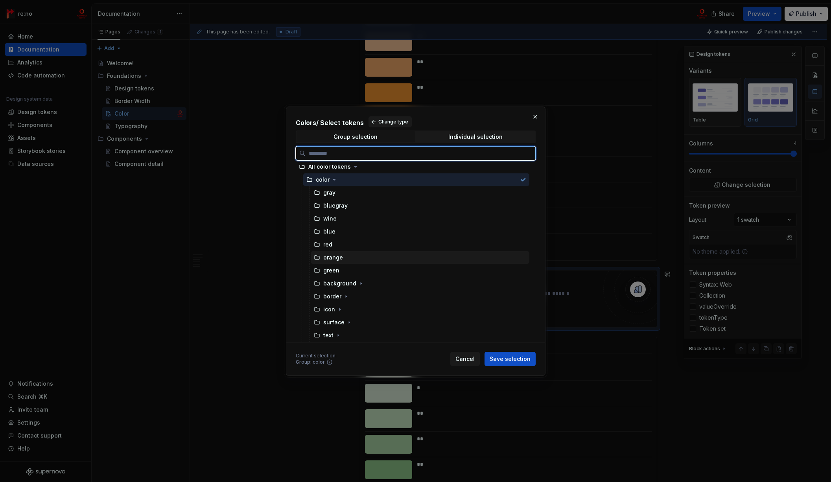
click at [349, 255] on div "orange" at bounding box center [420, 257] width 219 height 13
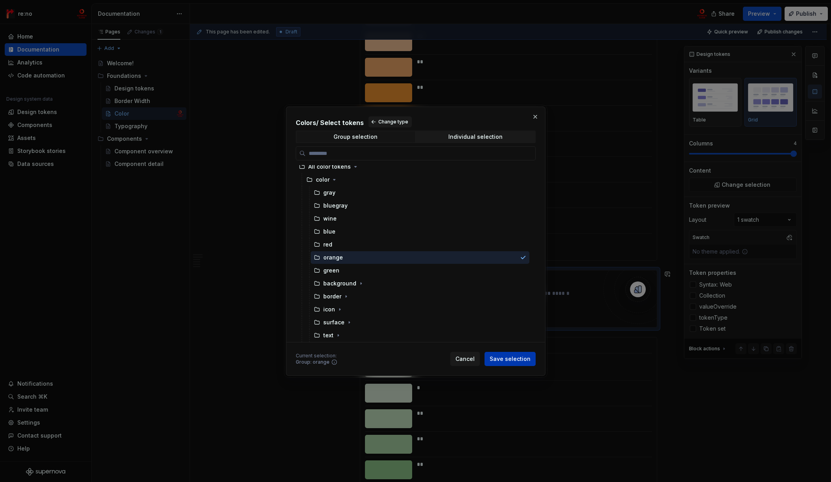
click at [504, 359] on span "Save selection" at bounding box center [509, 359] width 41 height 8
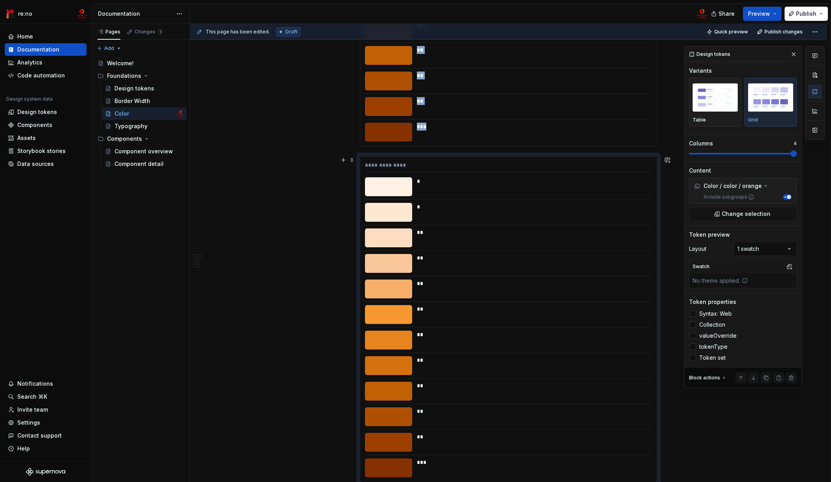
scroll to position [2371, 0]
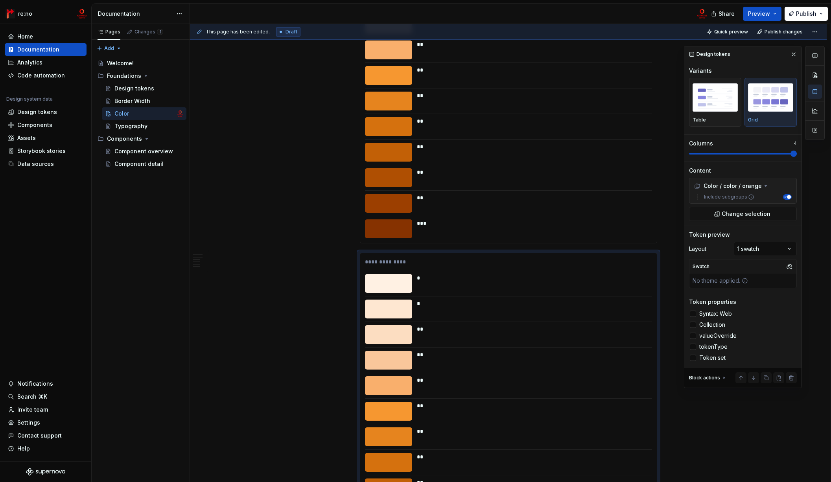
click at [417, 188] on div "**********" at bounding box center [508, 80] width 296 height 326
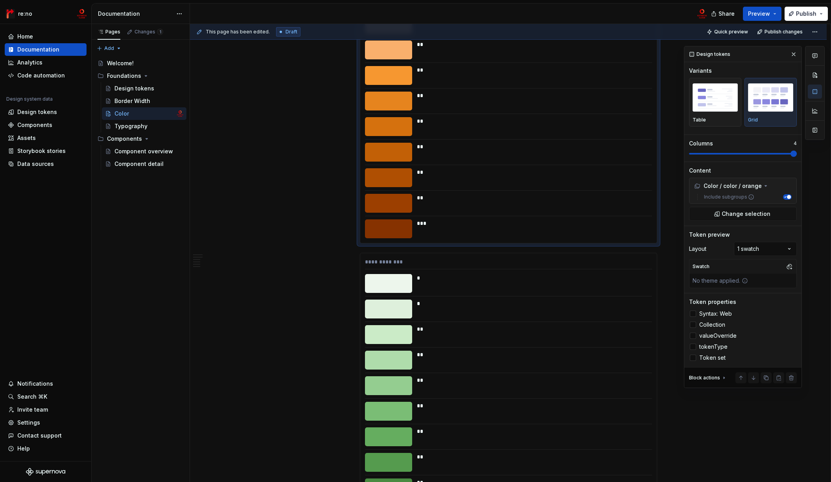
scroll to position [2417, 0]
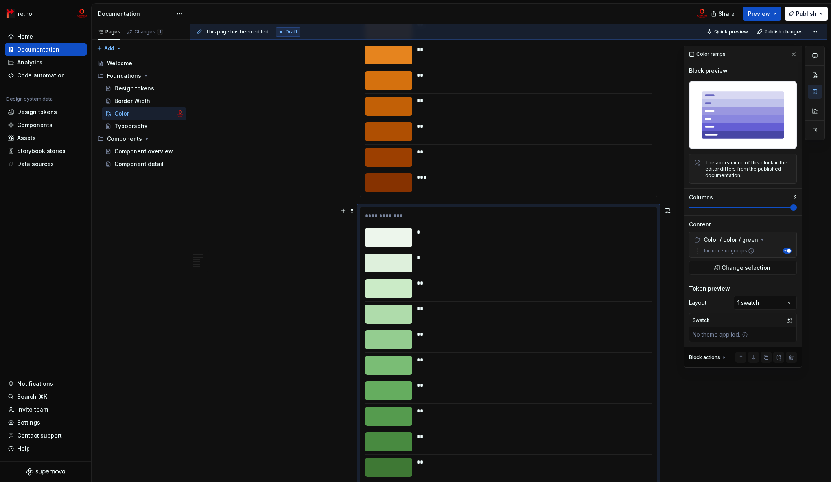
click at [383, 224] on div "**********" at bounding box center [508, 370] width 296 height 326
click at [342, 208] on button "button" at bounding box center [343, 210] width 11 height 11
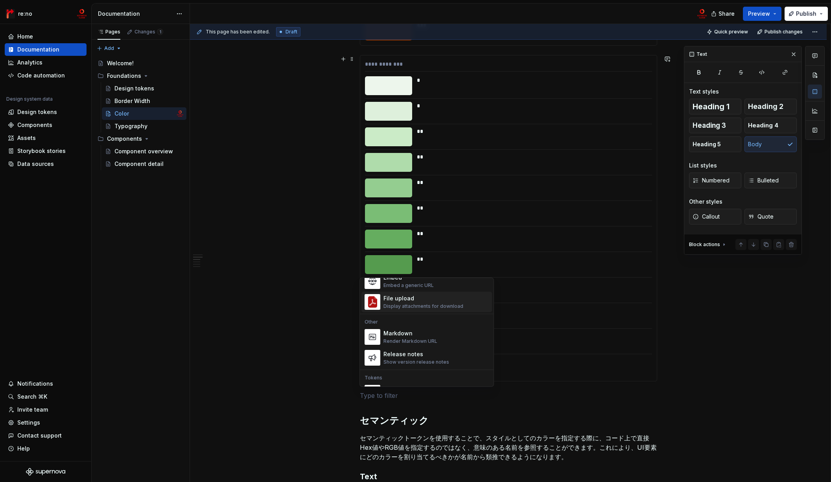
scroll to position [523, 0]
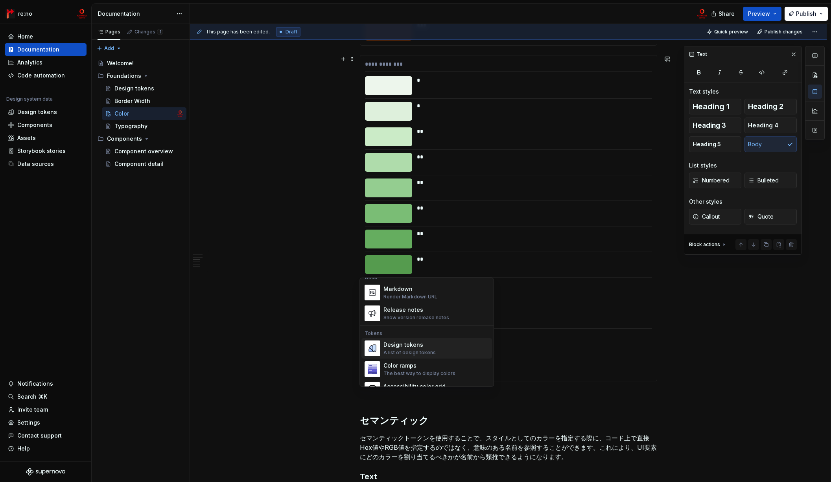
click at [418, 344] on div "Design tokens" at bounding box center [409, 345] width 52 height 8
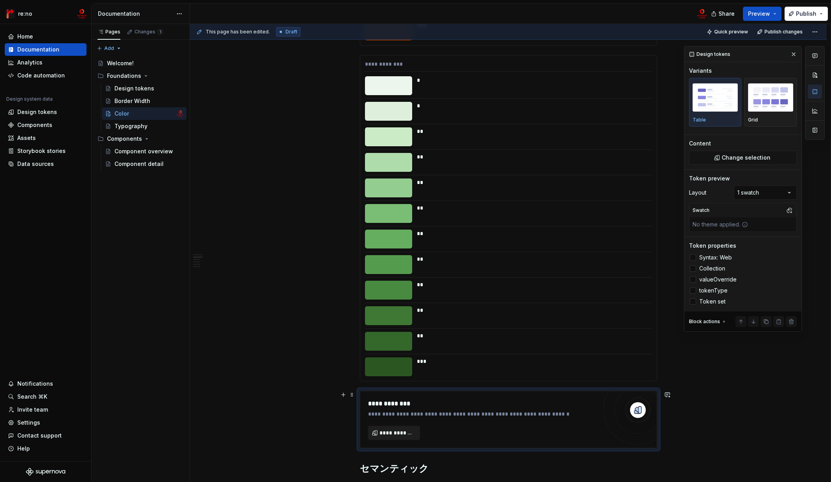
click at [405, 430] on span "**********" at bounding box center [396, 433] width 35 height 8
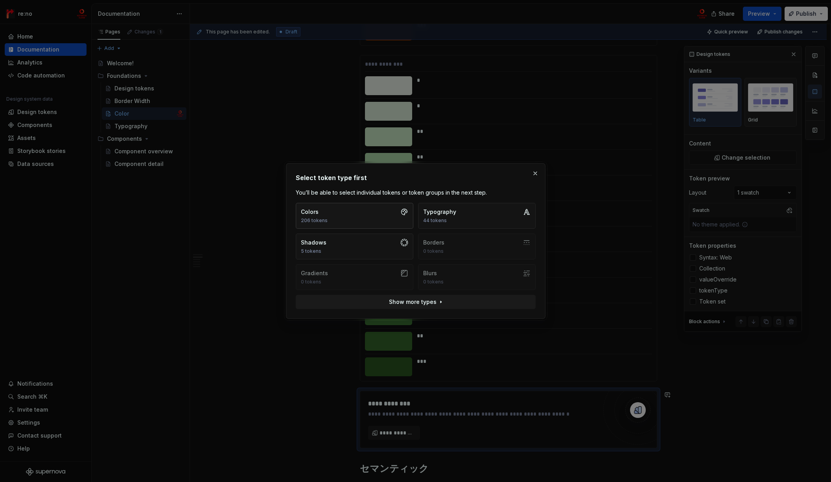
click at [379, 213] on button "Colors 206 tokens" at bounding box center [355, 216] width 118 height 26
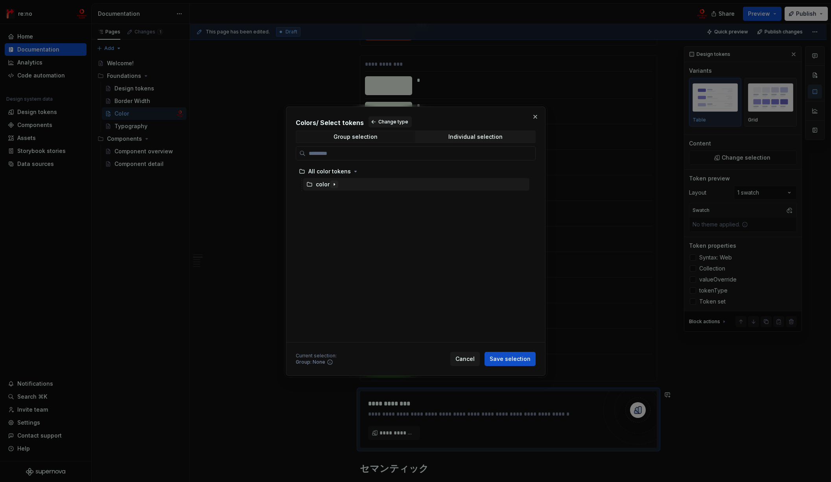
click at [334, 185] on icon "button" at bounding box center [334, 184] width 6 height 6
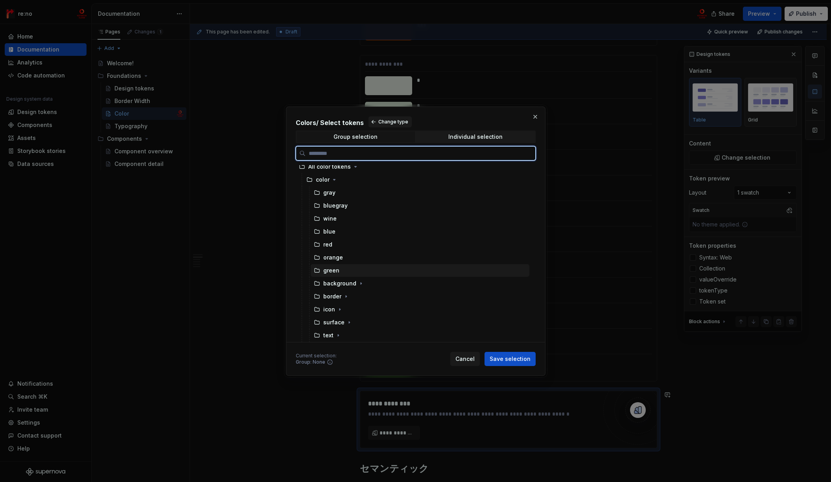
scroll to position [0, 0]
click at [363, 273] on div "green" at bounding box center [420, 275] width 219 height 13
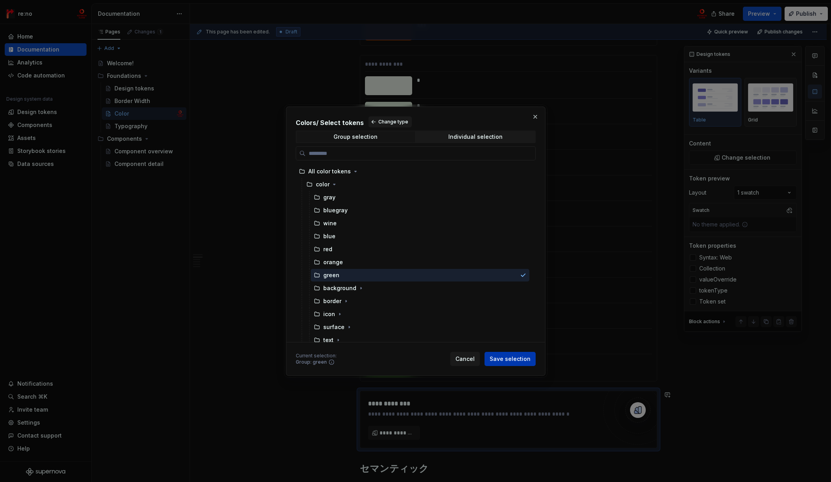
click at [499, 359] on span "Save selection" at bounding box center [509, 359] width 41 height 8
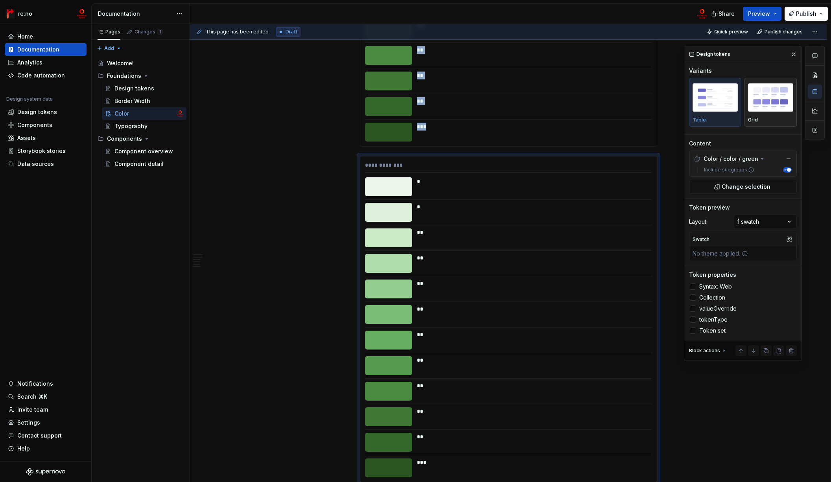
click at [773, 101] on img "button" at bounding box center [770, 97] width 45 height 29
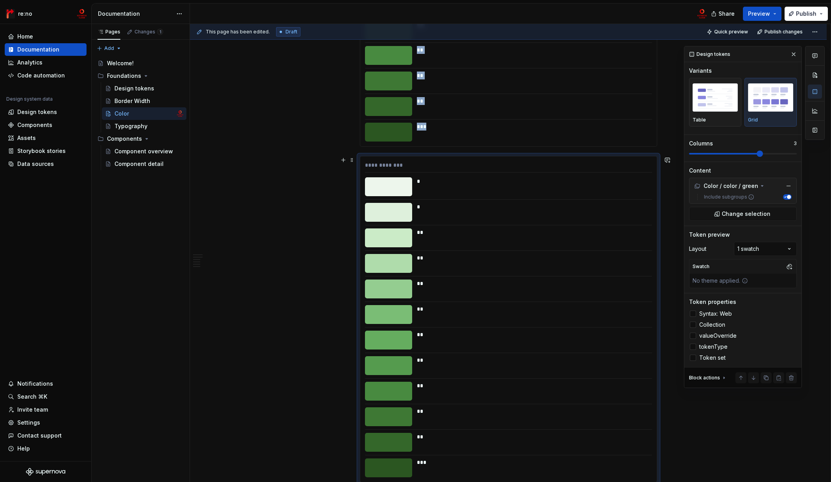
click at [763, 157] on span at bounding box center [759, 154] width 6 height 6
click at [391, 85] on div at bounding box center [388, 81] width 47 height 19
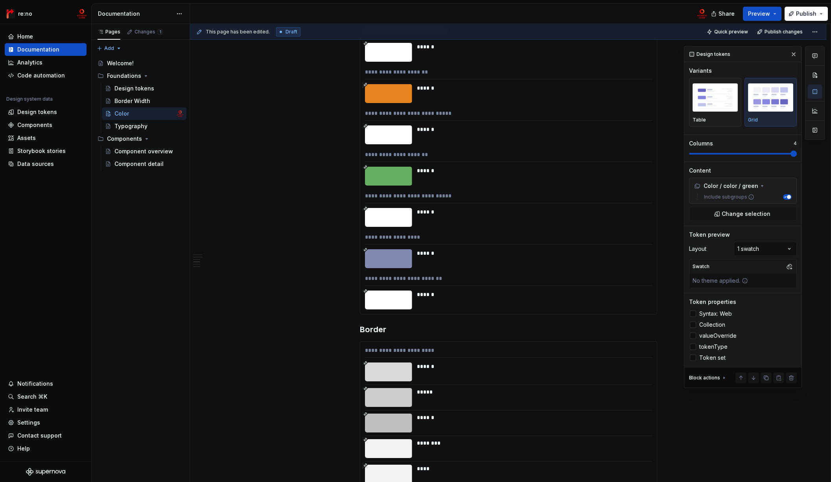
scroll to position [3800, 0]
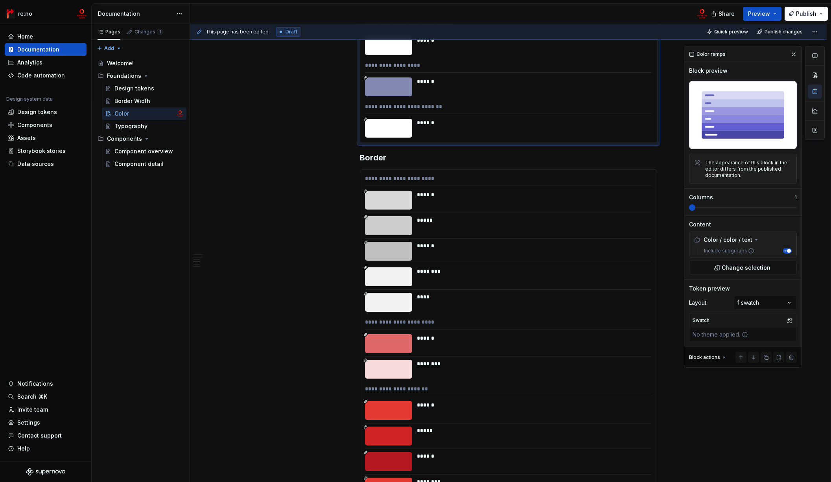
click at [430, 125] on div "******" at bounding box center [532, 123] width 230 height 8
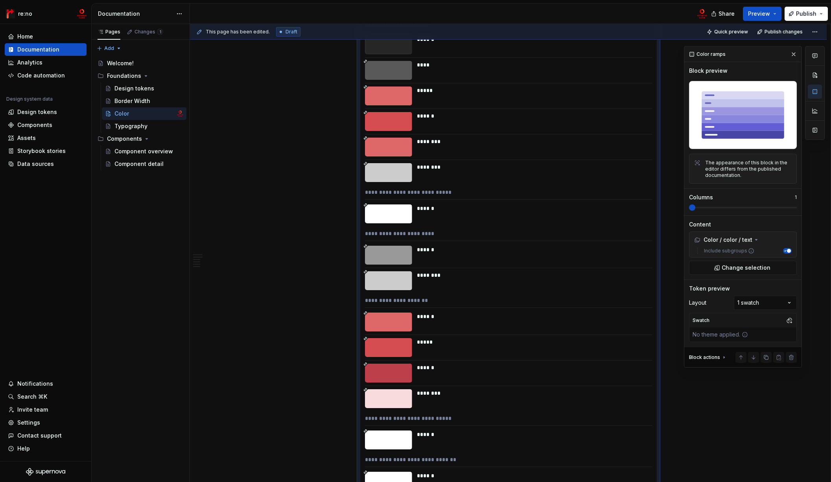
scroll to position [2847, 0]
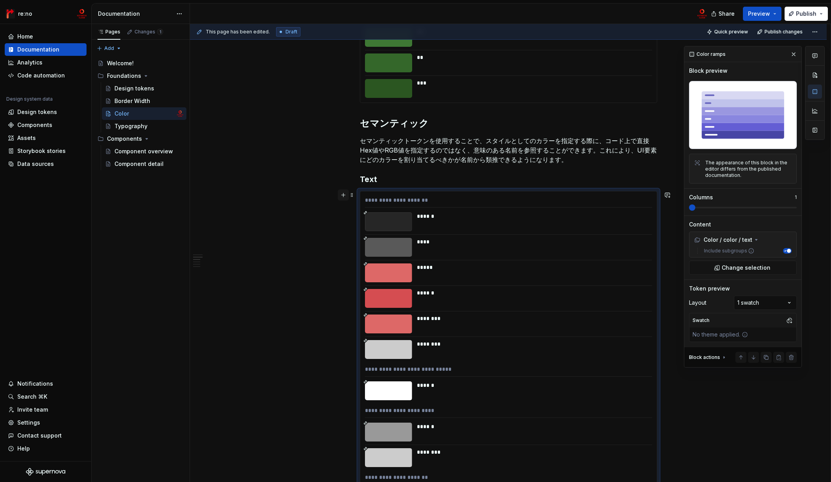
click at [343, 196] on button "button" at bounding box center [343, 194] width 11 height 11
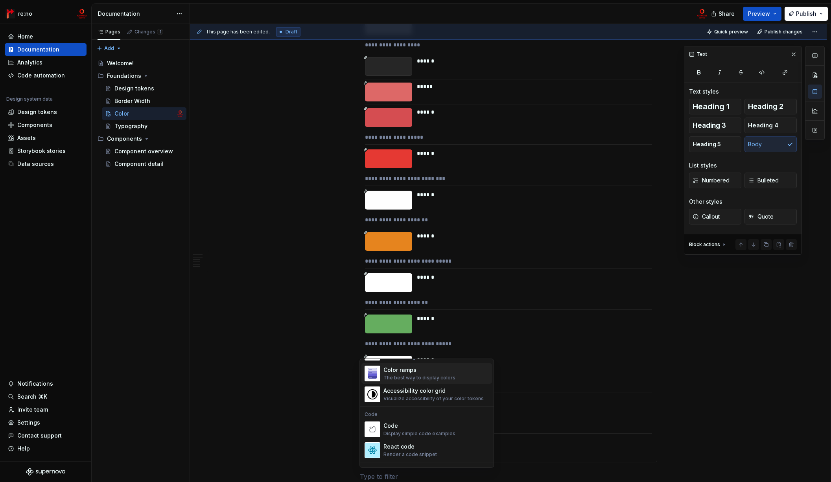
scroll to position [546, 0]
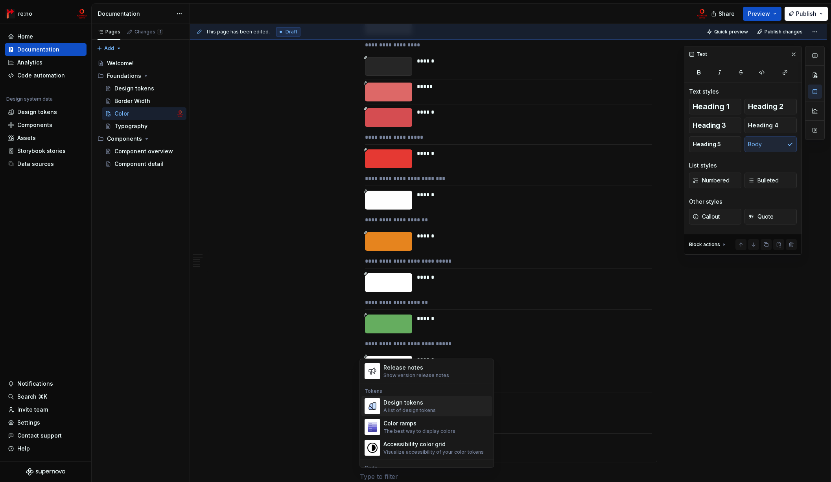
click at [417, 403] on div "Design tokens" at bounding box center [409, 403] width 52 height 8
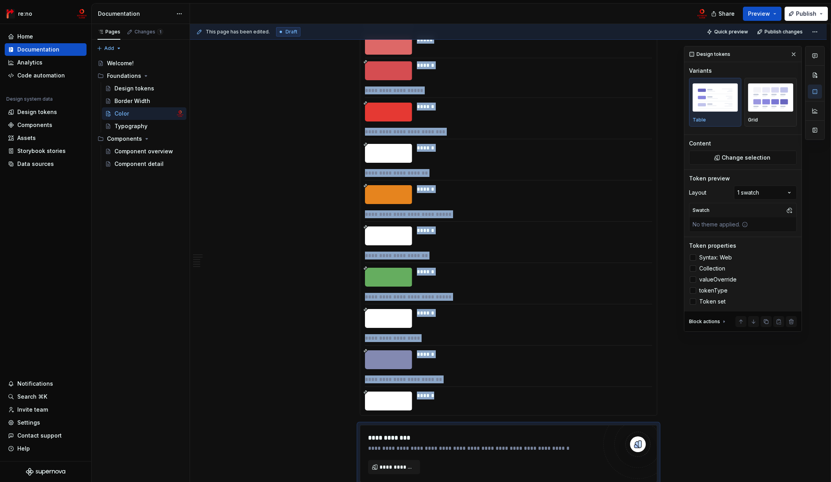
scroll to position [3621, 0]
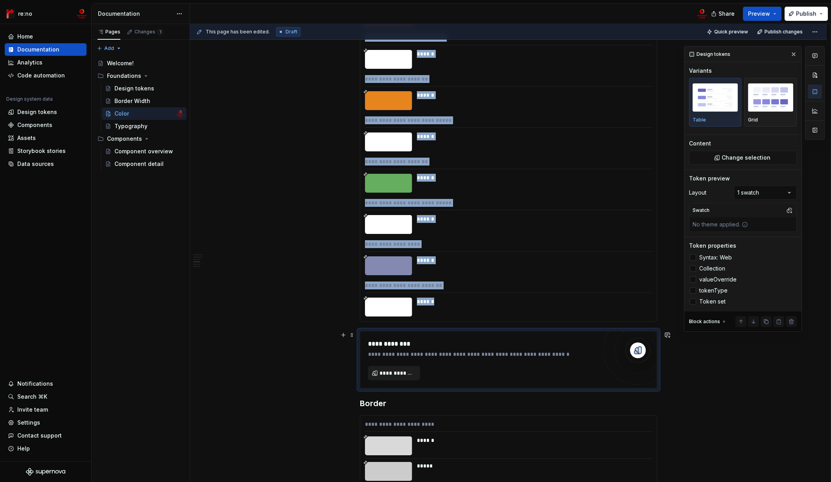
click at [404, 369] on button "**********" at bounding box center [394, 373] width 52 height 14
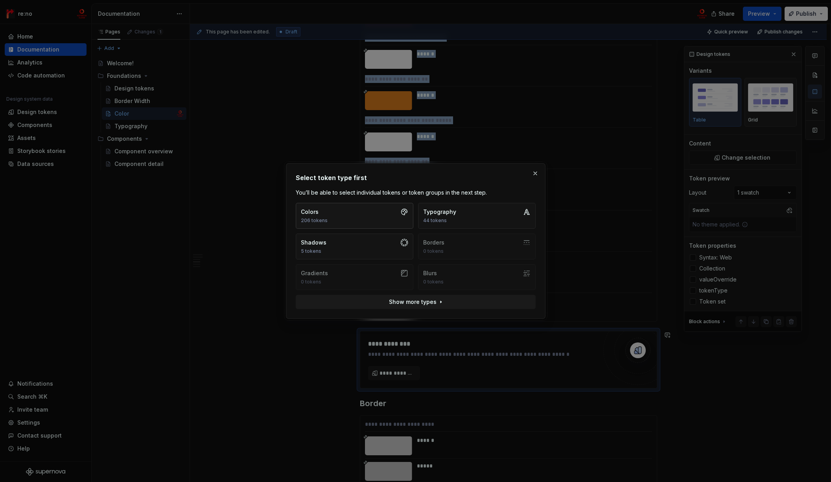
click at [343, 212] on button "Colors 206 tokens" at bounding box center [355, 216] width 118 height 26
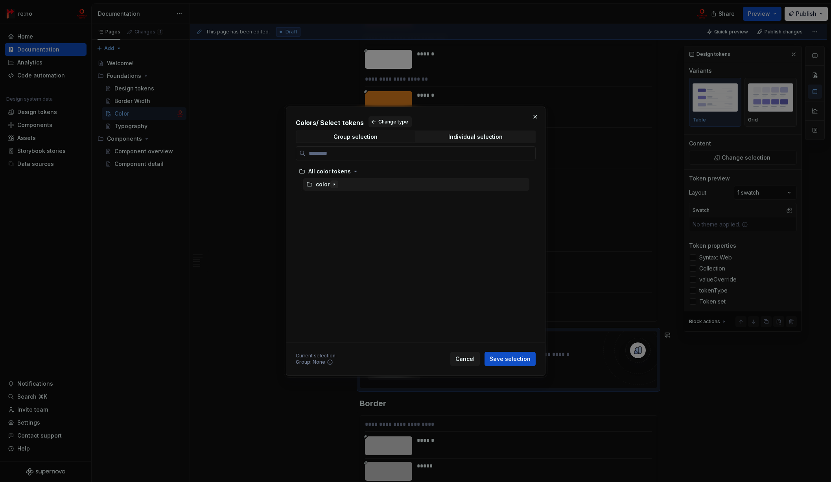
click at [334, 185] on icon "button" at bounding box center [334, 184] width 6 height 6
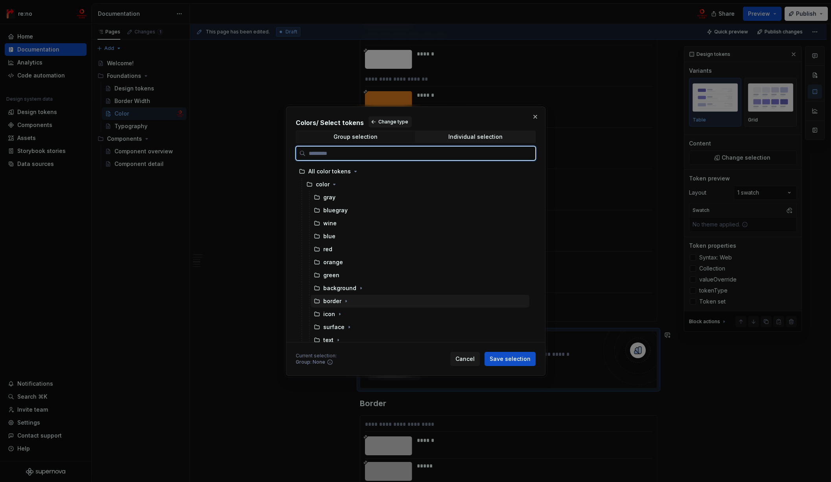
scroll to position [5, 0]
click at [368, 337] on div "text" at bounding box center [420, 335] width 219 height 13
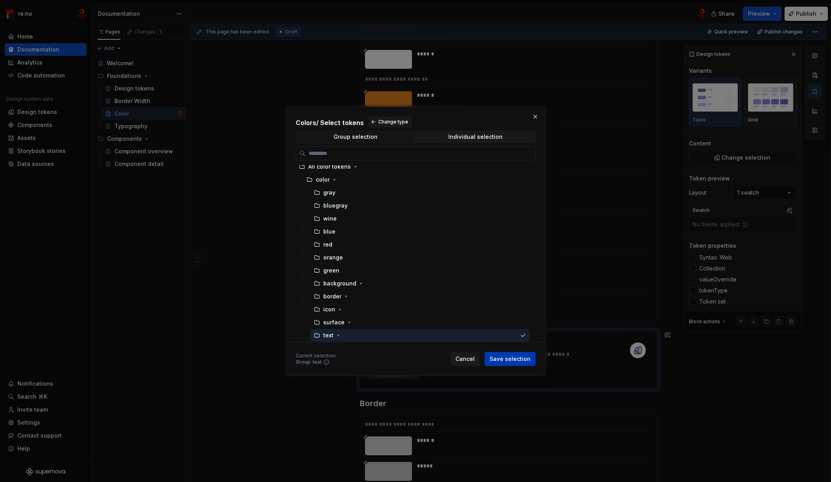
click at [505, 358] on span "Save selection" at bounding box center [509, 359] width 41 height 8
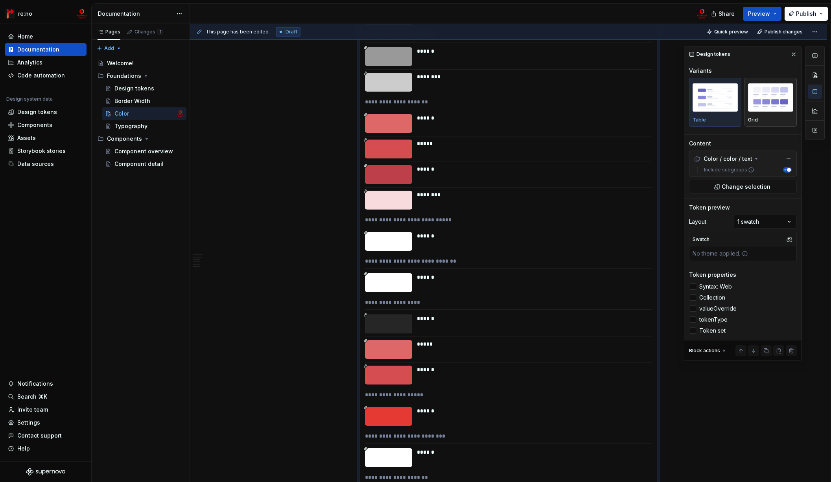
click at [773, 98] on img "button" at bounding box center [770, 97] width 45 height 29
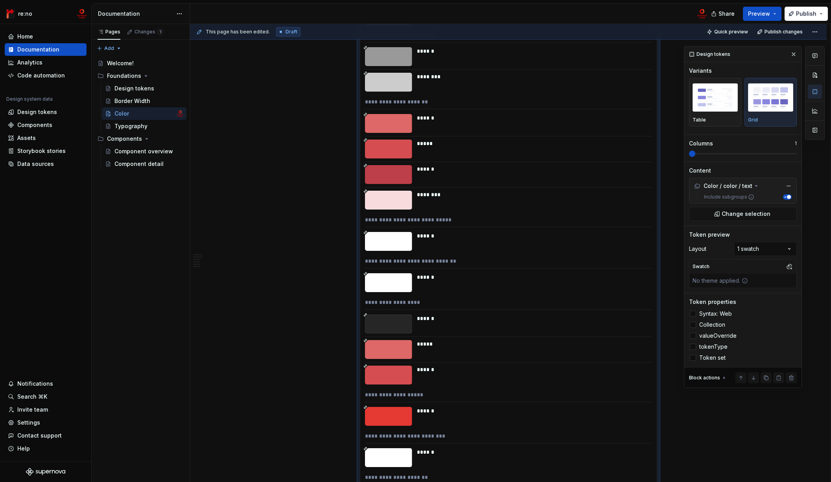
scroll to position [3928, 0]
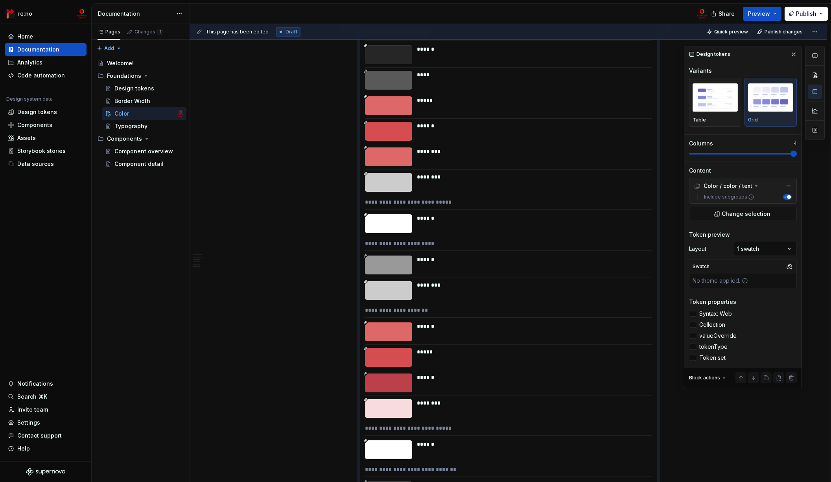
click at [773, 155] on span at bounding box center [793, 154] width 6 height 6
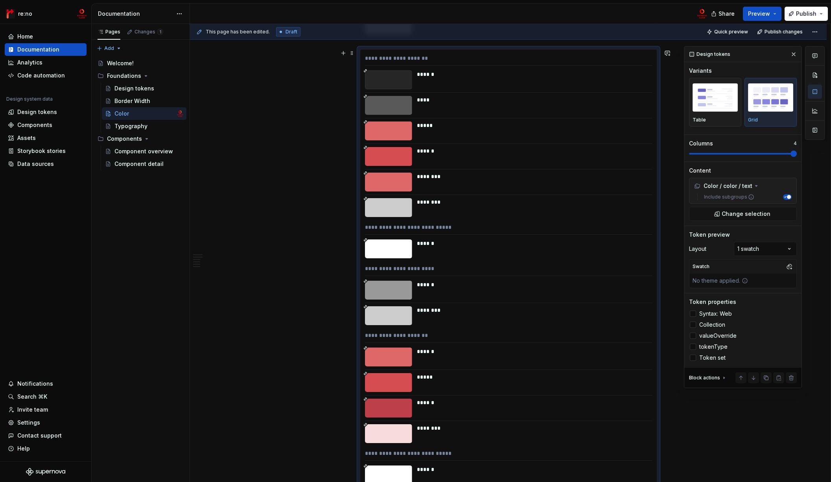
scroll to position [3719, 0]
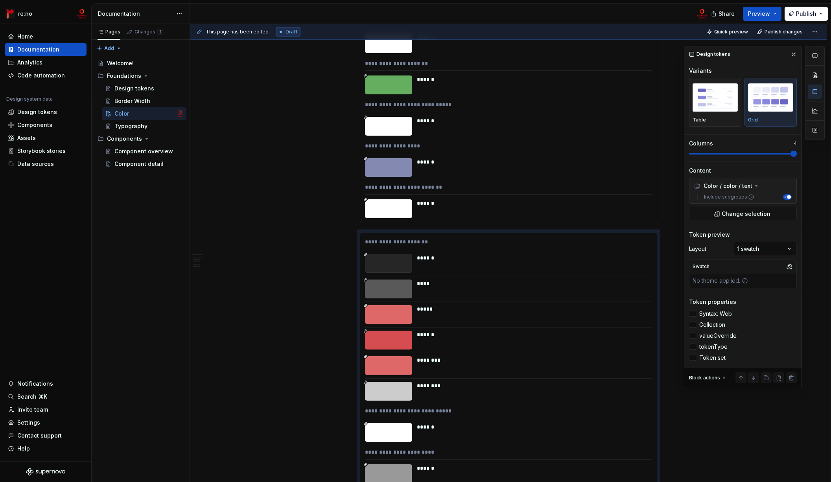
click at [458, 166] on div "******" at bounding box center [532, 162] width 230 height 8
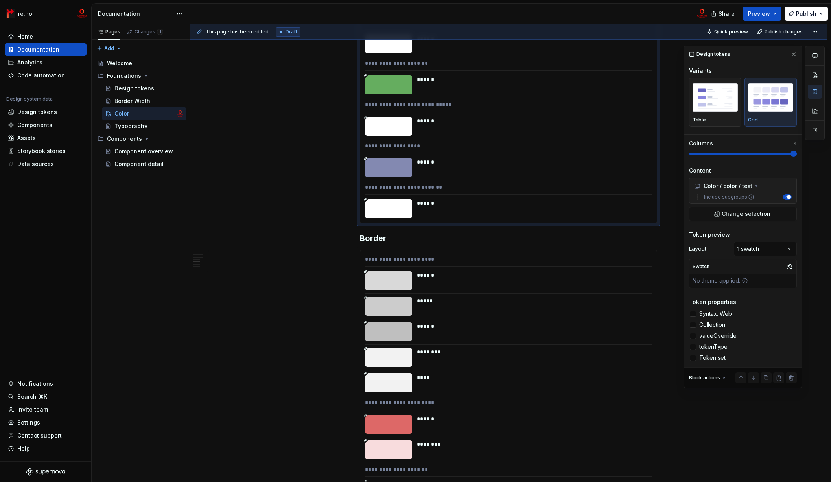
scroll to position [3843, 0]
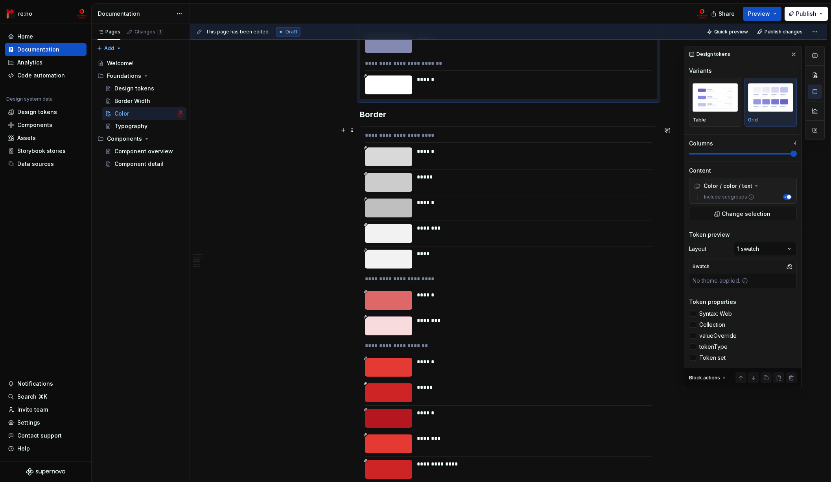
click at [458, 165] on div "******" at bounding box center [532, 156] width 230 height 19
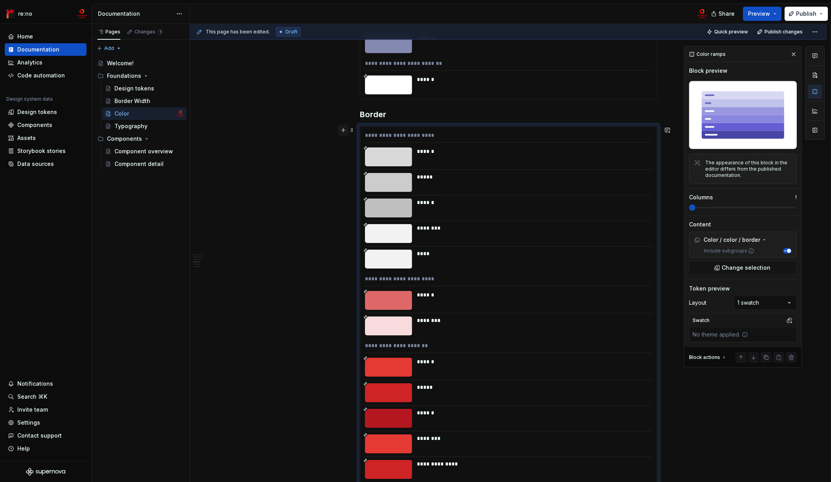
click at [345, 131] on button "button" at bounding box center [343, 130] width 11 height 11
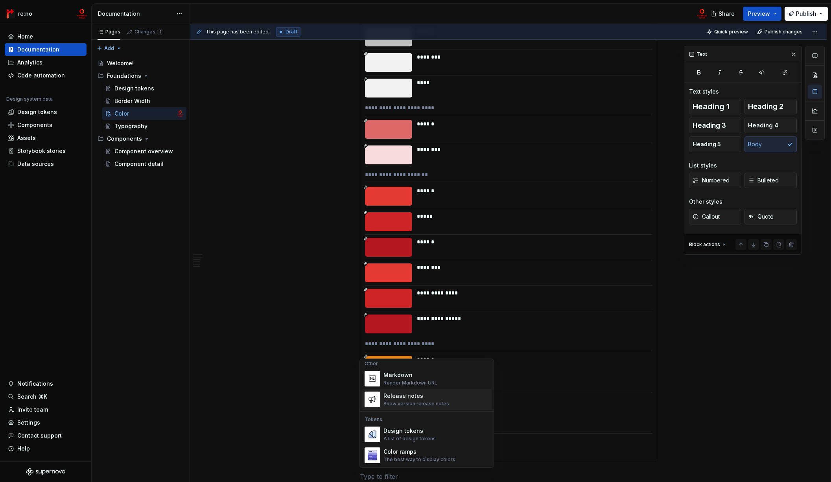
scroll to position [550, 0]
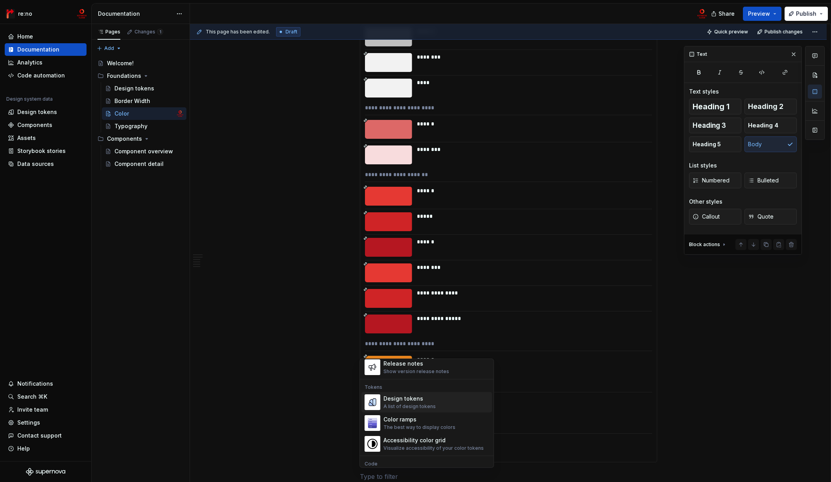
click at [421, 400] on div "Design tokens" at bounding box center [409, 399] width 52 height 8
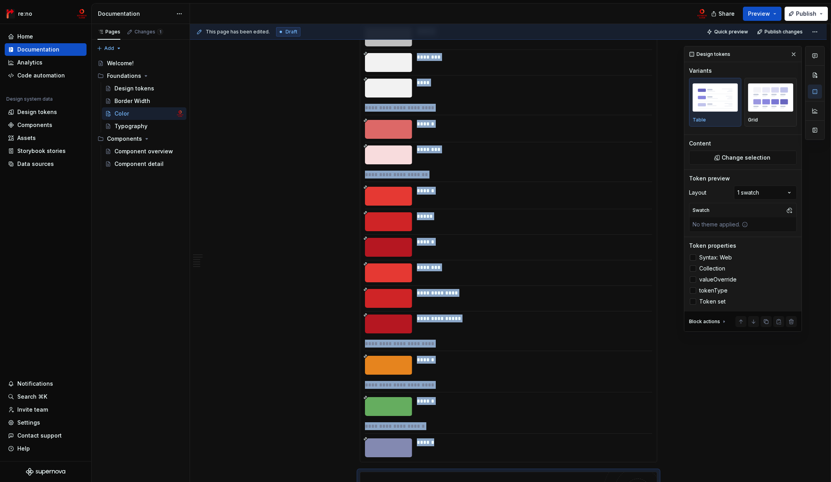
scroll to position [4061, 0]
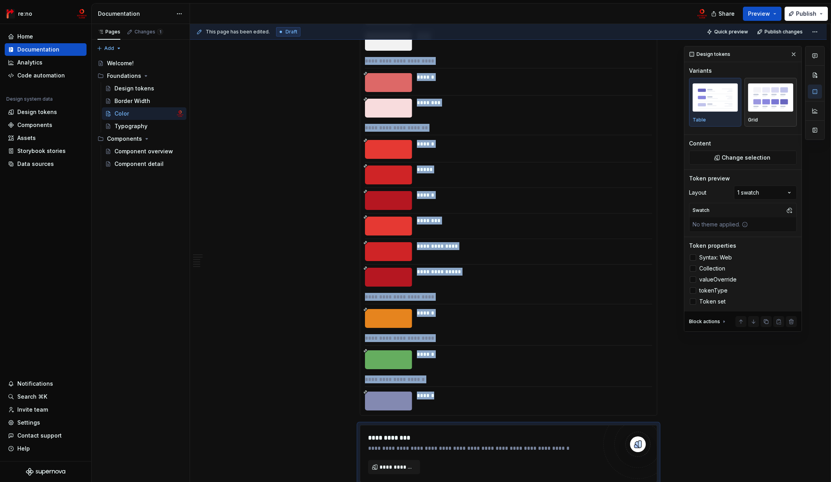
click at [773, 107] on img "button" at bounding box center [770, 97] width 45 height 29
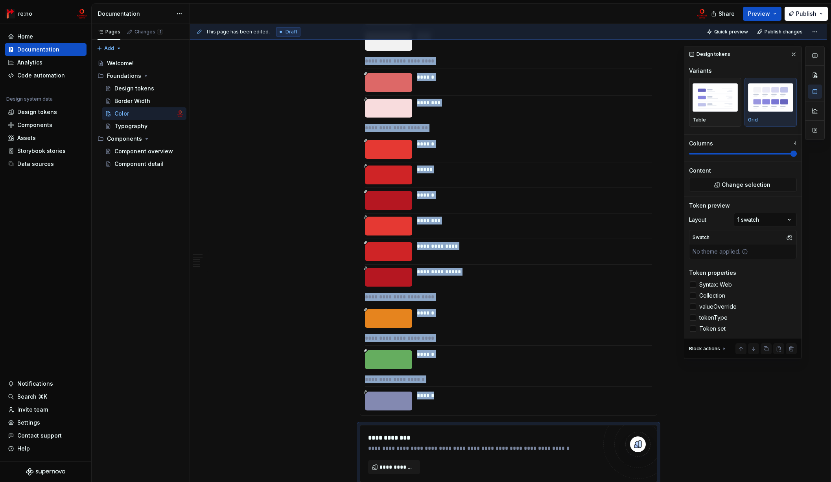
click at [773, 155] on span at bounding box center [743, 154] width 108 height 2
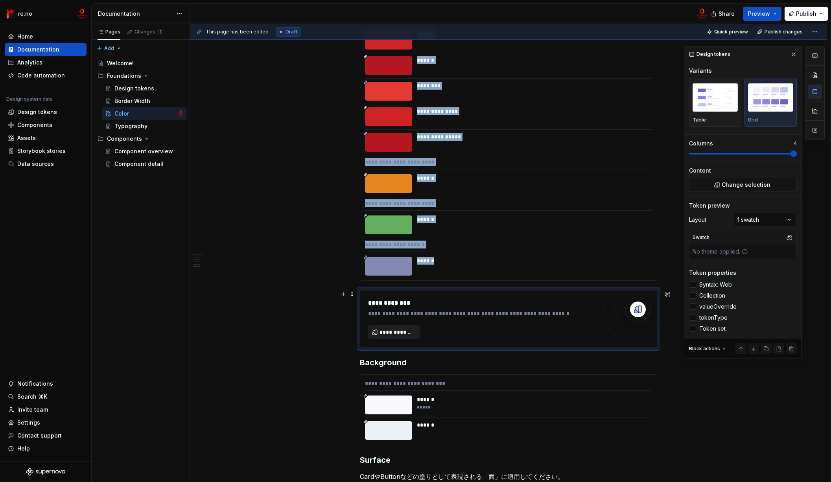
click at [389, 328] on span "**********" at bounding box center [396, 332] width 35 height 8
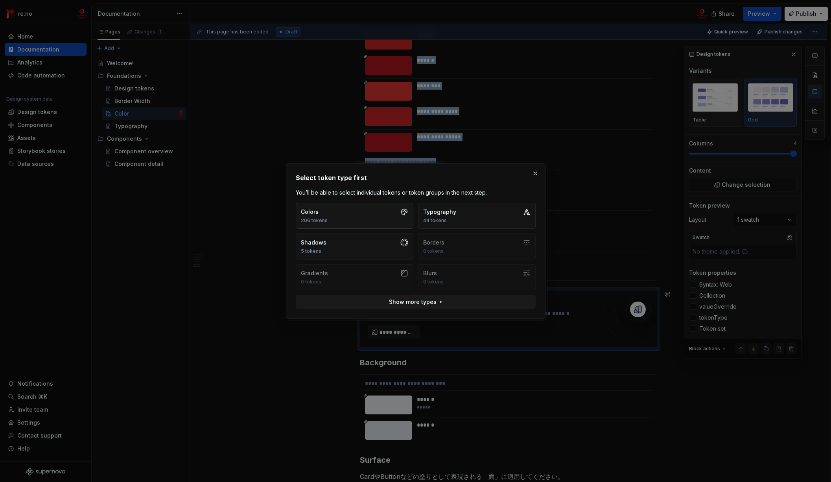
click at [357, 215] on button "Colors 206 tokens" at bounding box center [355, 216] width 118 height 26
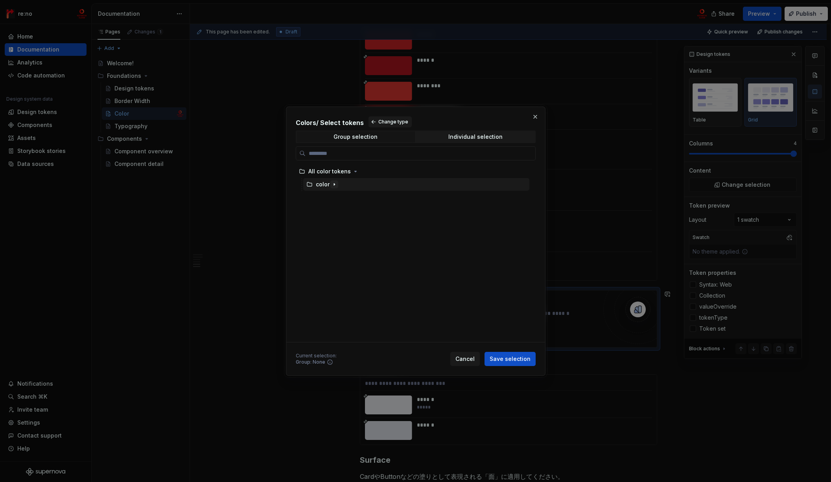
click at [334, 184] on icon "button" at bounding box center [334, 184] width 6 height 6
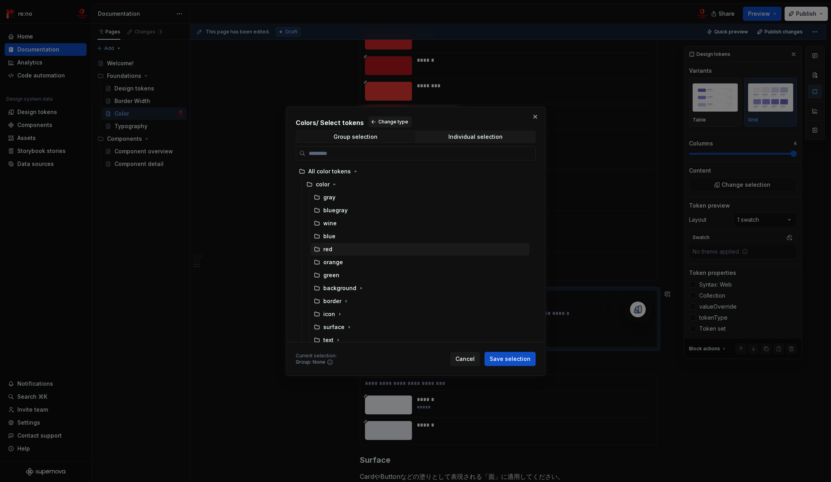
scroll to position [5, 0]
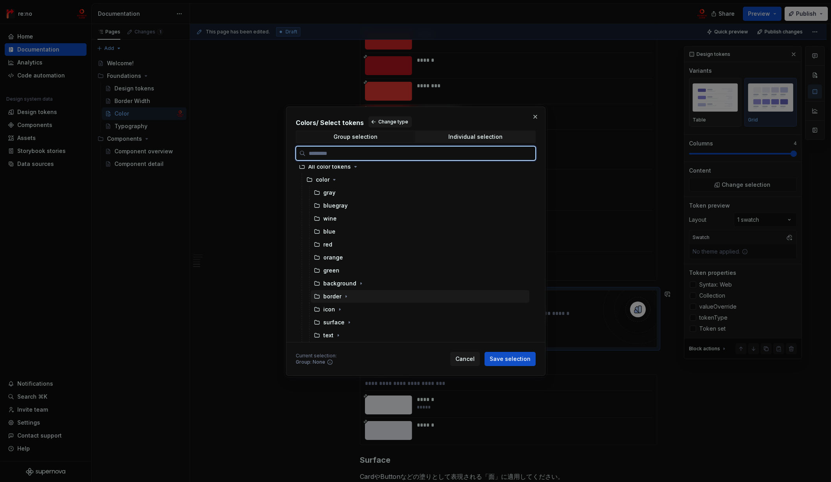
click at [352, 295] on div "border" at bounding box center [420, 296] width 219 height 13
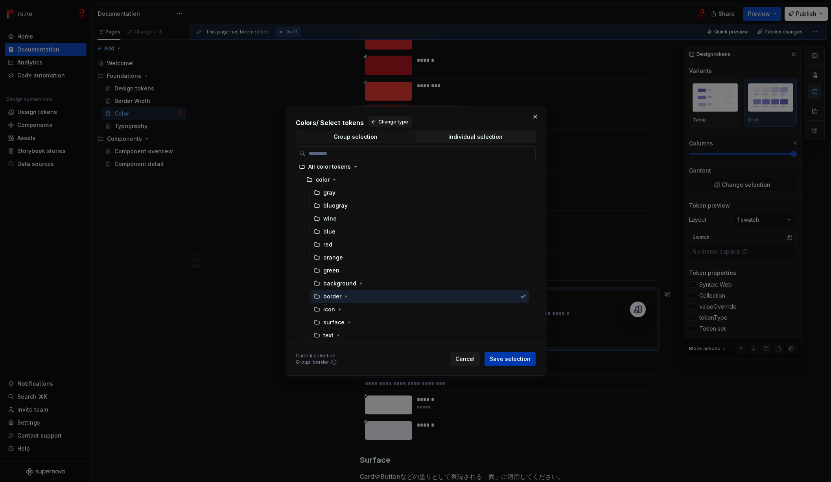
click at [501, 360] on span "Save selection" at bounding box center [509, 359] width 41 height 8
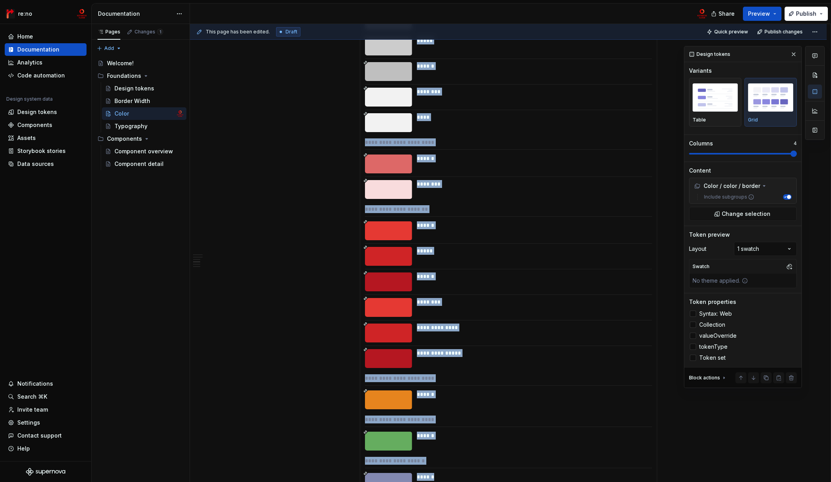
scroll to position [3817, 0]
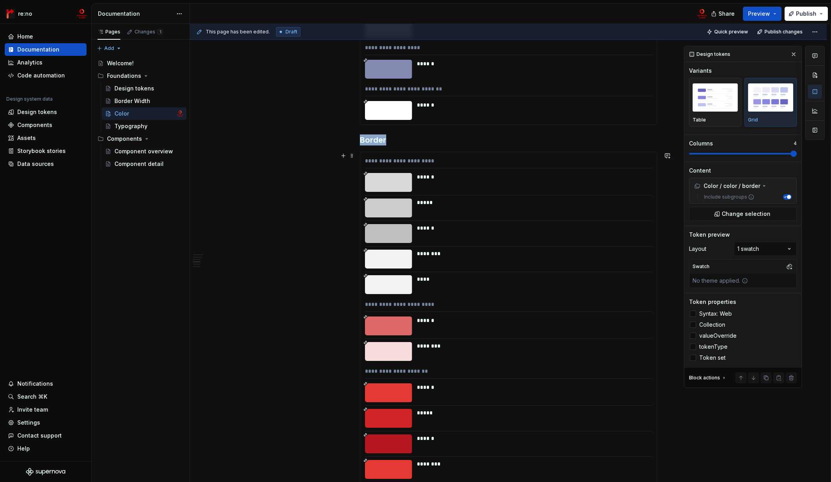
click at [444, 278] on div "****" at bounding box center [532, 279] width 230 height 8
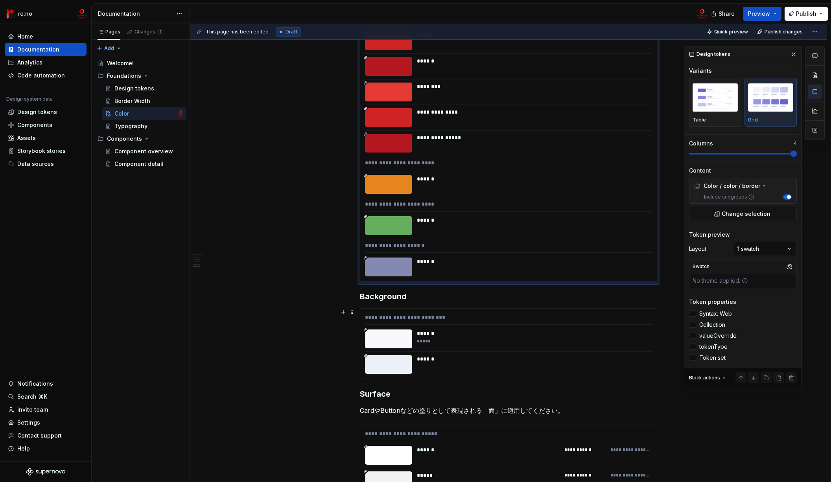
scroll to position [4390, 0]
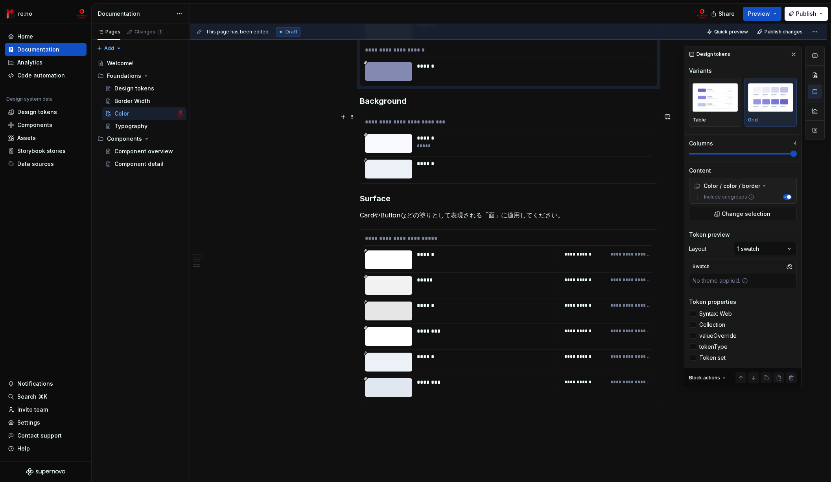
click at [417, 147] on div "*****" at bounding box center [532, 146] width 230 height 6
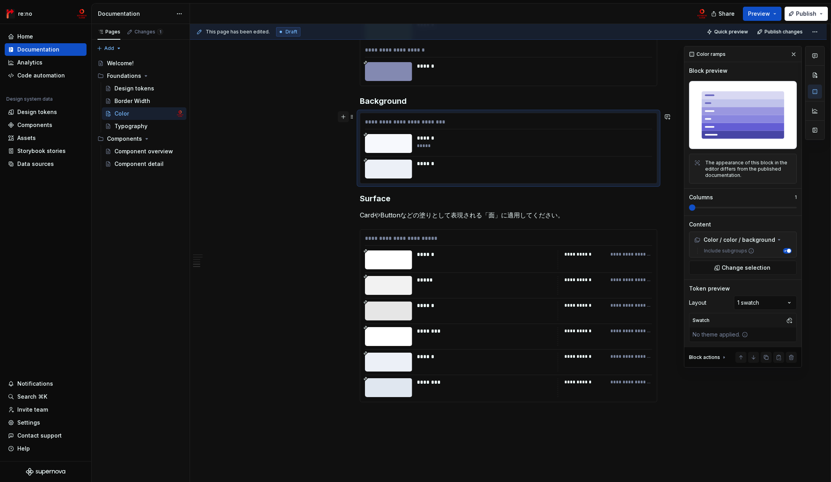
click at [344, 114] on button "button" at bounding box center [343, 116] width 11 height 11
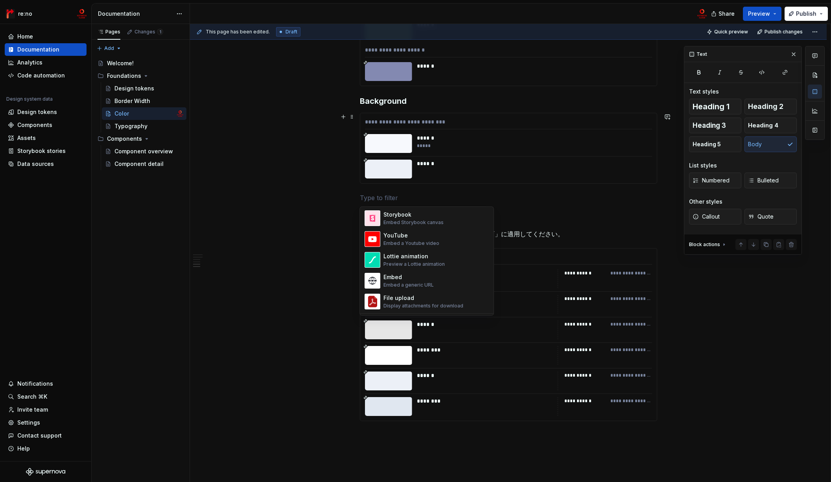
scroll to position [503, 0]
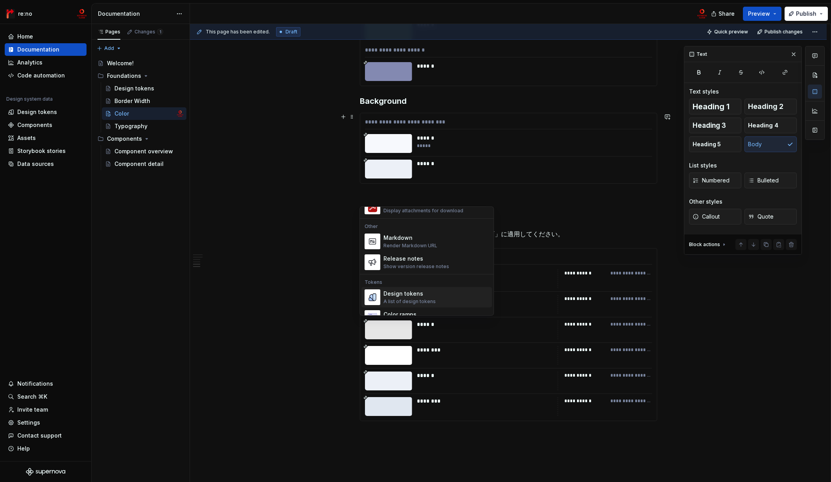
click at [420, 297] on div "Design tokens" at bounding box center [409, 294] width 52 height 8
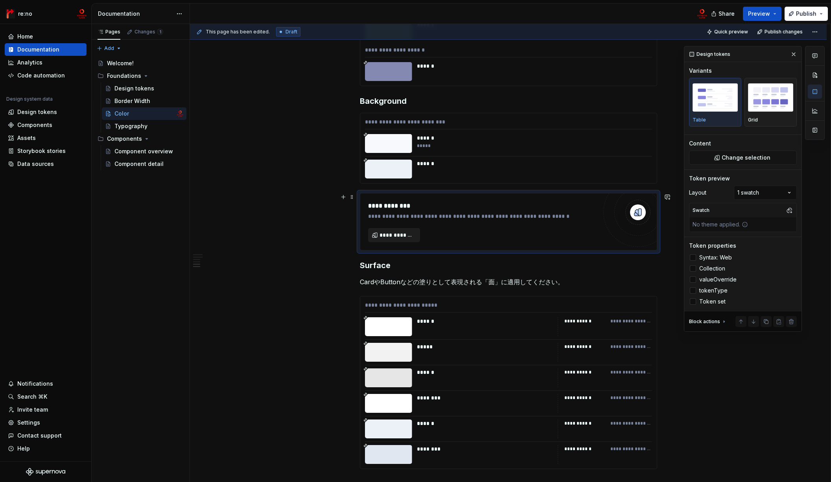
click at [392, 233] on span "**********" at bounding box center [396, 235] width 35 height 8
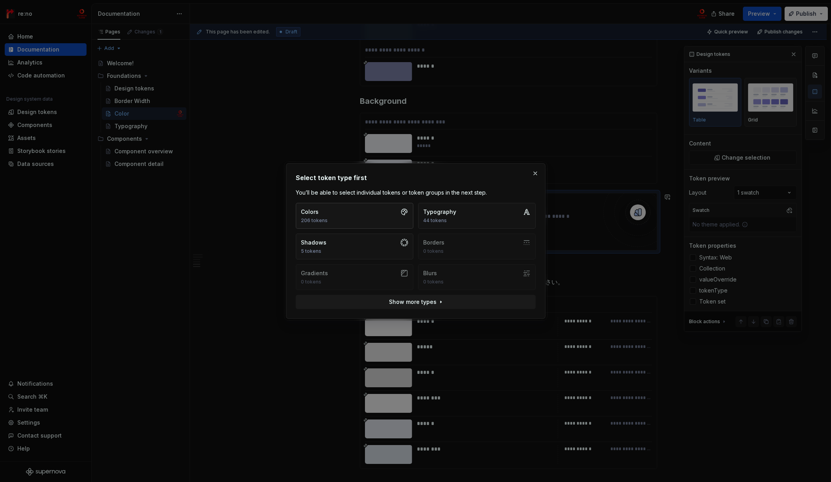
click at [378, 219] on button "Colors 206 tokens" at bounding box center [355, 216] width 118 height 26
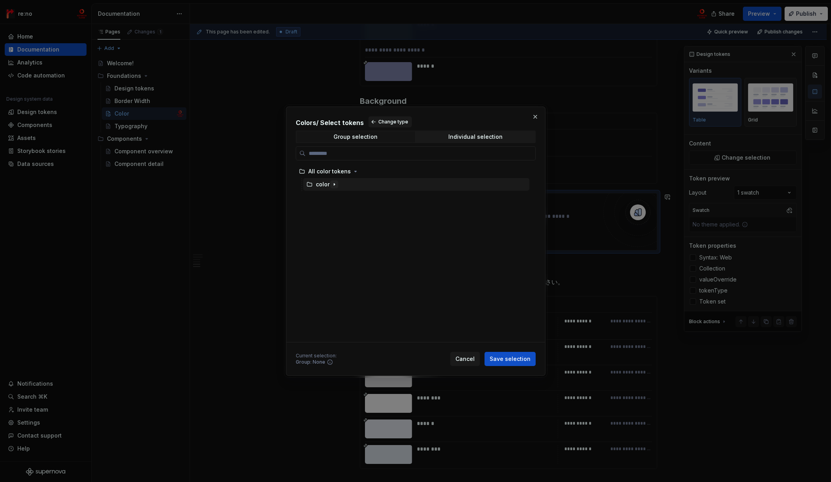
click at [332, 183] on icon "button" at bounding box center [334, 184] width 6 height 6
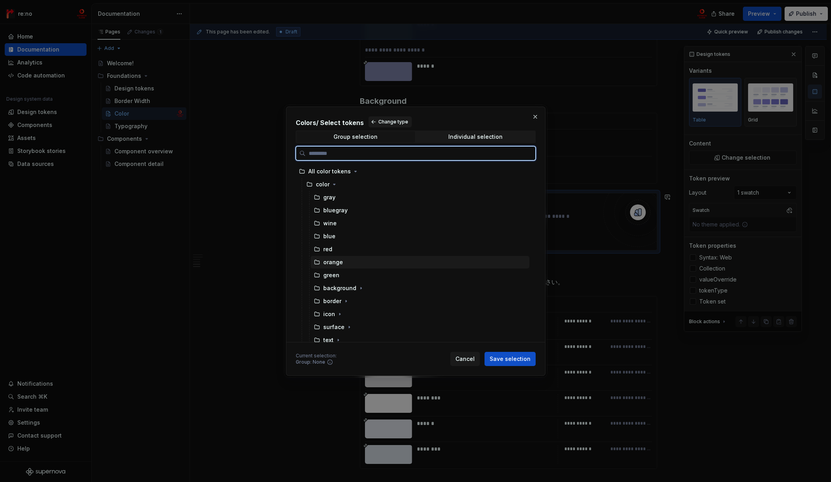
scroll to position [5, 0]
click at [365, 281] on div "background" at bounding box center [420, 283] width 219 height 13
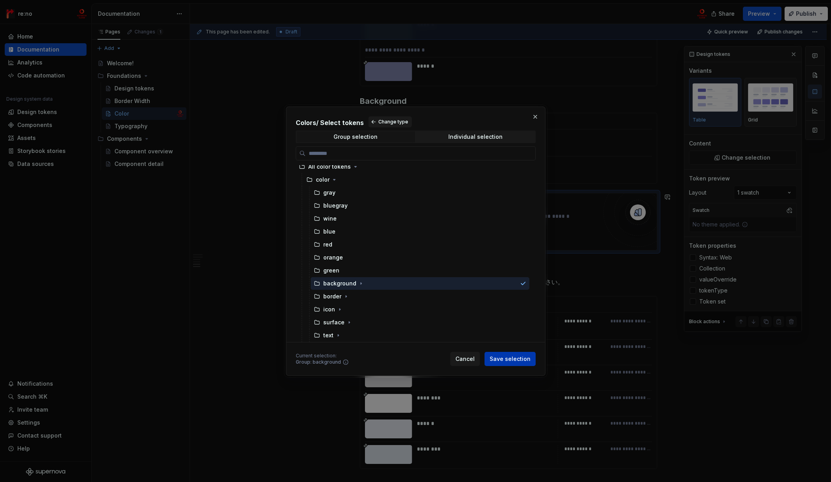
click at [510, 359] on span "Save selection" at bounding box center [509, 359] width 41 height 8
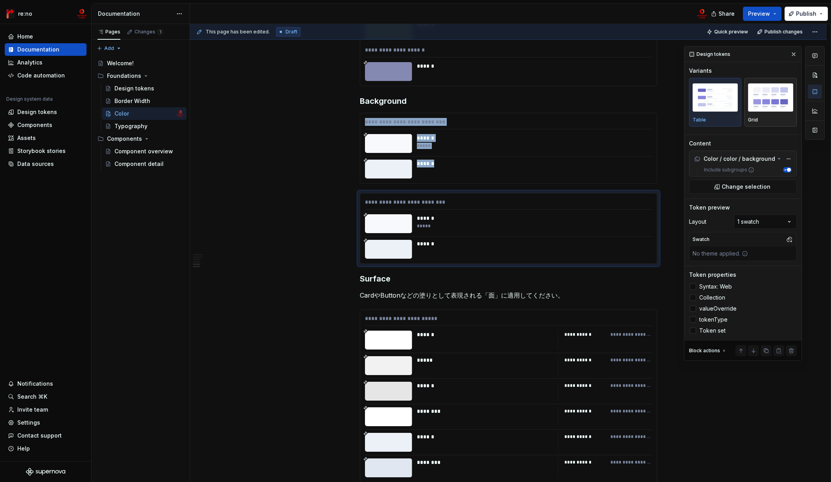
click at [773, 87] on img "button" at bounding box center [770, 97] width 45 height 29
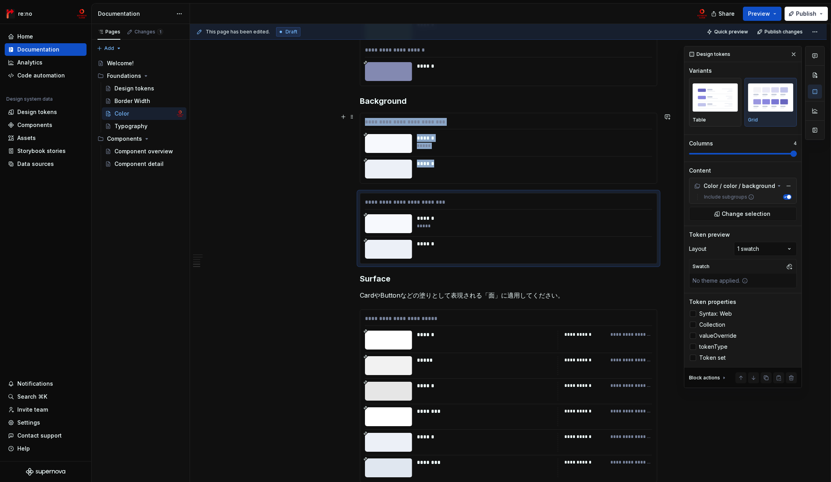
click at [773, 157] on span at bounding box center [793, 154] width 6 height 6
click at [381, 146] on div at bounding box center [388, 143] width 47 height 19
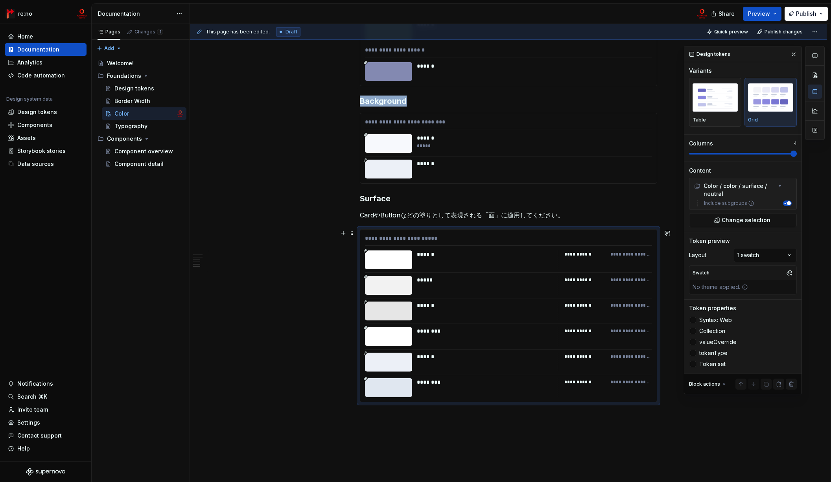
click at [417, 268] on div "******" at bounding box center [485, 259] width 136 height 19
click at [431, 162] on div "******" at bounding box center [532, 164] width 230 height 8
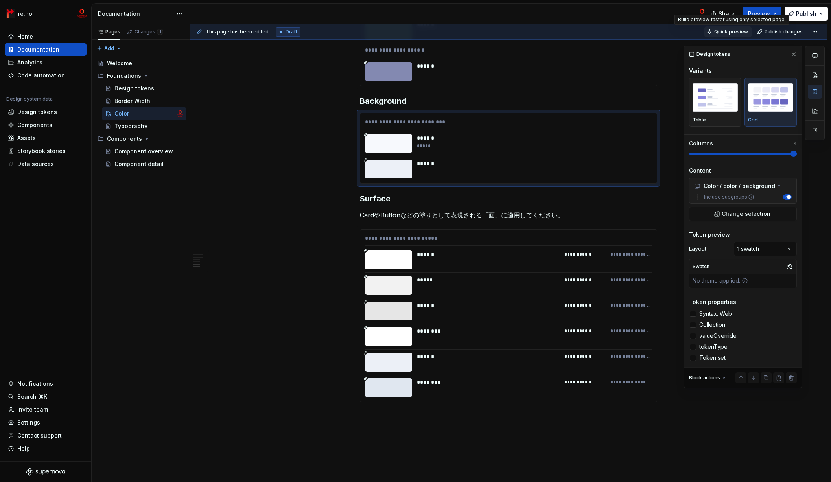
click at [716, 32] on span "Quick preview" at bounding box center [731, 32] width 34 height 6
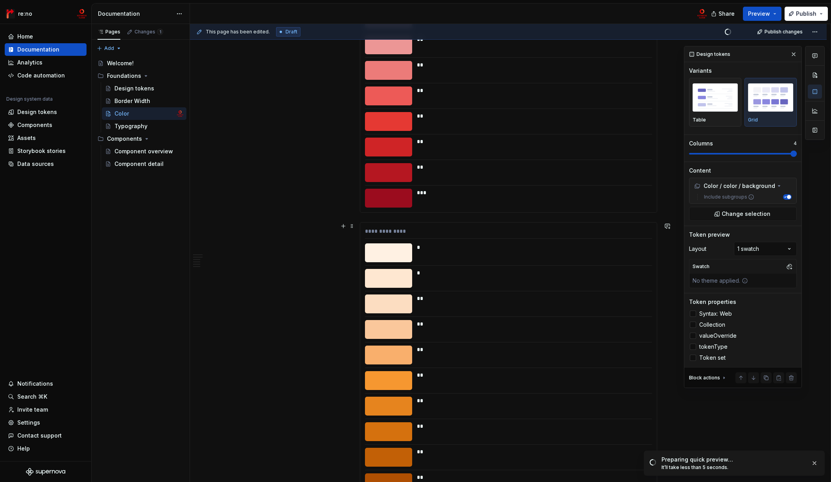
scroll to position [1971, 0]
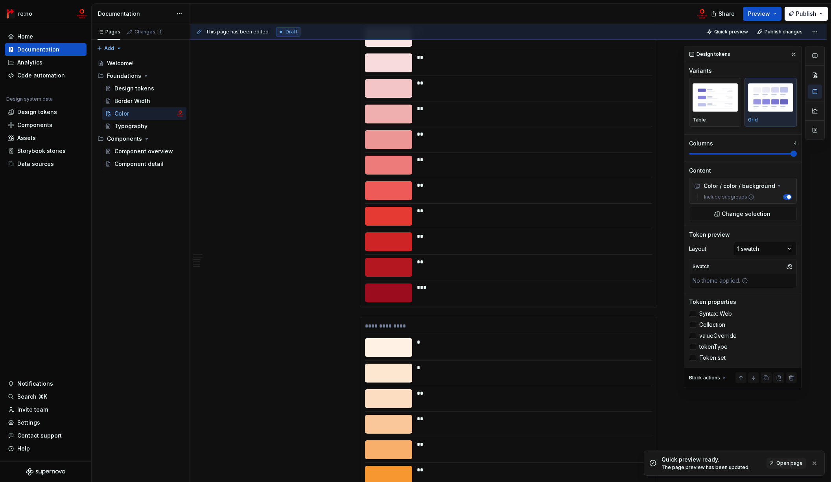
click at [132, 124] on div "Typography" at bounding box center [130, 126] width 33 height 8
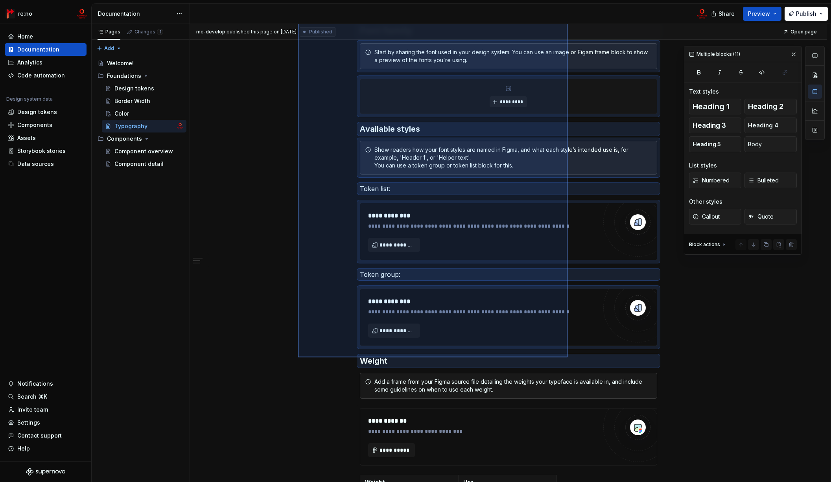
scroll to position [265, 0]
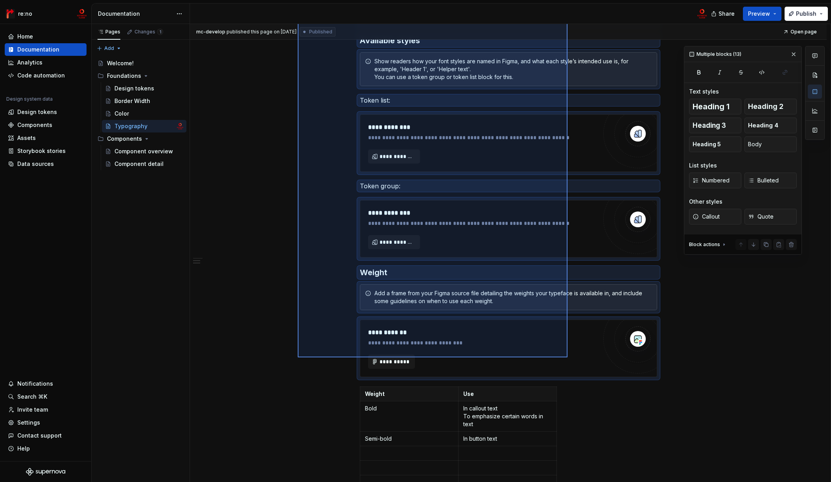
drag, startPoint x: 298, startPoint y: 143, endPoint x: 567, endPoint y: 357, distance: 344.7
click at [567, 357] on div "**********" at bounding box center [510, 253] width 640 height 458
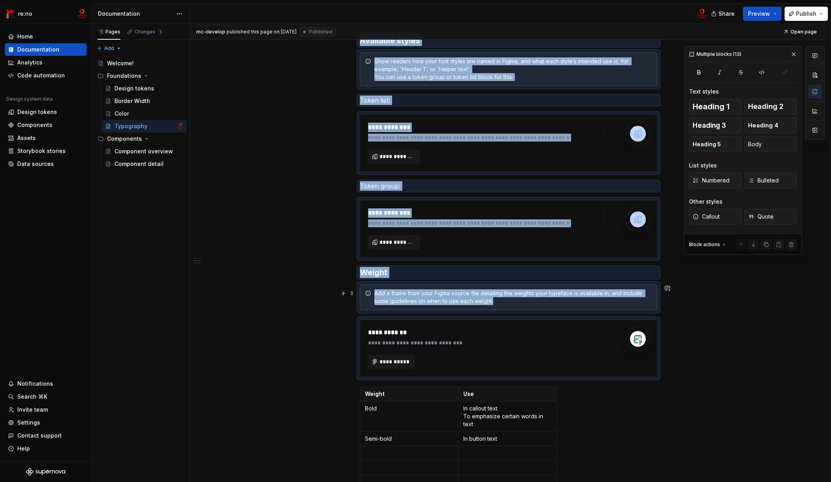
click at [452, 308] on div "Add a frame from your Figma source file detailing the weights your typeface is …" at bounding box center [508, 297] width 297 height 26
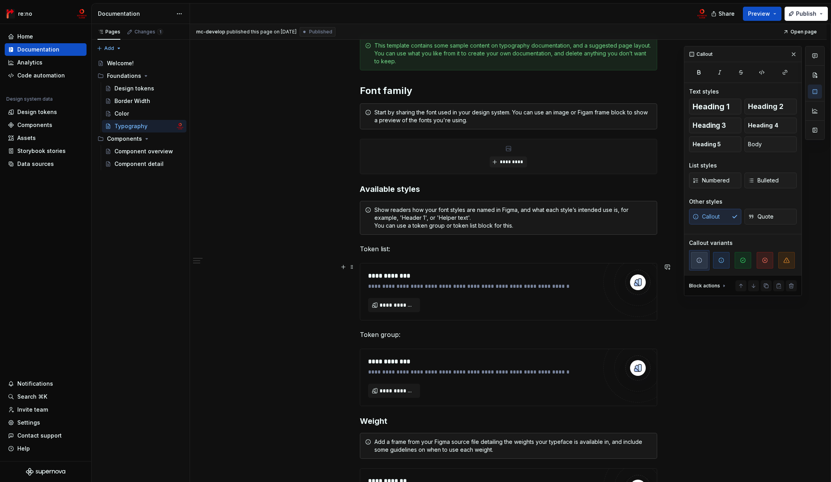
scroll to position [0, 0]
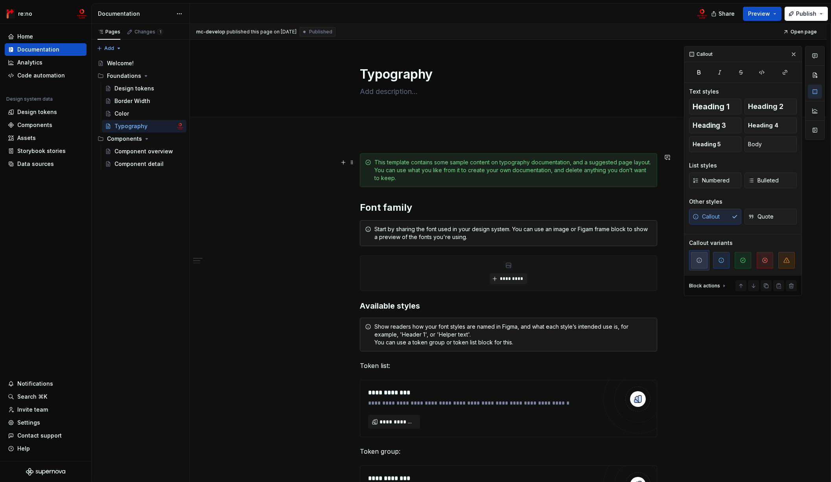
click at [404, 160] on div "This template contains some sample content on typography documentation, and a s…" at bounding box center [513, 170] width 278 height 24
click at [354, 160] on span at bounding box center [352, 162] width 6 height 11
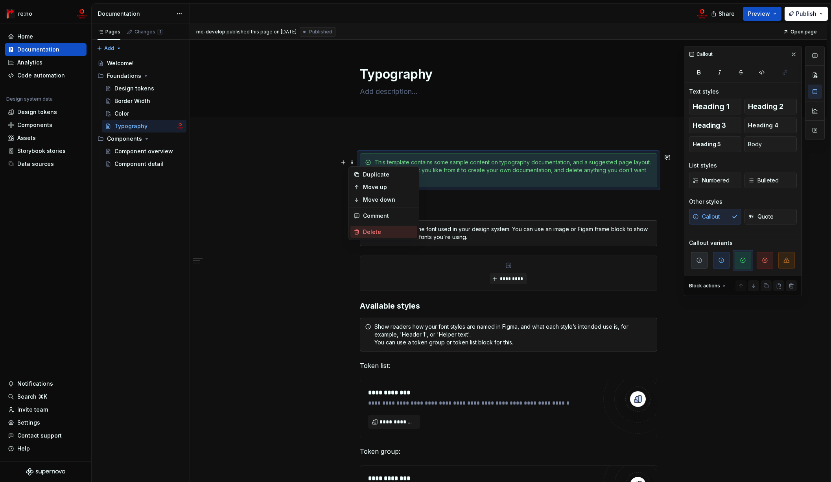
click at [376, 228] on div "Delete" at bounding box center [388, 232] width 51 height 8
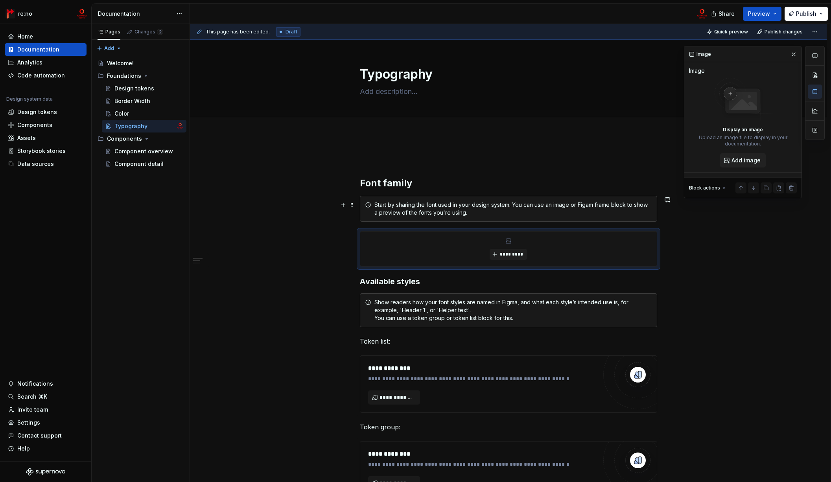
click at [385, 197] on div "Start by sharing the font used in your design system. You can use an image or F…" at bounding box center [508, 209] width 297 height 26
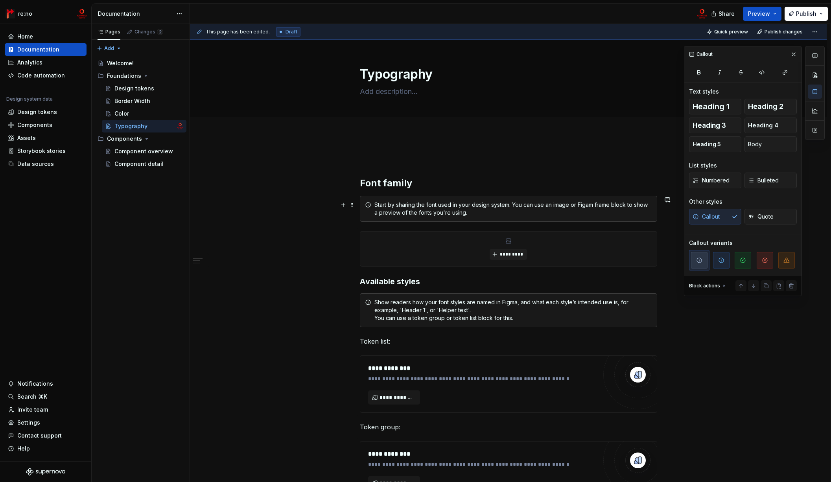
click at [368, 211] on div "Start by sharing the font used in your design system. You can use an image or F…" at bounding box center [508, 209] width 297 height 26
click at [366, 185] on h2 "Font family" at bounding box center [508, 183] width 297 height 13
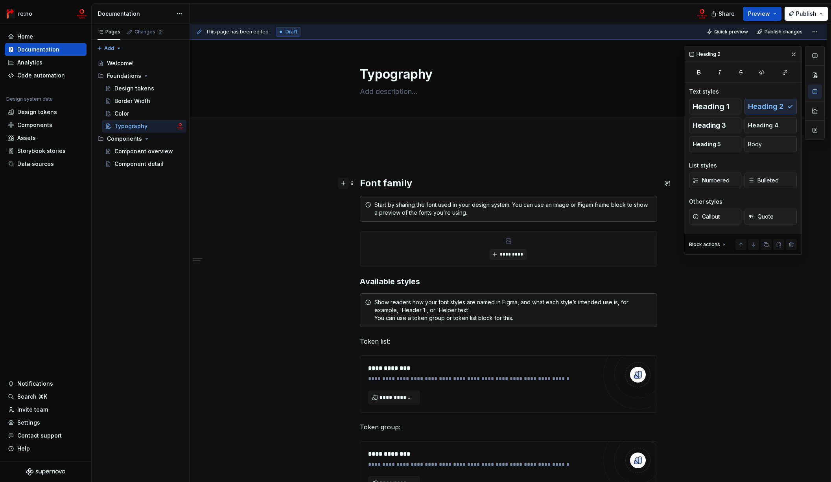
click at [342, 185] on button "button" at bounding box center [343, 183] width 11 height 11
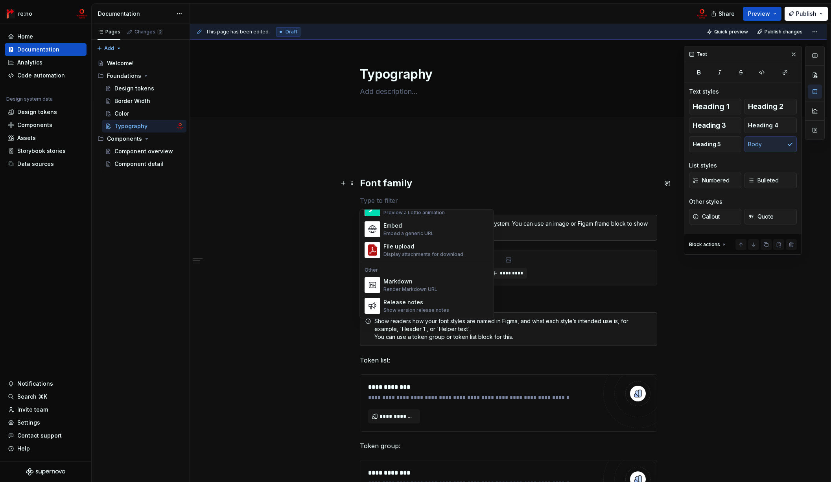
scroll to position [553, 0]
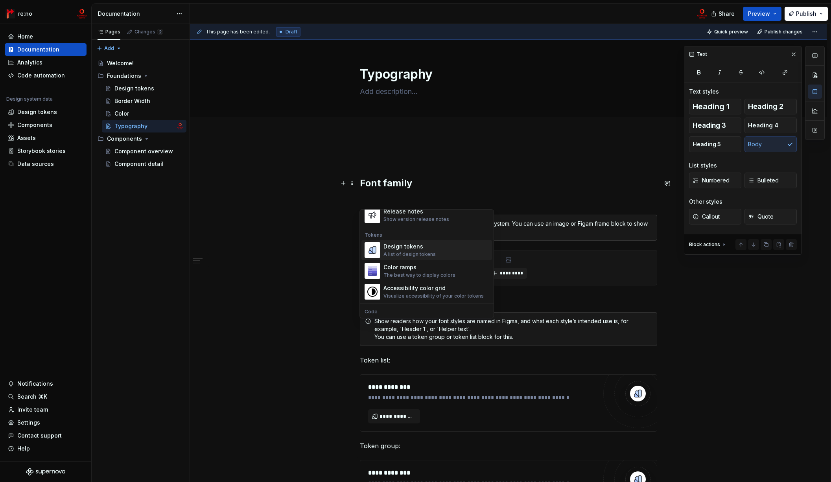
click at [412, 251] on div "A list of design tokens" at bounding box center [409, 254] width 52 height 6
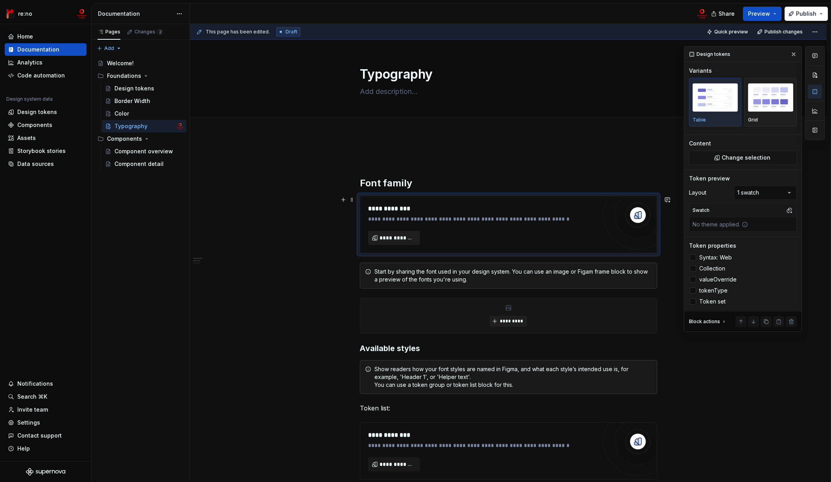
click at [403, 238] on span "**********" at bounding box center [396, 238] width 35 height 8
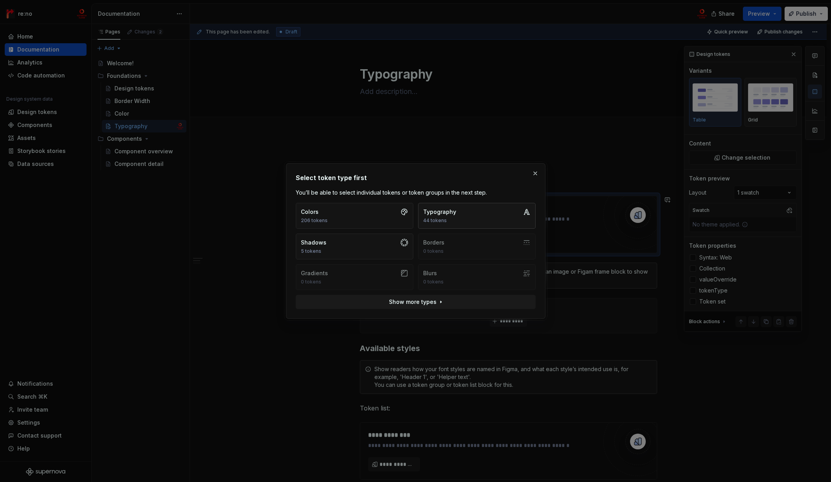
click at [437, 218] on div "44 tokens" at bounding box center [439, 220] width 33 height 6
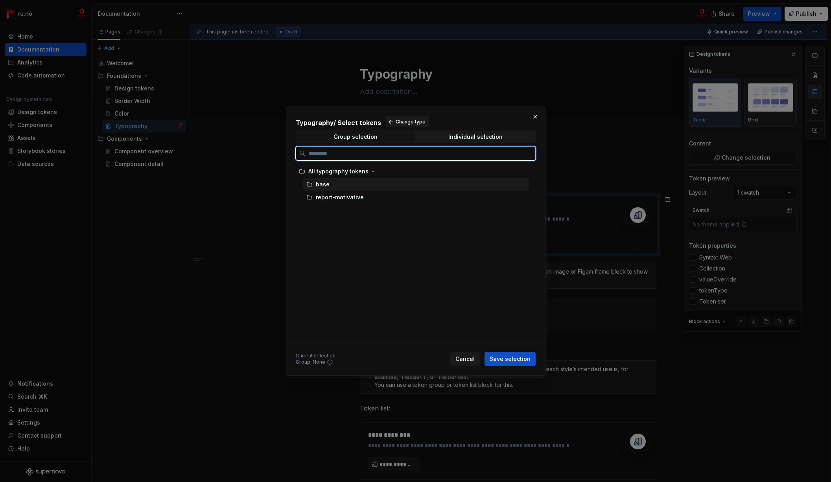
click at [327, 186] on div "base" at bounding box center [323, 184] width 14 height 8
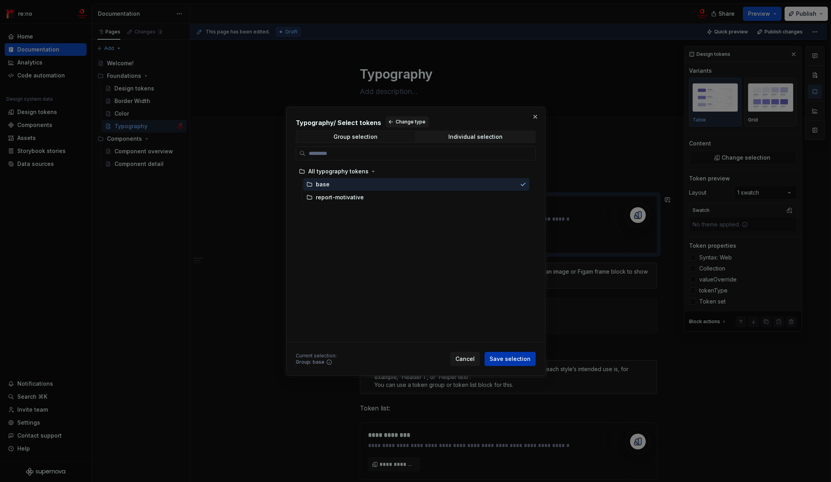
click at [504, 357] on span "Save selection" at bounding box center [509, 359] width 41 height 8
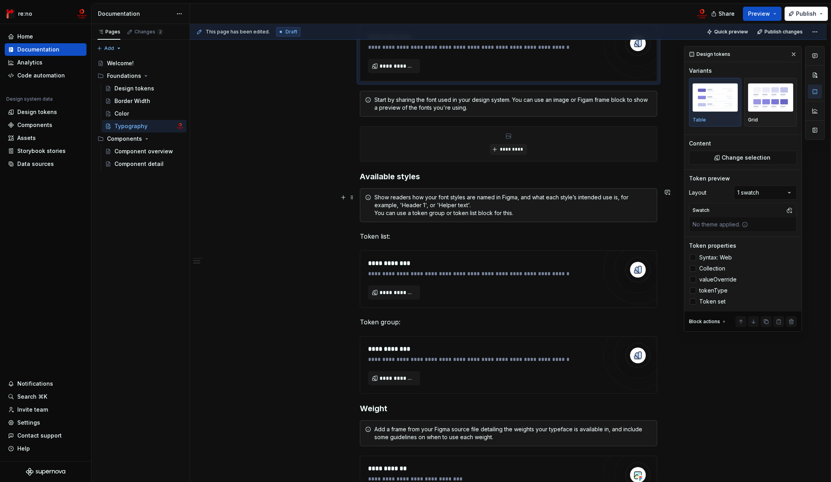
scroll to position [0, 0]
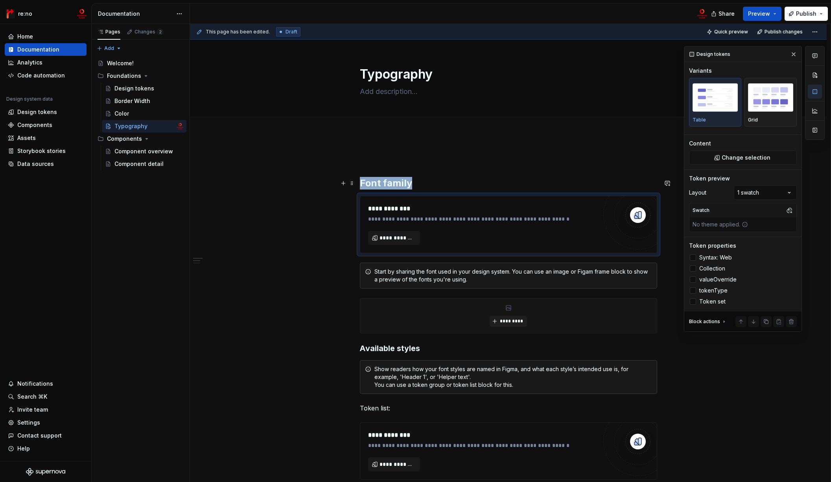
click at [415, 182] on h2 "Font family" at bounding box center [508, 183] width 297 height 13
click at [399, 239] on span "**********" at bounding box center [396, 238] width 35 height 8
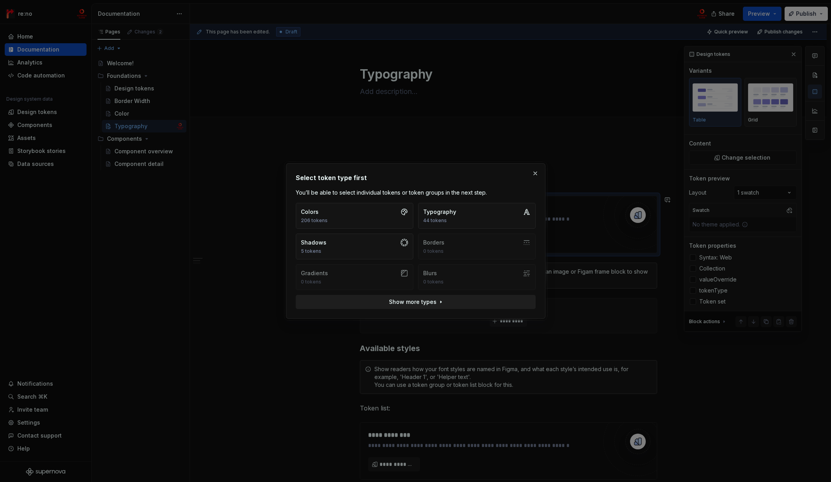
click at [430, 301] on span "Show more types" at bounding box center [412, 302] width 48 height 8
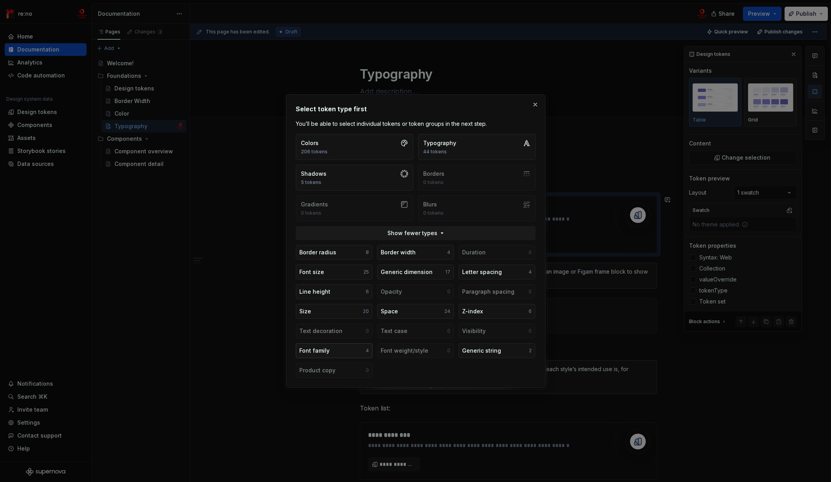
click at [358, 345] on button "Font family 4" at bounding box center [334, 350] width 77 height 15
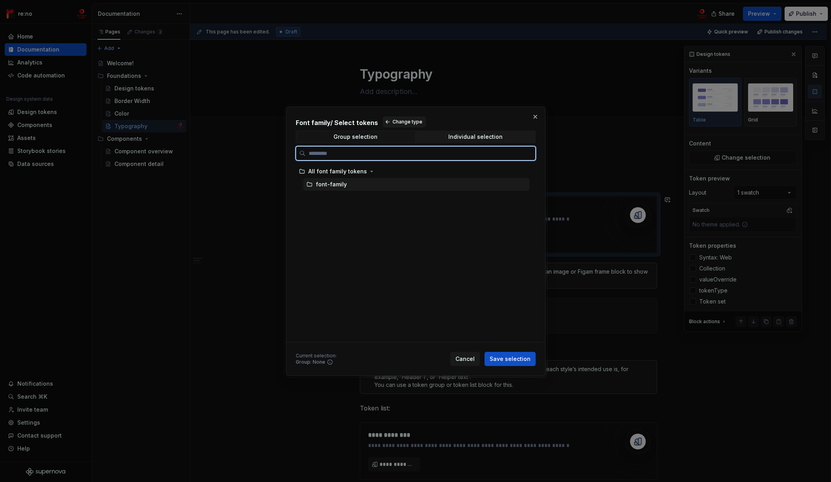
click at [343, 185] on div "font-family" at bounding box center [331, 184] width 31 height 8
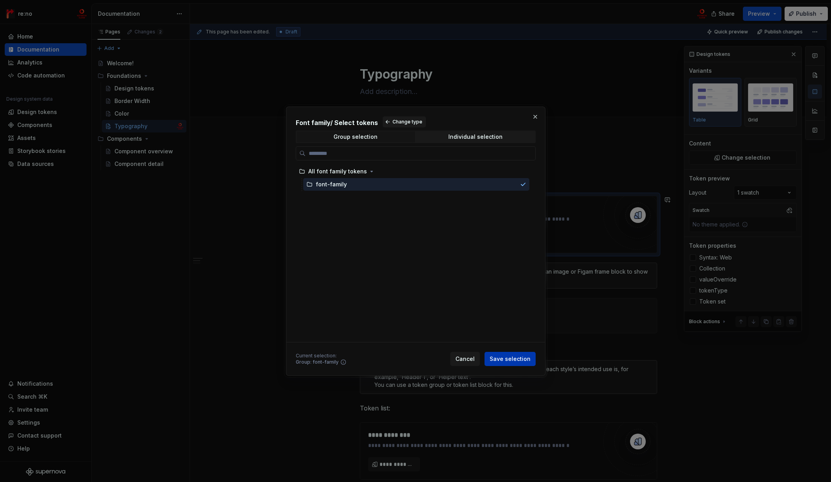
click at [516, 358] on span "Save selection" at bounding box center [509, 359] width 41 height 8
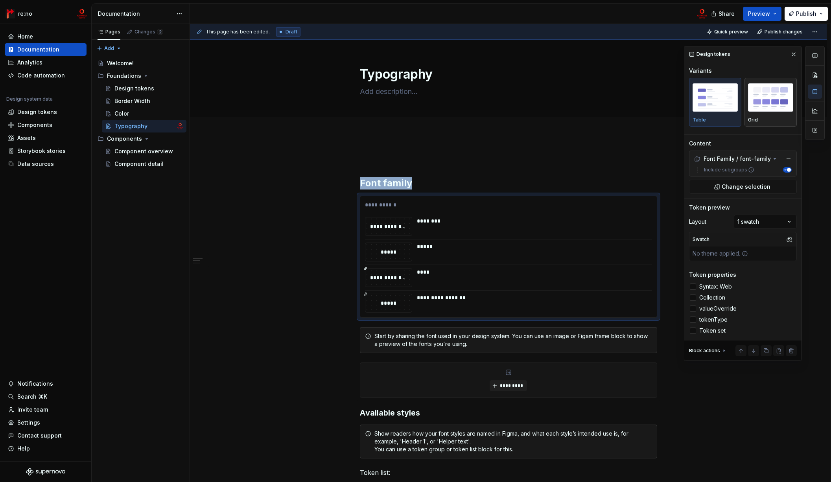
click at [760, 101] on img "button" at bounding box center [770, 97] width 45 height 29
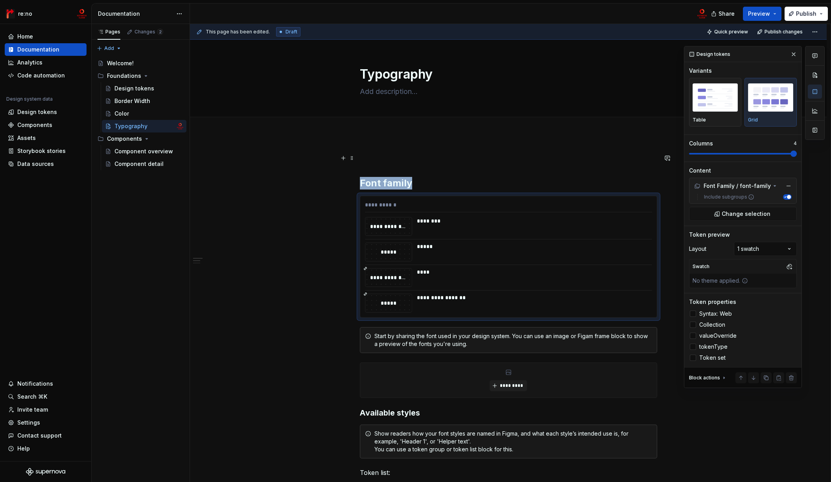
click at [773, 157] on span at bounding box center [793, 154] width 6 height 6
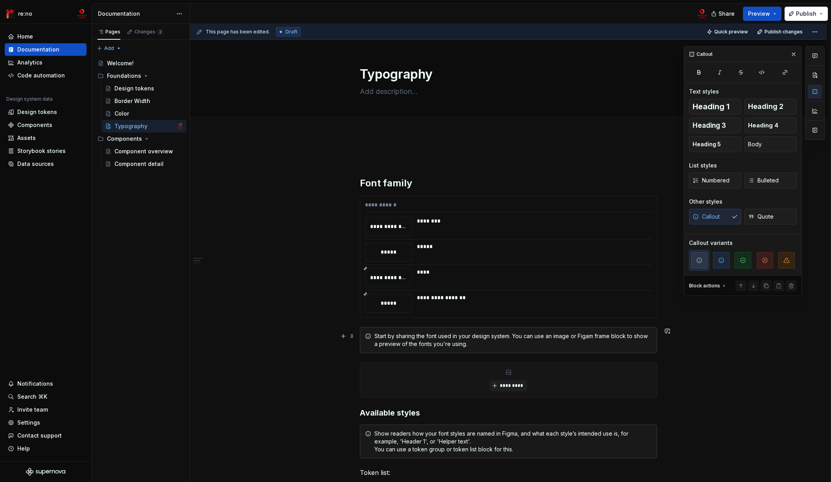
click at [413, 332] on div "Start by sharing the font used in your design system. You can use an image or F…" at bounding box center [513, 340] width 278 height 16
click at [353, 336] on span at bounding box center [352, 336] width 6 height 11
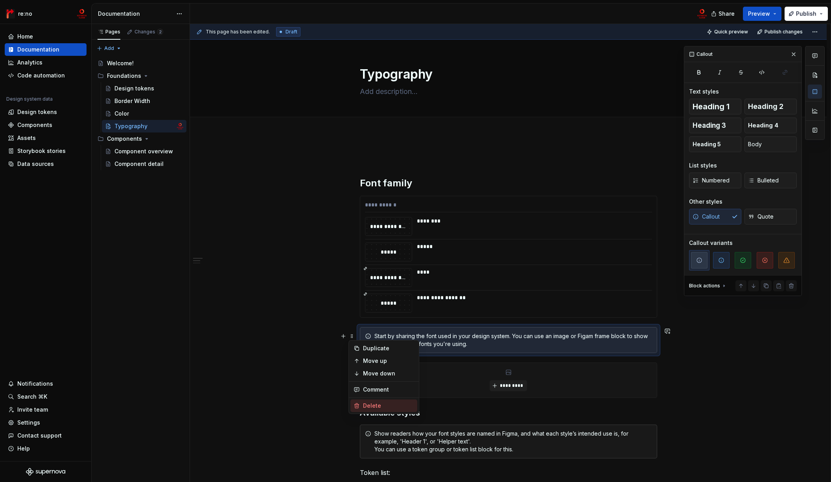
click at [389, 404] on div "Delete" at bounding box center [388, 406] width 51 height 8
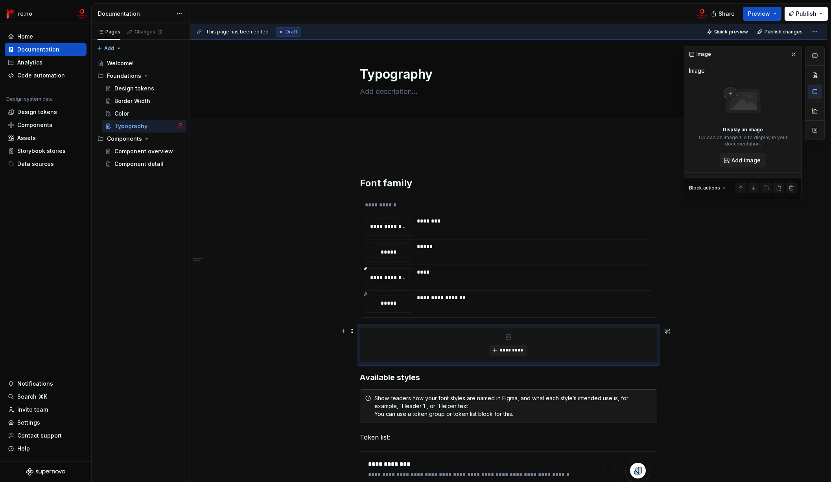
click at [379, 350] on div "*********" at bounding box center [508, 344] width 296 height 35
click at [353, 332] on span at bounding box center [352, 331] width 6 height 11
click at [381, 401] on div "Delete" at bounding box center [388, 401] width 51 height 8
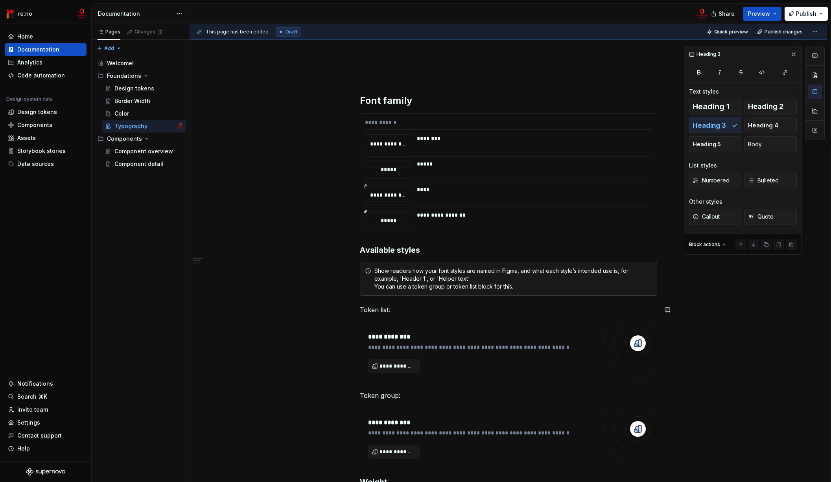
scroll to position [180, 0]
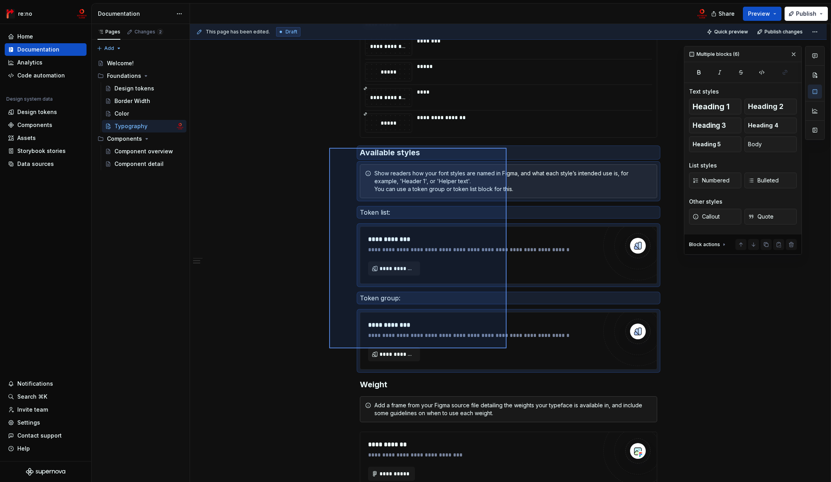
drag, startPoint x: 329, startPoint y: 147, endPoint x: 506, endPoint y: 348, distance: 267.7
click at [506, 348] on div "**********" at bounding box center [510, 253] width 640 height 458
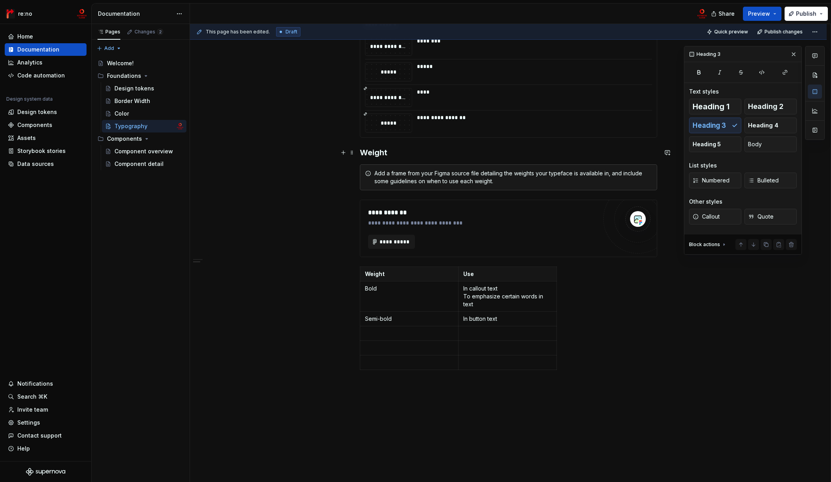
click at [386, 158] on h3 "Weight" at bounding box center [508, 152] width 297 height 11
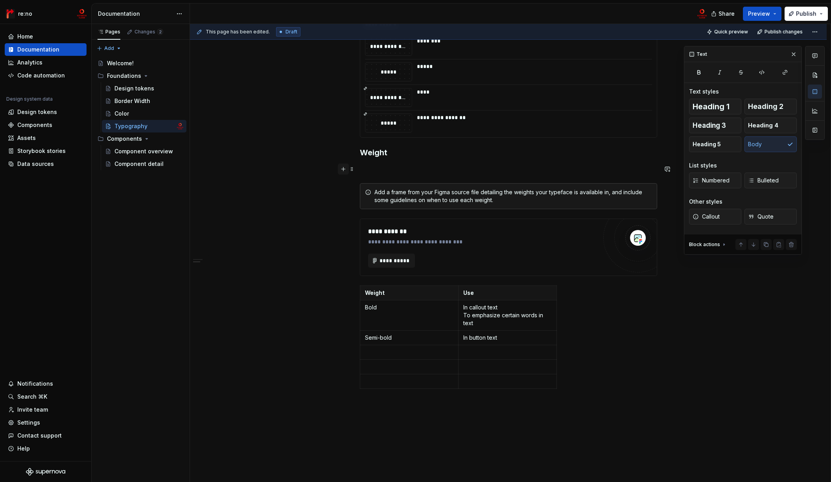
click at [344, 170] on button "button" at bounding box center [343, 169] width 11 height 11
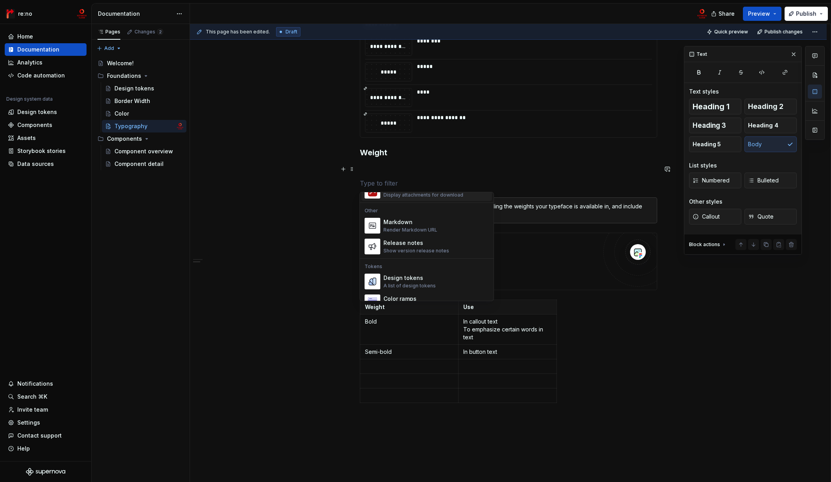
scroll to position [510, 0]
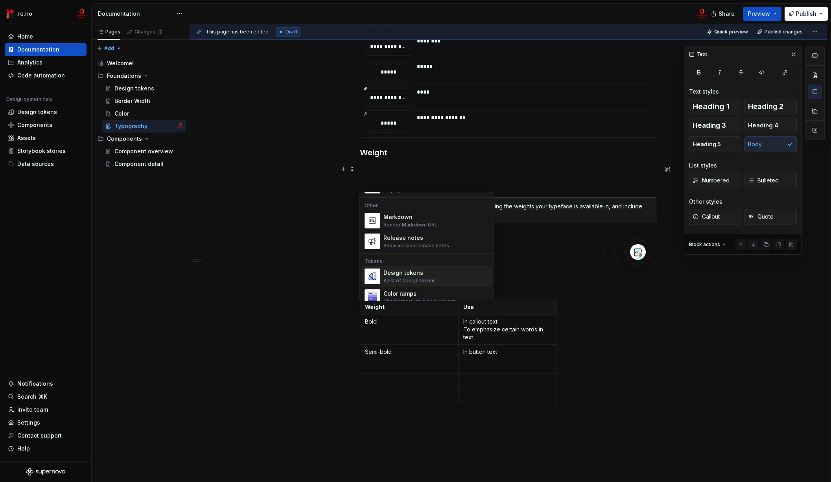
click at [423, 276] on div "Design tokens" at bounding box center [409, 273] width 52 height 8
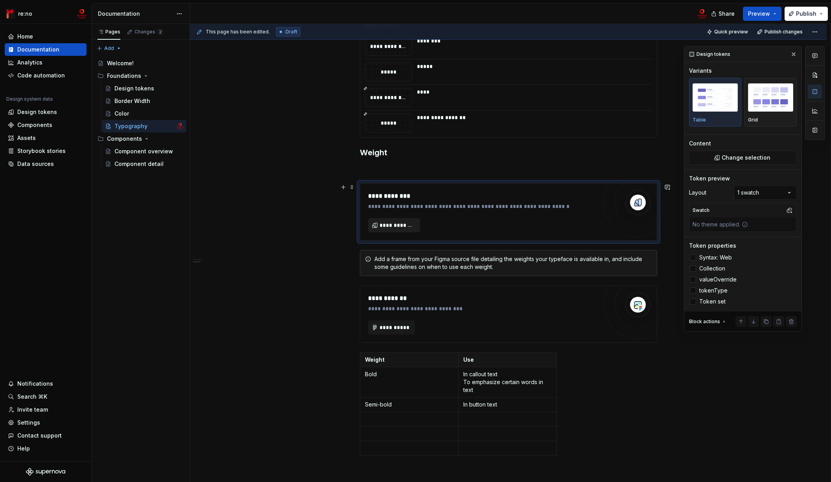
click at [403, 224] on span "**********" at bounding box center [396, 225] width 35 height 8
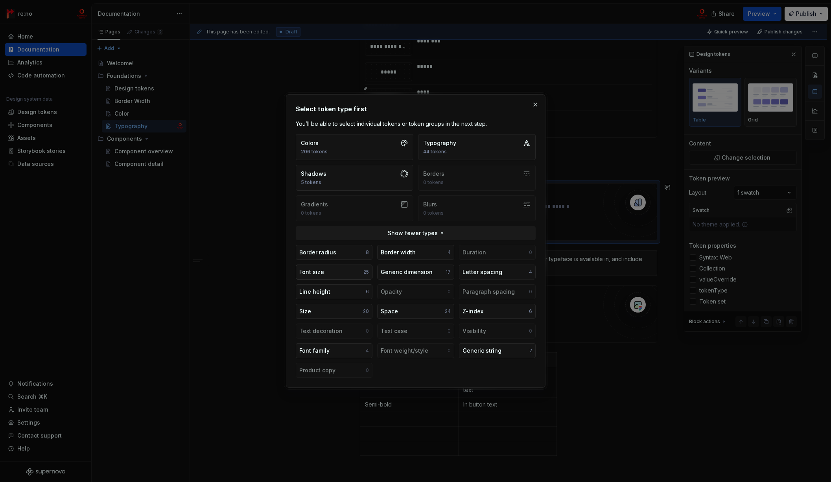
type textarea "*"
click at [355, 272] on button "Font size 25" at bounding box center [334, 272] width 77 height 15
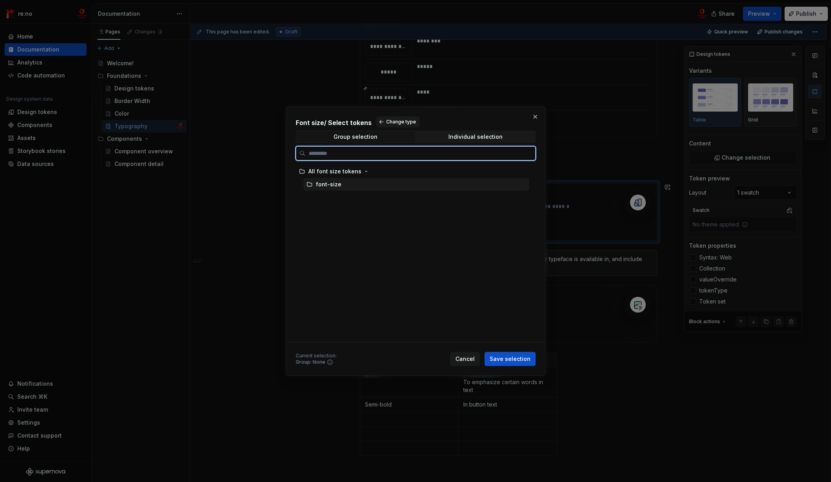
click at [339, 186] on div "font-size" at bounding box center [416, 184] width 226 height 13
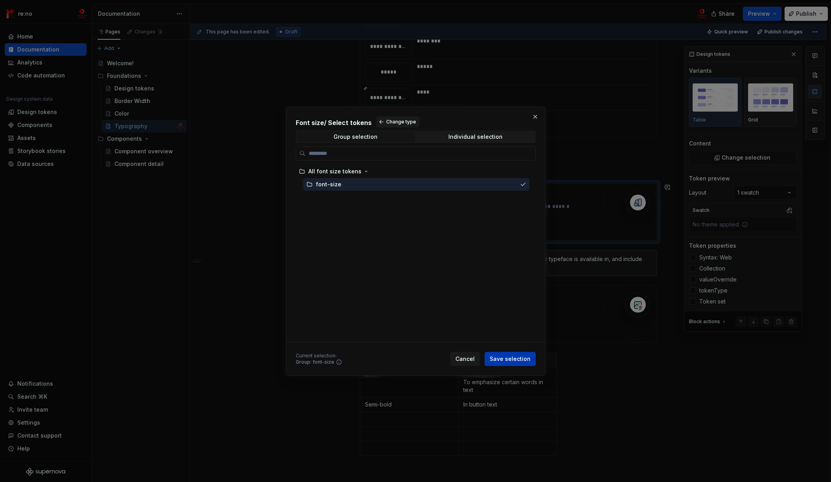
click at [519, 361] on span "Save selection" at bounding box center [509, 359] width 41 height 8
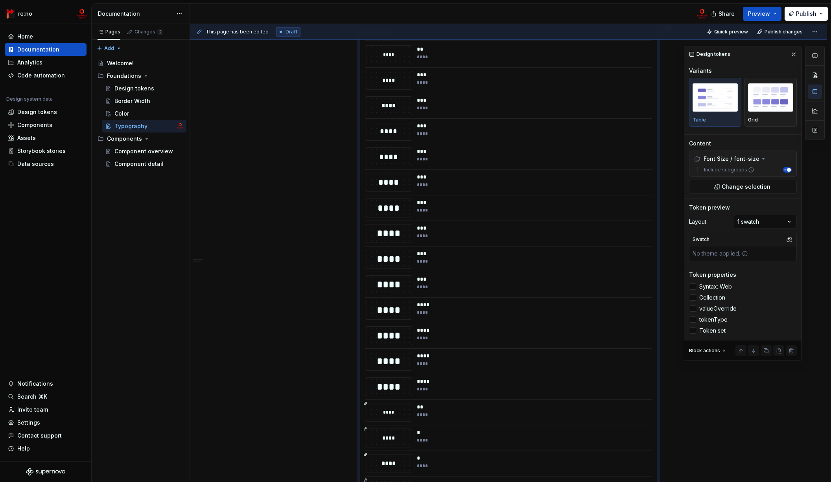
scroll to position [41, 0]
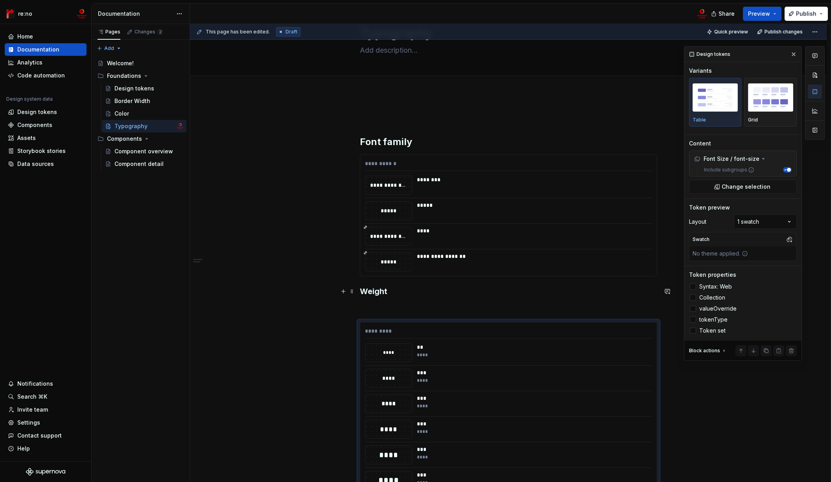
click at [378, 295] on h3 "Weight" at bounding box center [508, 291] width 297 height 11
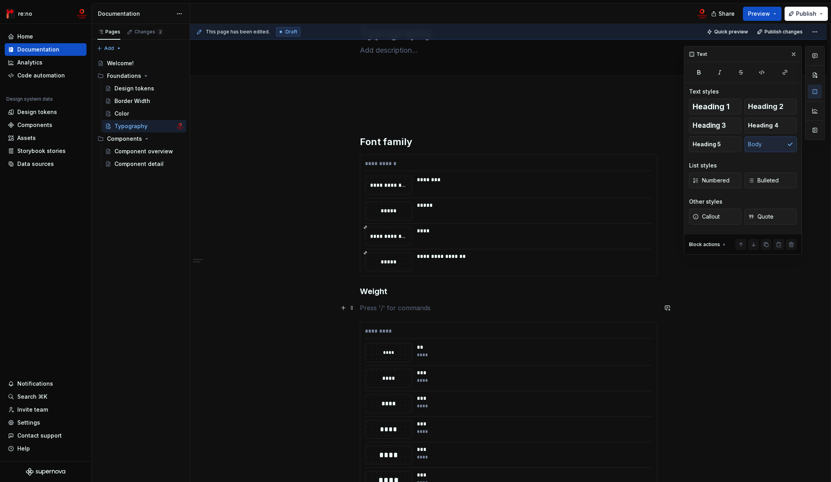
click at [379, 307] on p at bounding box center [508, 307] width 297 height 9
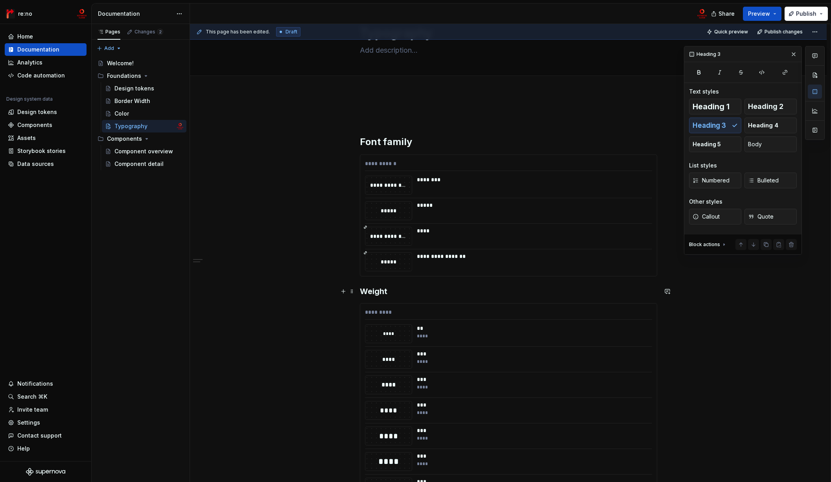
drag, startPoint x: 376, startPoint y: 292, endPoint x: 377, endPoint y: 288, distance: 4.0
click at [376, 291] on h3 "Weight" at bounding box center [508, 291] width 297 height 11
click at [377, 288] on h3 "Weight" at bounding box center [508, 291] width 297 height 11
drag, startPoint x: 278, startPoint y: 277, endPoint x: 412, endPoint y: 308, distance: 137.2
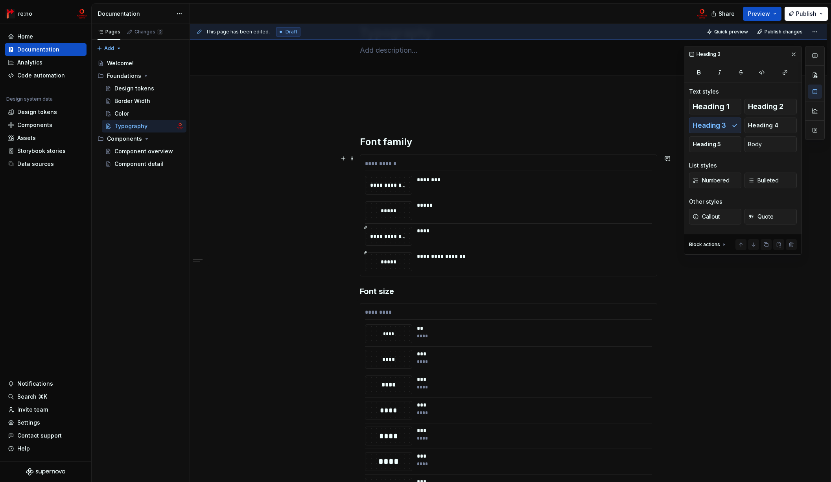
click at [279, 277] on div "**********" at bounding box center [510, 253] width 640 height 458
click at [551, 351] on div "***" at bounding box center [532, 354] width 230 height 8
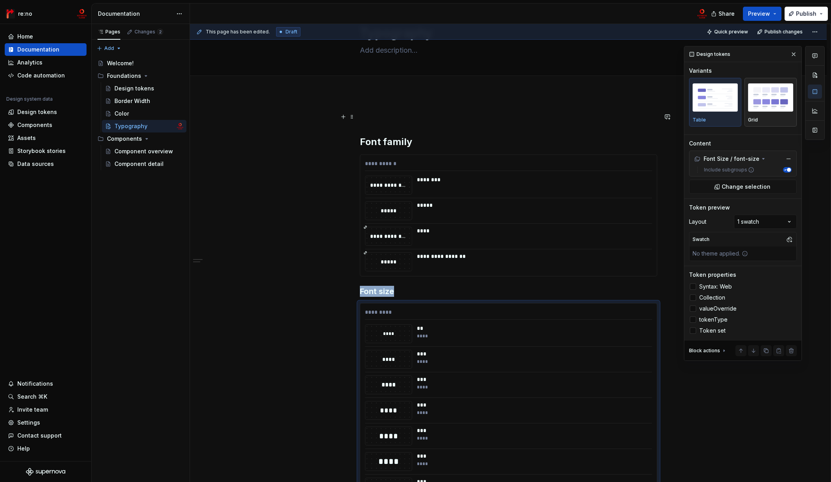
click at [773, 106] on img "button" at bounding box center [770, 97] width 45 height 29
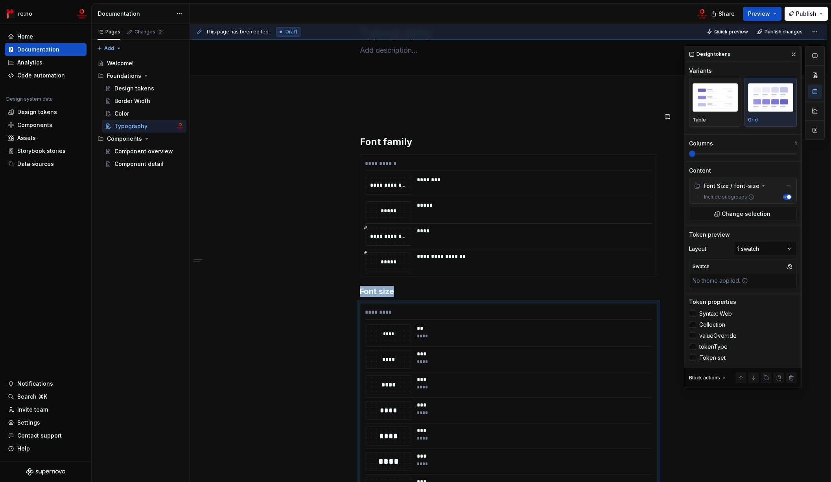
scroll to position [320, 0]
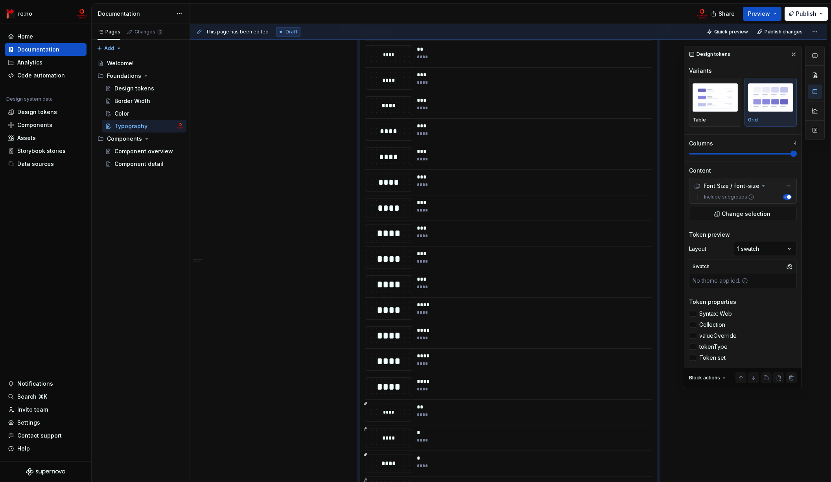
click at [773, 153] on span at bounding box center [793, 154] width 6 height 6
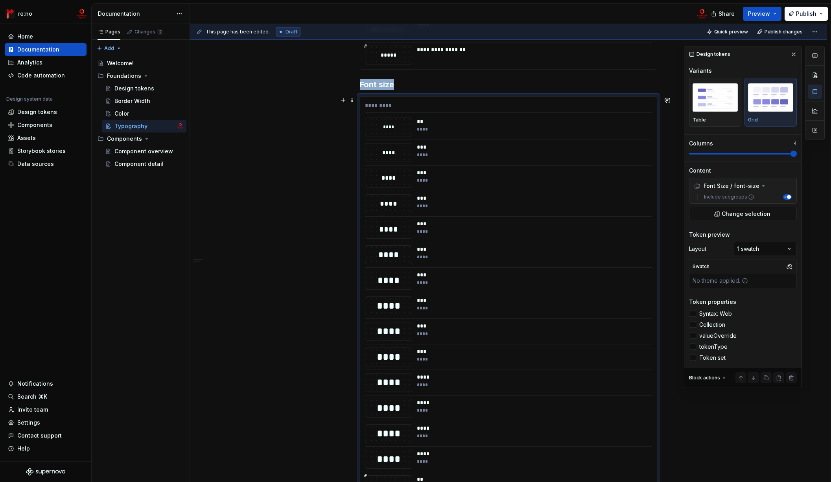
scroll to position [379, 0]
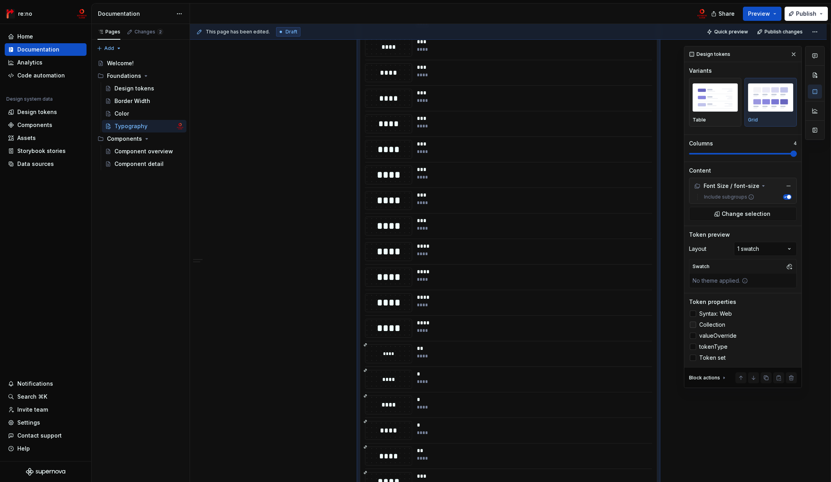
click at [693, 323] on div at bounding box center [693, 325] width 6 height 6
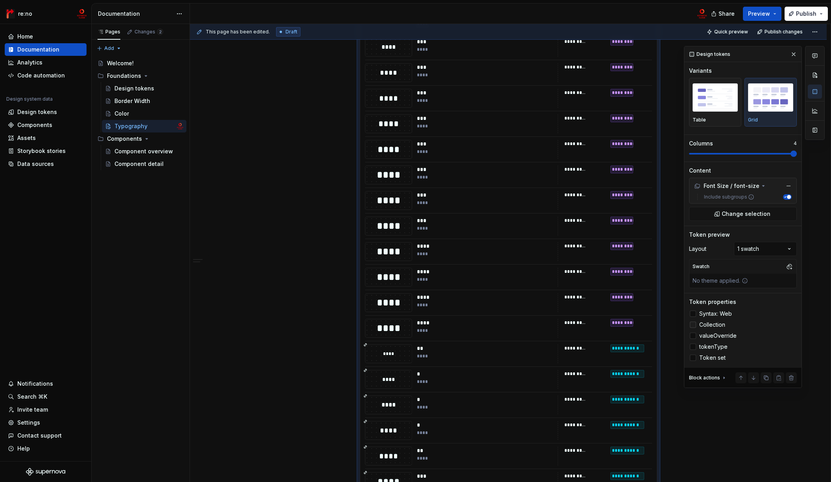
click at [693, 325] on polyline at bounding box center [693, 325] width 0 height 0
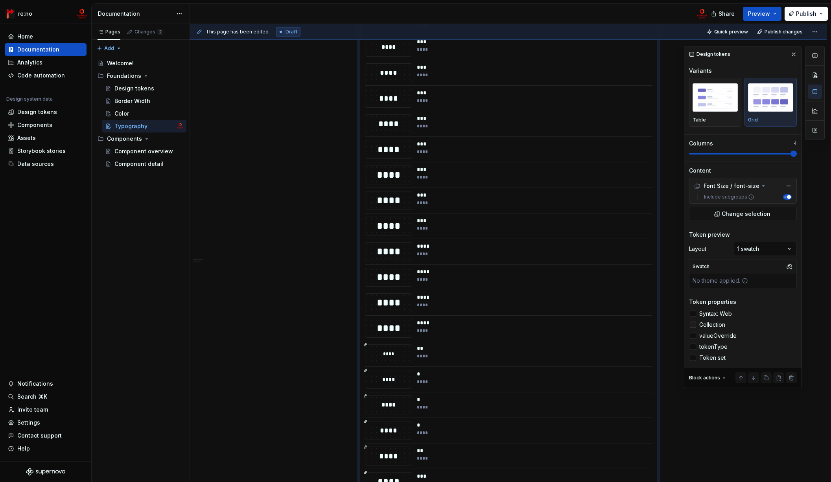
click at [693, 324] on div at bounding box center [693, 325] width 6 height 6
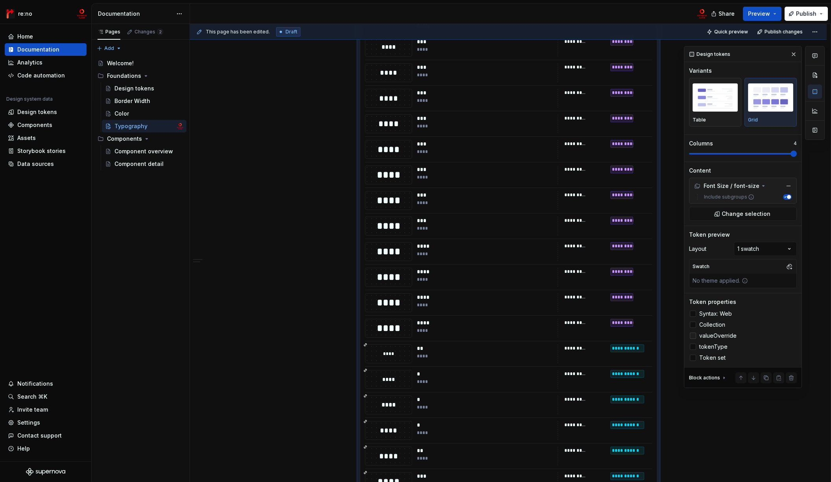
click at [696, 337] on label "valueOverride" at bounding box center [743, 335] width 108 height 9
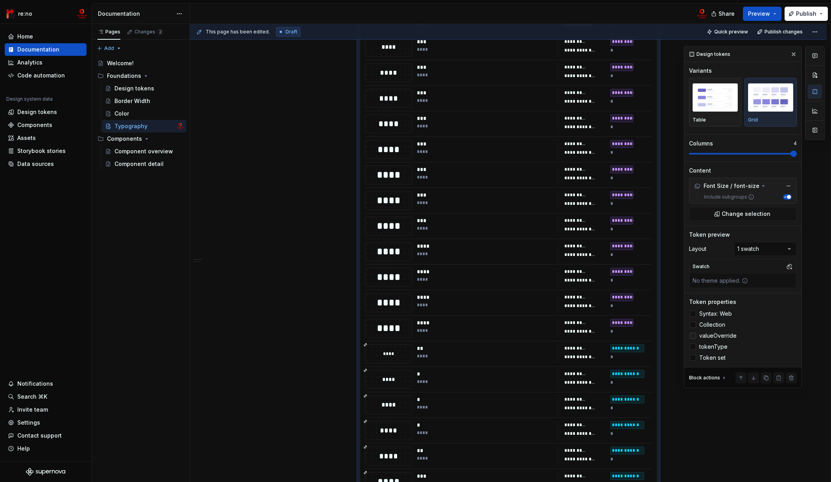
click at [693, 336] on icon at bounding box center [693, 336] width 0 height 0
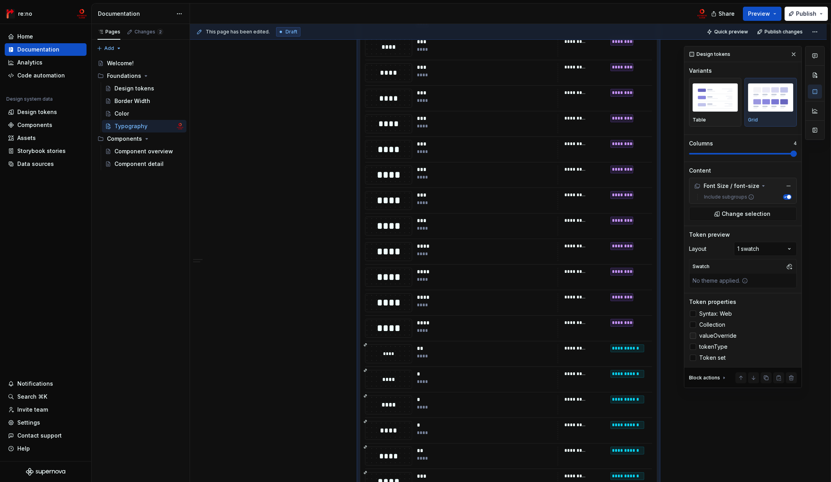
click at [695, 337] on div at bounding box center [693, 336] width 6 height 6
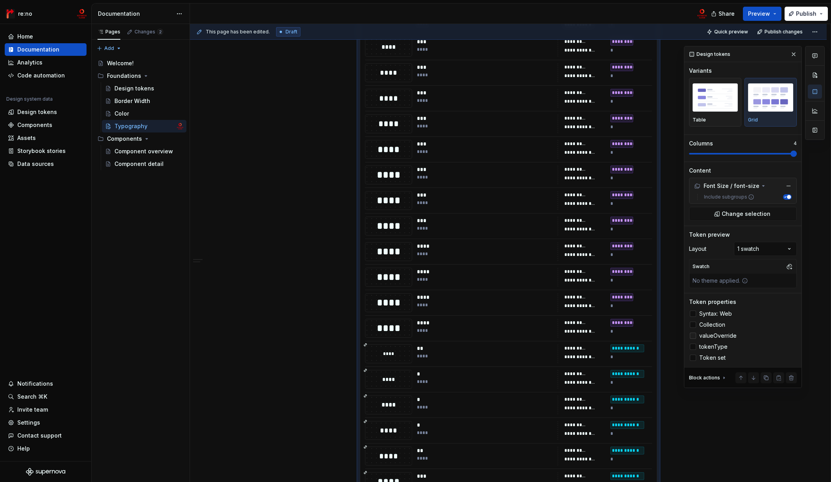
click at [693, 336] on icon at bounding box center [693, 336] width 0 height 0
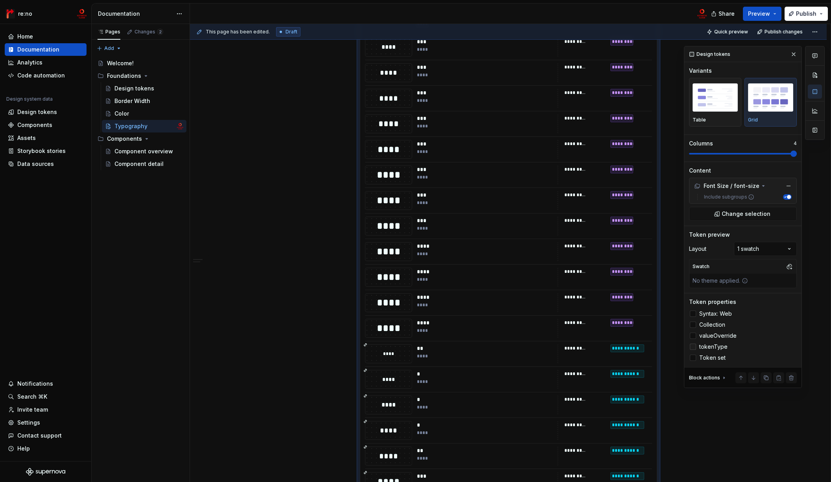
click at [695, 346] on div at bounding box center [693, 347] width 6 height 6
click at [693, 347] on icon at bounding box center [693, 347] width 0 height 0
click at [695, 356] on div at bounding box center [693, 358] width 6 height 6
click at [693, 358] on polyline at bounding box center [693, 358] width 0 height 0
click at [695, 312] on div at bounding box center [693, 314] width 6 height 6
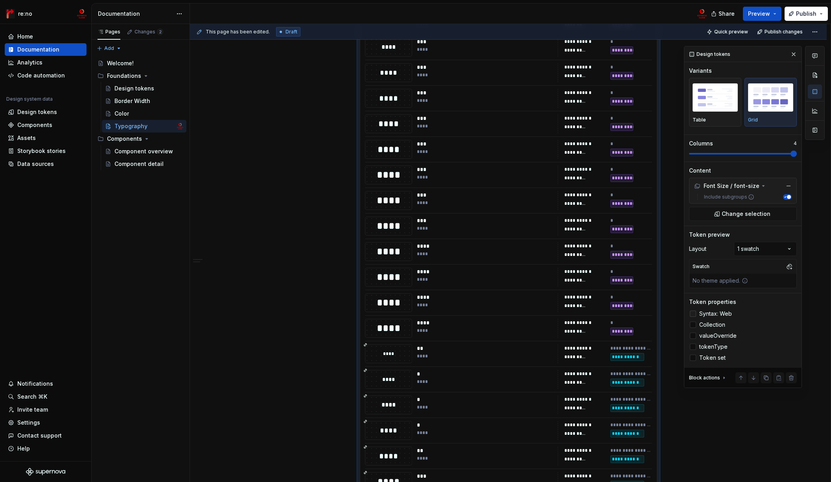
click at [693, 314] on icon at bounding box center [693, 314] width 0 height 0
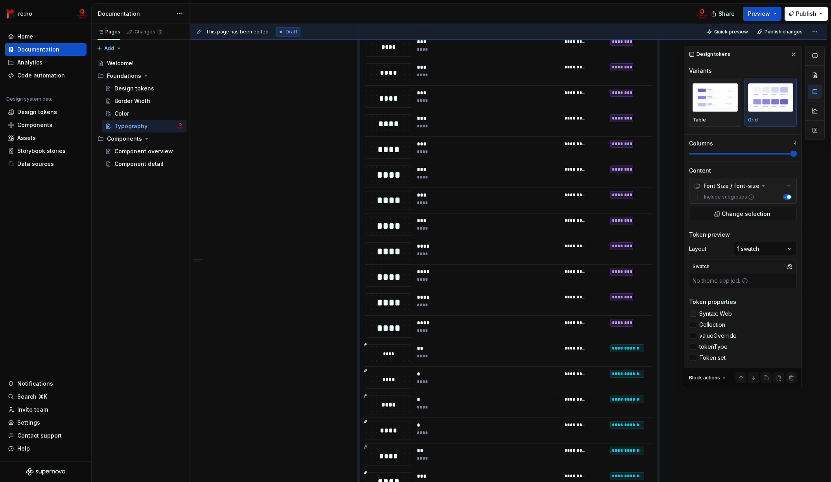
click at [695, 315] on div at bounding box center [693, 314] width 6 height 6
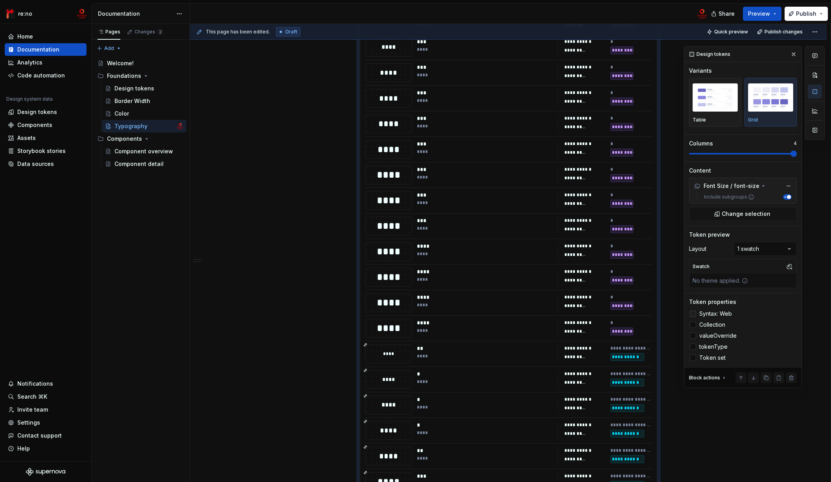
click at [693, 314] on icon at bounding box center [693, 314] width 0 height 0
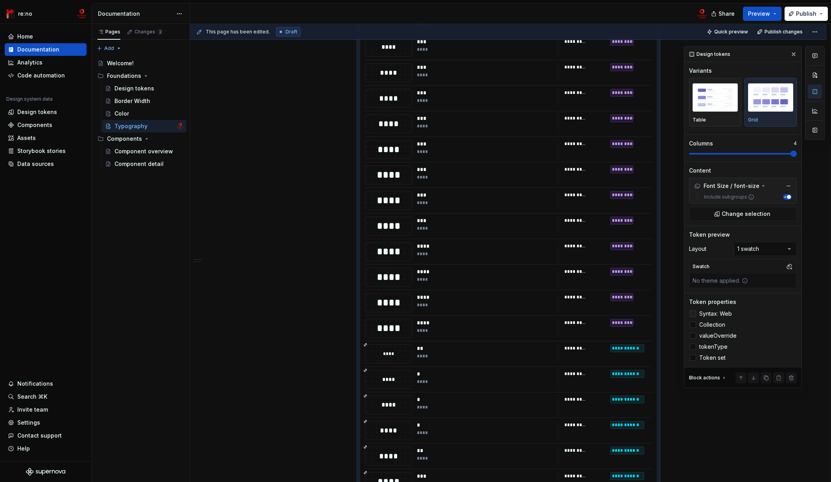
click at [695, 315] on div at bounding box center [693, 314] width 6 height 6
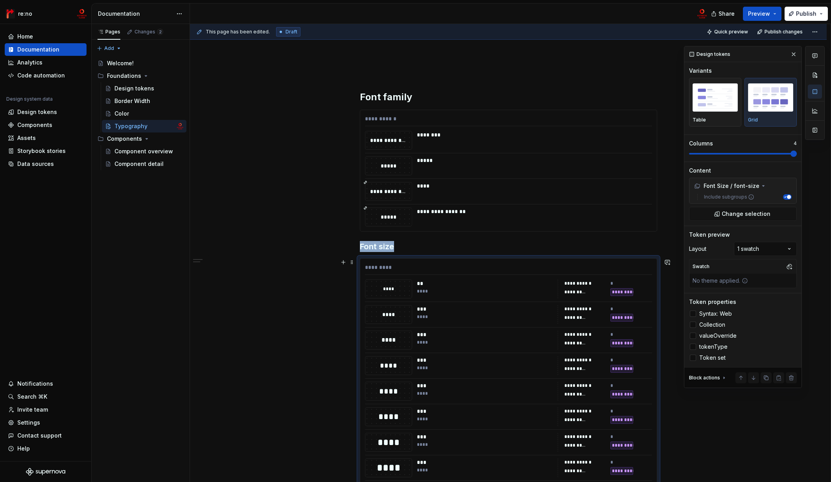
scroll to position [0, 0]
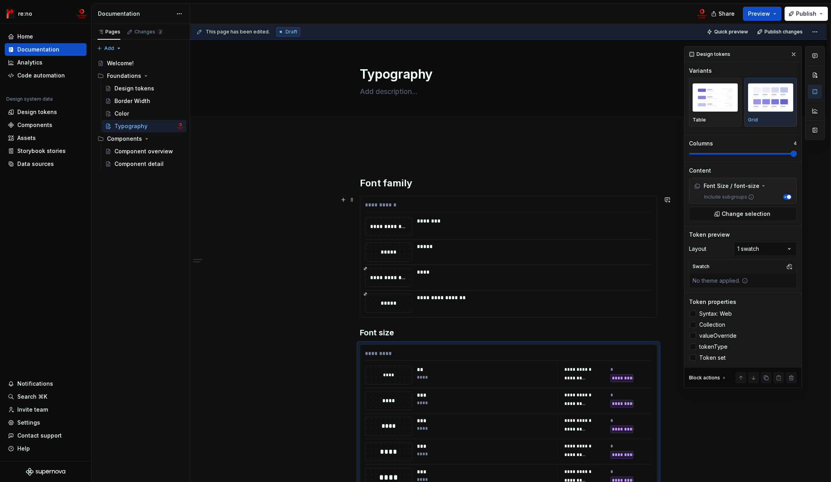
click at [535, 287] on div "**********" at bounding box center [508, 256] width 296 height 121
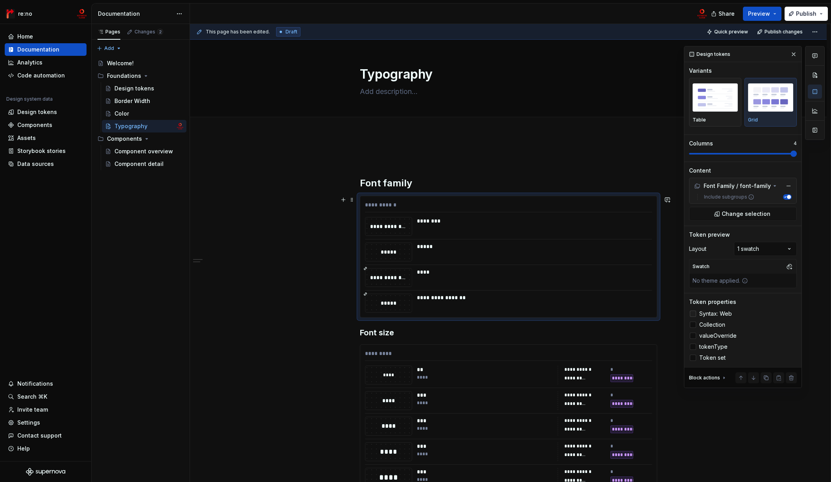
click at [692, 311] on div at bounding box center [693, 314] width 6 height 6
click at [692, 336] on div at bounding box center [693, 336] width 6 height 6
click at [693, 336] on polyline at bounding box center [693, 336] width 0 height 0
click at [693, 326] on div at bounding box center [693, 325] width 6 height 6
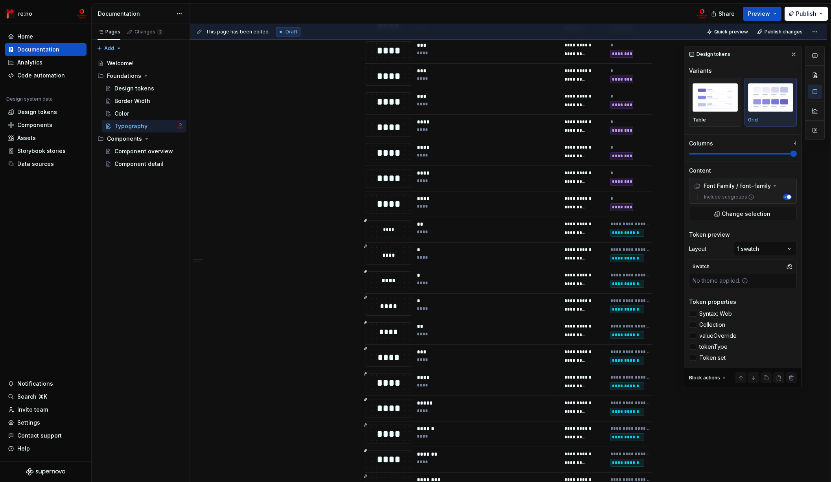
scroll to position [746, 0]
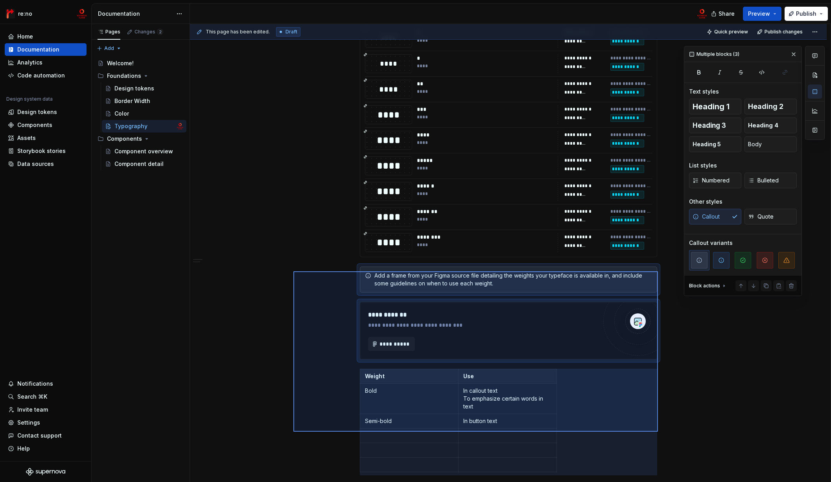
drag, startPoint x: 293, startPoint y: 271, endPoint x: 656, endPoint y: 423, distance: 393.5
click at [658, 431] on div "**********" at bounding box center [510, 253] width 640 height 458
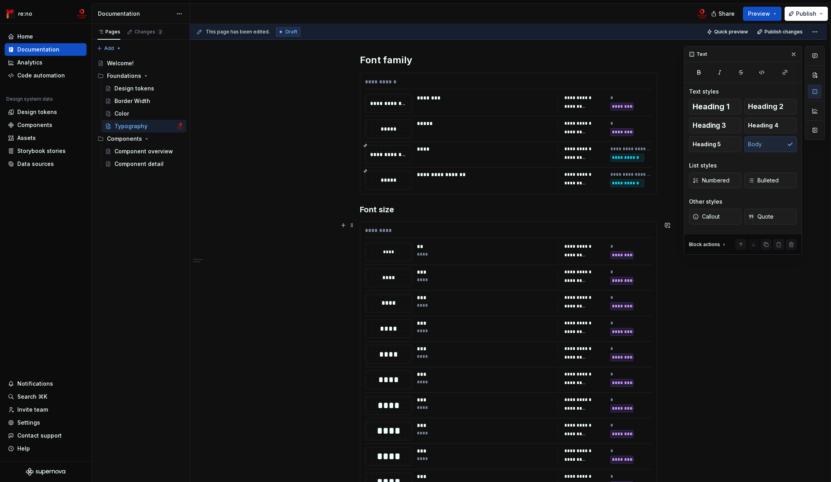
scroll to position [0, 0]
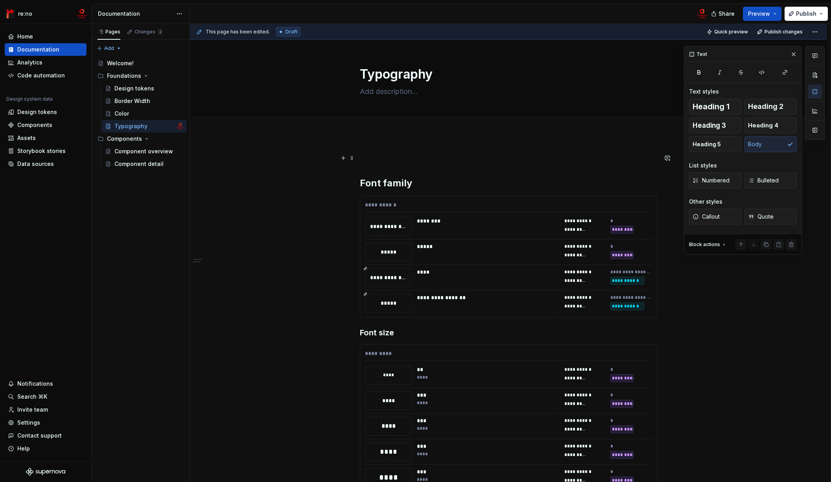
click at [377, 162] on p at bounding box center [508, 157] width 297 height 9
click at [379, 333] on h3 "Font size" at bounding box center [508, 332] width 297 height 11
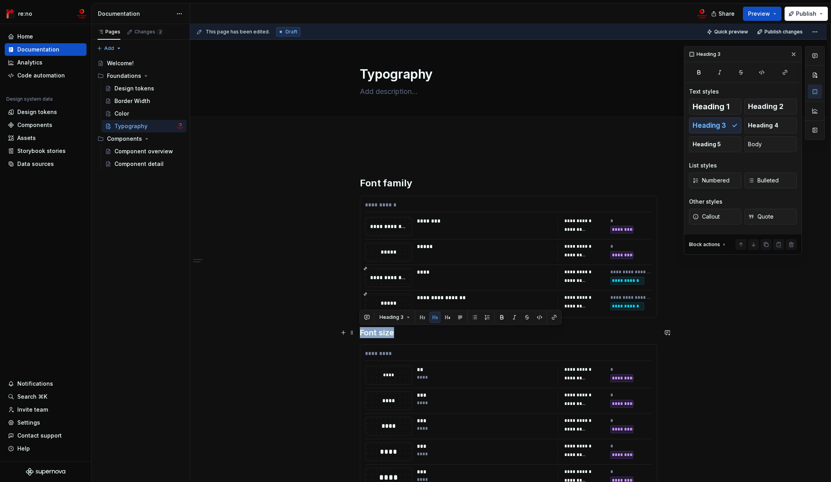
click at [379, 333] on h3 "Font size" at bounding box center [508, 332] width 297 height 11
click at [423, 316] on button "button" at bounding box center [422, 317] width 11 height 11
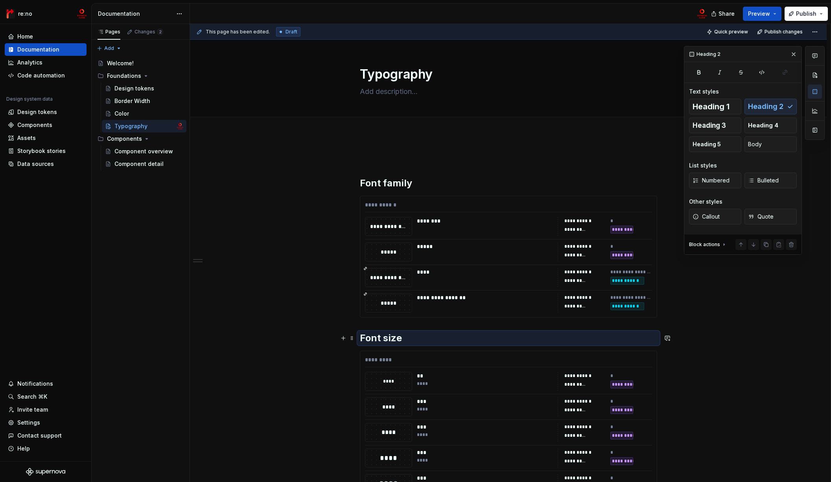
click at [410, 340] on h2 "Font size" at bounding box center [508, 338] width 297 height 13
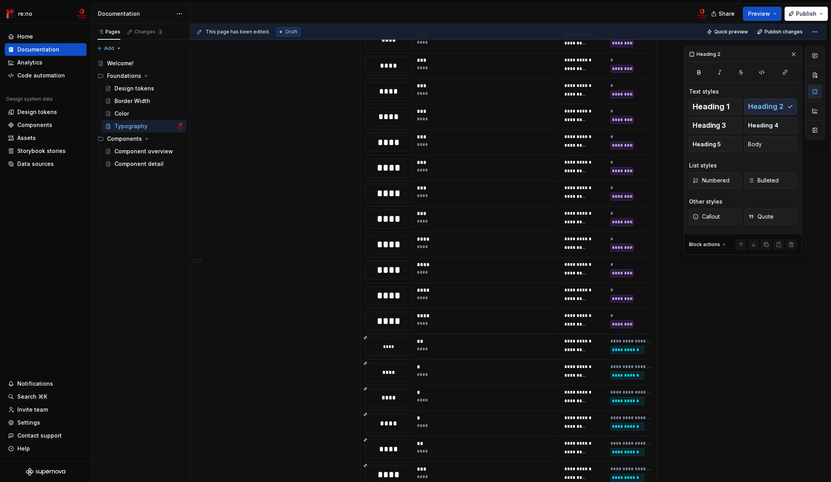
scroll to position [629, 0]
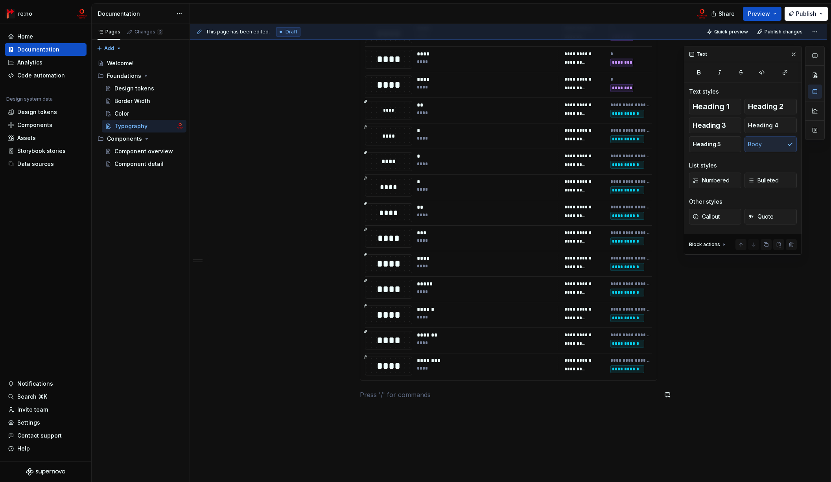
click at [345, 395] on button "button" at bounding box center [343, 394] width 11 height 11
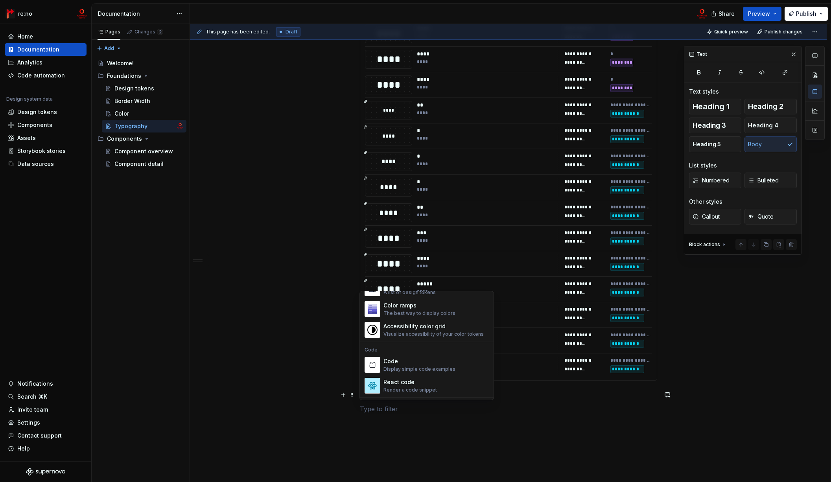
scroll to position [561, 0]
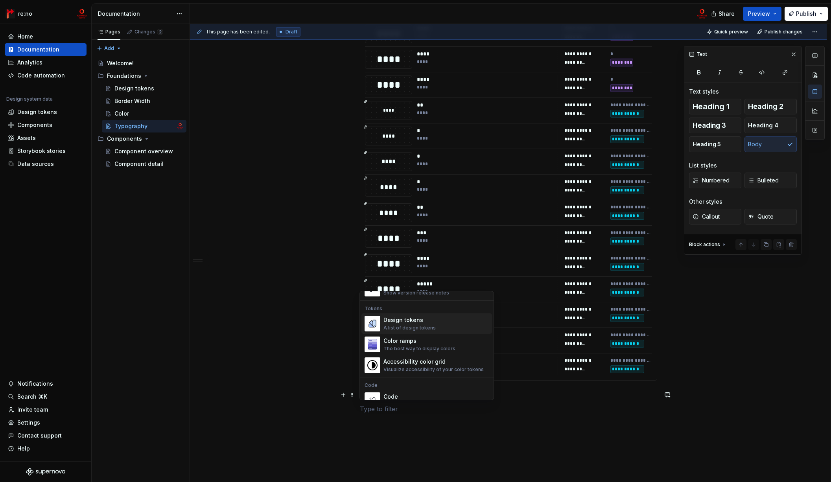
click at [445, 326] on div "Design tokens A list of design tokens" at bounding box center [435, 324] width 105 height 16
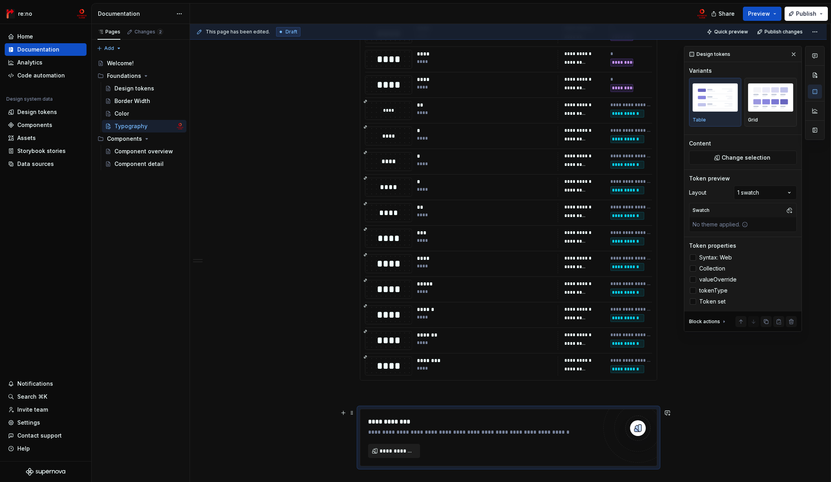
click at [398, 457] on button "**********" at bounding box center [394, 451] width 52 height 14
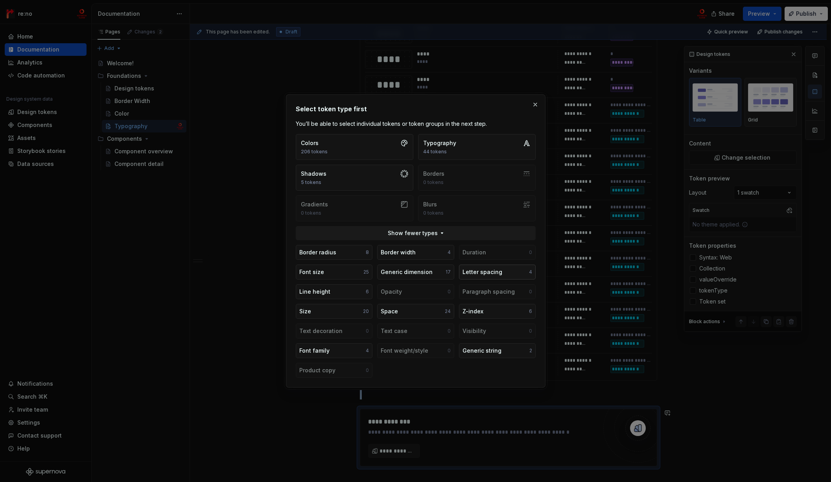
click at [485, 274] on div "Letter spacing" at bounding box center [482, 272] width 40 height 8
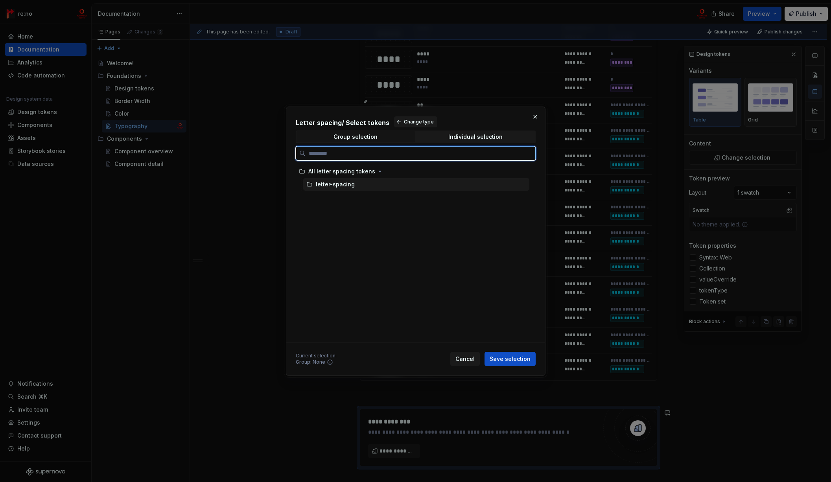
click at [348, 183] on div "letter-spacing" at bounding box center [335, 184] width 39 height 8
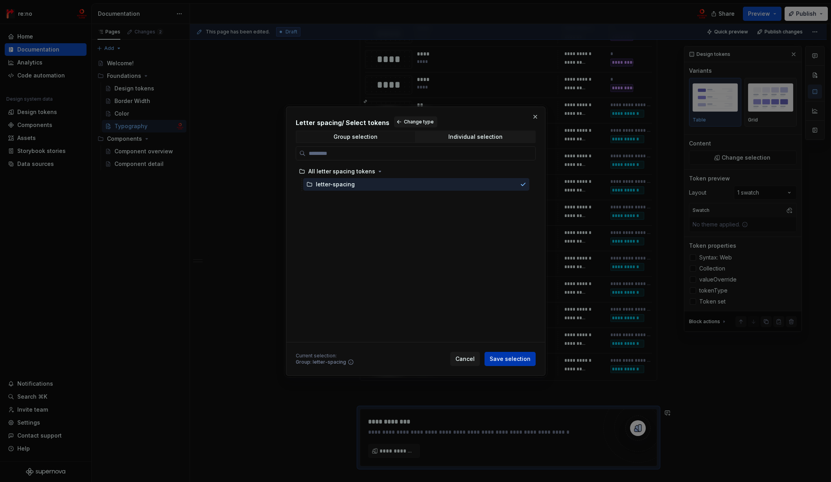
click at [493, 358] on span "Save selection" at bounding box center [509, 359] width 41 height 8
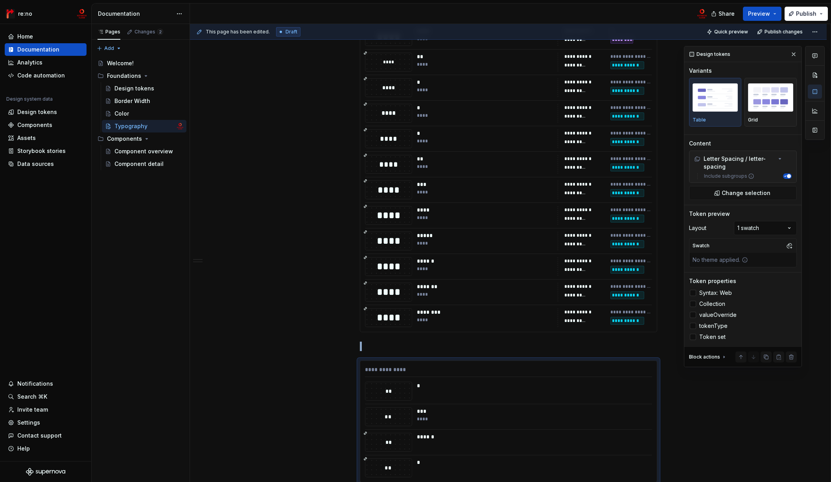
scroll to position [736, 0]
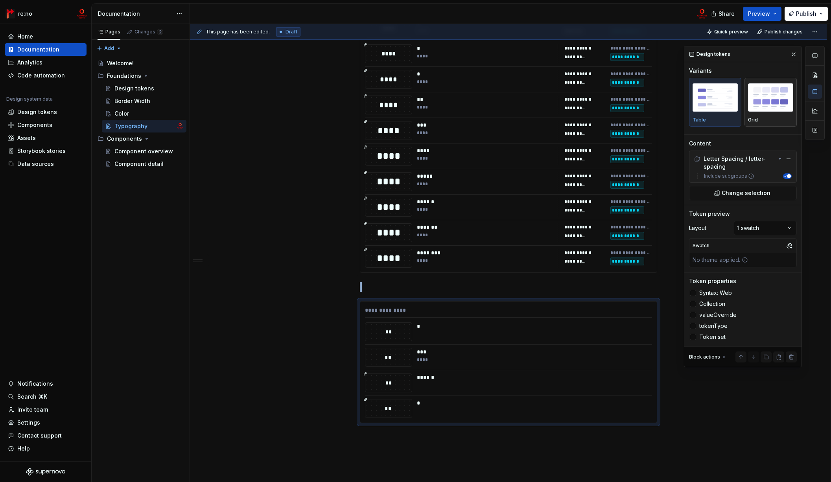
click at [771, 104] on img "button" at bounding box center [770, 97] width 45 height 29
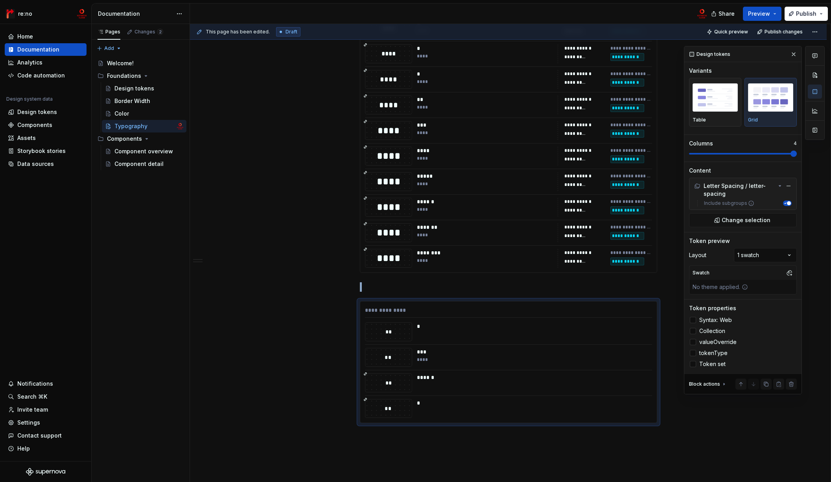
click at [773, 155] on span at bounding box center [743, 154] width 108 height 2
click at [694, 321] on div at bounding box center [693, 320] width 6 height 6
click at [693, 332] on div at bounding box center [693, 331] width 6 height 6
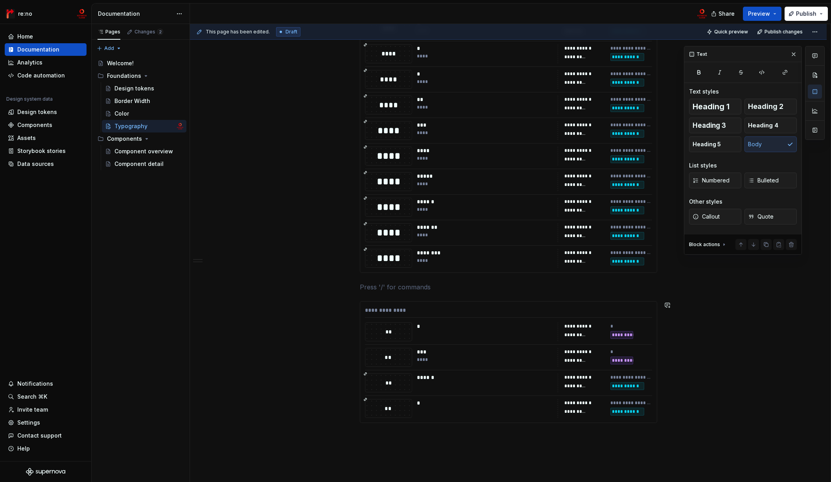
click at [369, 288] on p "Letter spacing" at bounding box center [508, 286] width 297 height 9
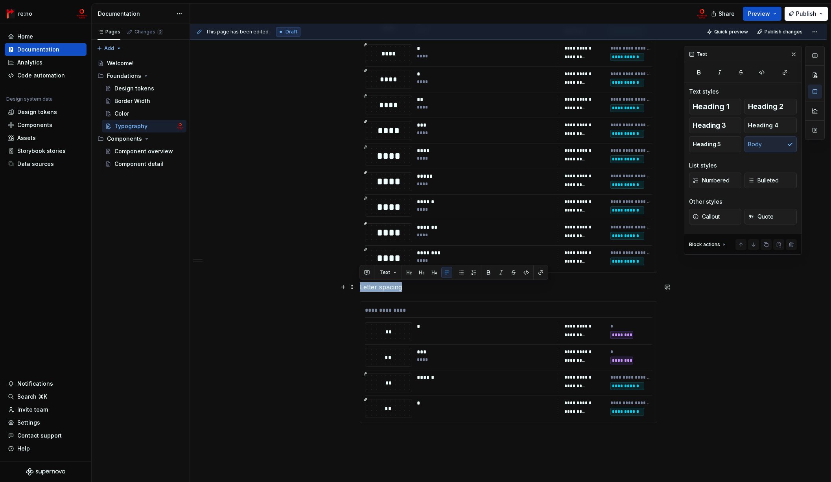
click at [369, 288] on p "Letter spacing" at bounding box center [508, 286] width 297 height 9
click at [409, 274] on button "button" at bounding box center [408, 272] width 11 height 11
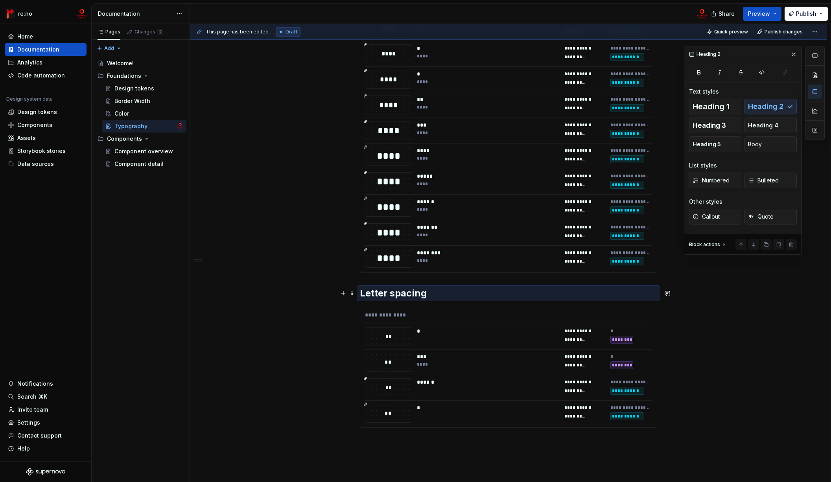
click at [447, 292] on h2 "Letter spacing" at bounding box center [508, 293] width 297 height 13
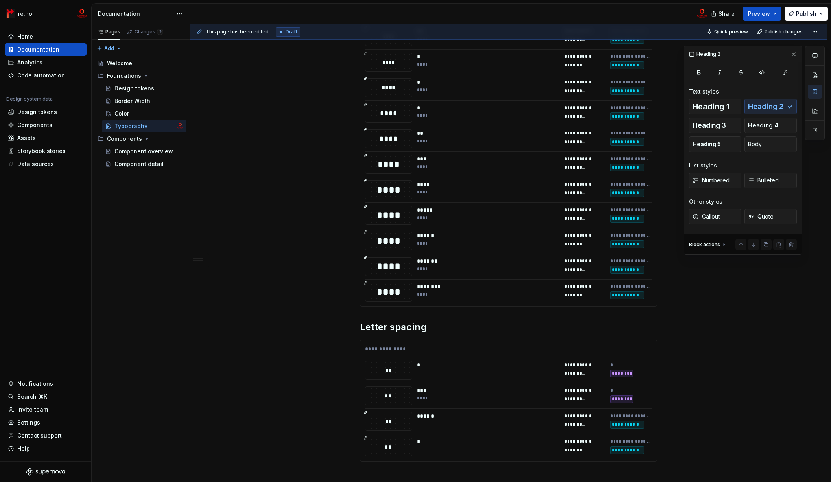
scroll to position [784, 0]
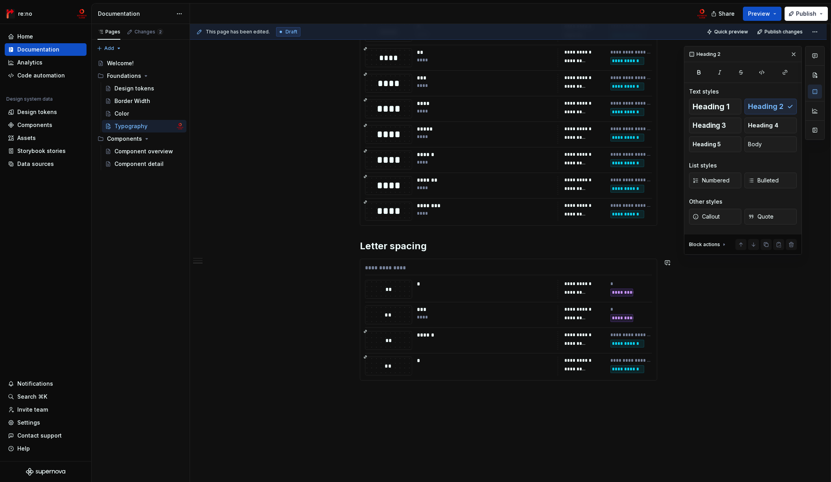
click at [343, 396] on button "button" at bounding box center [343, 394] width 11 height 11
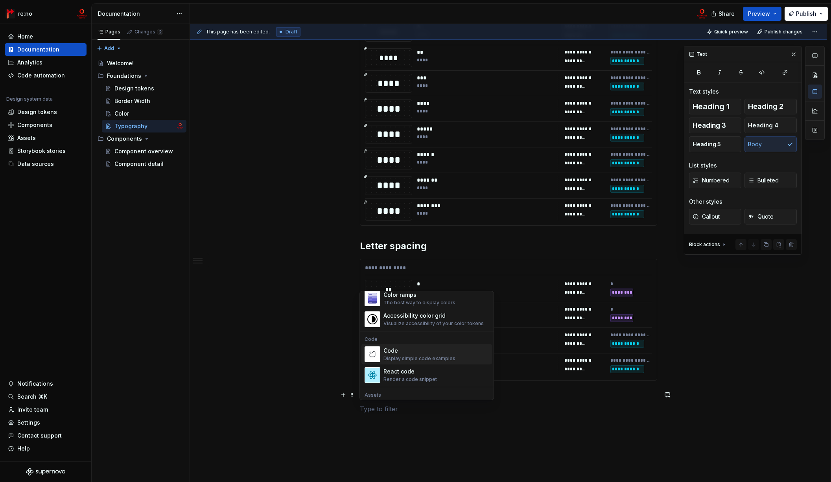
scroll to position [548, 0]
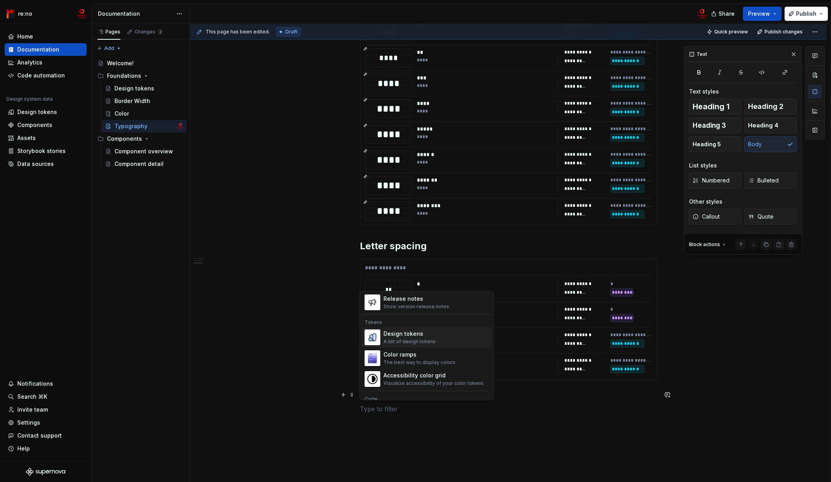
click at [401, 332] on div "Design tokens" at bounding box center [409, 334] width 52 height 8
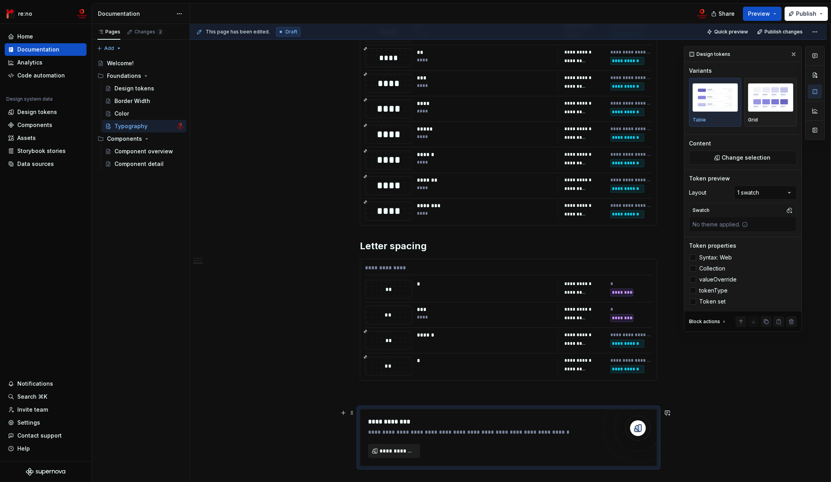
click at [395, 447] on span "**********" at bounding box center [396, 451] width 35 height 8
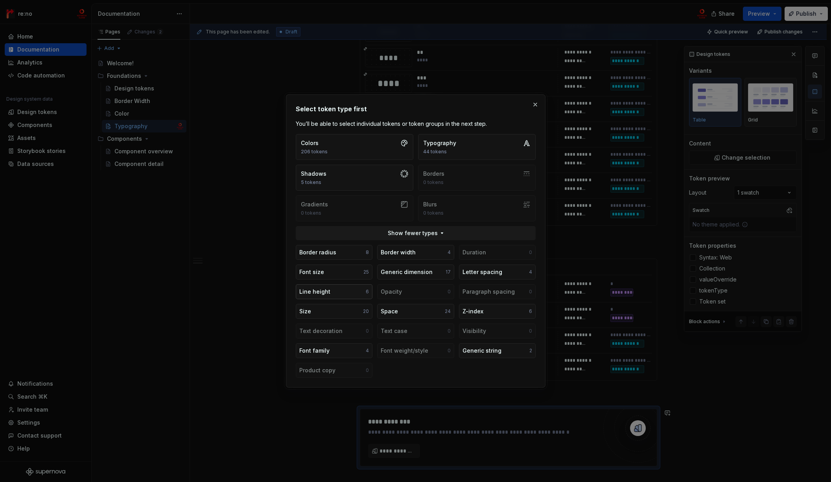
click at [356, 293] on button "Line height 6" at bounding box center [334, 291] width 77 height 15
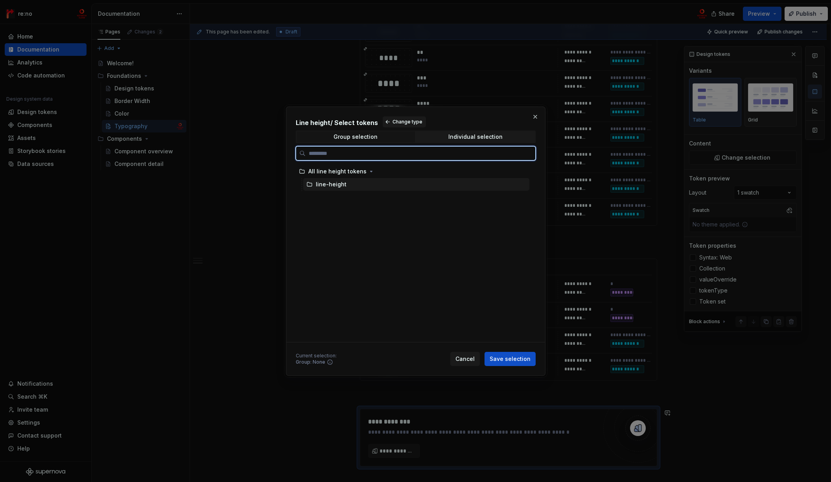
click at [343, 184] on div "line-height" at bounding box center [331, 184] width 31 height 8
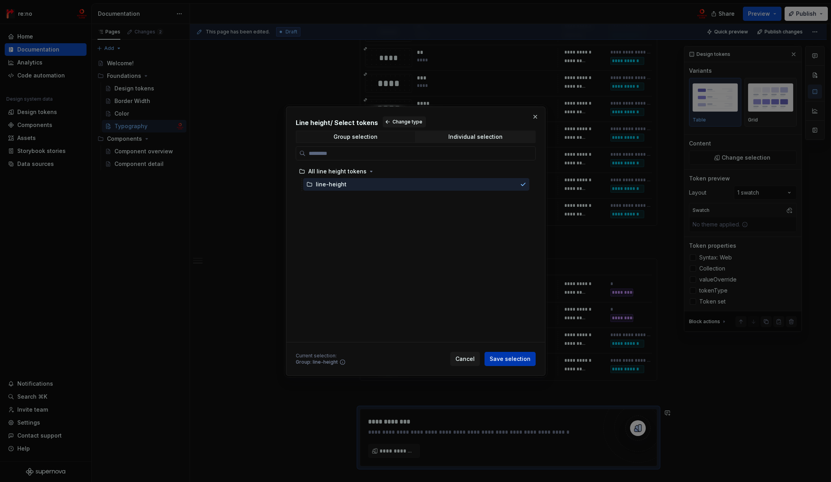
click at [501, 355] on span "Save selection" at bounding box center [509, 359] width 41 height 8
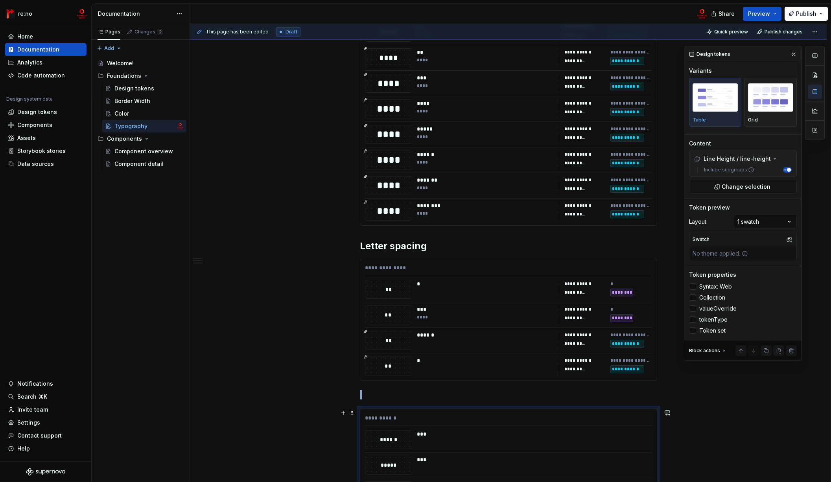
scroll to position [883, 0]
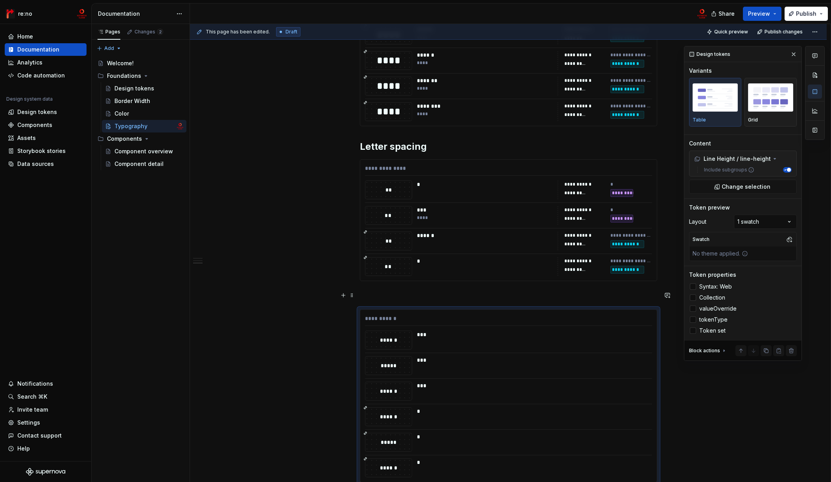
click at [392, 298] on p at bounding box center [508, 295] width 297 height 9
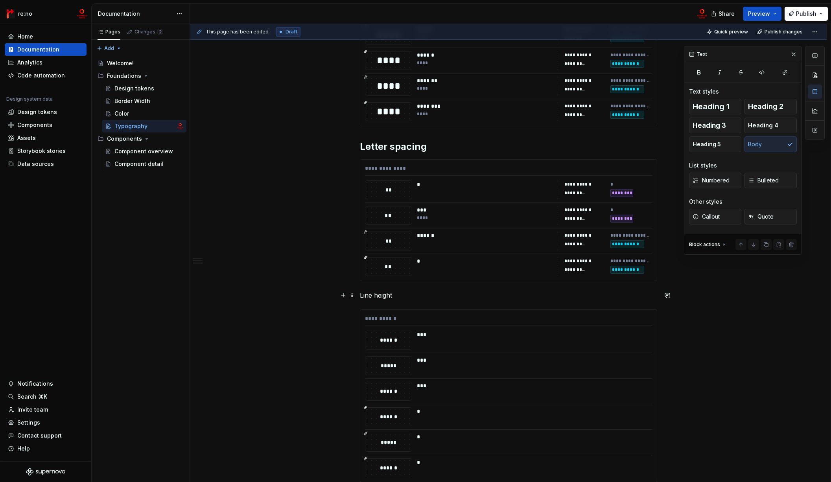
click at [368, 296] on p "Line height" at bounding box center [508, 295] width 297 height 9
click at [409, 281] on button "button" at bounding box center [408, 280] width 11 height 11
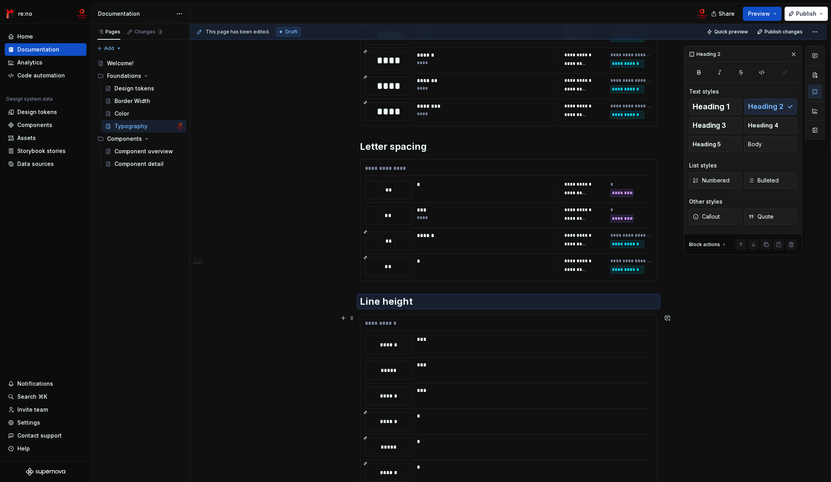
click at [423, 315] on div "**********" at bounding box center [508, 401] width 296 height 172
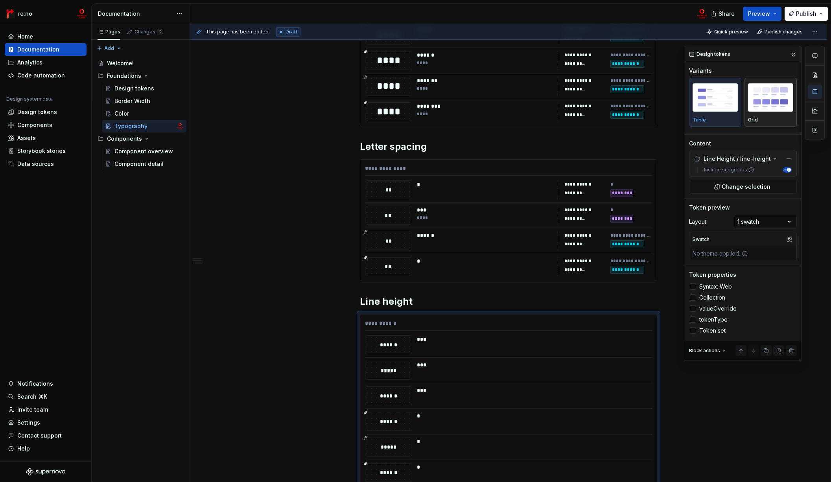
click at [771, 105] on img "button" at bounding box center [770, 97] width 45 height 29
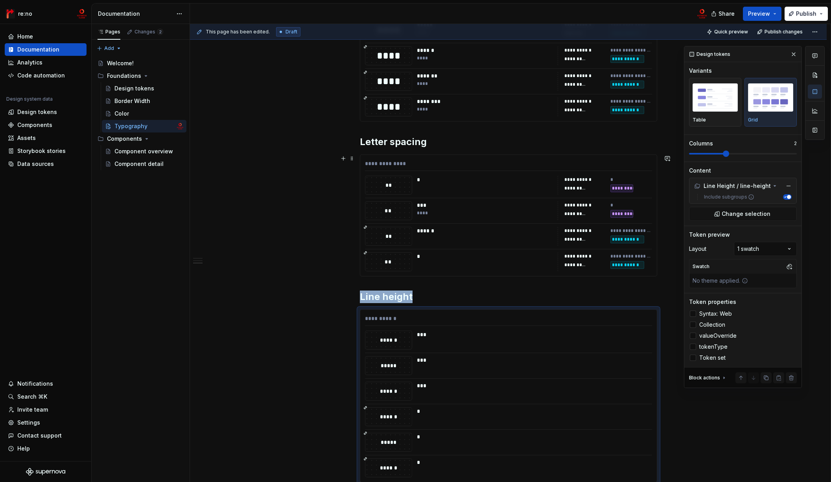
click at [729, 156] on span at bounding box center [726, 154] width 6 height 6
click at [692, 312] on div at bounding box center [693, 314] width 6 height 6
click at [694, 324] on div at bounding box center [693, 325] width 6 height 6
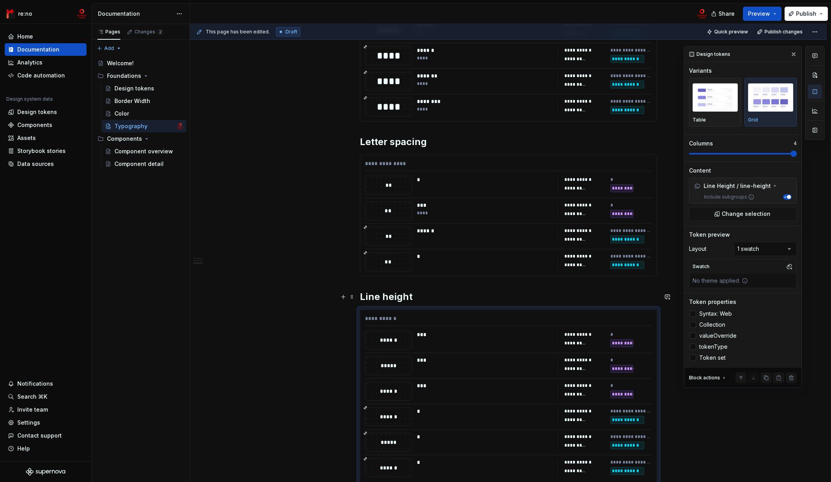
click at [545, 292] on h2 "Line height" at bounding box center [508, 297] width 297 height 13
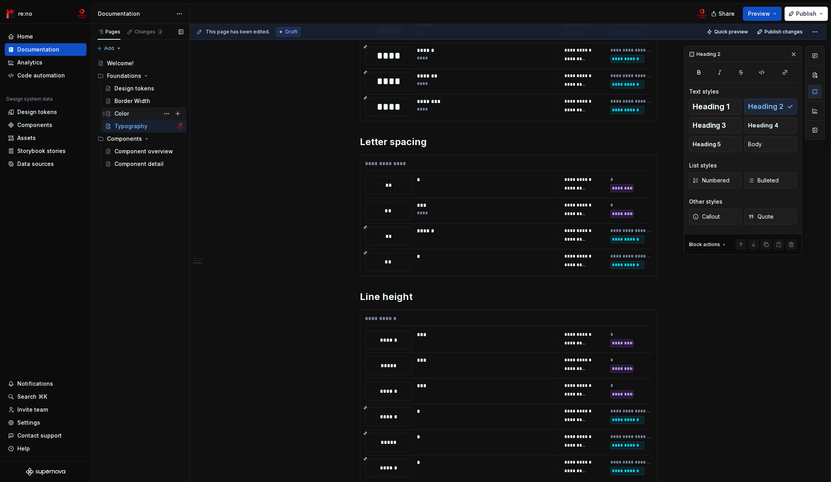
click at [152, 113] on div "Color" at bounding box center [148, 113] width 69 height 11
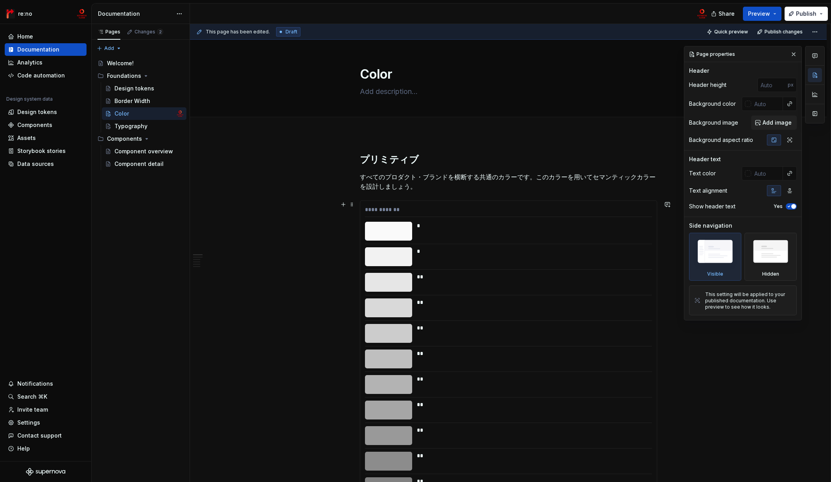
scroll to position [175, 0]
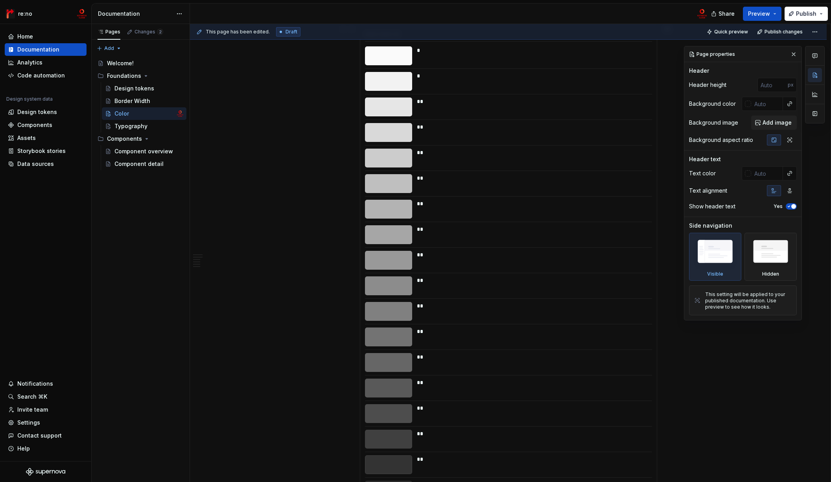
click at [470, 192] on div "**" at bounding box center [532, 183] width 230 height 19
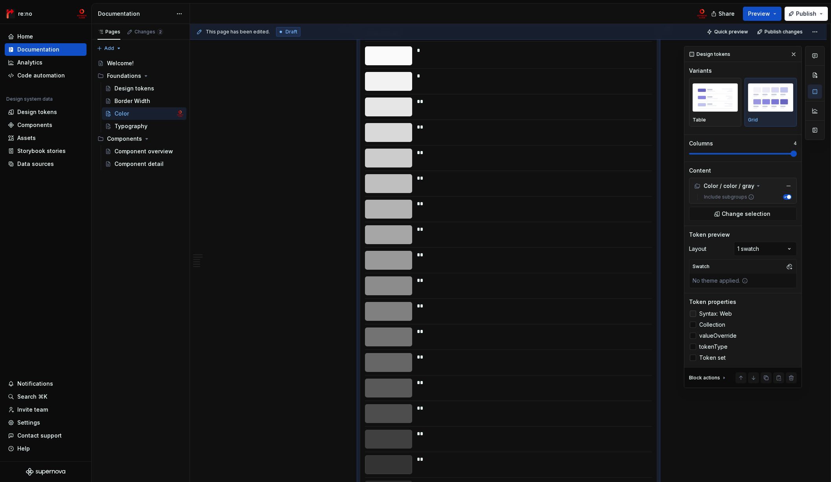
click at [693, 314] on div at bounding box center [693, 314] width 6 height 6
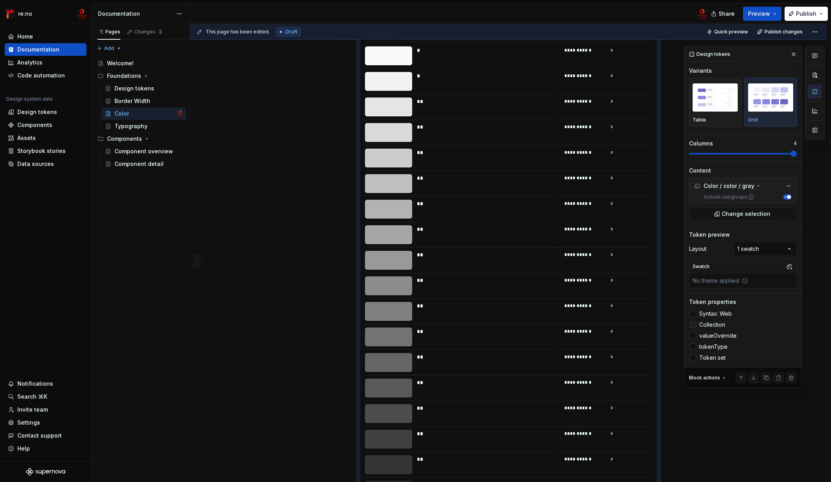
click at [693, 327] on div at bounding box center [693, 325] width 6 height 6
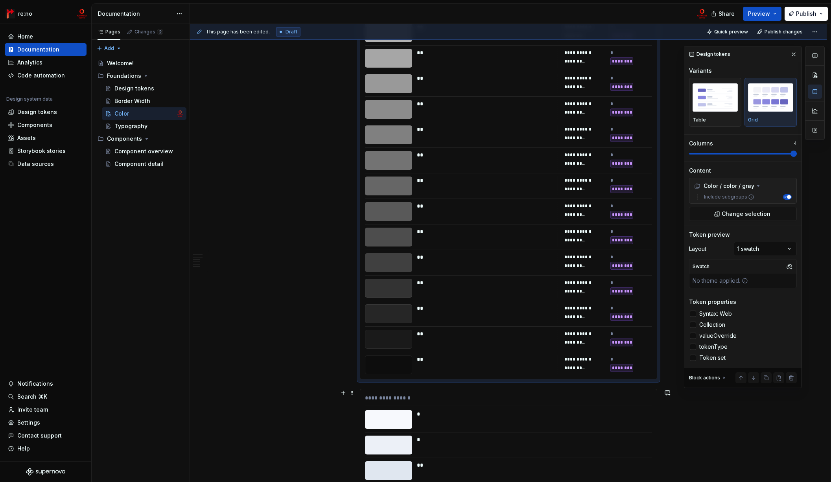
scroll to position [450, 0]
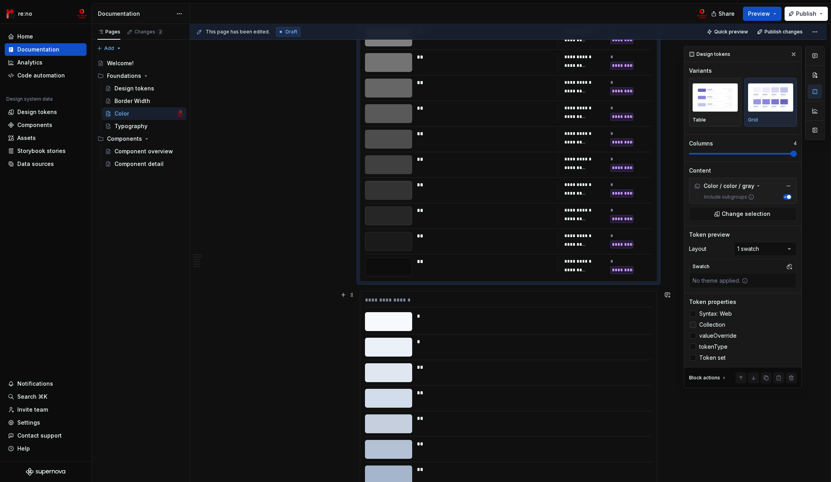
click at [693, 325] on icon at bounding box center [693, 325] width 0 height 0
click at [693, 336] on div at bounding box center [693, 336] width 6 height 6
click at [693, 336] on icon at bounding box center [693, 336] width 0 height 0
click at [693, 346] on div at bounding box center [693, 347] width 6 height 6
click at [693, 347] on icon at bounding box center [693, 347] width 0 height 0
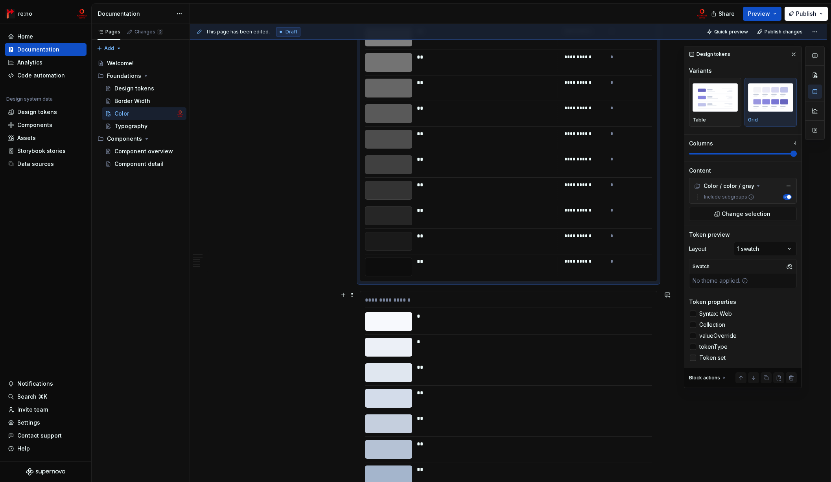
click at [692, 358] on div at bounding box center [693, 358] width 6 height 6
click at [693, 358] on icon at bounding box center [693, 358] width 0 height 0
click at [693, 314] on icon at bounding box center [693, 314] width 0 height 0
click at [693, 313] on div at bounding box center [693, 314] width 6 height 6
click at [693, 314] on icon at bounding box center [693, 314] width 0 height 0
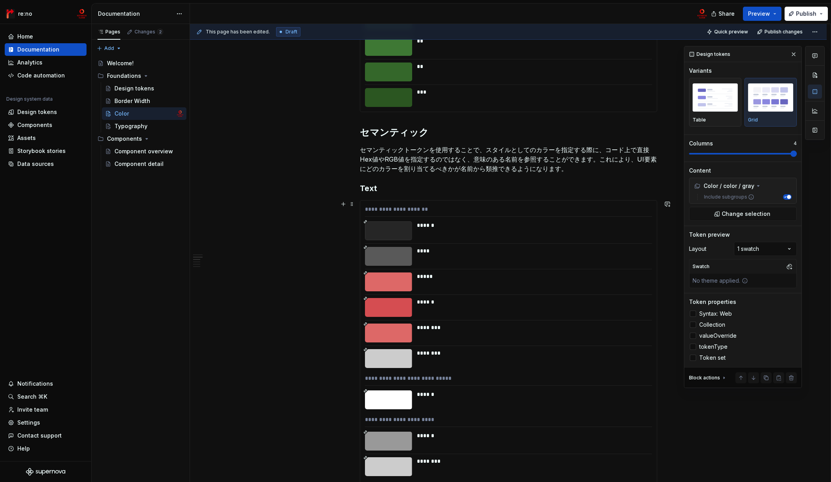
scroll to position [2959, 0]
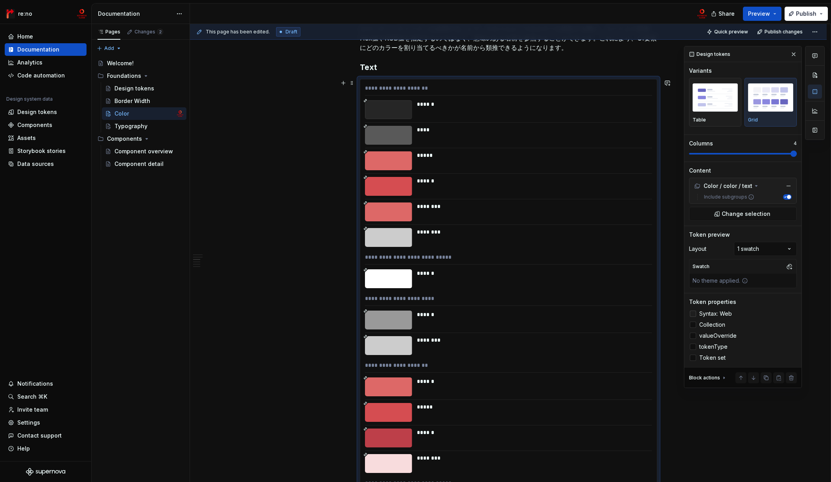
click at [692, 313] on div at bounding box center [693, 314] width 6 height 6
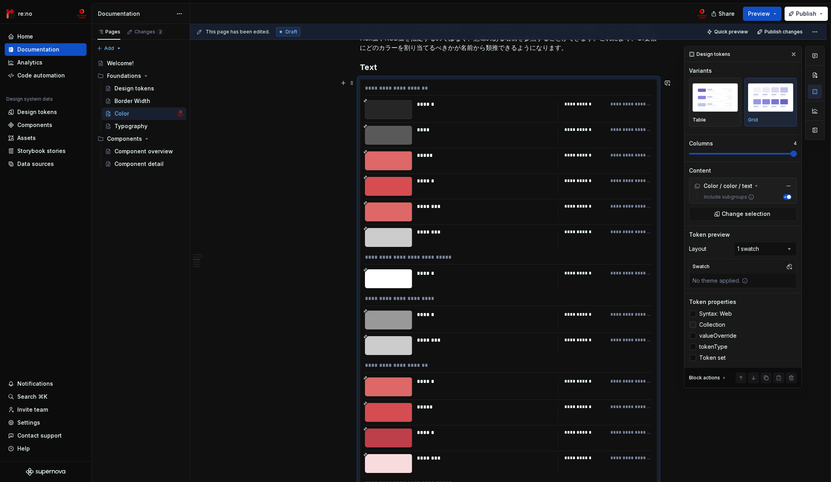
click at [695, 326] on div at bounding box center [693, 325] width 6 height 6
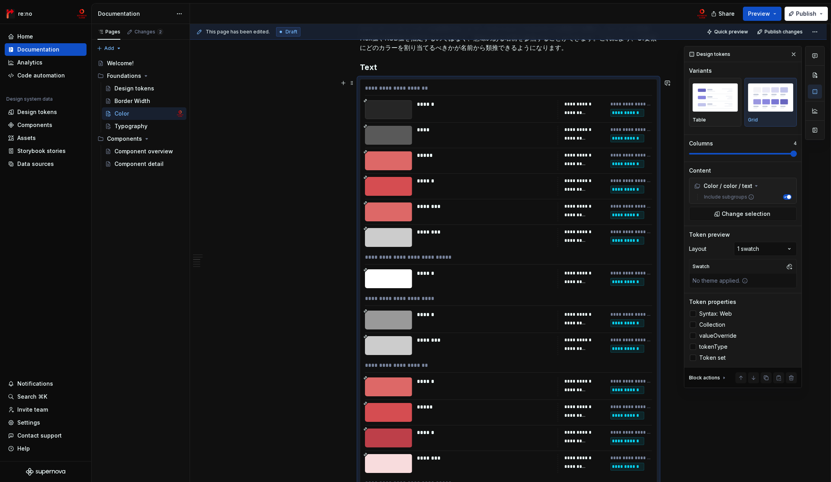
scroll to position [3368, 0]
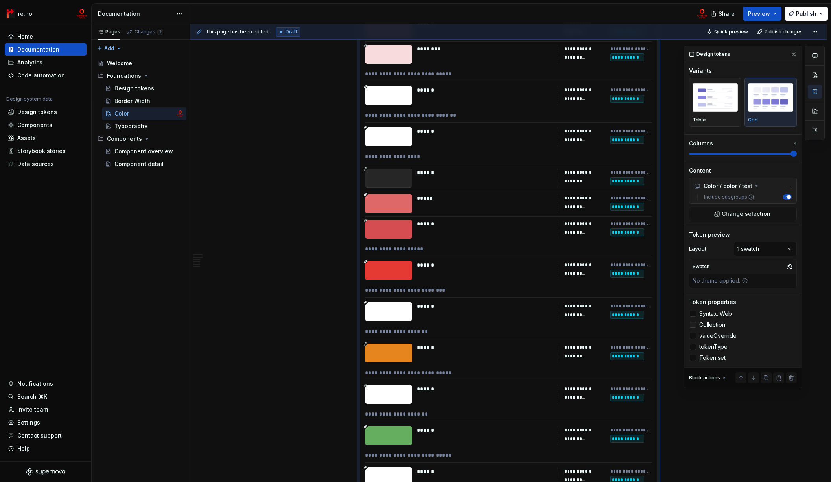
click at [693, 325] on polyline at bounding box center [693, 325] width 0 height 0
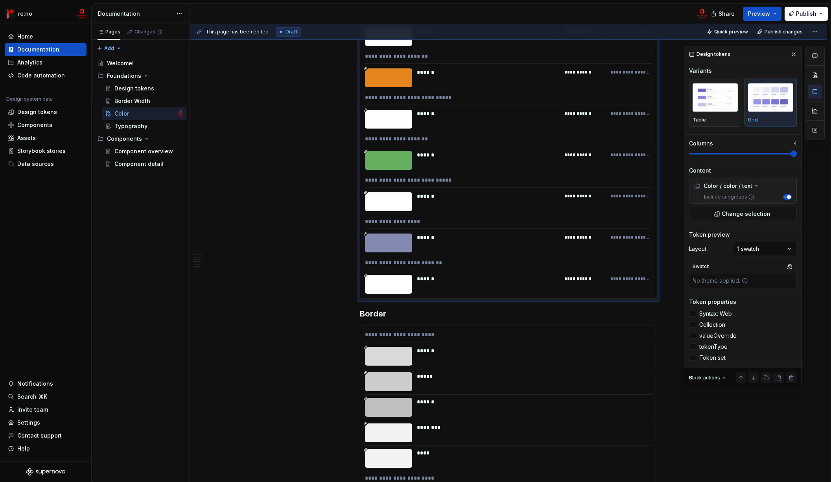
scroll to position [3684, 0]
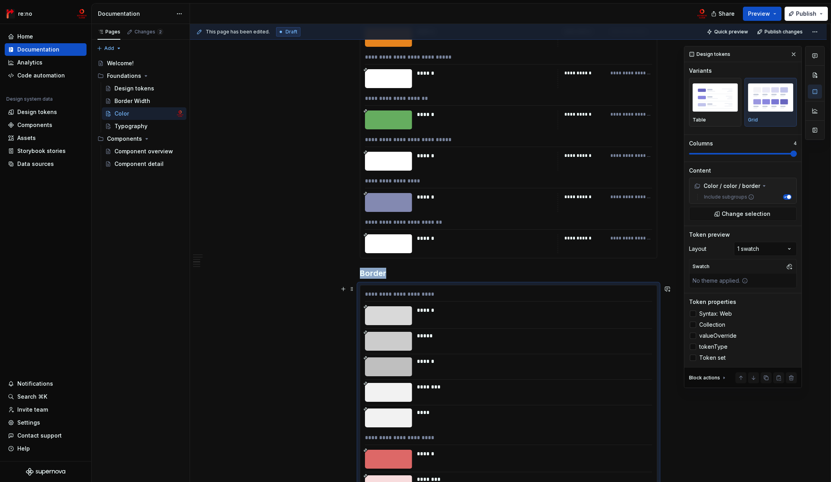
click at [549, 310] on div "******" at bounding box center [532, 310] width 230 height 8
click at [695, 312] on div at bounding box center [693, 314] width 6 height 6
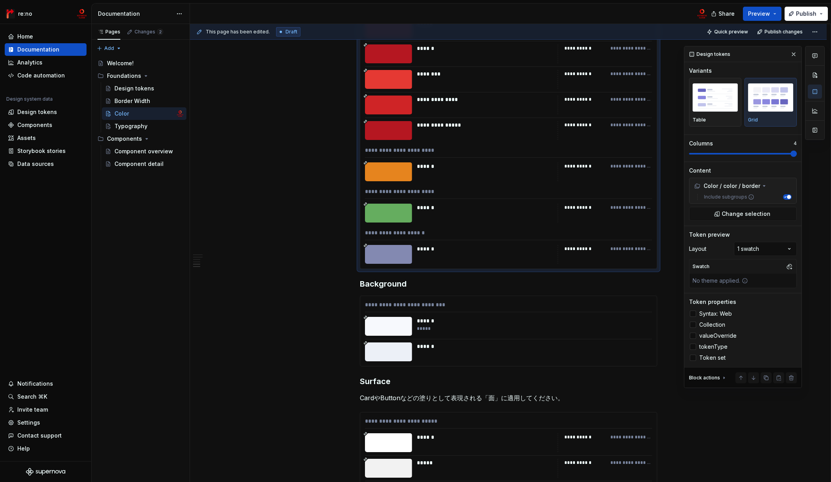
scroll to position [4303, 0]
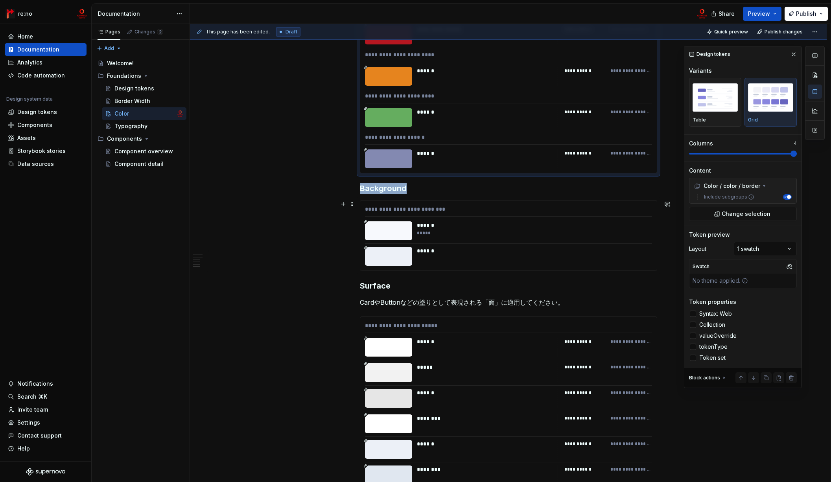
drag, startPoint x: 576, startPoint y: 254, endPoint x: 607, endPoint y: 258, distance: 31.4
click at [576, 254] on div "******" at bounding box center [532, 251] width 230 height 8
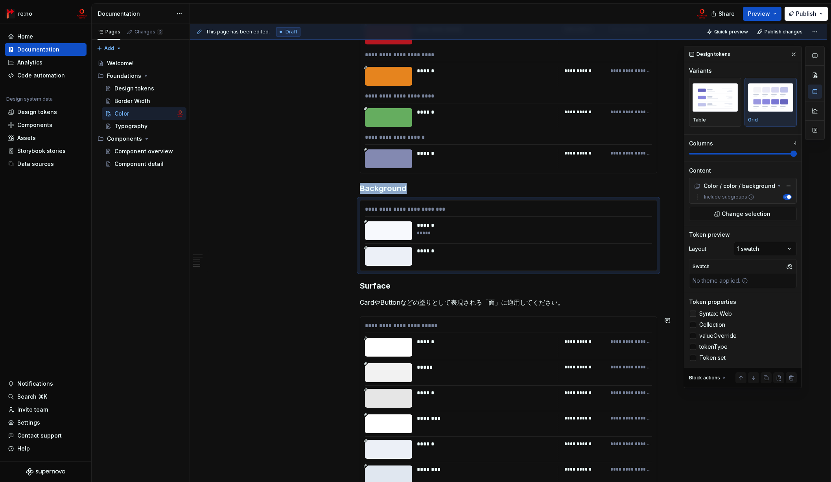
click at [694, 312] on div at bounding box center [693, 314] width 6 height 6
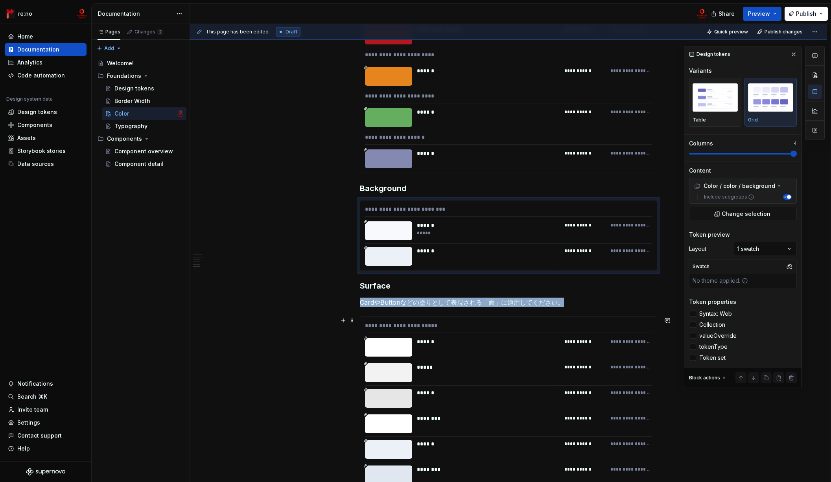
click at [540, 373] on div "*****" at bounding box center [485, 372] width 136 height 19
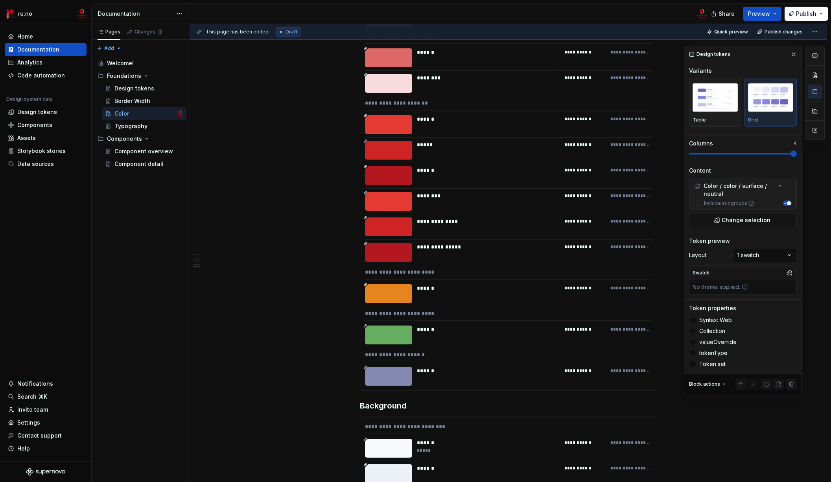
scroll to position [3762, 0]
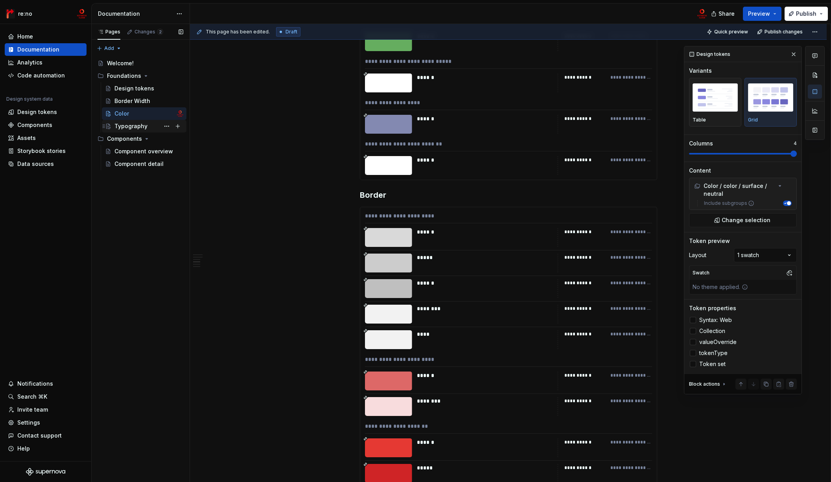
click at [151, 130] on div "Typography" at bounding box center [148, 126] width 69 height 11
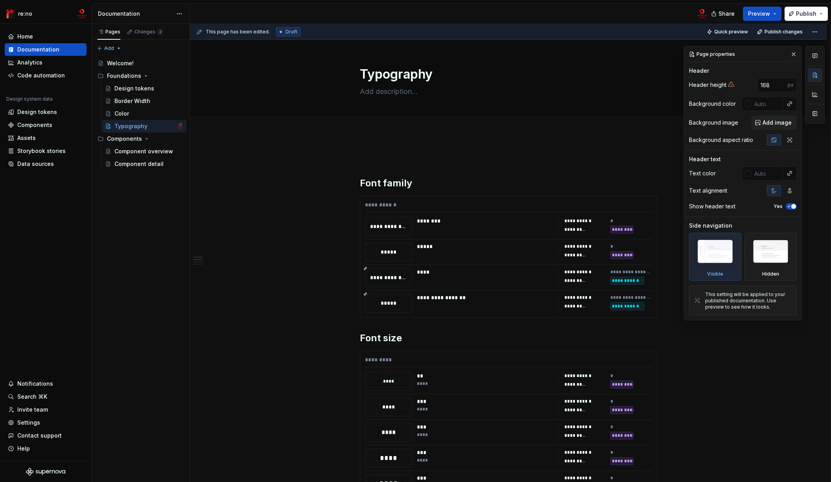
scroll to position [5, 0]
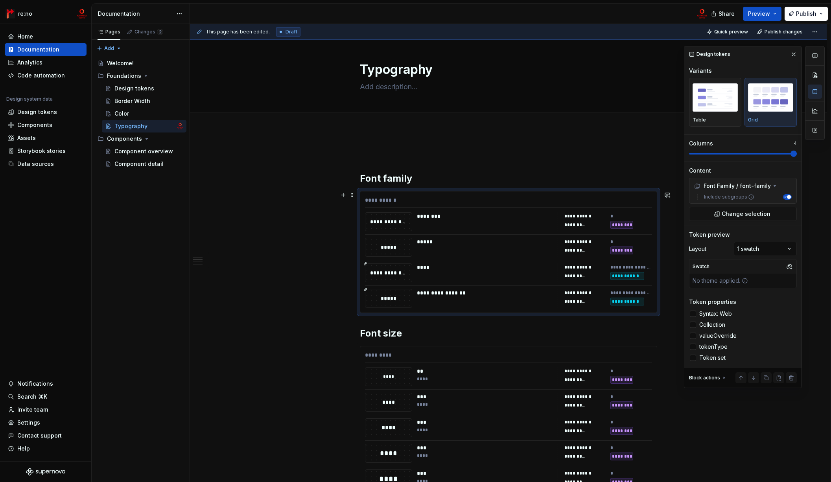
click at [543, 232] on div "**********" at bounding box center [508, 251] width 296 height 121
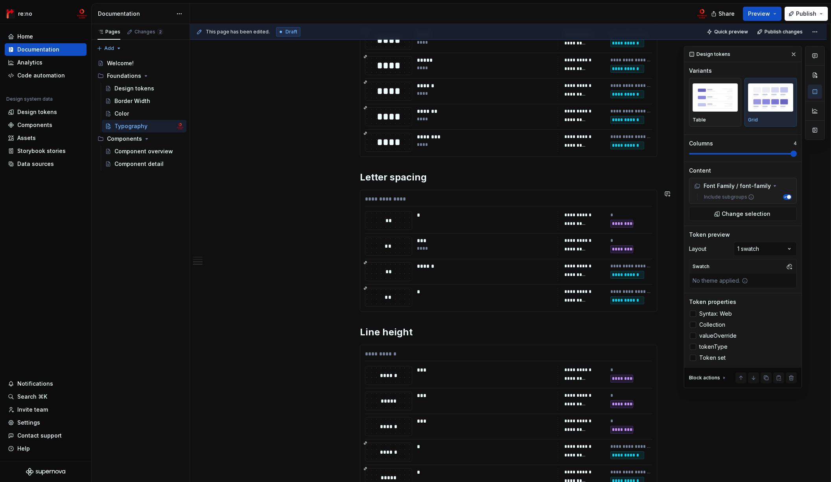
scroll to position [933, 0]
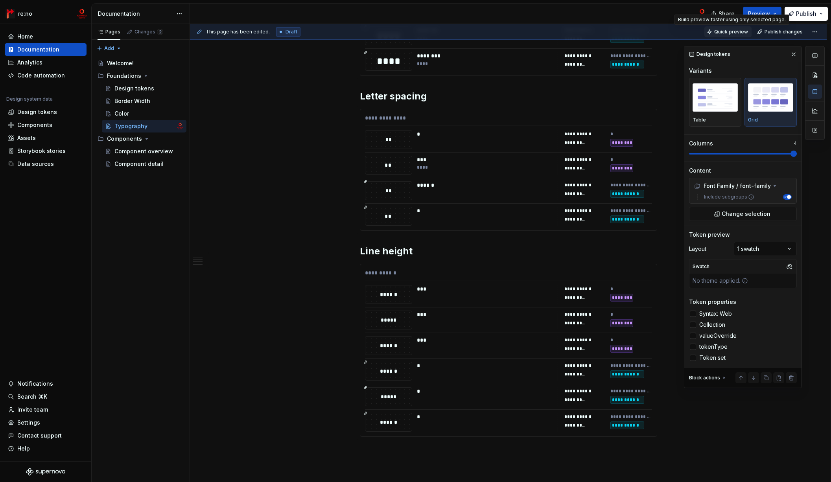
click at [731, 30] on span "Quick preview" at bounding box center [731, 32] width 34 height 6
type textarea "*"
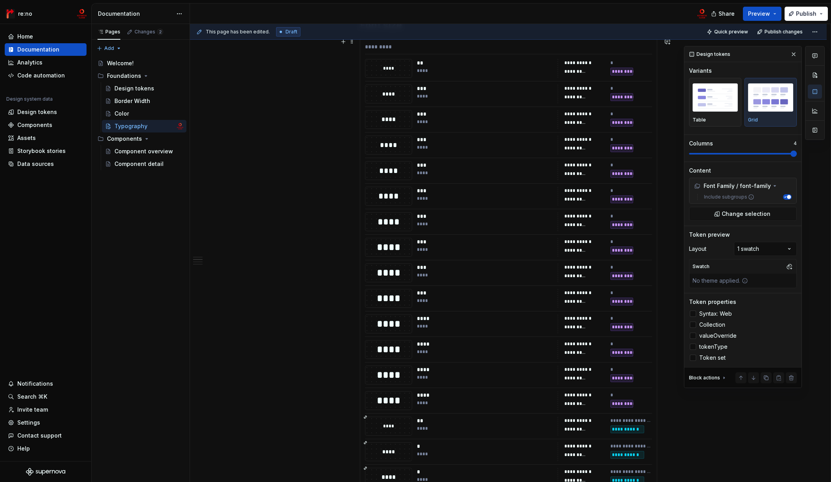
scroll to position [0, 0]
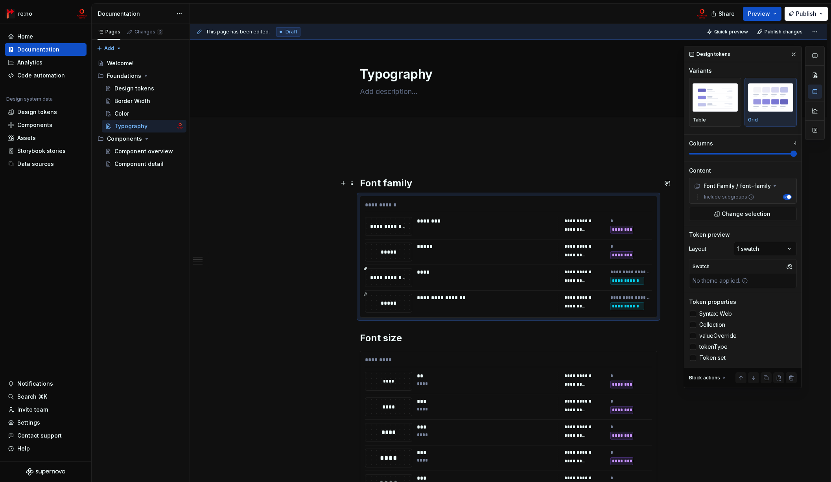
click at [436, 178] on h2 "Font family" at bounding box center [508, 183] width 297 height 13
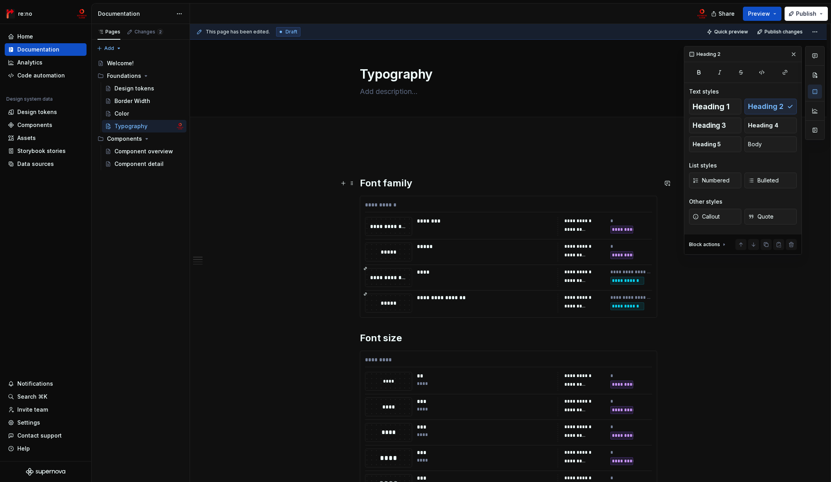
click at [360, 183] on h2 "Font family" at bounding box center [508, 183] width 297 height 13
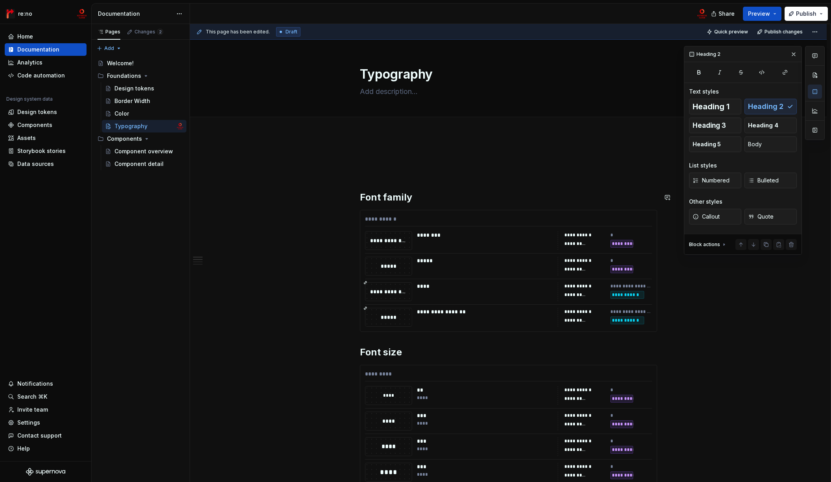
click at [377, 174] on p "Primitive" at bounding box center [508, 171] width 297 height 9
click at [360, 193] on h2 "Font family" at bounding box center [508, 197] width 297 height 13
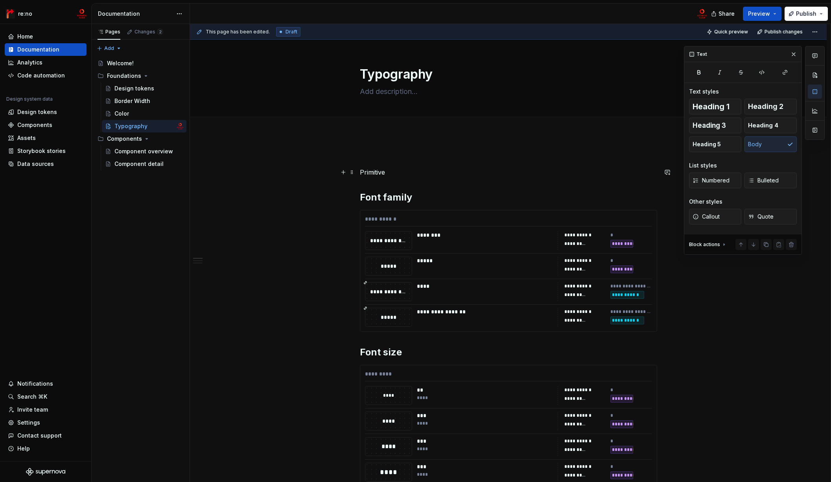
click at [378, 173] on p "Primitive" at bounding box center [508, 171] width 297 height 9
click at [354, 173] on span at bounding box center [352, 172] width 6 height 11
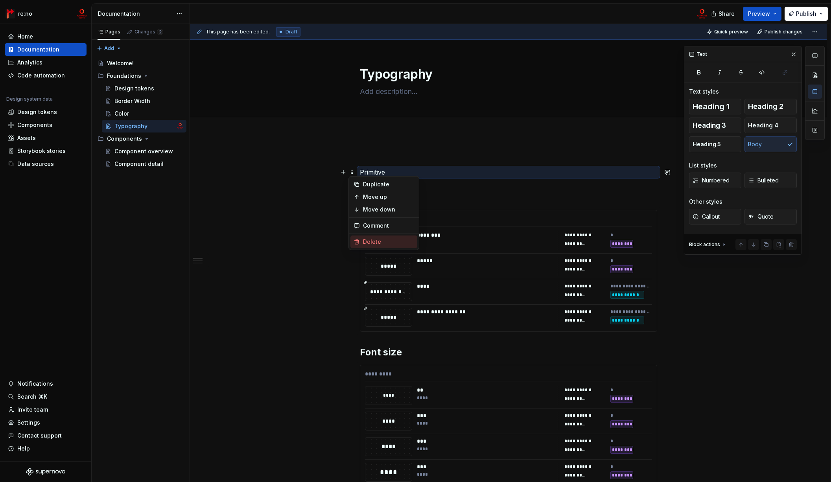
click at [370, 239] on div "Delete" at bounding box center [388, 242] width 51 height 8
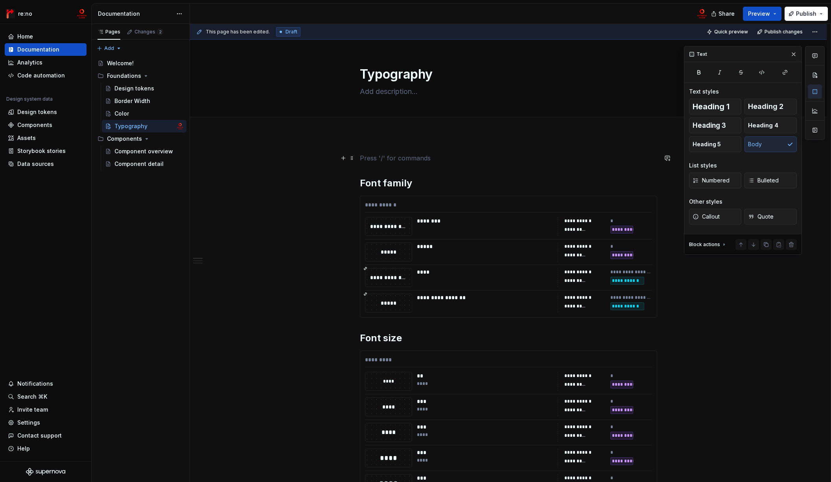
click at [398, 154] on p at bounding box center [508, 157] width 297 height 9
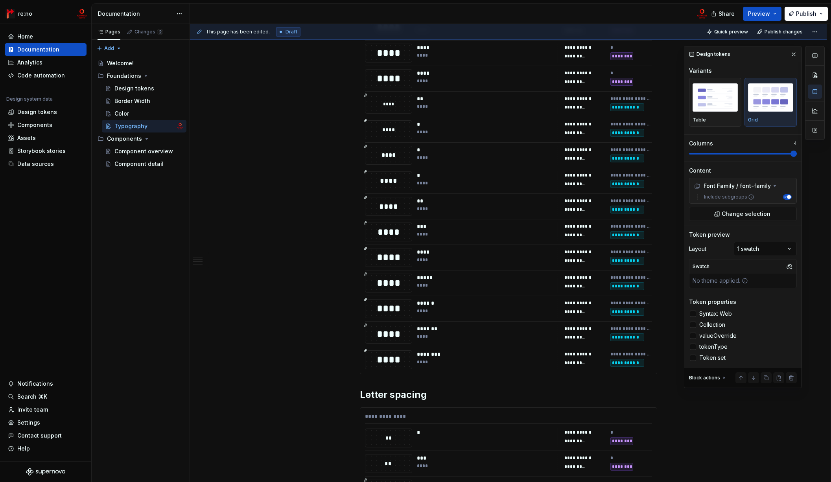
scroll to position [541, 0]
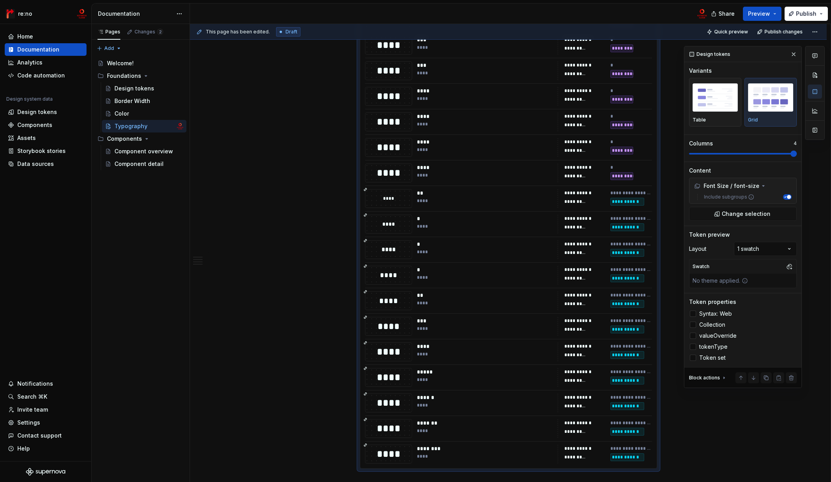
click at [477, 243] on div "*" at bounding box center [485, 244] width 136 height 8
click at [756, 249] on div "Comments Open comments No comments yet Select ‘Comment’ from the block context …" at bounding box center [754, 217] width 141 height 342
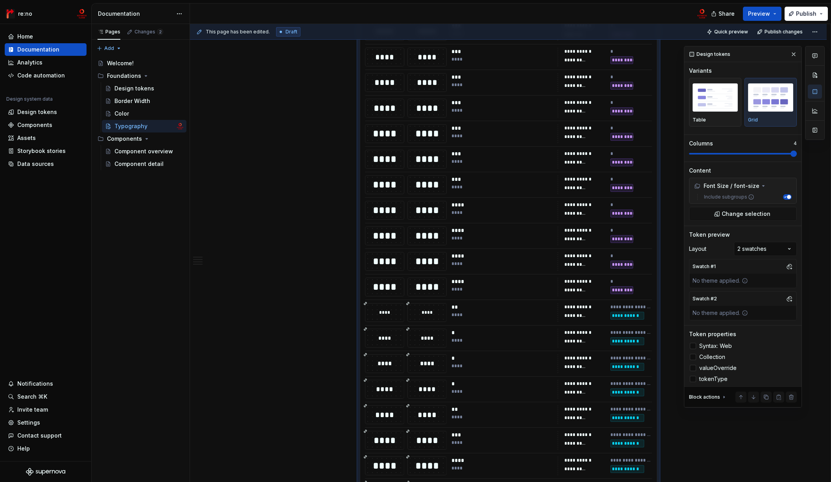
scroll to position [363, 0]
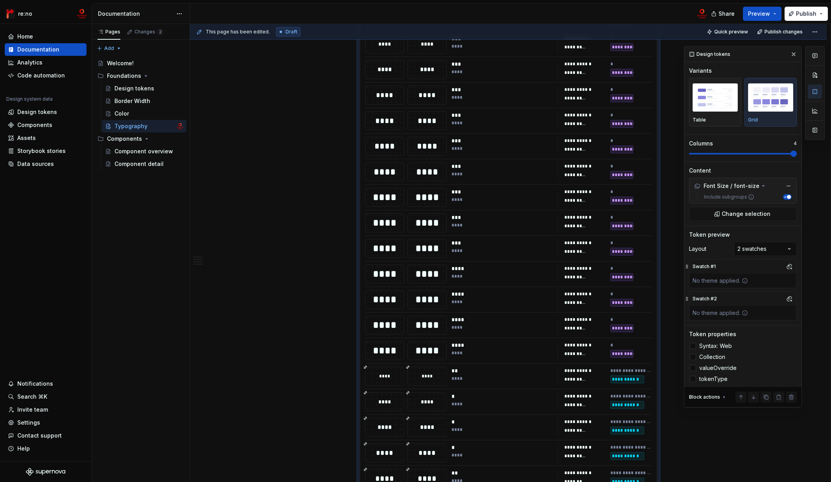
click at [750, 280] on div "Swatch #1 No theme applied." at bounding box center [743, 273] width 108 height 29
click at [727, 280] on div "No theme applied." at bounding box center [720, 281] width 62 height 14
click at [744, 281] on icon at bounding box center [744, 280] width 5 height 5
click at [773, 266] on button "button" at bounding box center [789, 266] width 11 height 11
click at [730, 296] on div "value" at bounding box center [747, 296] width 75 height 8
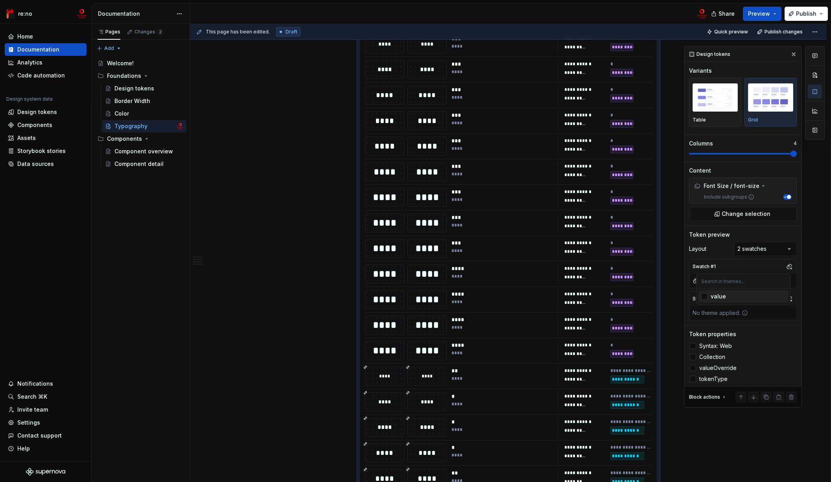
click at [730, 296] on div "value" at bounding box center [747, 296] width 75 height 8
click at [731, 265] on div "Comments Open comments No comments yet Select ‘Comment’ from the block context …" at bounding box center [754, 227] width 141 height 362
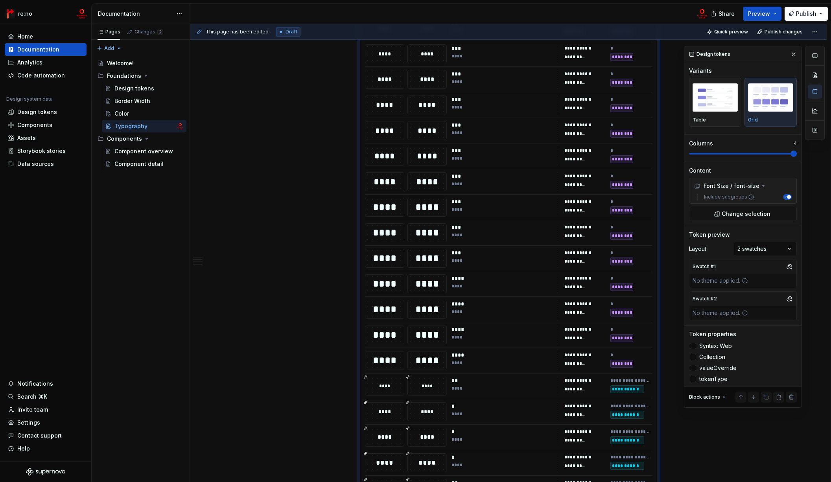
scroll to position [199, 0]
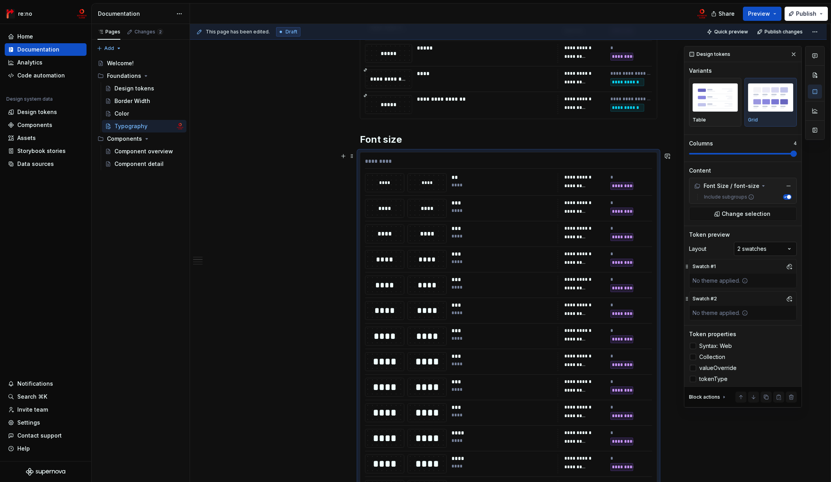
click at [749, 250] on div "Comments Open comments No comments yet Select ‘Comment’ from the block context …" at bounding box center [754, 227] width 141 height 362
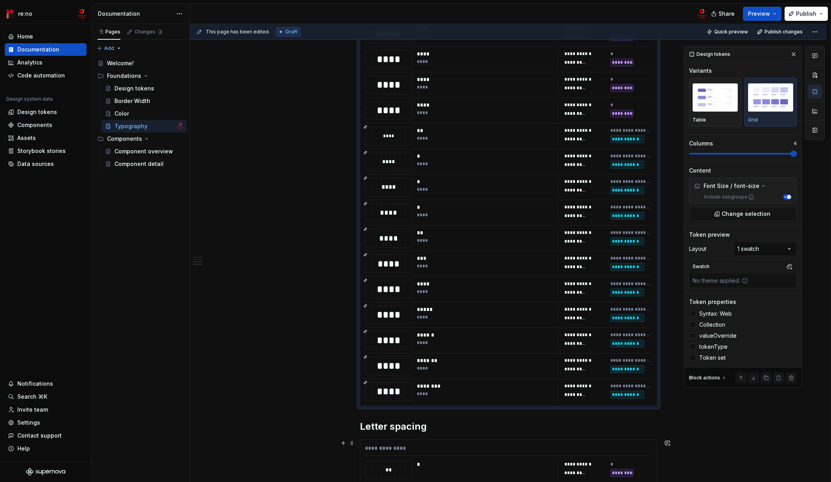
scroll to position [782, 0]
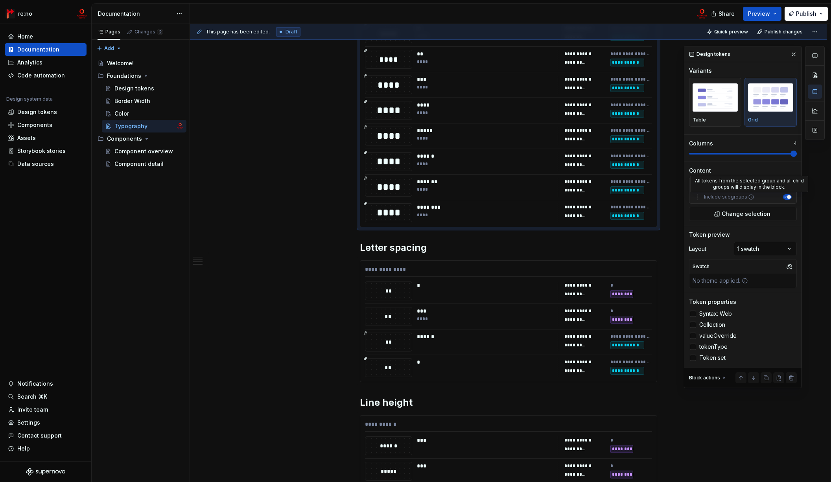
click at [750, 196] on icon at bounding box center [751, 197] width 6 height 6
click at [773, 196] on button "Include subgroups" at bounding box center [787, 197] width 9 height 6
click at [750, 197] on icon at bounding box center [751, 197] width 6 height 6
click at [773, 197] on button "Include subgroups" at bounding box center [787, 197] width 9 height 6
click at [750, 197] on icon at bounding box center [751, 197] width 6 height 6
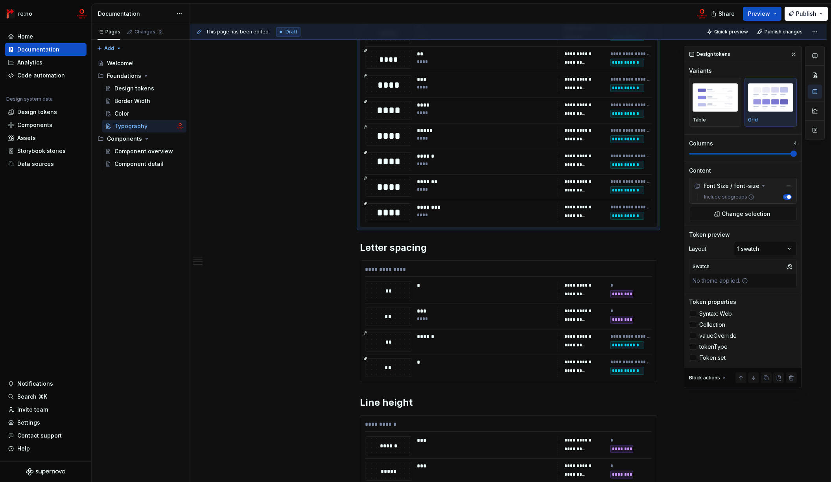
click at [773, 197] on button "Include subgroups" at bounding box center [787, 197] width 9 height 6
click at [750, 197] on icon at bounding box center [751, 197] width 6 height 6
click at [773, 197] on button "Include subgroups" at bounding box center [787, 197] width 9 height 6
click at [750, 197] on icon at bounding box center [751, 197] width 6 height 6
click at [773, 197] on button "Include subgroups" at bounding box center [787, 197] width 9 height 6
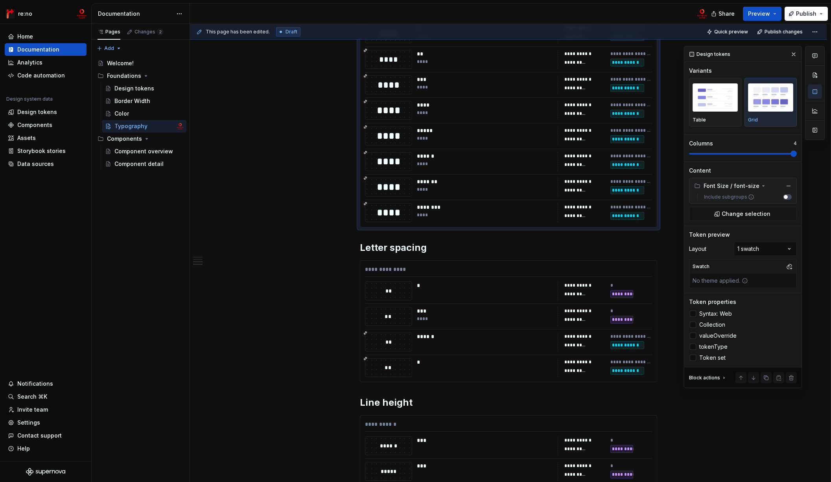
click at [750, 197] on icon at bounding box center [751, 197] width 6 height 6
click at [773, 197] on button "Include subgroups" at bounding box center [787, 197] width 9 height 6
click at [271, 209] on div "**********" at bounding box center [508, 48] width 636 height 1390
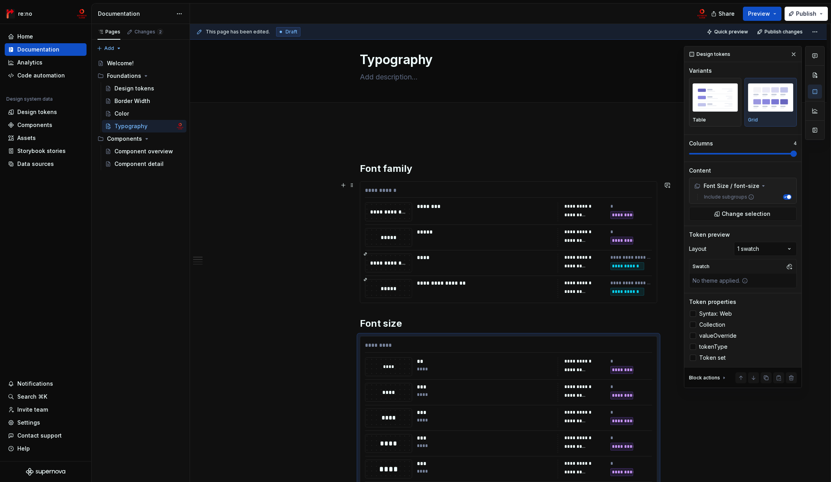
scroll to position [0, 0]
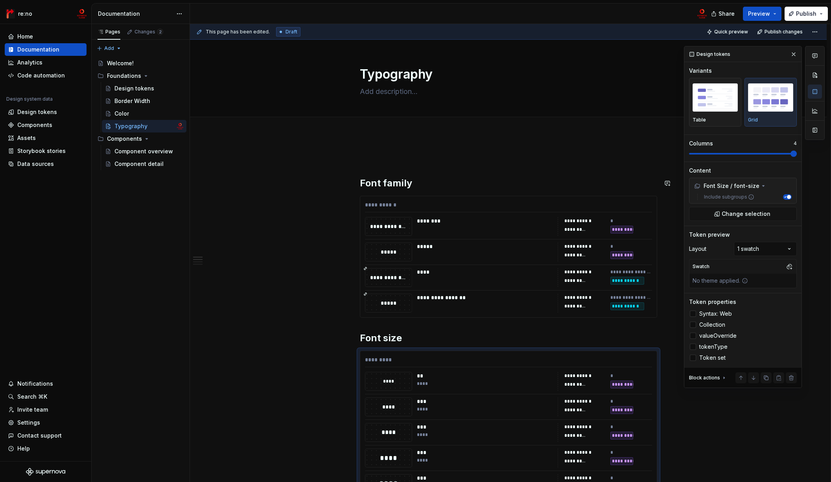
click at [417, 158] on p at bounding box center [508, 157] width 297 height 9
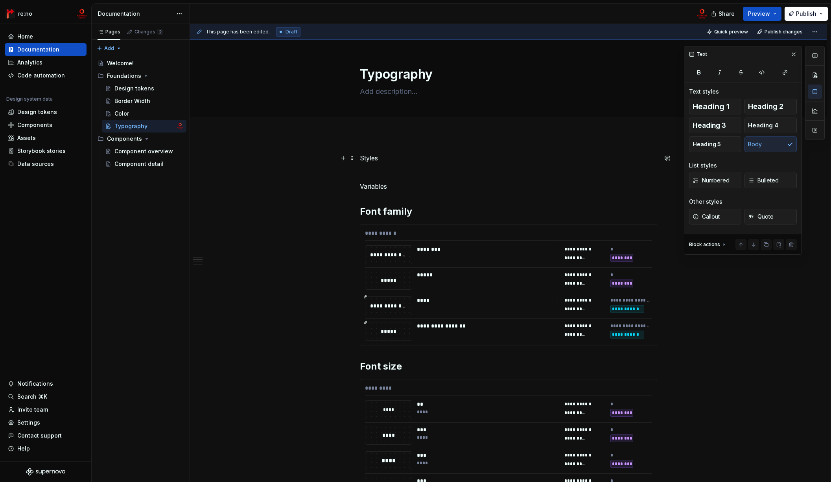
click at [364, 160] on p "Styles" at bounding box center [508, 157] width 297 height 9
click at [408, 144] on button "button" at bounding box center [408, 143] width 11 height 11
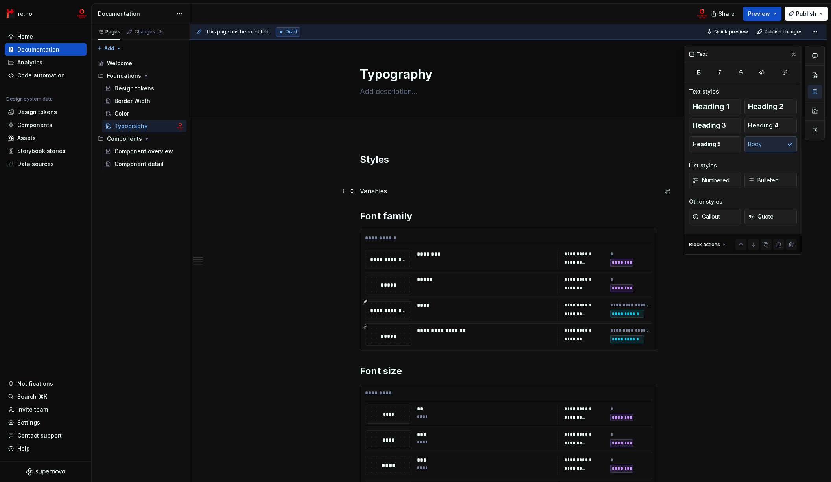
click at [368, 192] on p "Variables" at bounding box center [508, 190] width 297 height 9
click at [406, 177] on button "button" at bounding box center [408, 176] width 11 height 11
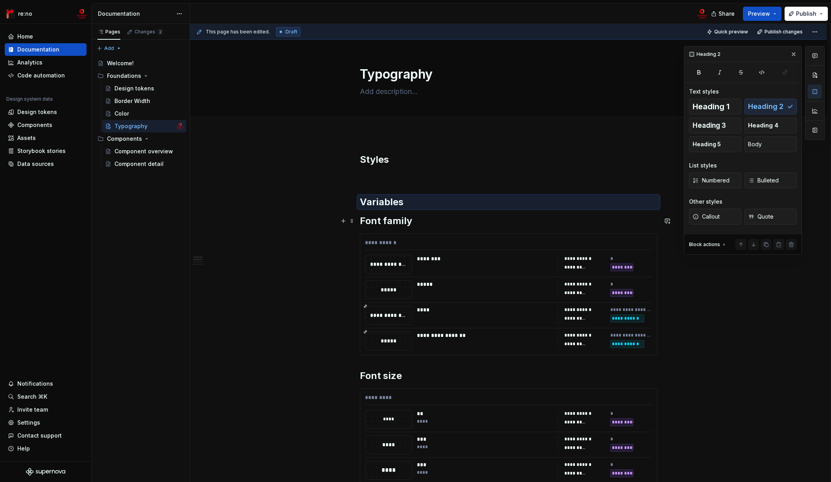
click at [383, 222] on h2 "Font family" at bounding box center [508, 221] width 297 height 13
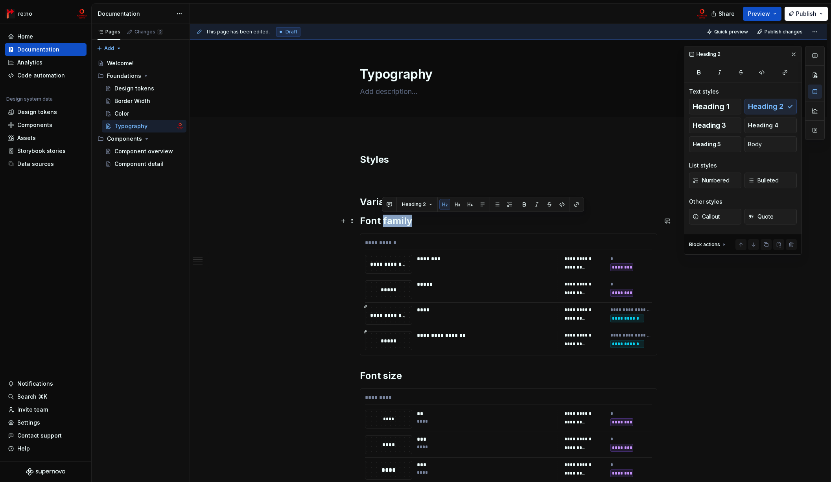
click at [383, 222] on h2 "Font family" at bounding box center [508, 221] width 297 height 13
click at [434, 204] on button "button" at bounding box center [434, 204] width 11 height 11
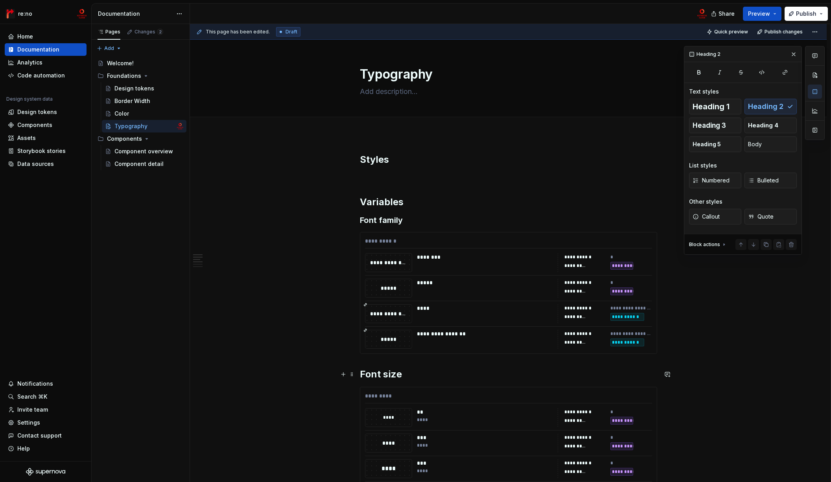
click at [384, 380] on h2 "Font size" at bounding box center [508, 374] width 297 height 13
click at [386, 375] on h2 "Font size" at bounding box center [508, 374] width 297 height 13
click at [434, 357] on button "button" at bounding box center [434, 357] width 11 height 11
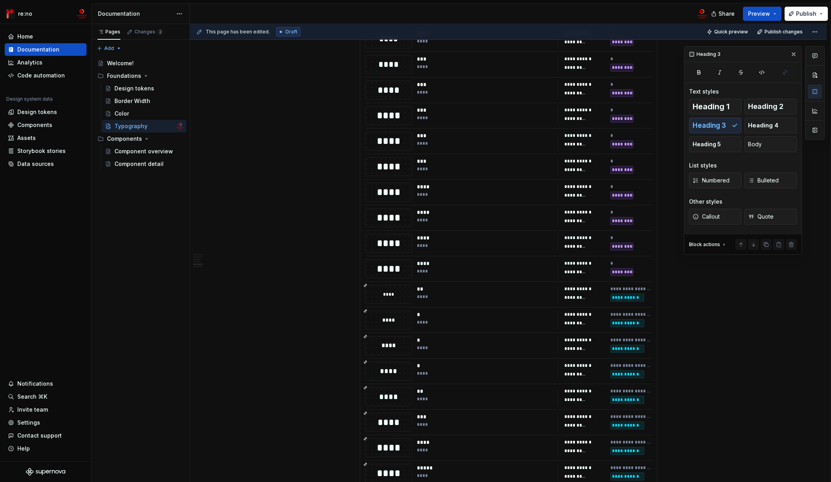
scroll to position [677, 0]
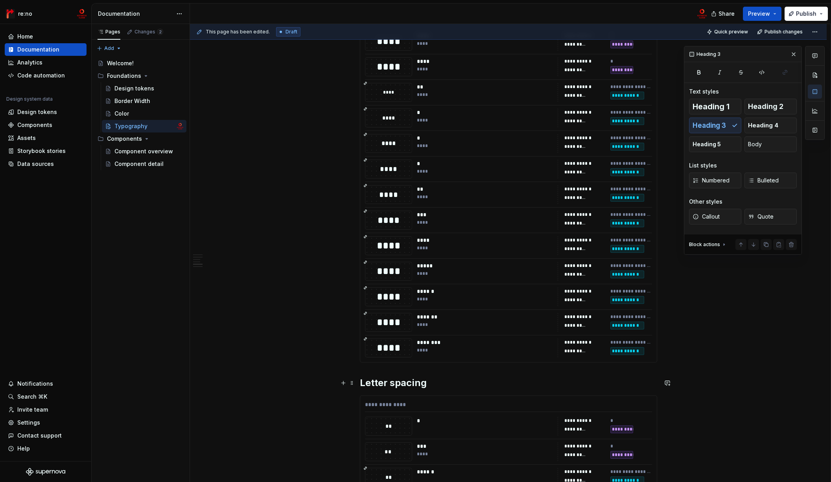
click at [397, 380] on h2 "Letter spacing" at bounding box center [508, 383] width 297 height 13
click at [398, 380] on h2 "Letter spacing" at bounding box center [508, 383] width 297 height 13
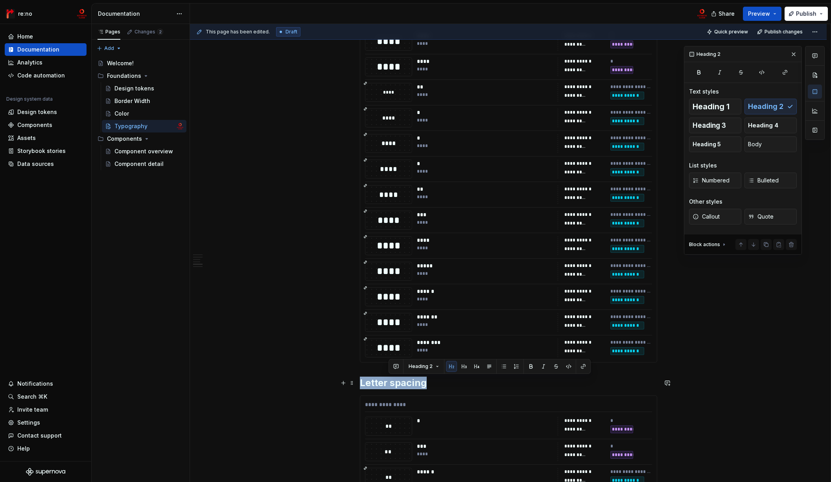
click at [398, 380] on h2 "Letter spacing" at bounding box center [508, 383] width 297 height 13
click at [435, 366] on button "button" at bounding box center [434, 366] width 11 height 11
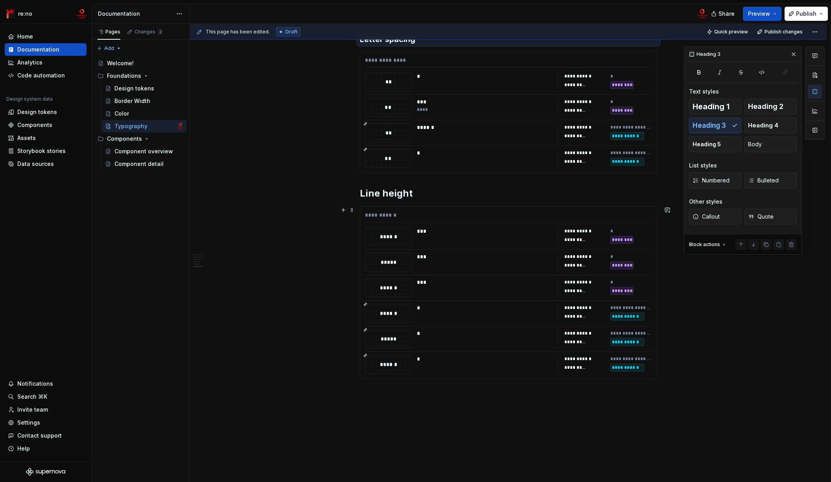
scroll to position [1065, 0]
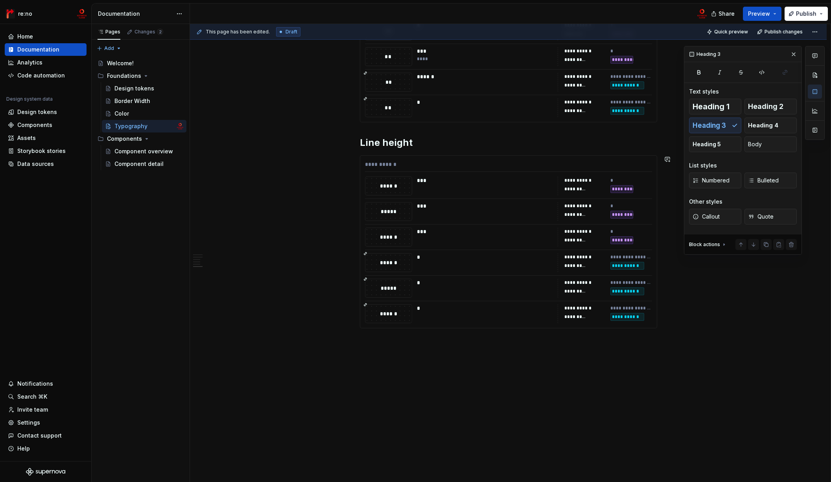
click at [394, 140] on h2 "Line height" at bounding box center [508, 142] width 297 height 13
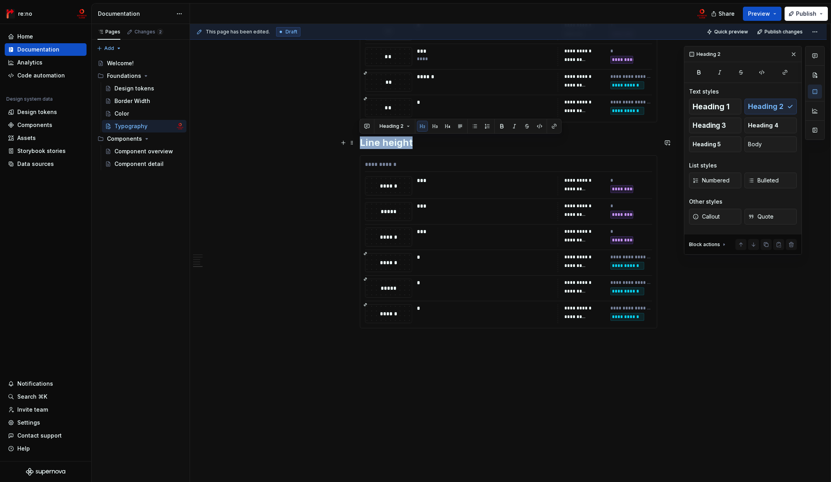
click at [394, 140] on h2 "Line height" at bounding box center [508, 142] width 297 height 13
click at [432, 128] on button "button" at bounding box center [434, 126] width 11 height 11
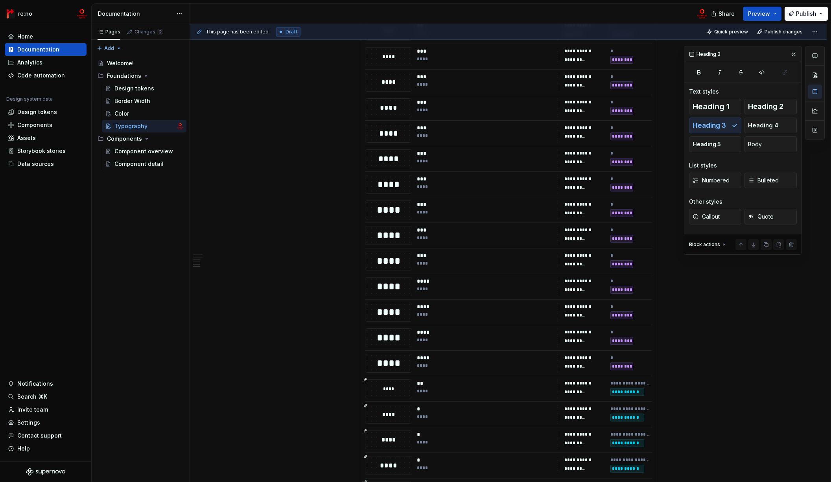
scroll to position [0, 0]
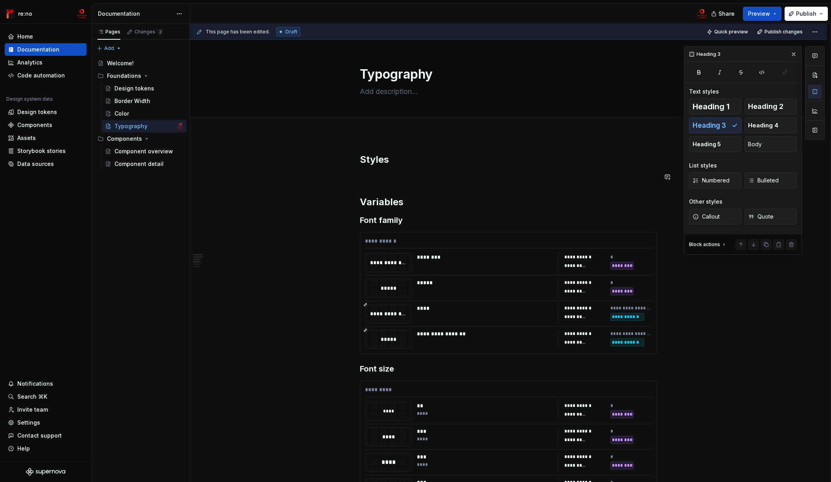
click at [341, 180] on button "button" at bounding box center [343, 176] width 11 height 11
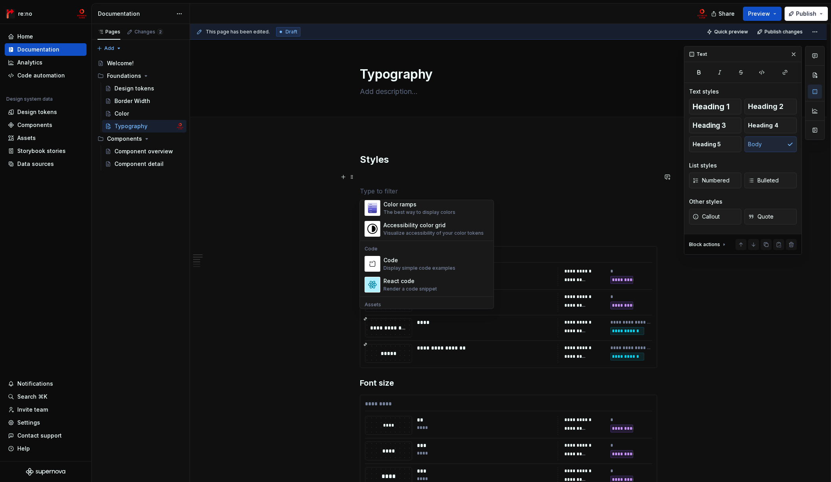
scroll to position [567, 0]
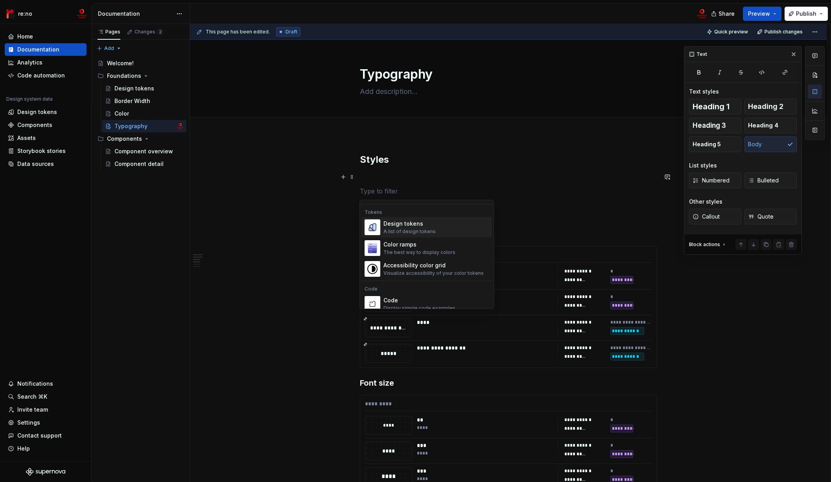
click at [416, 224] on div "Design tokens" at bounding box center [409, 224] width 52 height 8
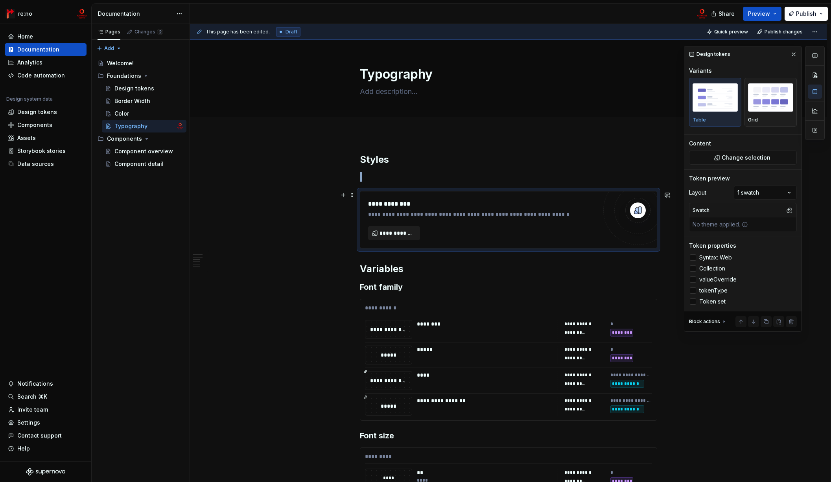
click at [401, 233] on span "**********" at bounding box center [396, 233] width 35 height 8
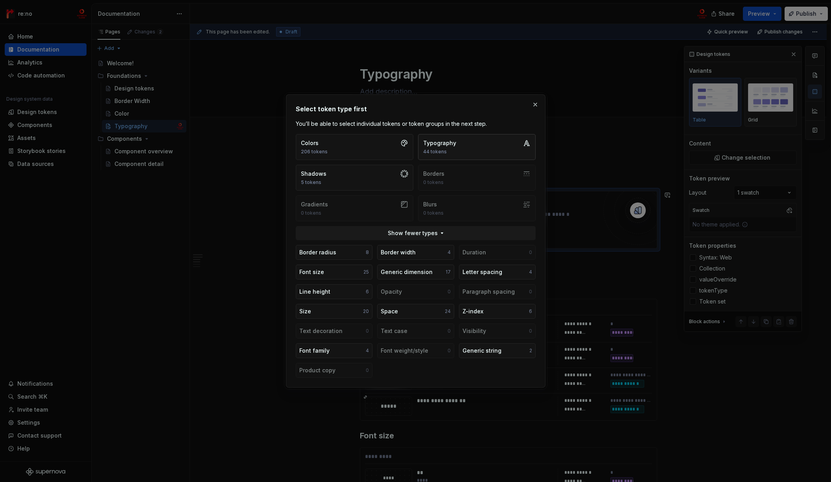
click at [471, 147] on button "Typography 44 tokens" at bounding box center [477, 147] width 118 height 26
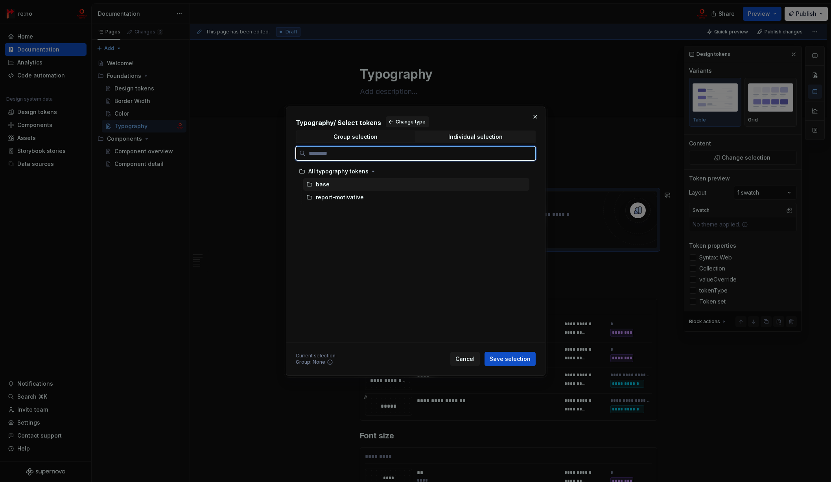
click at [385, 183] on div "base" at bounding box center [416, 184] width 226 height 13
click at [356, 170] on div "All typography tokens" at bounding box center [338, 171] width 60 height 8
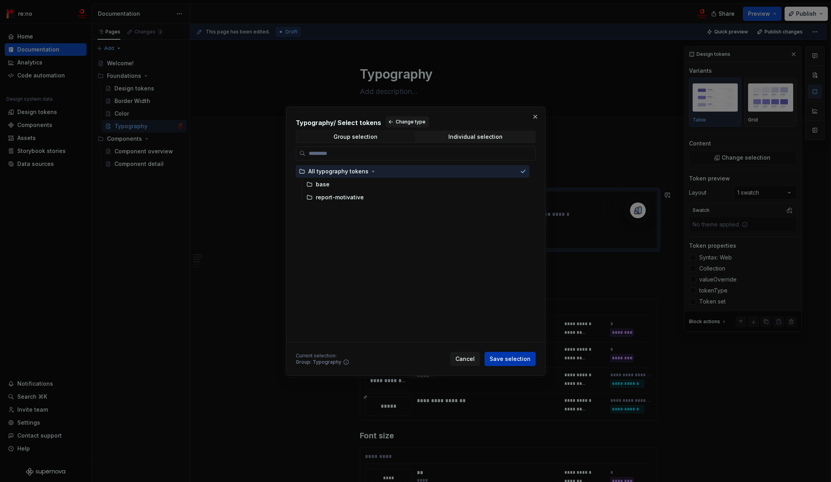
click at [517, 357] on span "Save selection" at bounding box center [509, 359] width 41 height 8
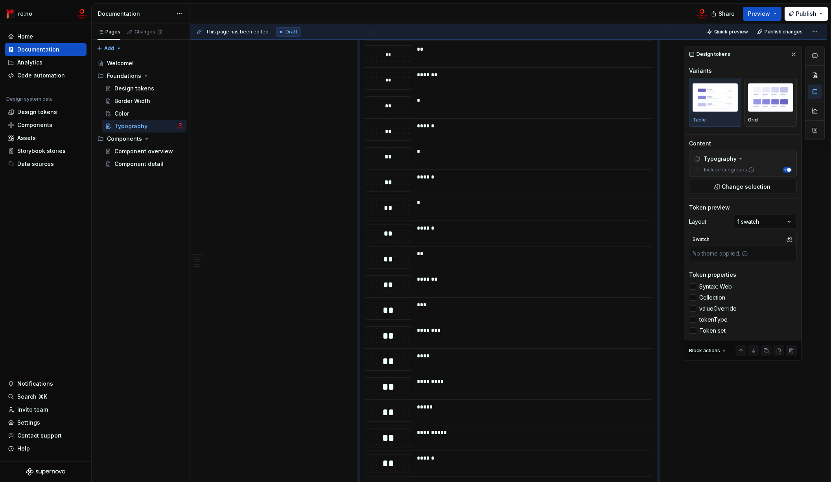
scroll to position [0, 0]
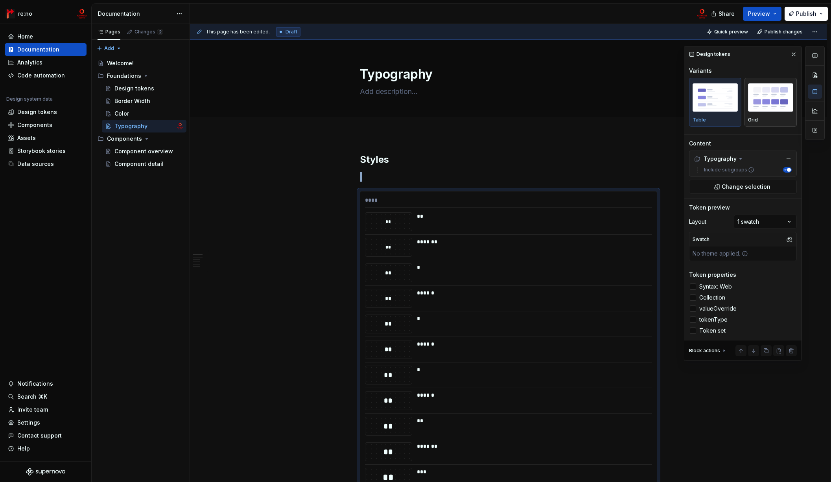
click at [767, 110] on img "button" at bounding box center [770, 97] width 45 height 29
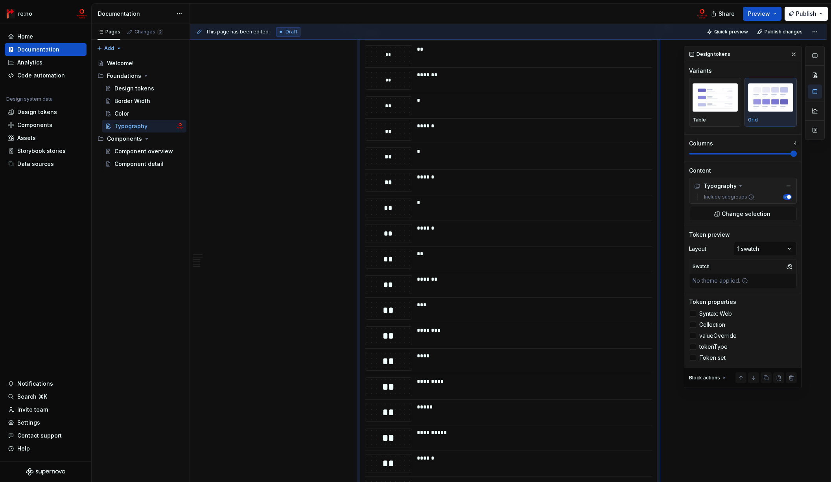
click at [773, 157] on span at bounding box center [793, 154] width 6 height 6
click at [754, 249] on div "Comments Open comments No comments yet Select ‘Comment’ from the block context …" at bounding box center [754, 217] width 141 height 342
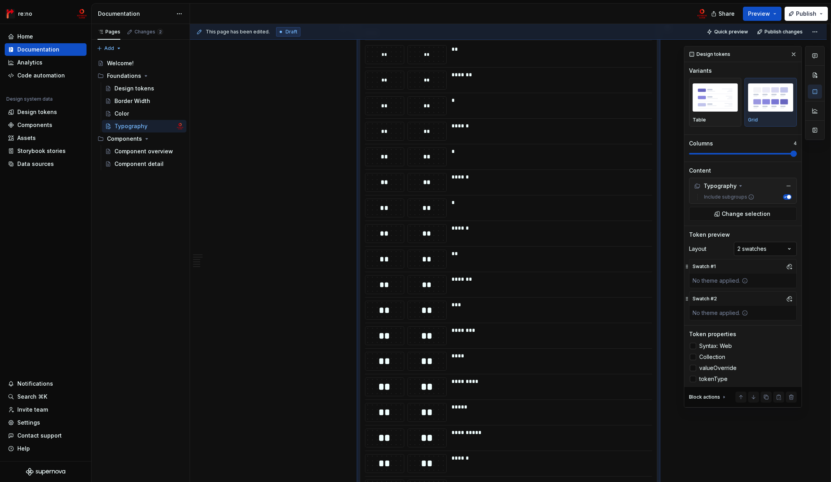
click at [750, 249] on div "Comments Open comments No comments yet Select ‘Comment’ from the block context …" at bounding box center [754, 227] width 141 height 362
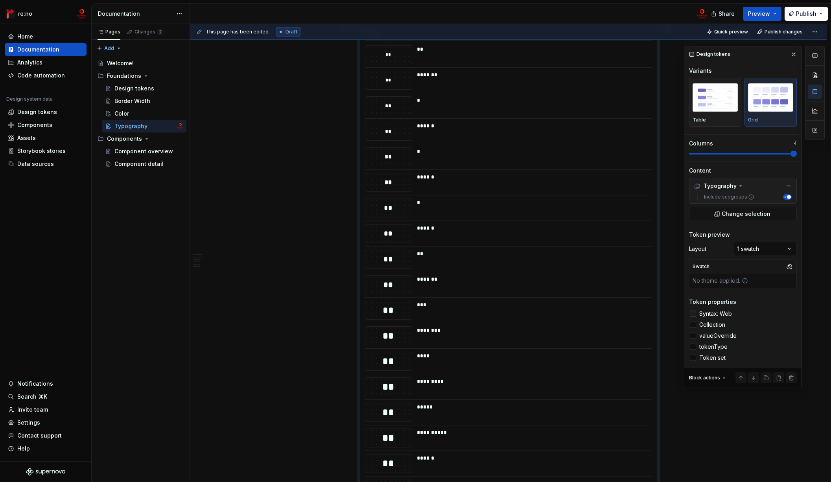
click at [690, 314] on div at bounding box center [693, 314] width 6 height 6
click at [693, 324] on div at bounding box center [693, 325] width 6 height 6
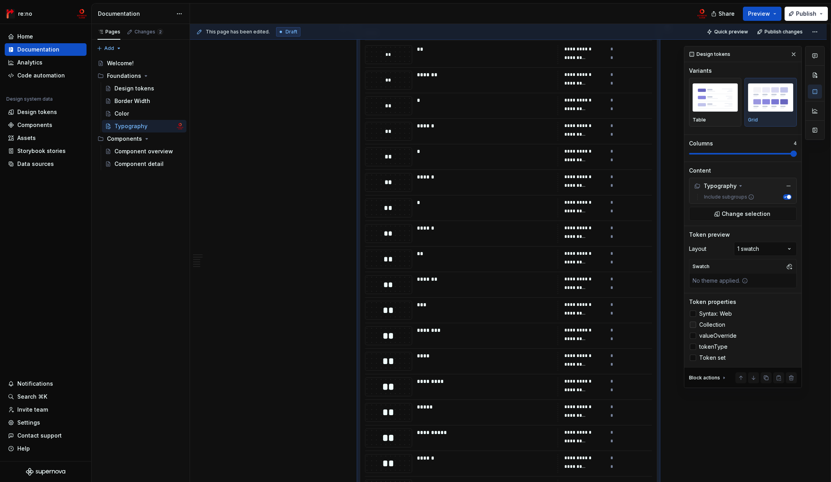
click at [693, 325] on polyline at bounding box center [693, 325] width 0 height 0
click at [693, 331] on label "valueOverride" at bounding box center [743, 335] width 108 height 9
click at [693, 336] on icon at bounding box center [693, 336] width 0 height 0
click at [693, 346] on div at bounding box center [693, 347] width 6 height 6
click at [693, 347] on polyline at bounding box center [693, 347] width 0 height 0
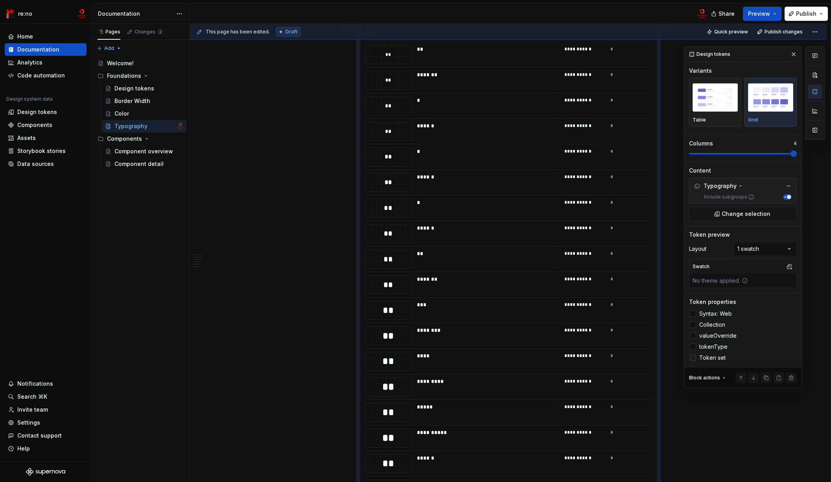
click at [691, 356] on div at bounding box center [693, 358] width 6 height 6
click at [693, 358] on icon at bounding box center [693, 358] width 0 height 0
click at [689, 312] on label "Syntax: Web" at bounding box center [743, 313] width 108 height 9
click at [692, 314] on div at bounding box center [693, 314] width 6 height 6
click at [723, 376] on icon at bounding box center [724, 378] width 6 height 6
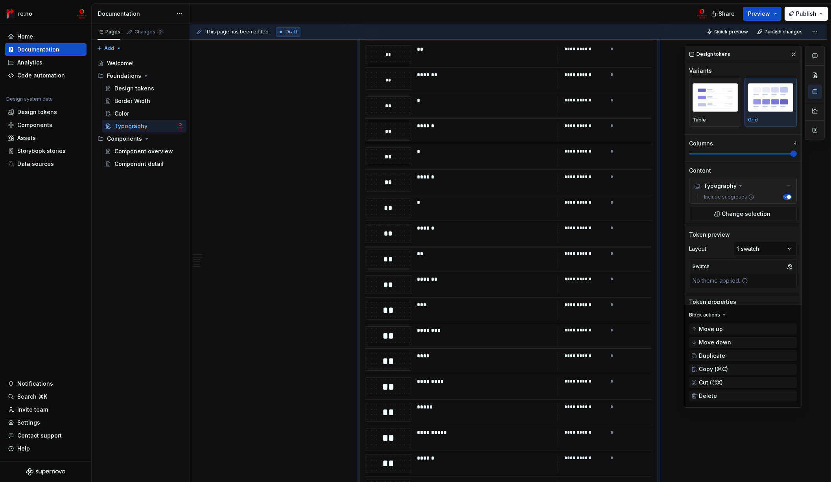
click at [668, 263] on div "**********" at bounding box center [510, 253] width 640 height 458
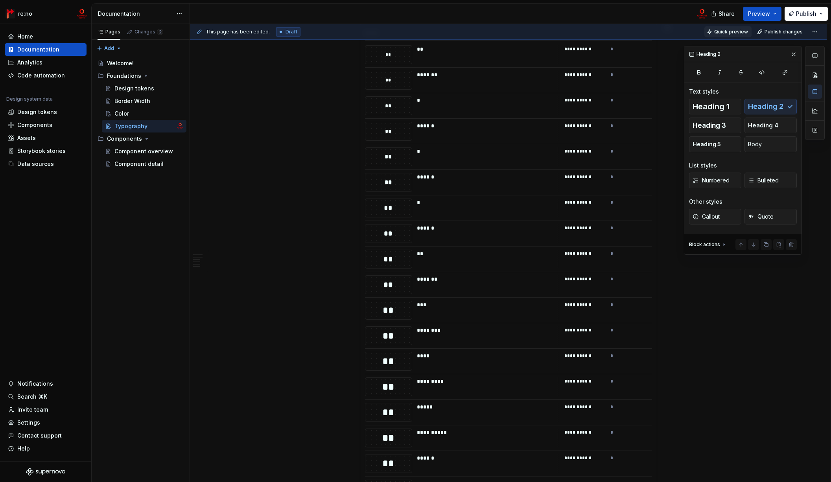
click at [741, 28] on button "Quick preview" at bounding box center [727, 31] width 47 height 11
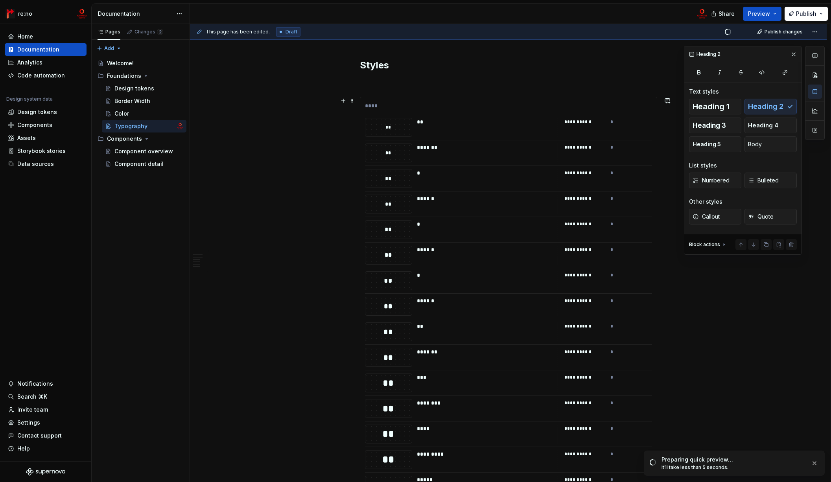
scroll to position [54, 0]
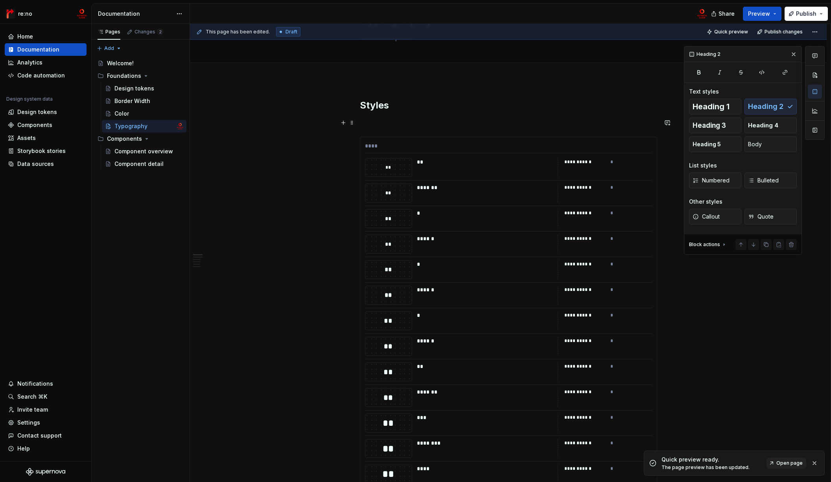
click at [418, 122] on p at bounding box center [508, 122] width 297 height 9
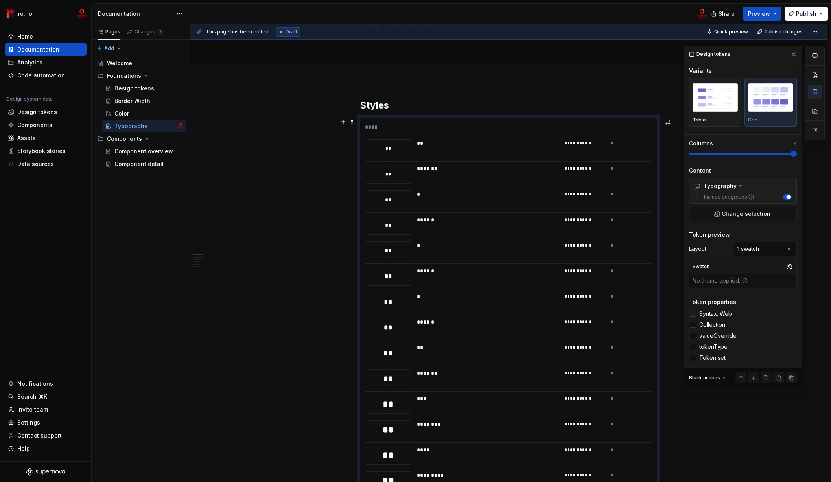
click at [693, 314] on icon at bounding box center [693, 314] width 0 height 0
click at [693, 325] on div at bounding box center [693, 325] width 6 height 6
click at [693, 325] on icon at bounding box center [693, 325] width 0 height 0
click at [723, 29] on span "Quick preview" at bounding box center [731, 32] width 34 height 6
type textarea "*"
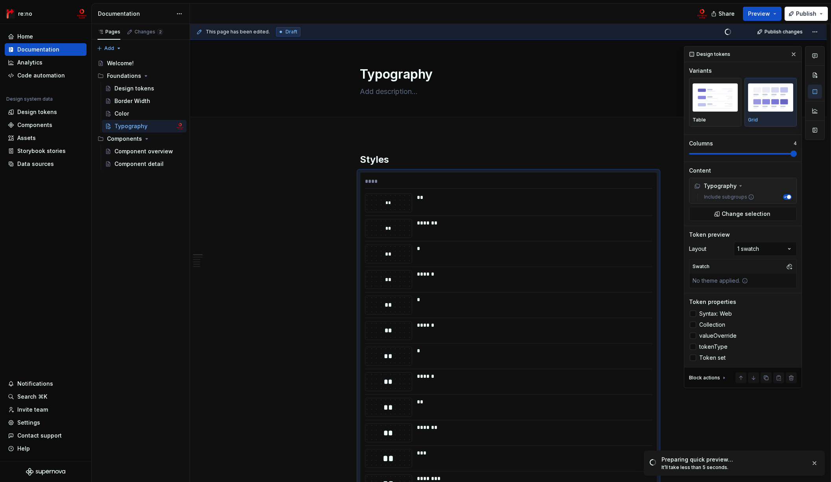
scroll to position [54, 0]
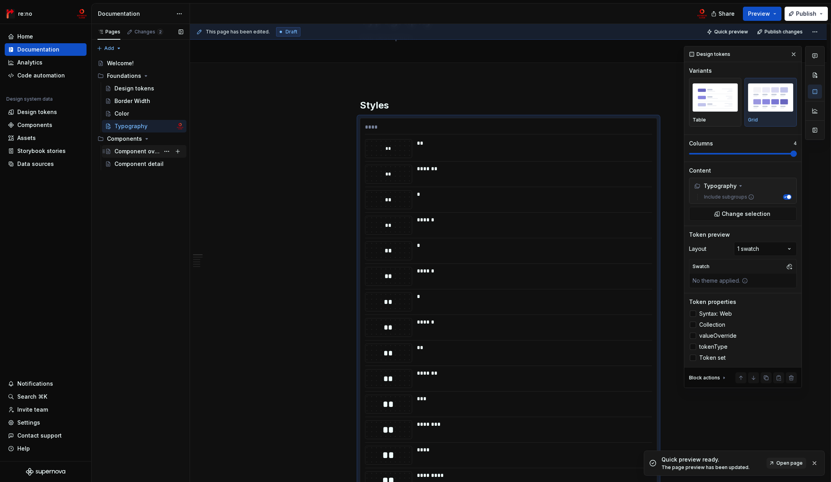
click at [135, 152] on div "Component overview" at bounding box center [136, 151] width 45 height 8
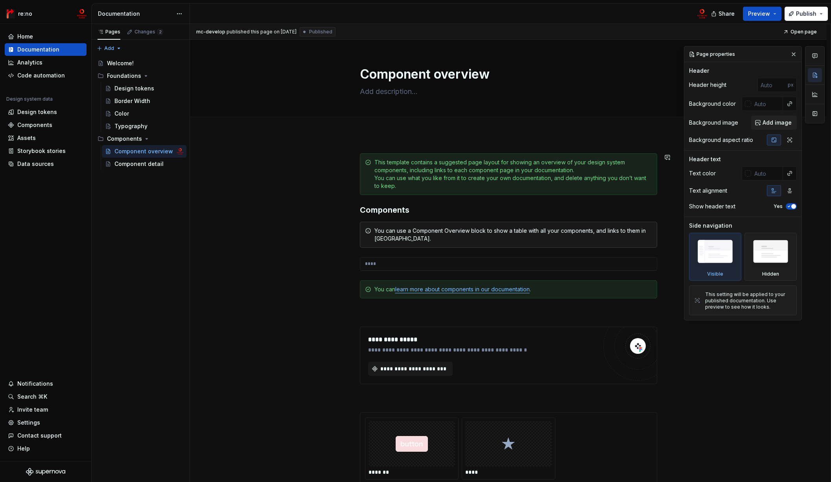
click at [366, 141] on div "**********" at bounding box center [508, 407] width 636 height 546
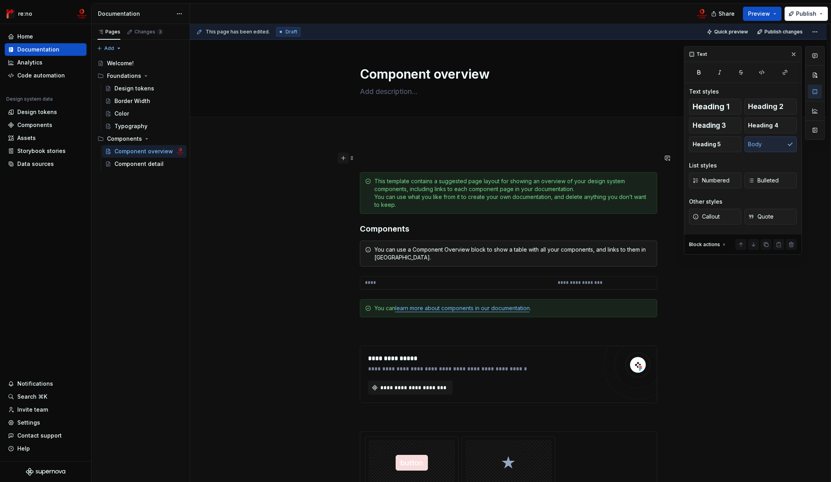
click at [344, 160] on button "button" at bounding box center [343, 158] width 11 height 11
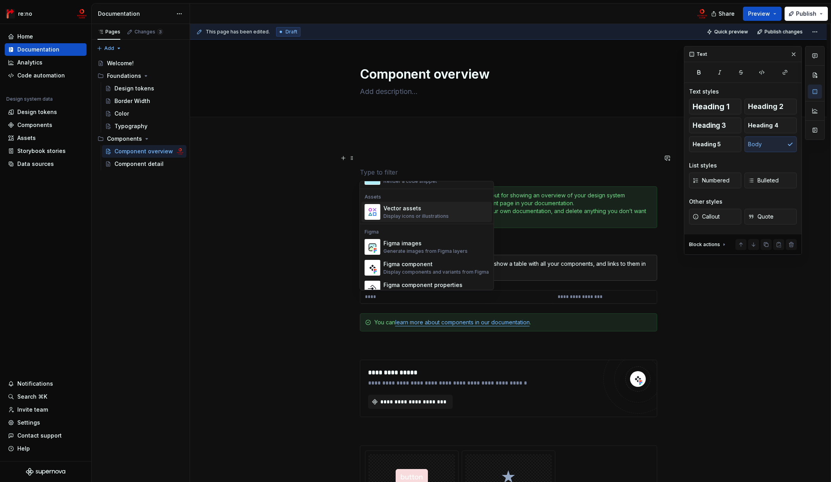
scroll to position [719, 0]
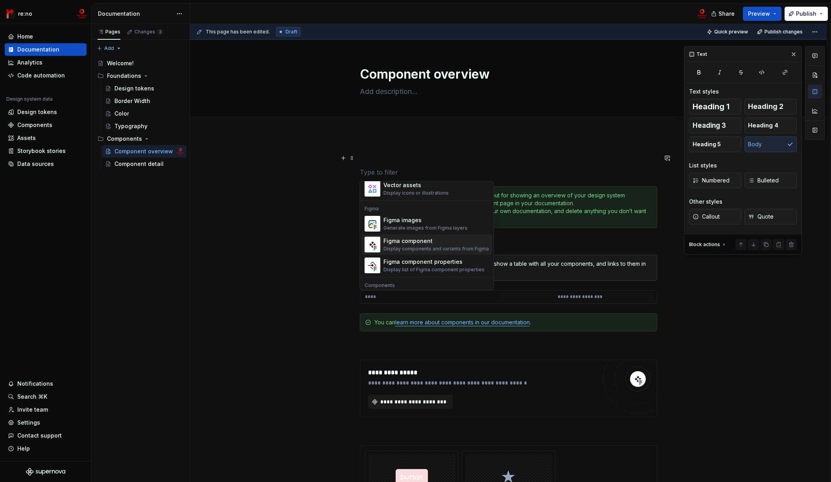
click at [423, 241] on div "Figma component" at bounding box center [435, 241] width 105 height 8
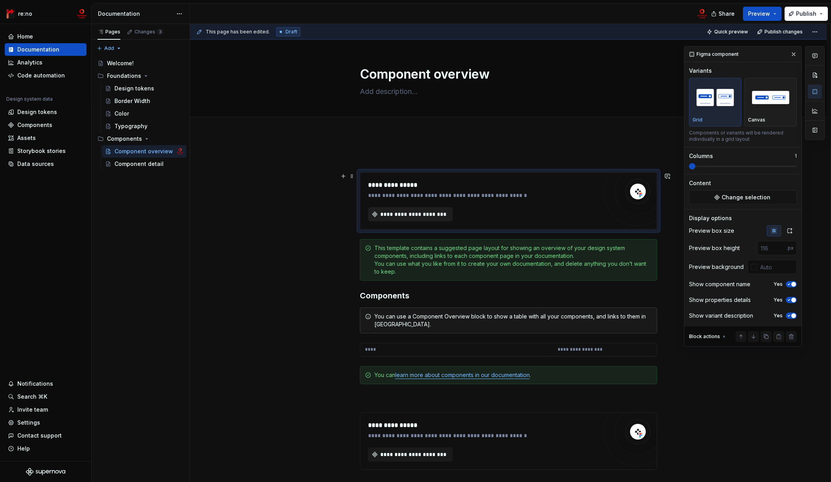
click at [416, 212] on span "**********" at bounding box center [413, 214] width 68 height 8
click at [141, 113] on div "Color" at bounding box center [148, 113] width 69 height 11
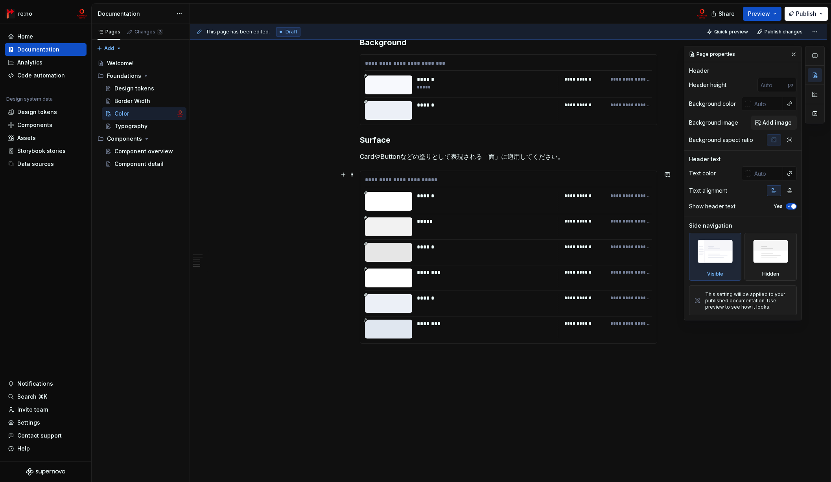
scroll to position [4300, 0]
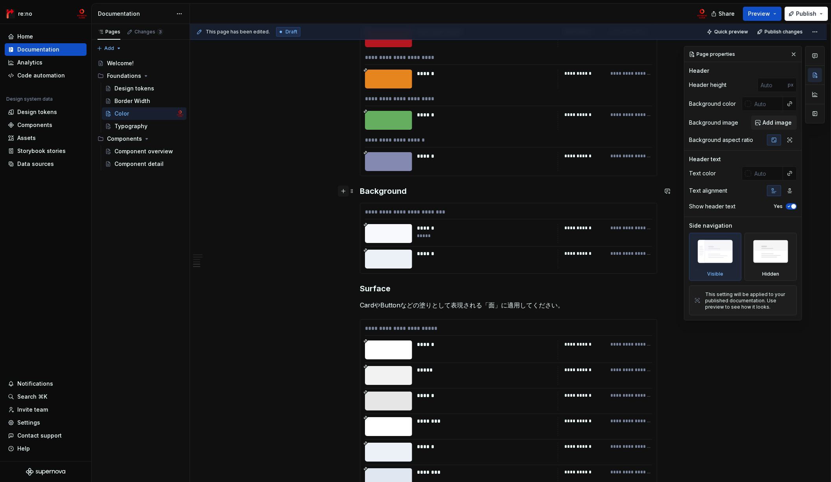
type textarea "*"
click at [341, 191] on button "button" at bounding box center [343, 191] width 11 height 11
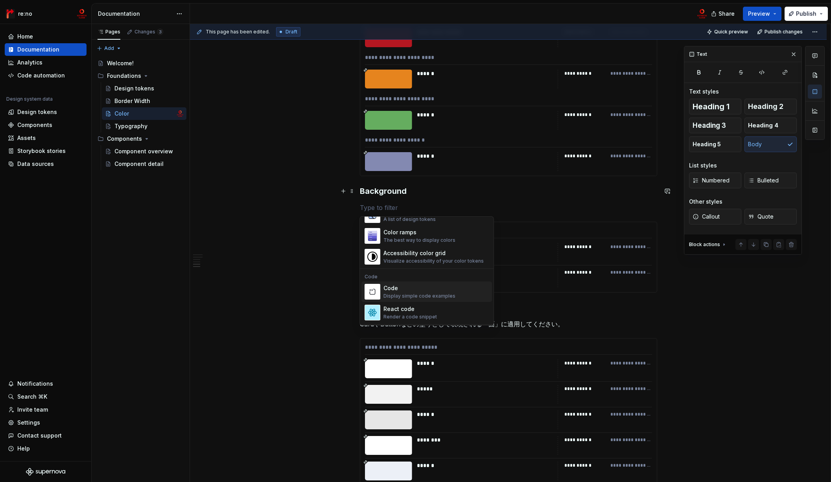
scroll to position [585, 0]
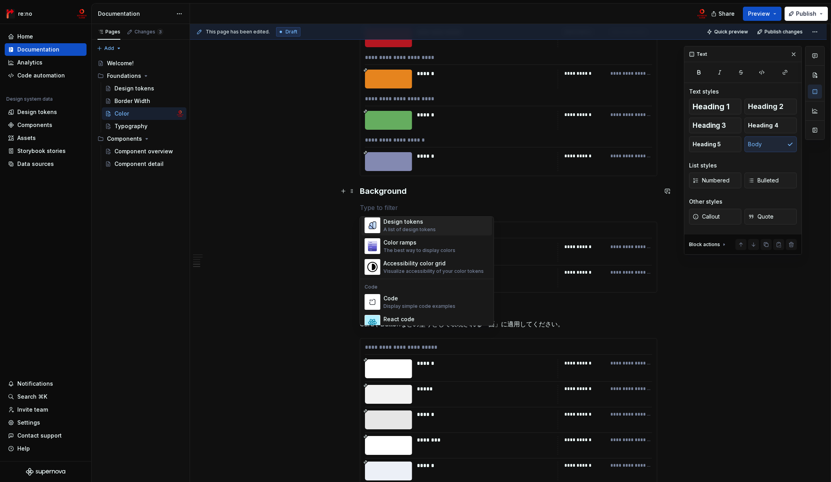
click at [412, 221] on div "Design tokens" at bounding box center [409, 222] width 52 height 8
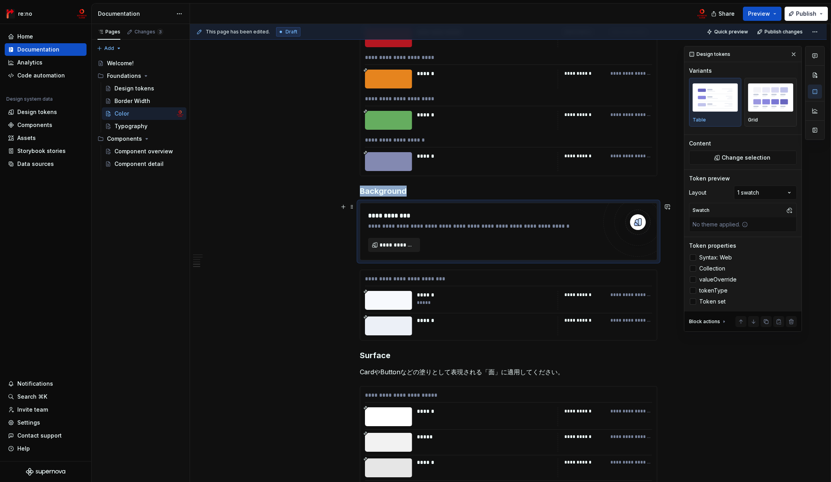
click at [399, 243] on span "**********" at bounding box center [396, 245] width 35 height 8
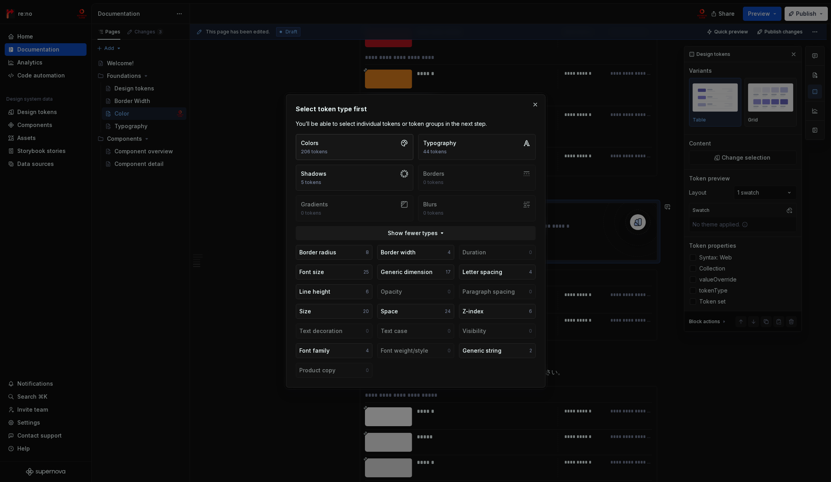
click at [345, 142] on button "Colors 206 tokens" at bounding box center [355, 147] width 118 height 26
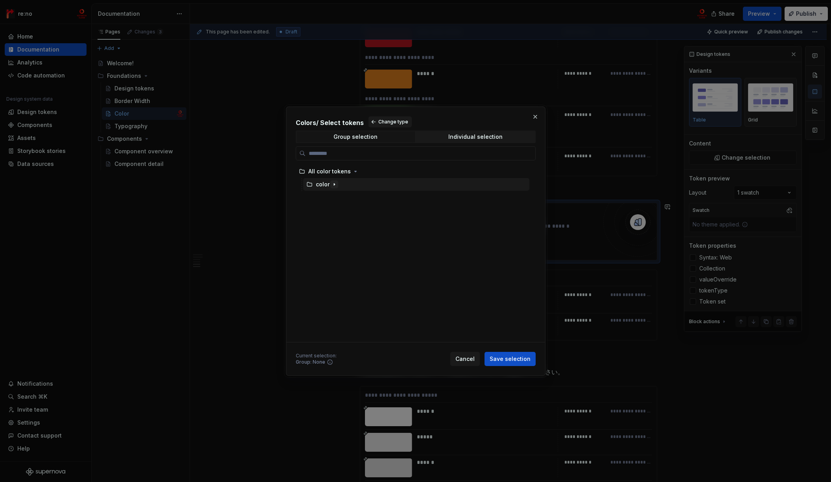
click at [331, 182] on icon "button" at bounding box center [334, 184] width 6 height 6
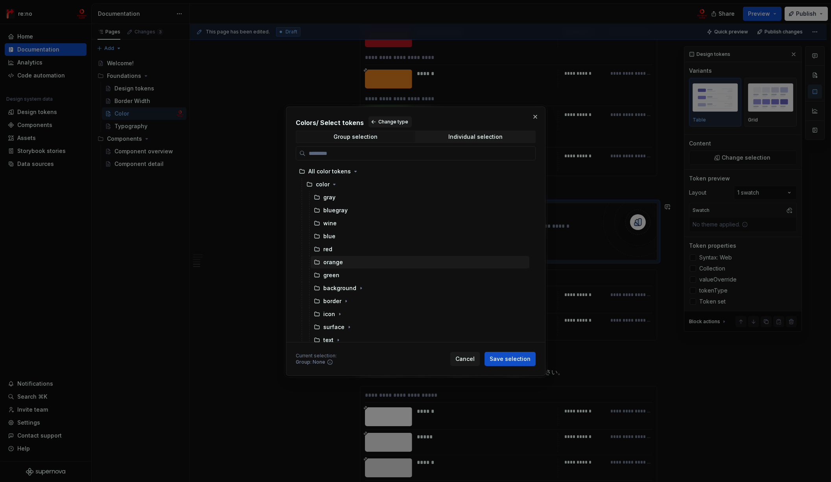
scroll to position [5, 0]
click at [339, 307] on icon "button" at bounding box center [340, 309] width 6 height 6
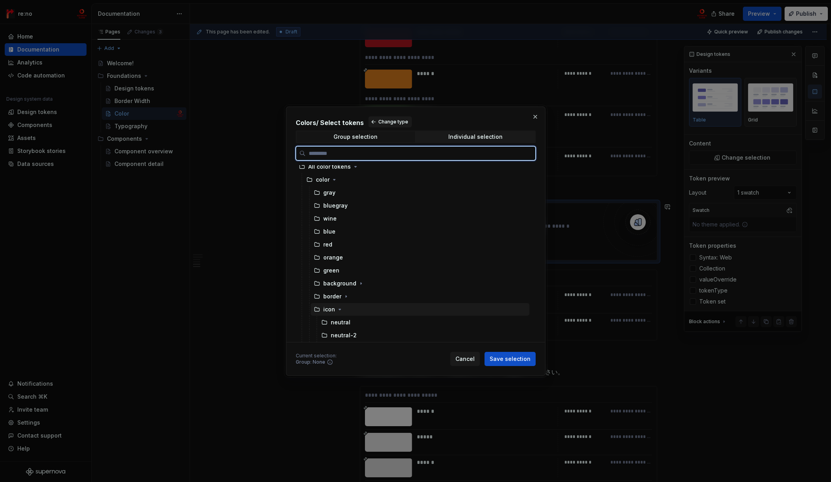
click at [329, 310] on div "icon" at bounding box center [329, 309] width 12 height 8
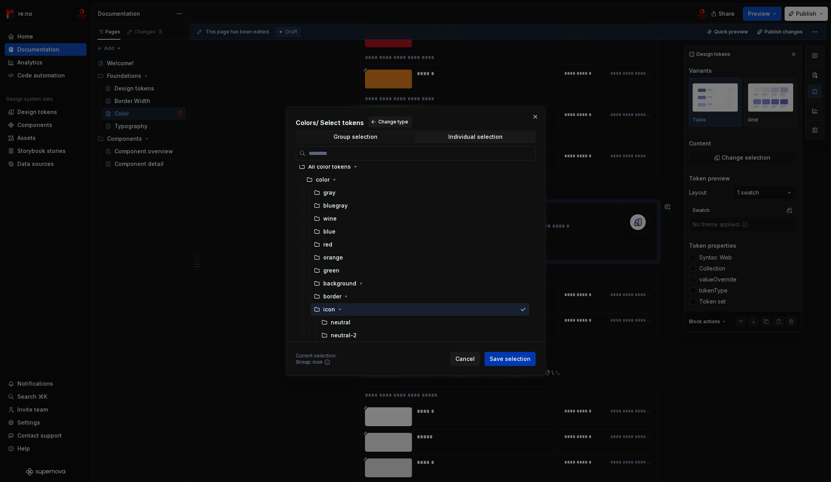
click at [502, 353] on button "Save selection" at bounding box center [509, 359] width 51 height 14
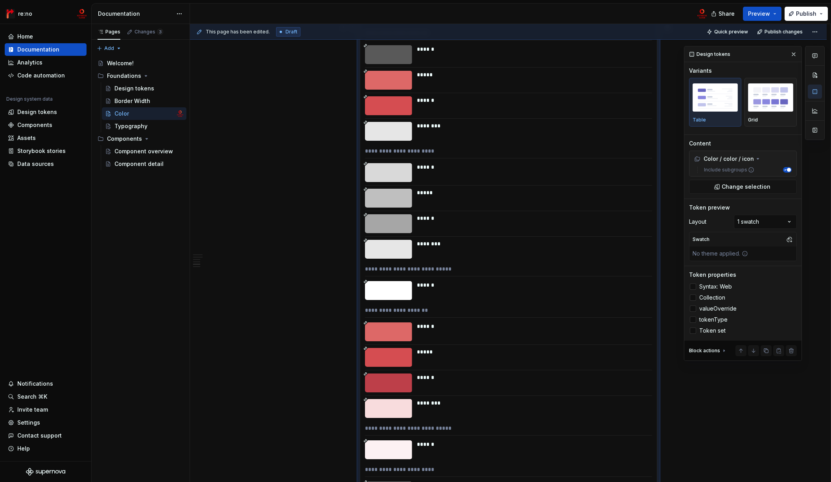
scroll to position [4279, 0]
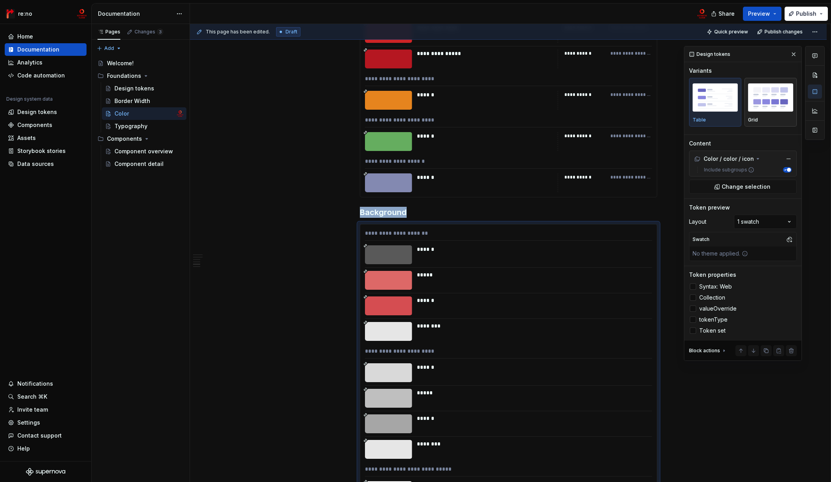
click at [770, 104] on img "button" at bounding box center [770, 97] width 45 height 29
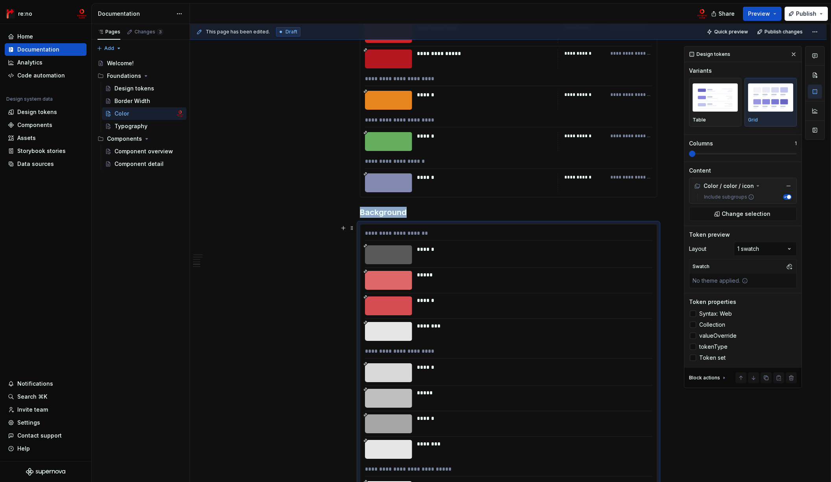
scroll to position [4479, 0]
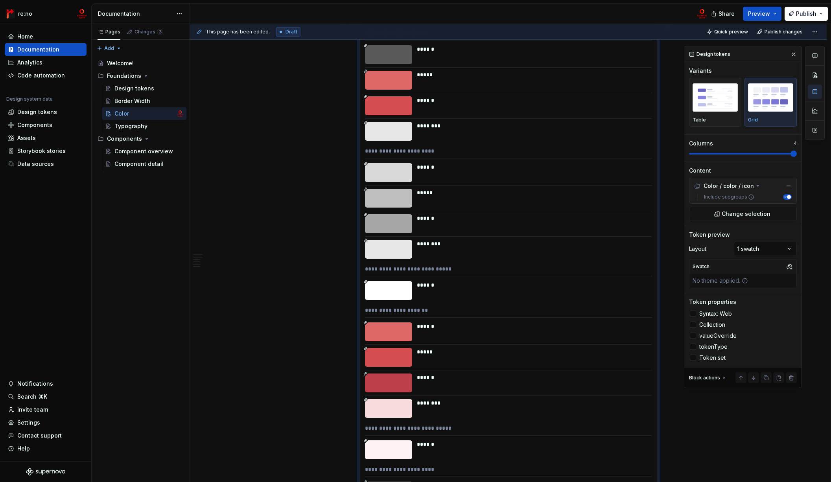
click at [796, 157] on span at bounding box center [793, 154] width 6 height 6
click at [695, 313] on div at bounding box center [693, 314] width 6 height 6
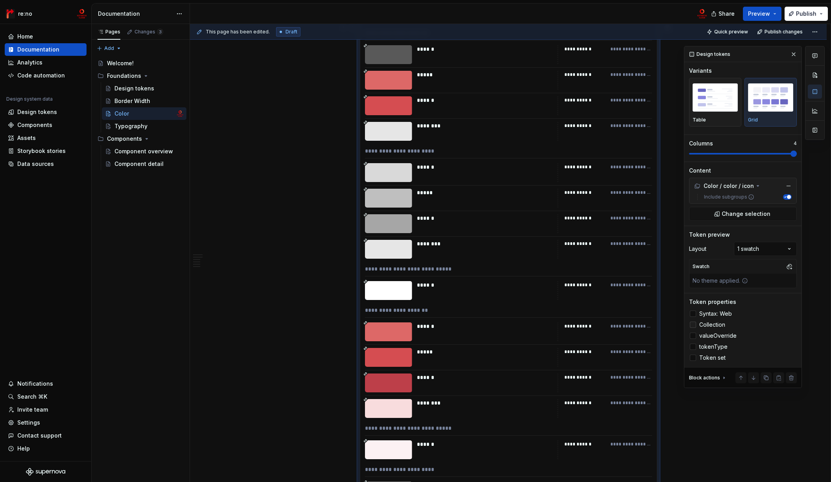
click at [692, 324] on div at bounding box center [693, 325] width 6 height 6
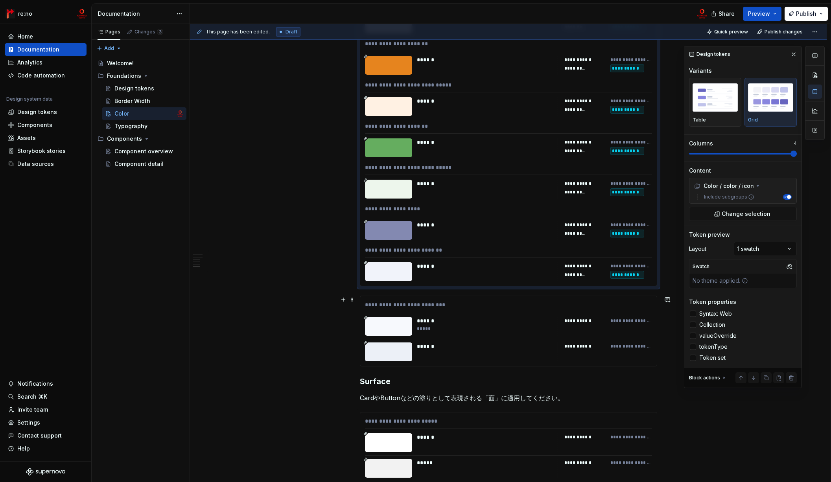
scroll to position [5403, 0]
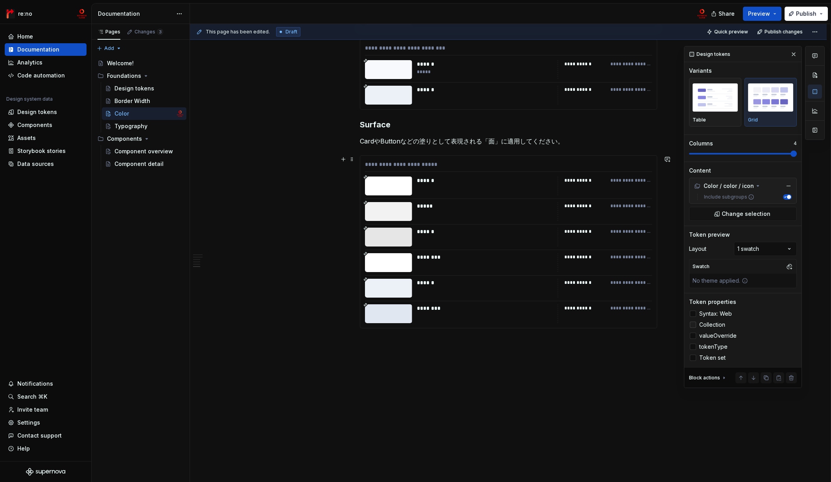
click at [693, 325] on icon at bounding box center [693, 325] width 0 height 0
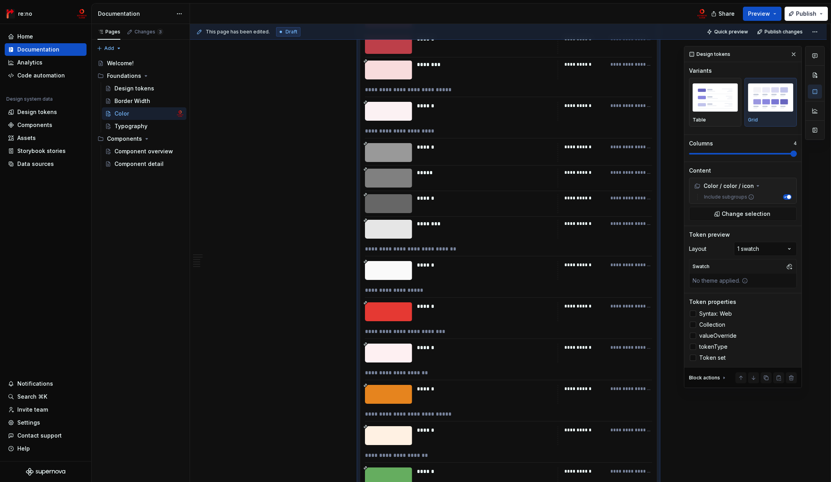
scroll to position [5272, 0]
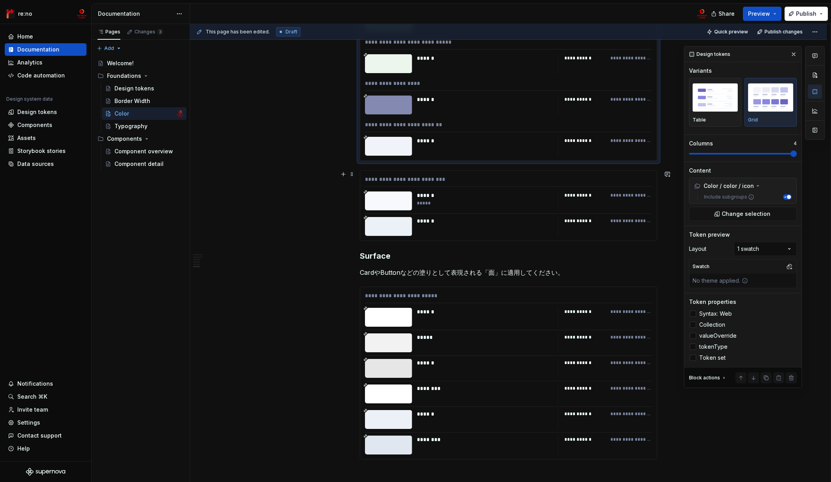
drag, startPoint x: 375, startPoint y: 149, endPoint x: 375, endPoint y: 215, distance: 66.4
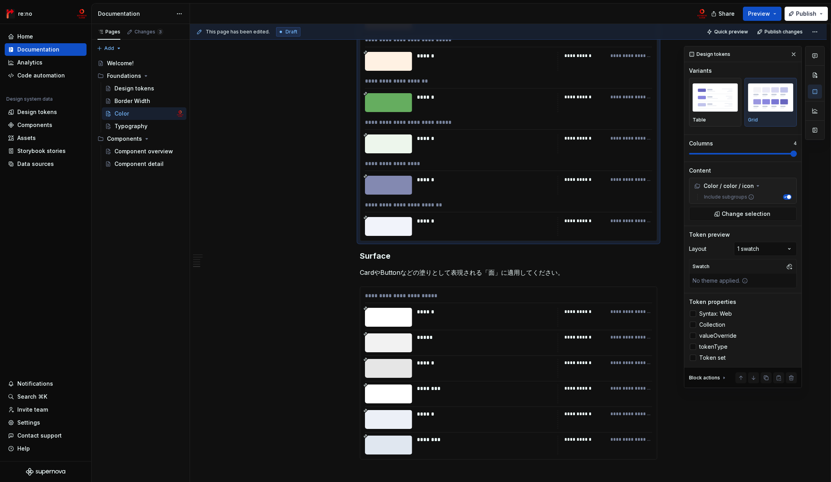
click at [413, 205] on div "**********" at bounding box center [508, 206] width 287 height 11
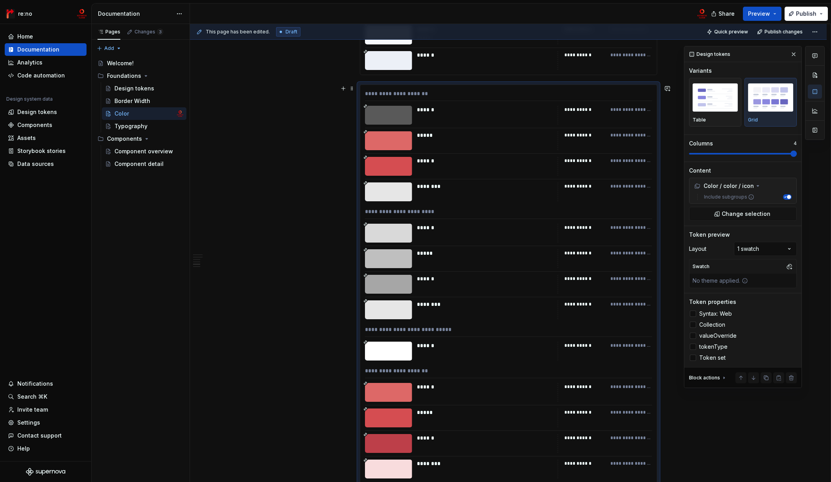
scroll to position [4308, 0]
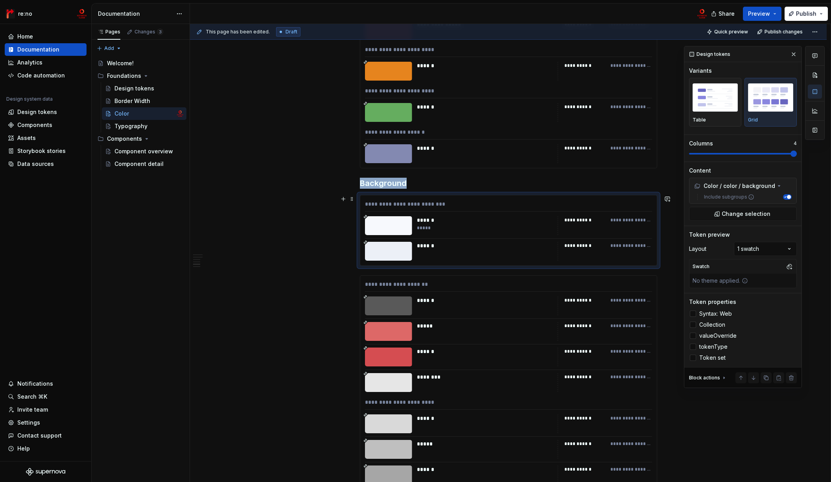
click at [387, 231] on div at bounding box center [388, 225] width 47 height 19
click at [369, 184] on h3 "Background" at bounding box center [508, 183] width 297 height 11
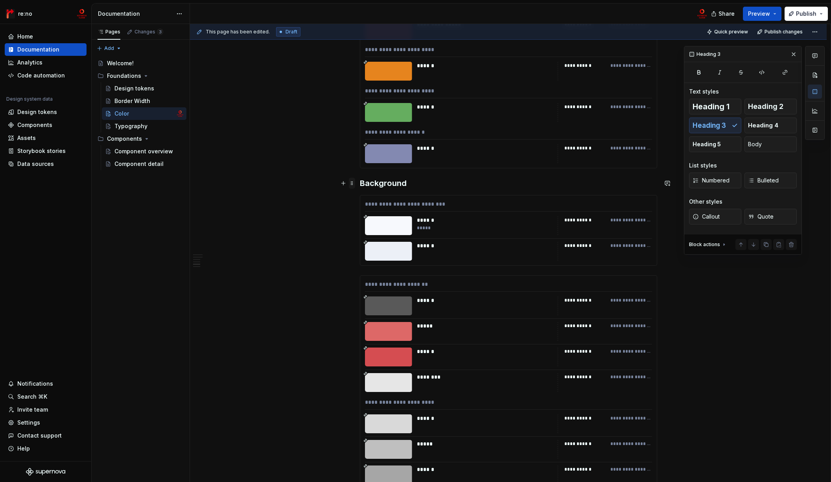
click at [353, 183] on span at bounding box center [352, 183] width 6 height 11
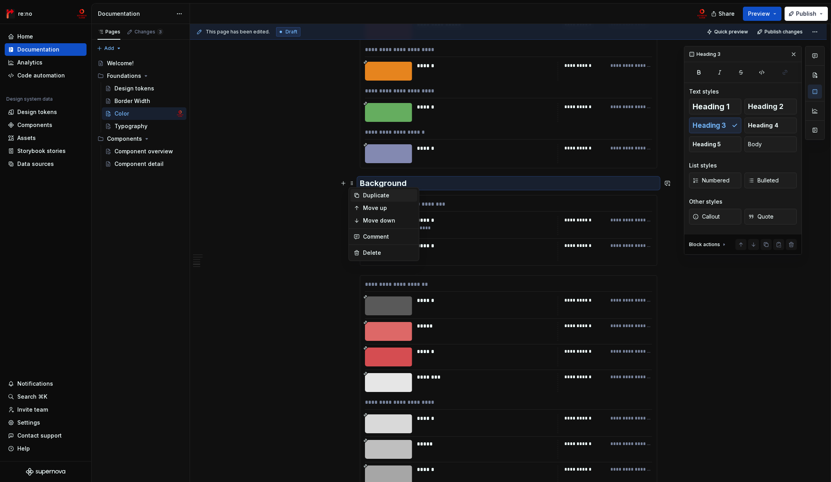
click at [381, 192] on div "Duplicate" at bounding box center [388, 195] width 51 height 8
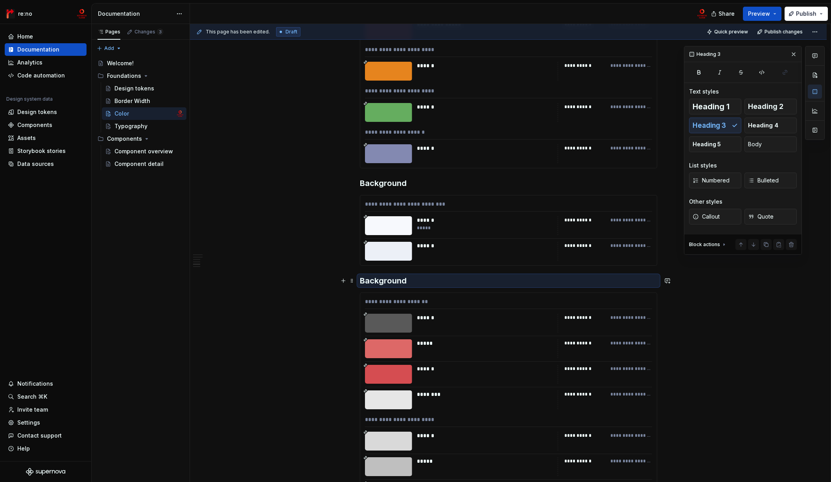
click at [378, 282] on h3 "Background" at bounding box center [508, 280] width 297 height 11
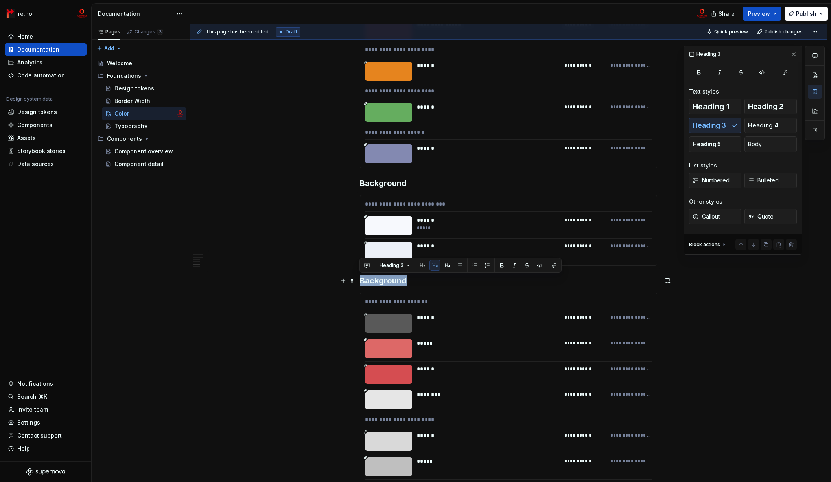
click at [378, 282] on h3 "Background" at bounding box center [508, 280] width 297 height 11
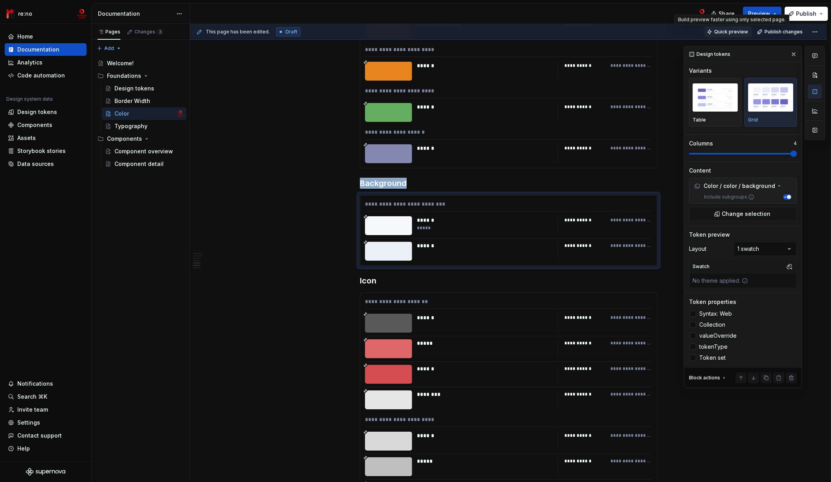
click at [745, 29] on span "Quick preview" at bounding box center [731, 32] width 34 height 6
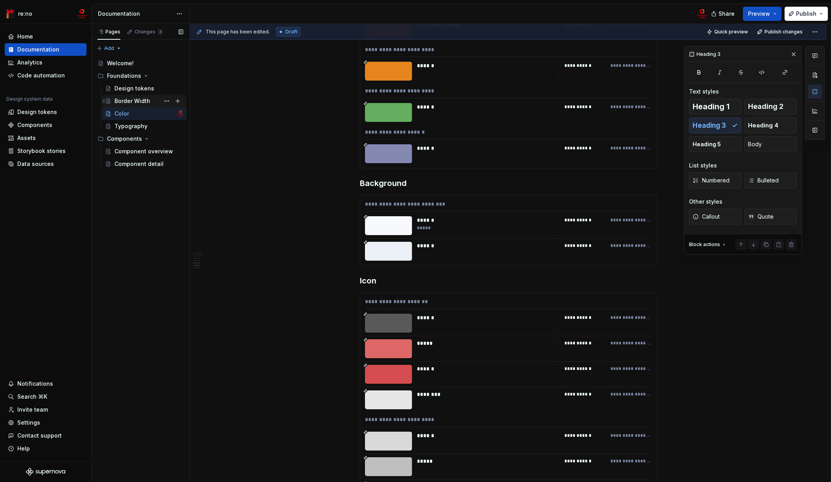
click at [153, 101] on div "Border Width" at bounding box center [148, 101] width 69 height 11
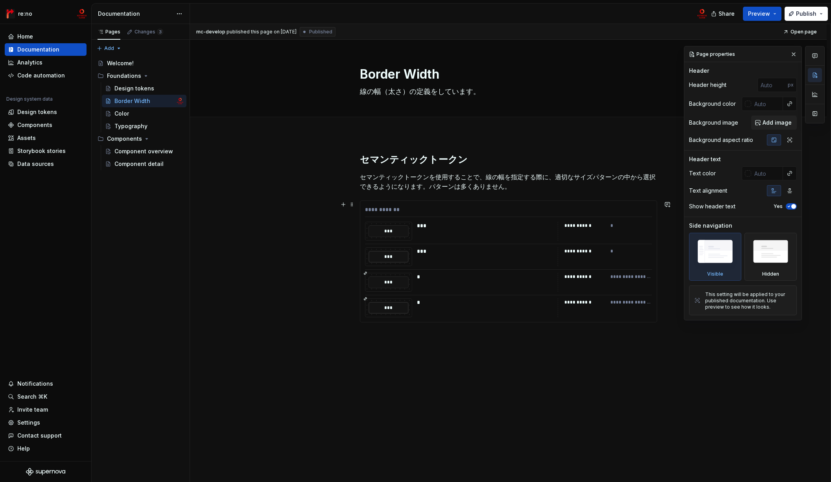
click at [479, 228] on div "***" at bounding box center [485, 226] width 136 height 8
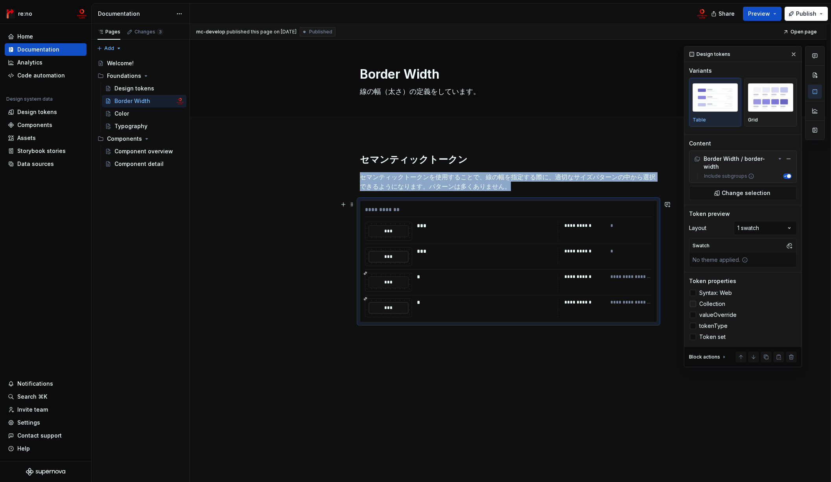
click at [708, 303] on span "Collection" at bounding box center [712, 304] width 26 height 6
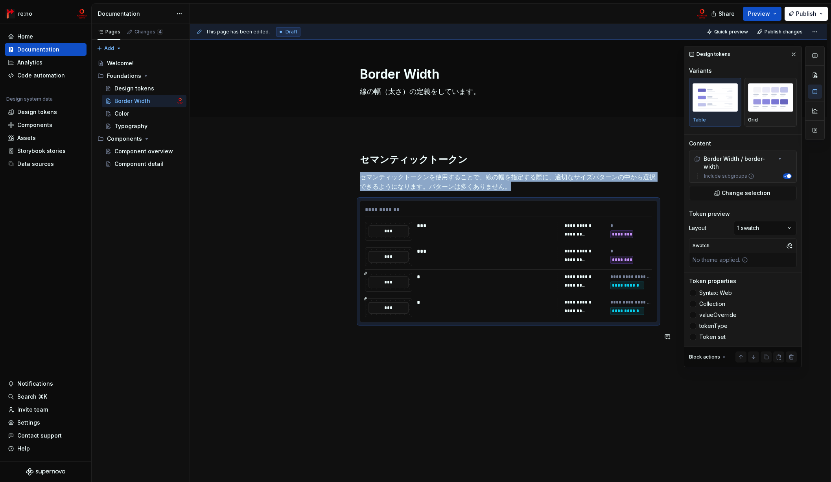
click at [422, 361] on div "**********" at bounding box center [508, 314] width 636 height 361
click at [148, 90] on div "Design tokens" at bounding box center [134, 89] width 40 height 8
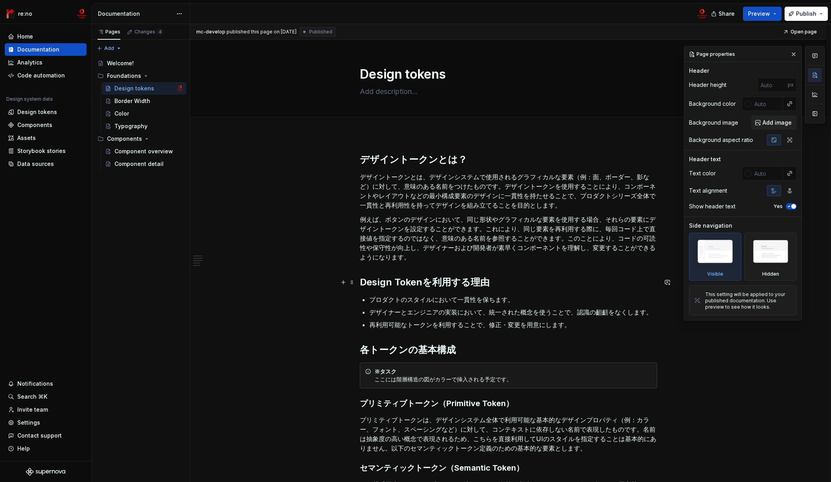
scroll to position [203, 0]
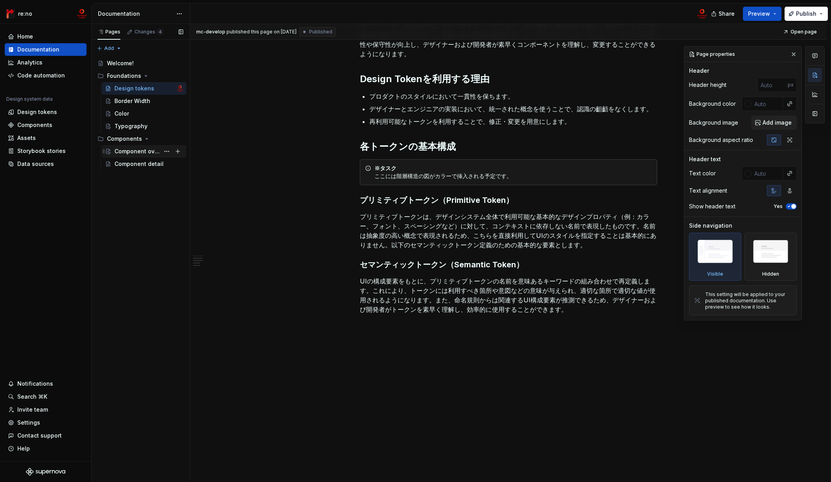
click at [128, 155] on div "Component overview" at bounding box center [148, 151] width 69 height 11
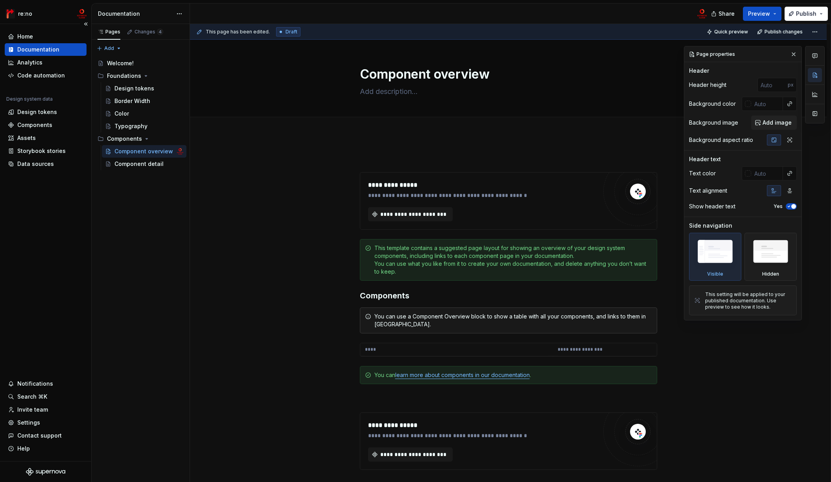
type textarea "*"
